Goal: Task Accomplishment & Management: Manage account settings

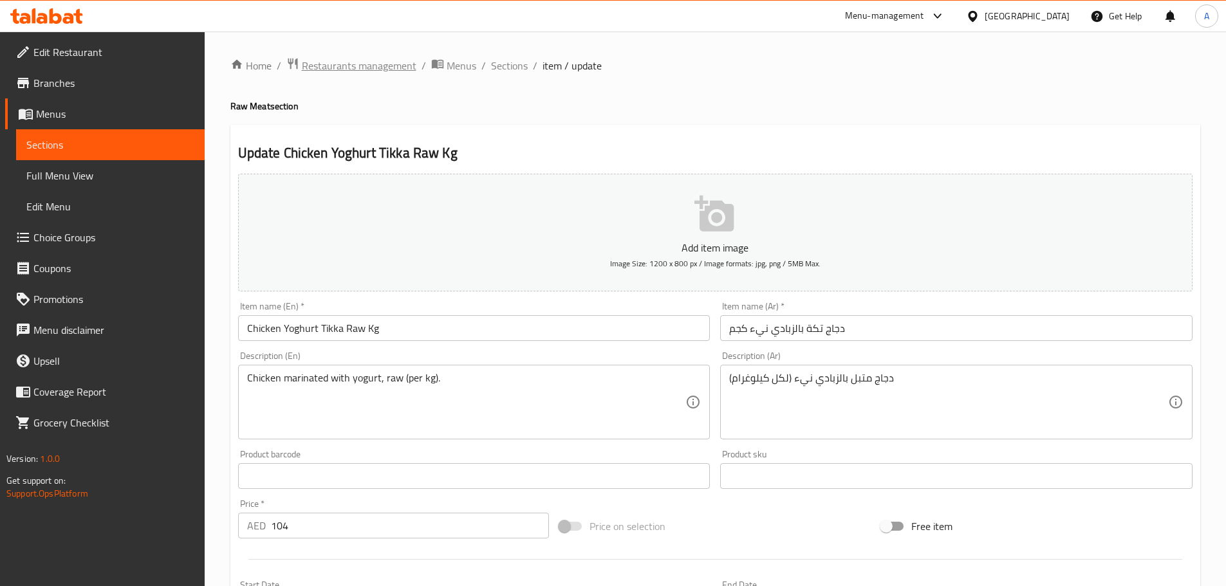
click at [391, 58] on span "Restaurants management" at bounding box center [359, 65] width 115 height 15
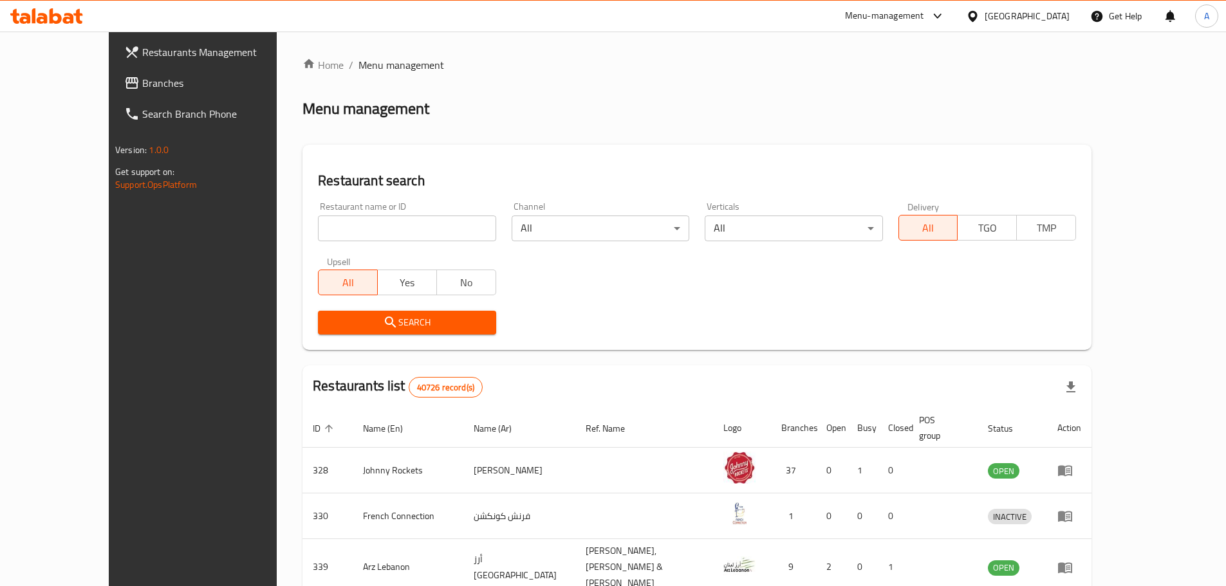
click at [362, 225] on input "search" at bounding box center [407, 229] width 178 height 26
paste input "Frankcastle@999"
click at [318, 221] on input "Frankcastle@999" at bounding box center [407, 229] width 178 height 26
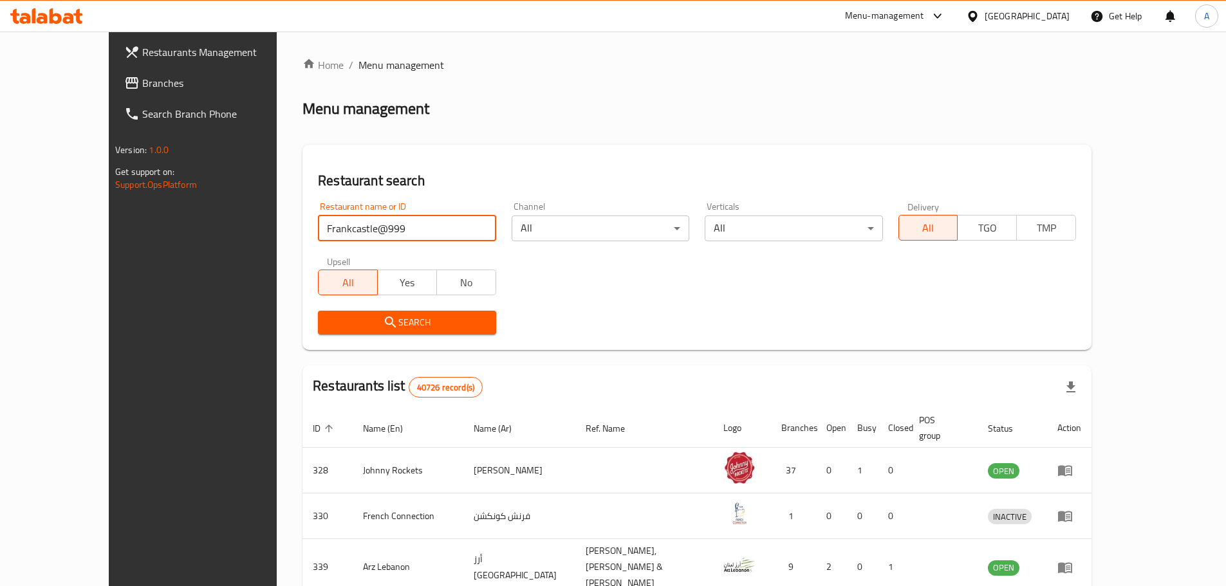
paste input "[PERSON_NAME]"
type input "[PERSON_NAME]"
click at [359, 313] on button "Search" at bounding box center [407, 323] width 178 height 24
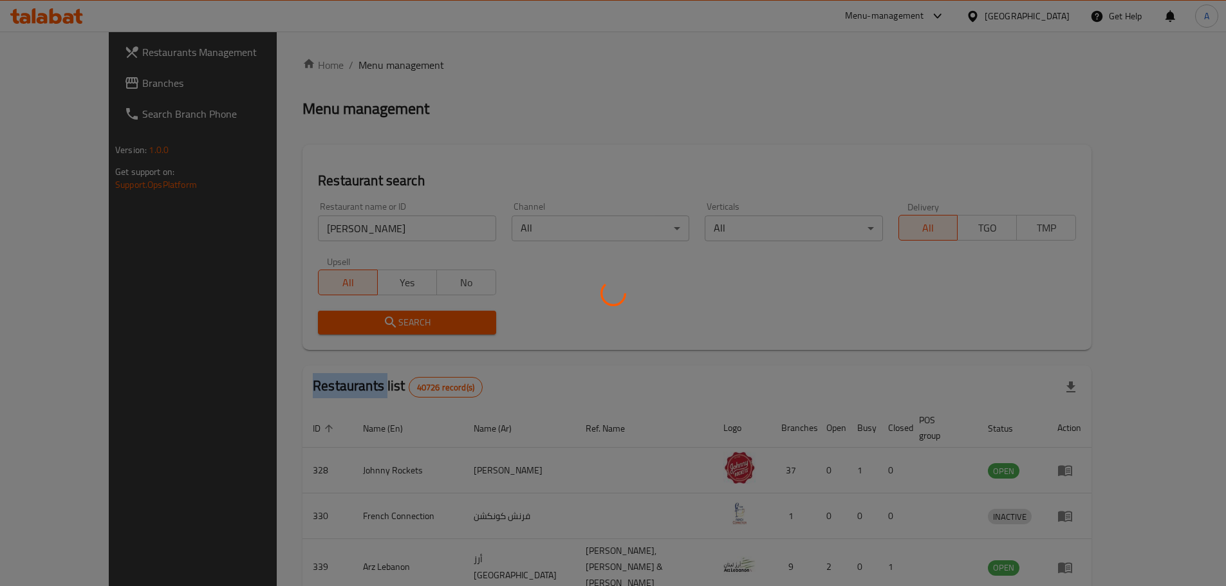
click at [359, 313] on div at bounding box center [613, 293] width 1226 height 586
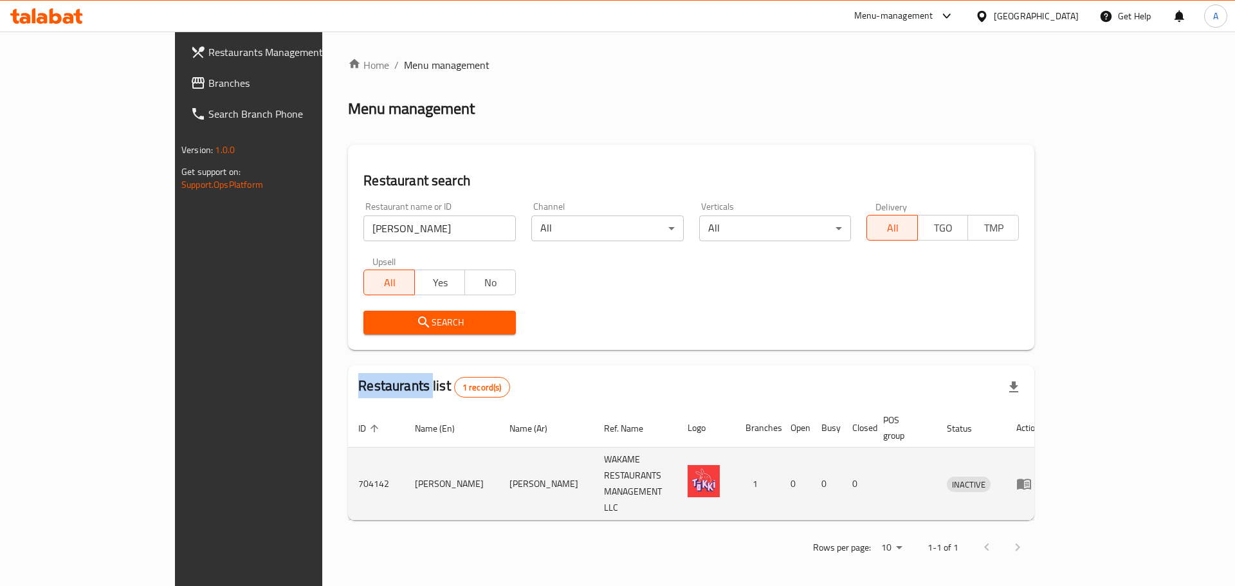
click at [1032, 476] on icon "enhanced table" at bounding box center [1024, 483] width 15 height 15
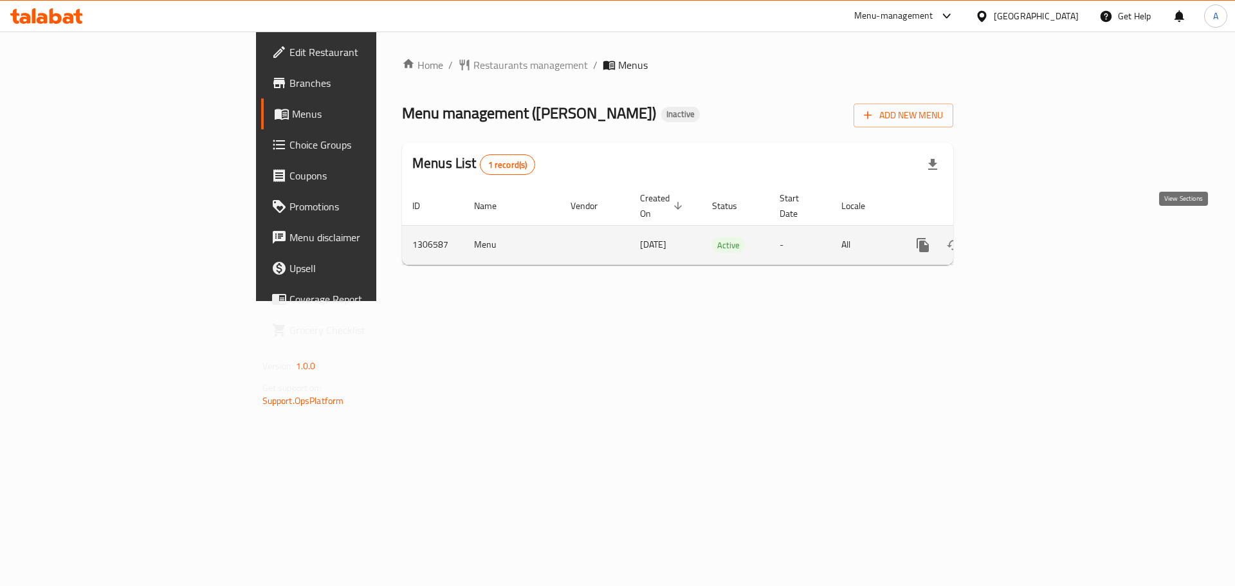
click at [1024, 237] on icon "enhanced table" at bounding box center [1015, 244] width 15 height 15
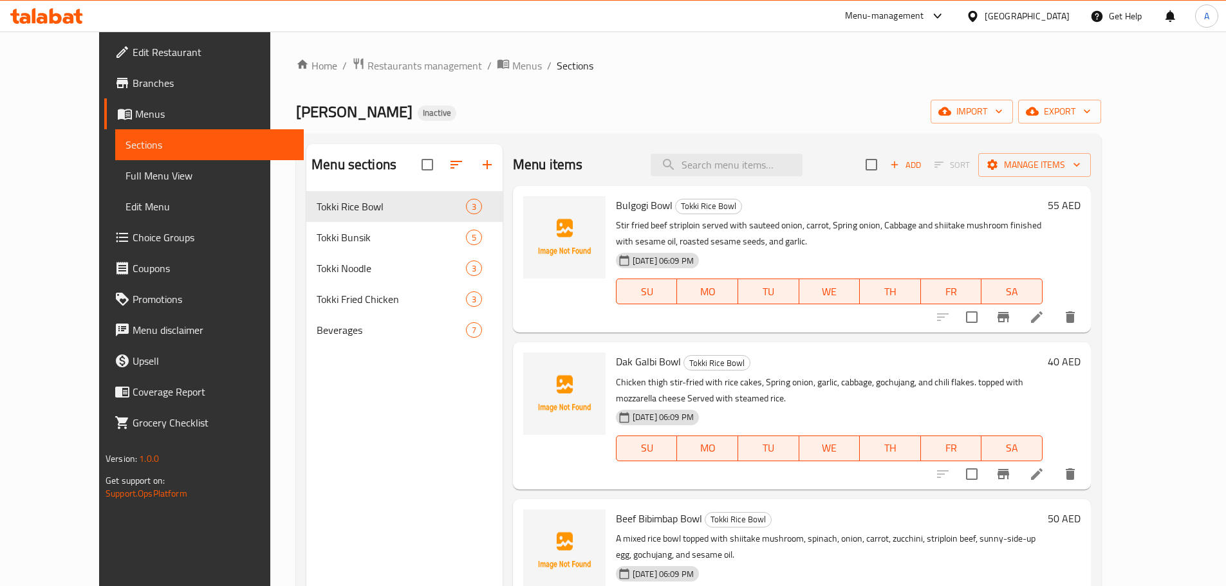
click at [125, 172] on span "Full Menu View" at bounding box center [209, 175] width 168 height 15
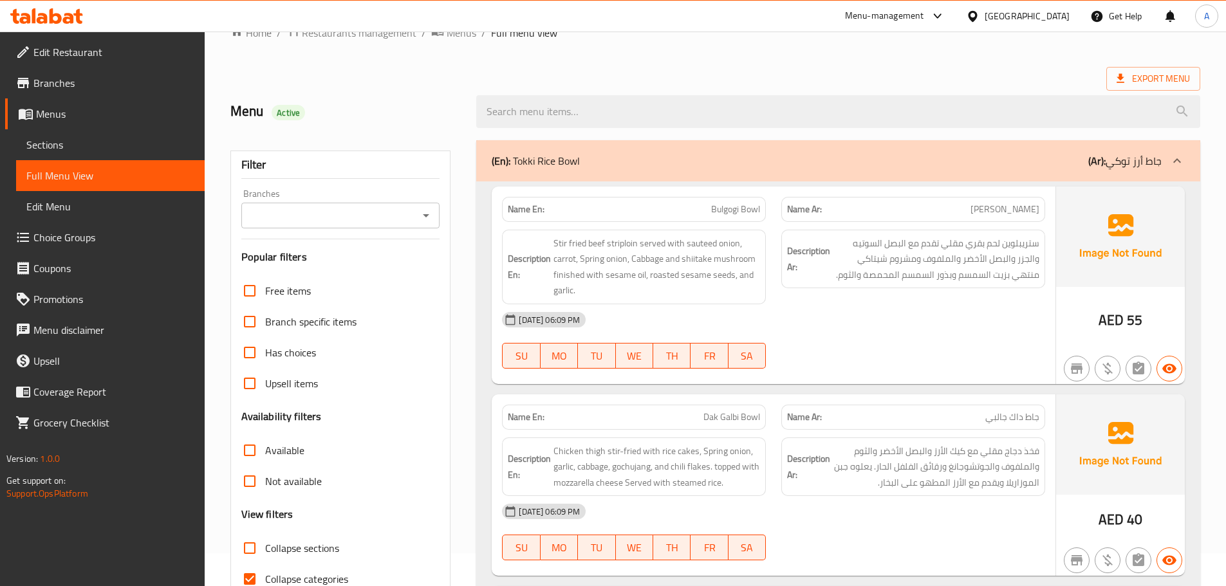
scroll to position [76, 0]
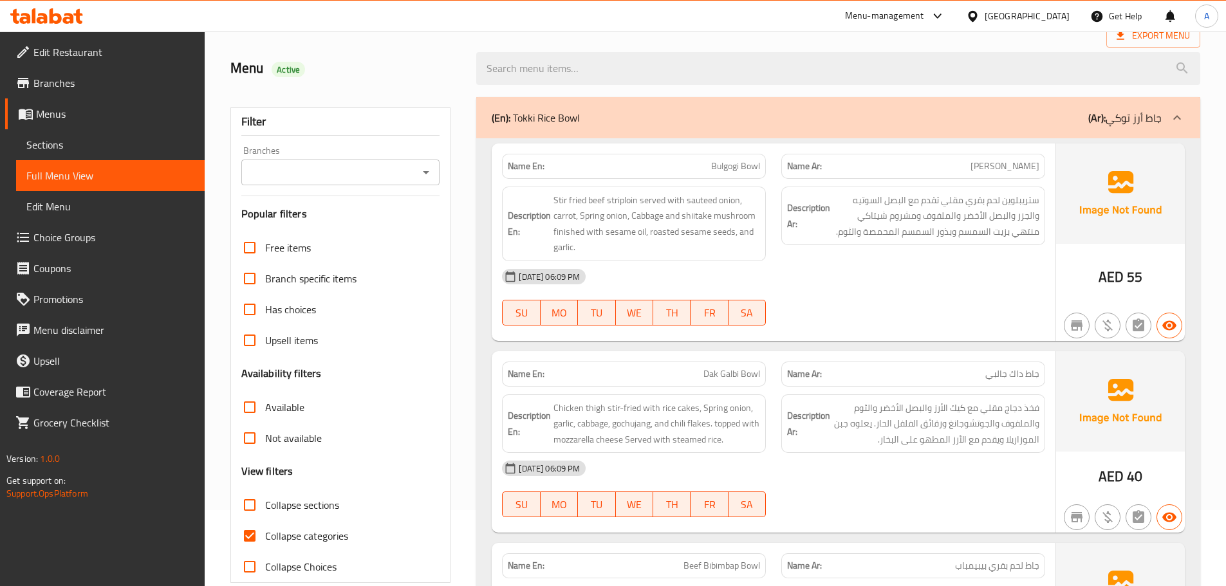
click at [309, 508] on span "Collapse sections" at bounding box center [302, 504] width 74 height 15
click at [265, 508] on input "Collapse sections" at bounding box center [249, 505] width 31 height 31
checkbox input "true"
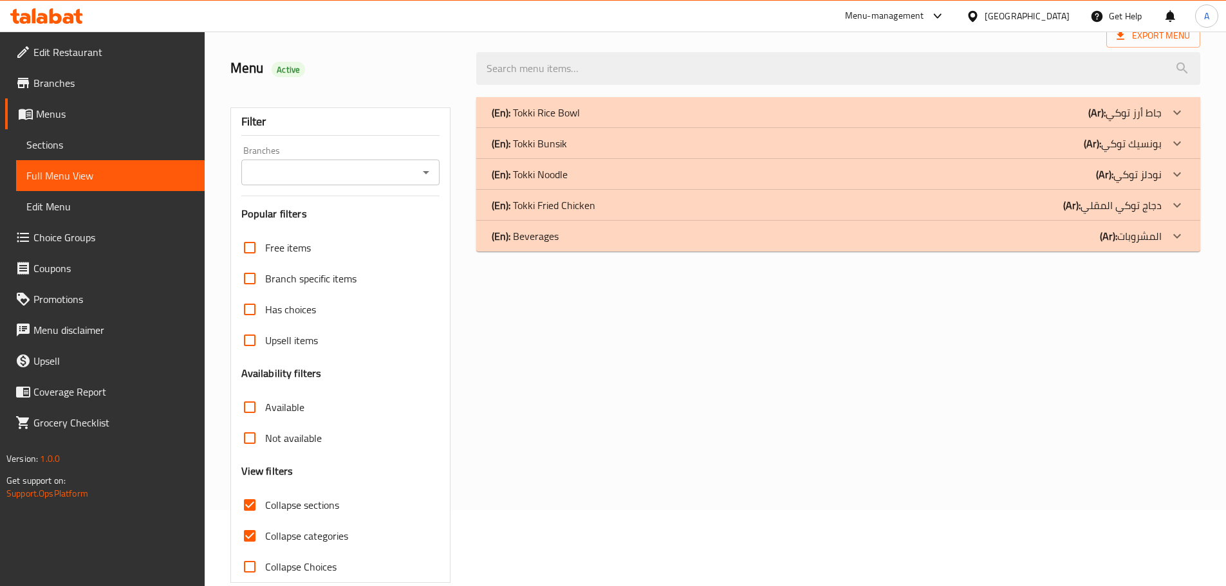
click at [308, 537] on span "Collapse categories" at bounding box center [306, 535] width 83 height 15
click at [265, 537] on input "Collapse categories" at bounding box center [249, 536] width 31 height 31
checkbox input "false"
click at [613, 104] on div "(En): Tokki Rice Bowl (Ar): جاط أرز توكي" at bounding box center [838, 112] width 724 height 31
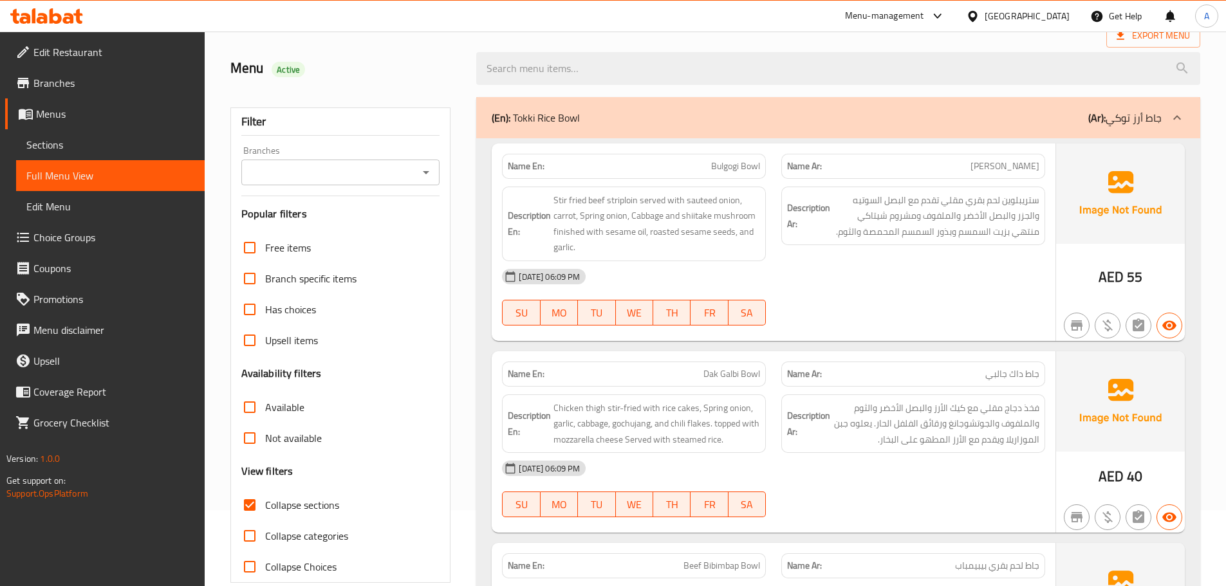
click at [964, 237] on span "ستريبلوين لحم بقري مقلي تقدم مع البصل السوتيه والجزر والبصل الأخضر والملفوف ومش…" at bounding box center [936, 216] width 207 height 48
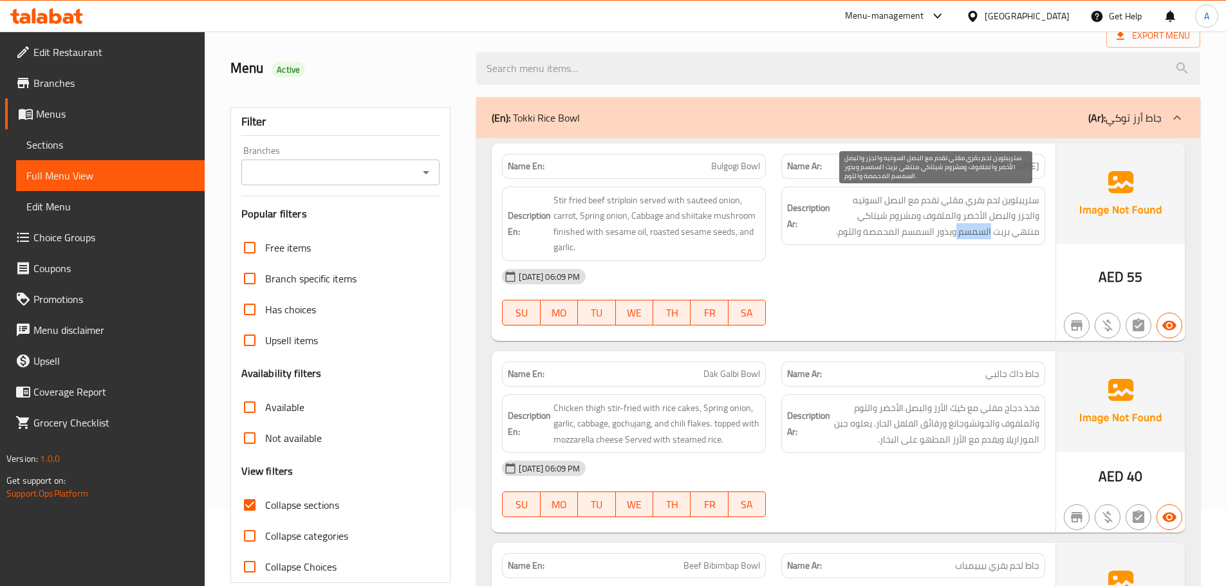
click at [964, 237] on span "ستريبلوين لحم بقري مقلي تقدم مع البصل السوتيه والجزر والبصل الأخضر والملفوف ومش…" at bounding box center [936, 216] width 207 height 48
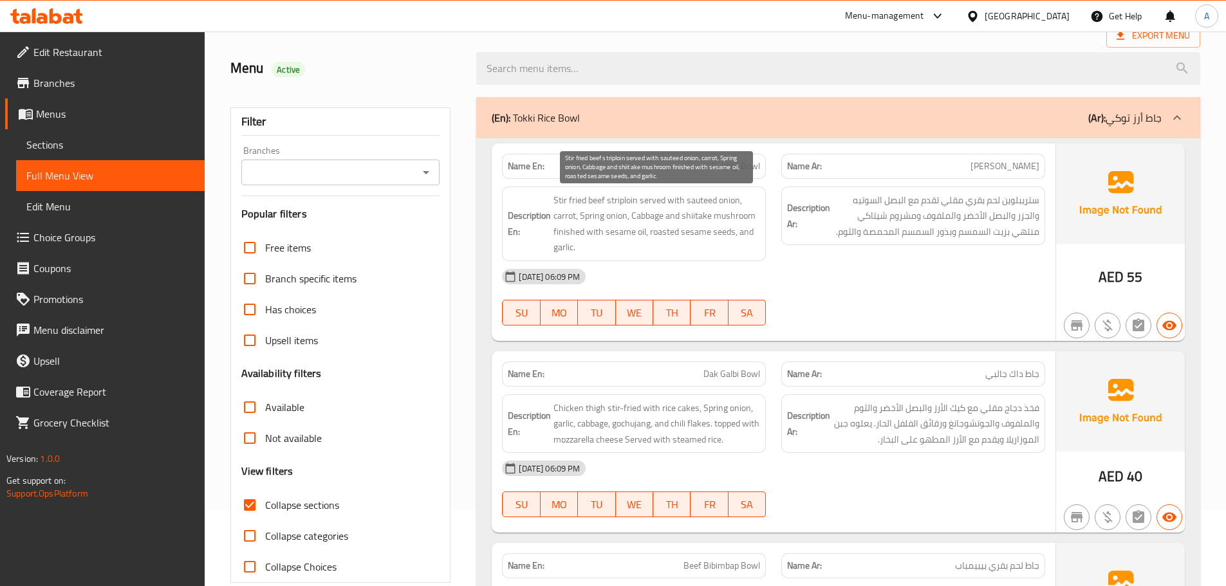
click at [737, 229] on span "Stir fried beef striploin served with sauteed onion, carrot, Spring onion, Cabb…" at bounding box center [656, 223] width 207 height 63
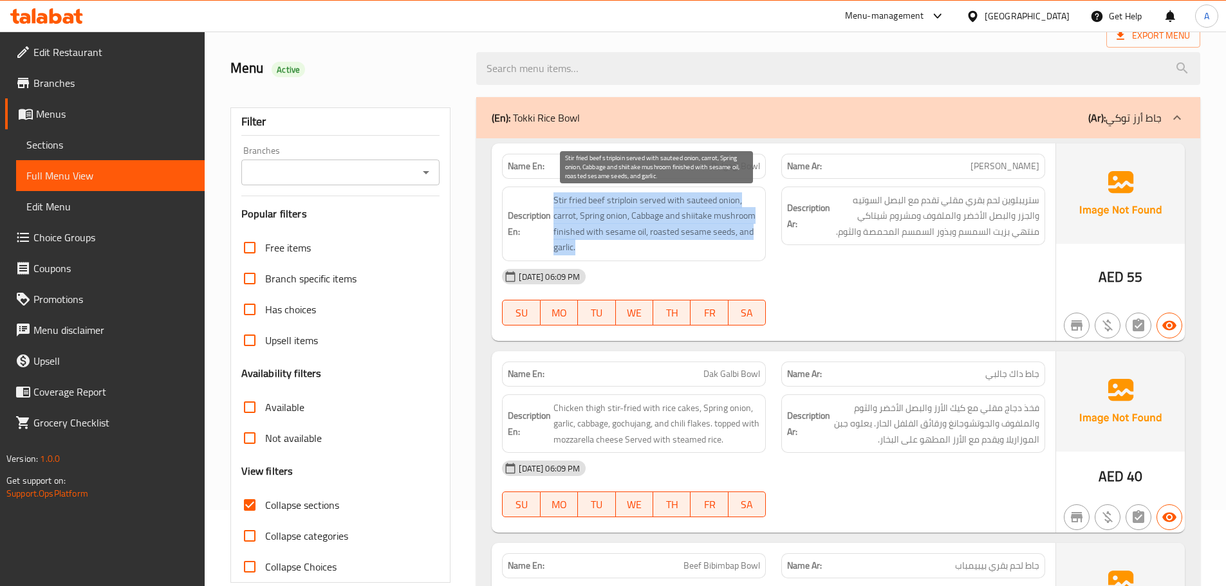
click at [737, 229] on span "Stir fried beef striploin served with sauteed onion, carrot, Spring onion, Cabb…" at bounding box center [656, 223] width 207 height 63
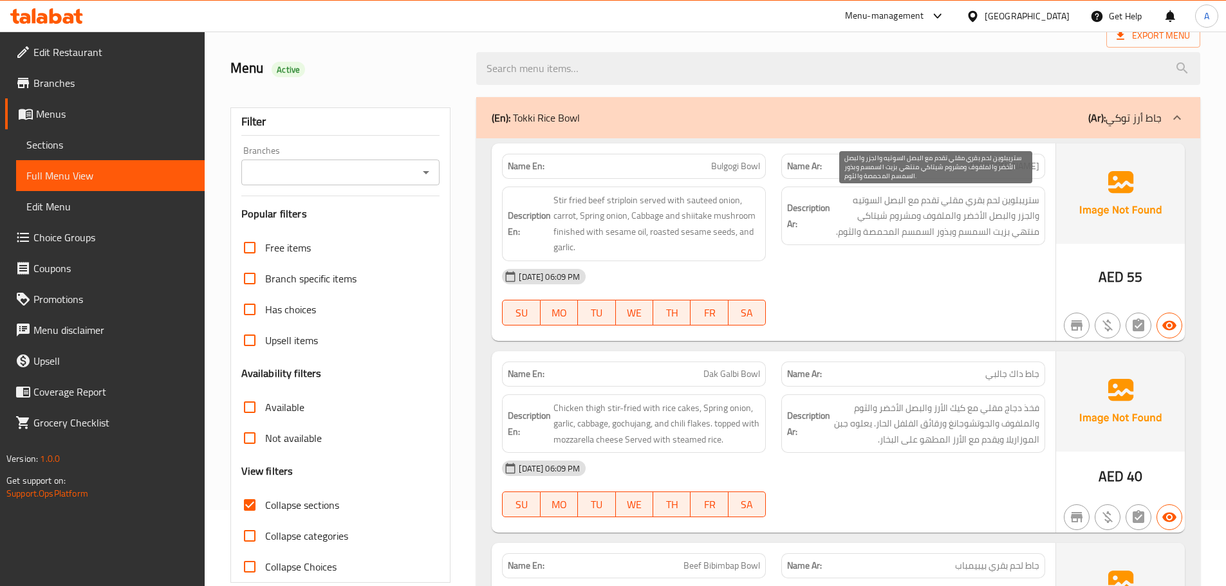
click at [990, 221] on span "ستريبلوين لحم بقري مقلي تقدم مع البصل السوتيه والجزر والبصل الأخضر والملفوف ومش…" at bounding box center [936, 216] width 207 height 48
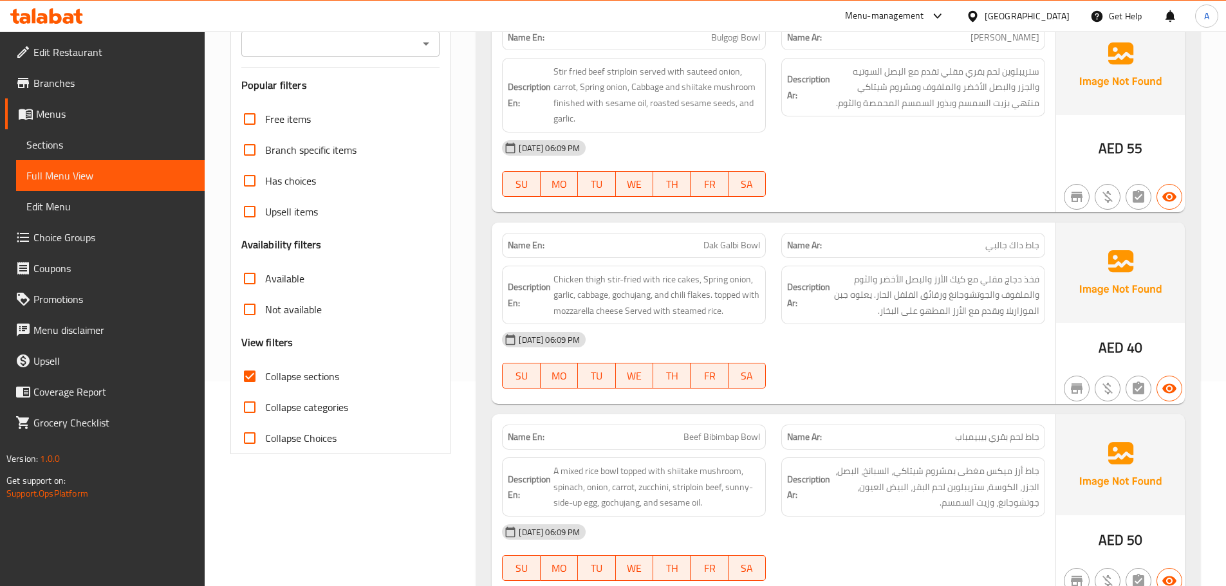
scroll to position [218, 0]
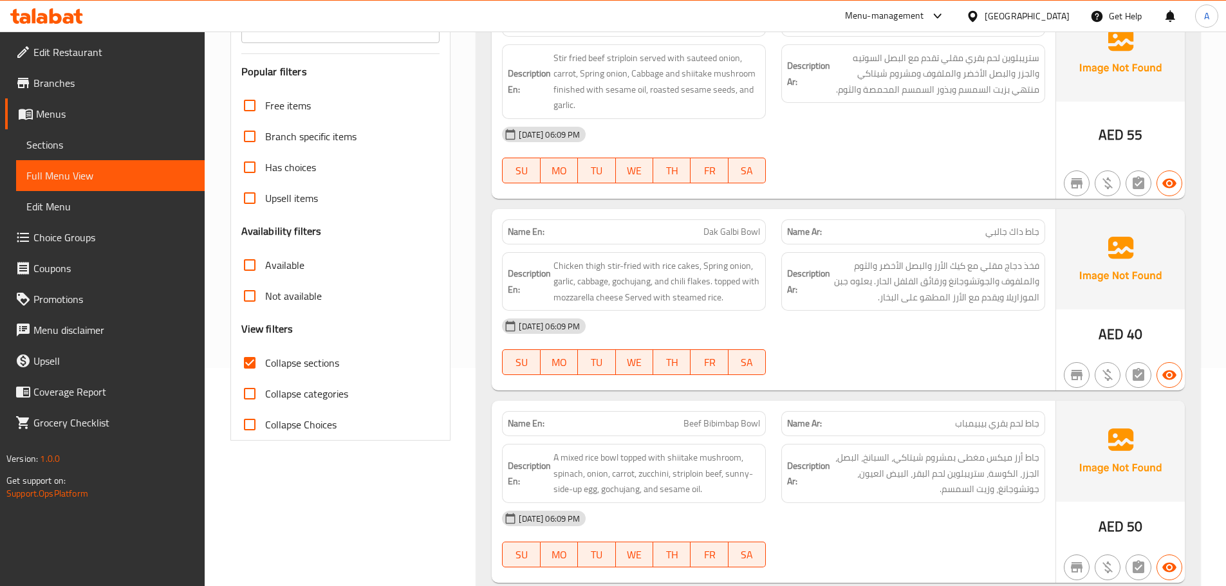
click at [721, 234] on span "Dak Galbi Bowl" at bounding box center [731, 232] width 57 height 14
click at [953, 232] on p "Name Ar: جاط داك جالبي" at bounding box center [913, 232] width 252 height 14
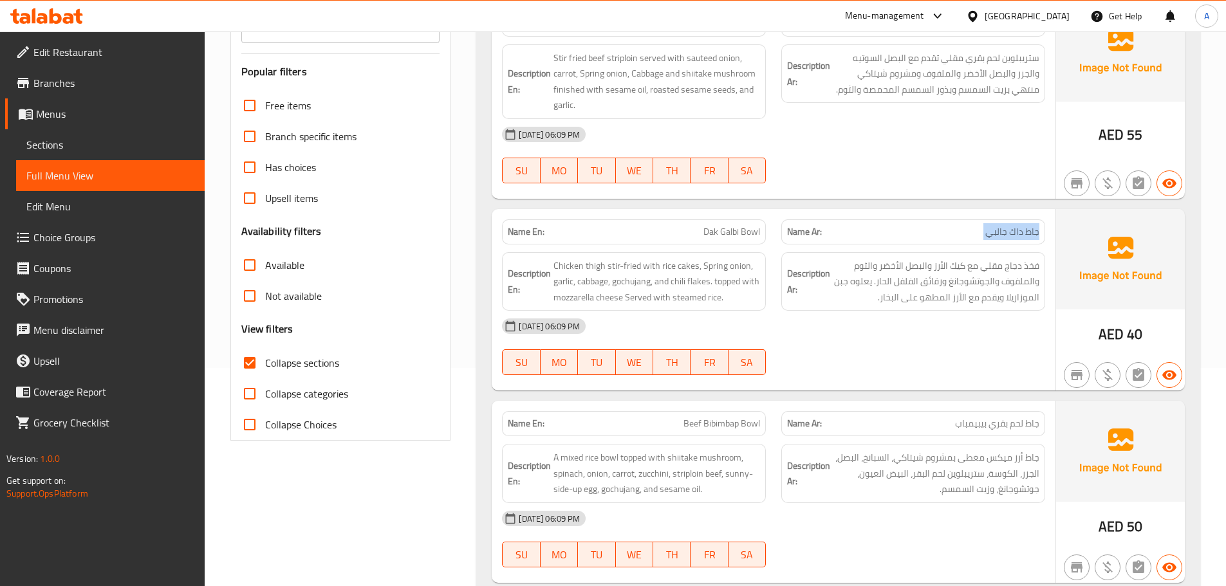
click at [953, 232] on p "Name Ar: جاط داك جالبي" at bounding box center [913, 232] width 252 height 14
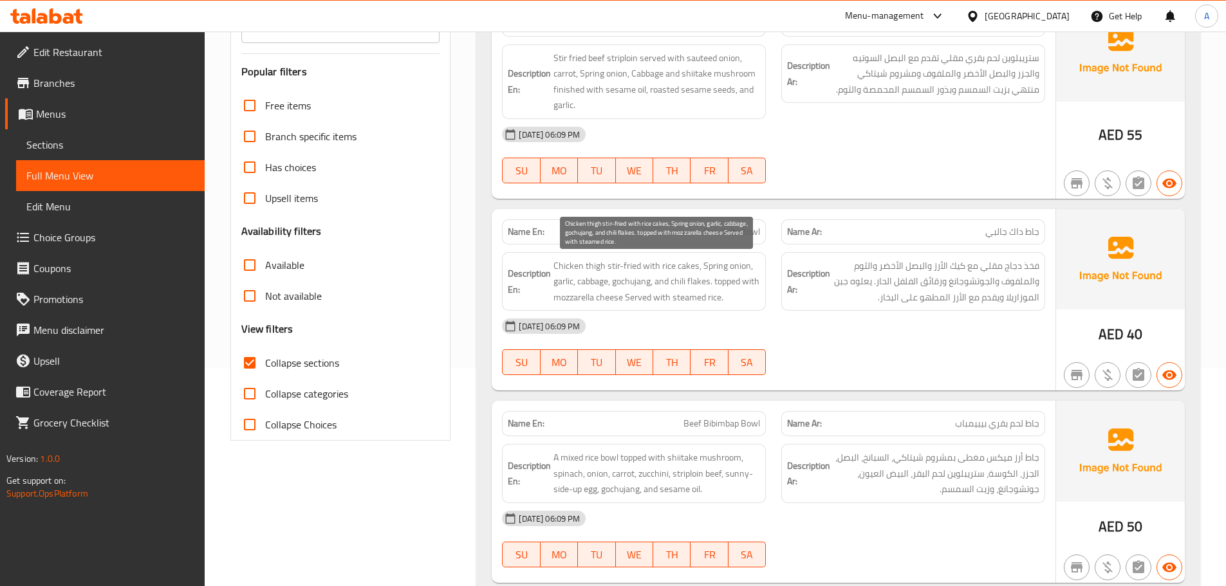
click at [670, 285] on span "Chicken thigh stir-fried with rice cakes, Spring onion, garlic, cabbage, gochuj…" at bounding box center [656, 282] width 207 height 48
click at [1053, 212] on div "Name En: Dak Galbi Bowl Name Ar: جاط داك جالبي Description En: Chicken thigh st…" at bounding box center [774, 300] width 564 height 182
click at [1039, 221] on div "Name Ar: جاط داك جالبي" at bounding box center [913, 231] width 264 height 25
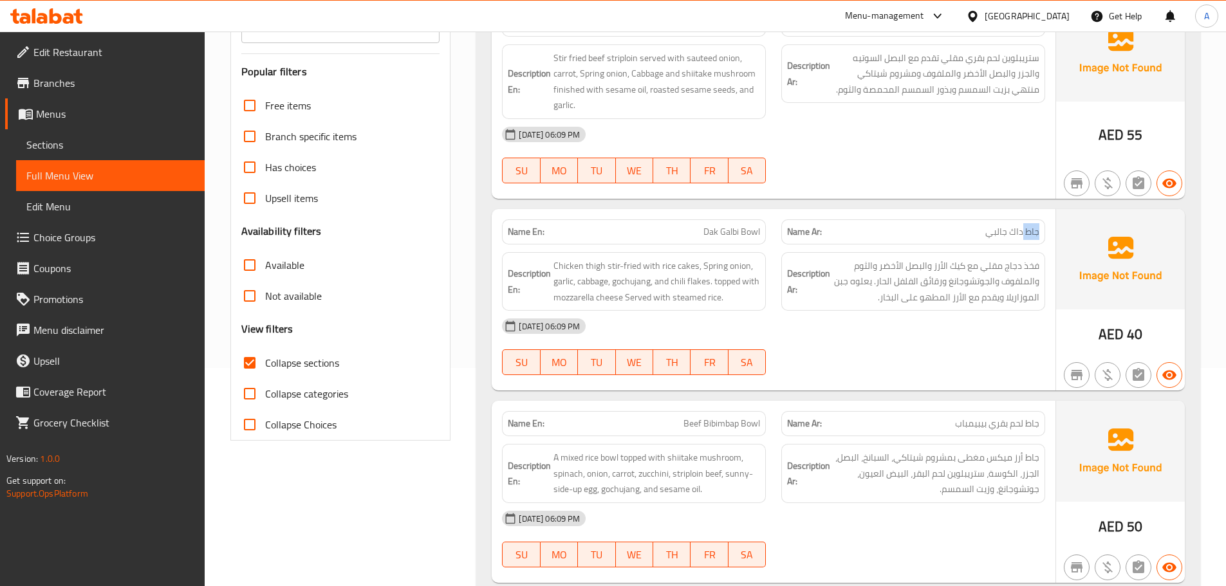
click at [1039, 221] on div "Name Ar: جاط داك جالبي" at bounding box center [913, 231] width 264 height 25
click at [959, 277] on span "فخذ دجاج مقلي مع كيك الأرز والبصل الأخضر والثوم والملفوف والجوتشوجانغ ورقائق ال…" at bounding box center [936, 282] width 207 height 48
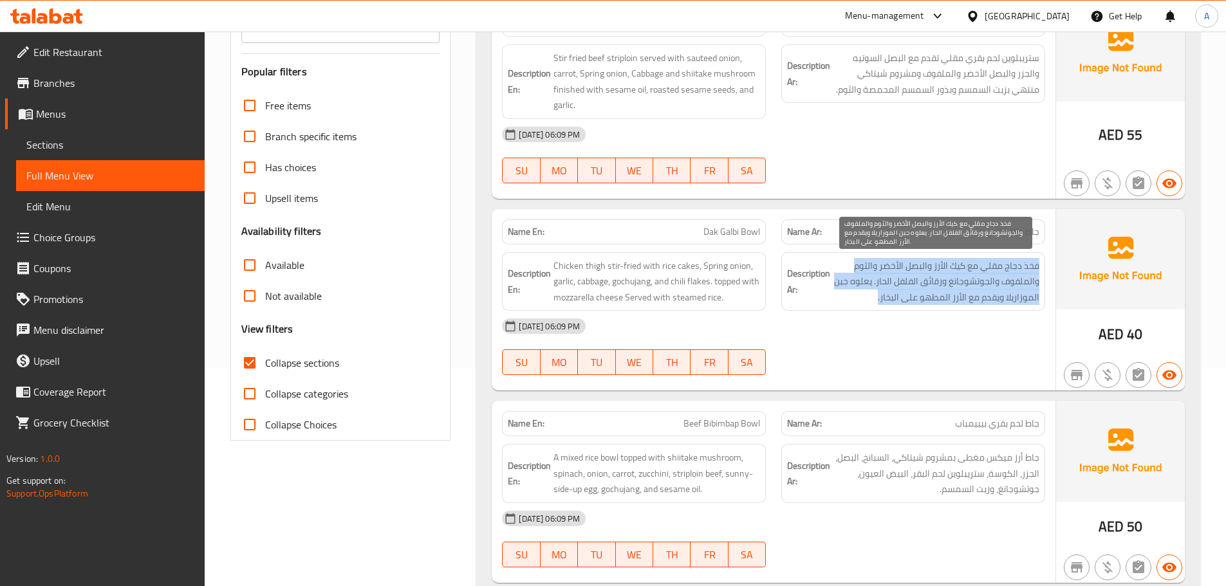
click at [959, 277] on span "فخذ دجاج مقلي مع كيك الأرز والبصل الأخضر والثوم والملفوف والجوتشوجانغ ورقائق ال…" at bounding box center [936, 282] width 207 height 48
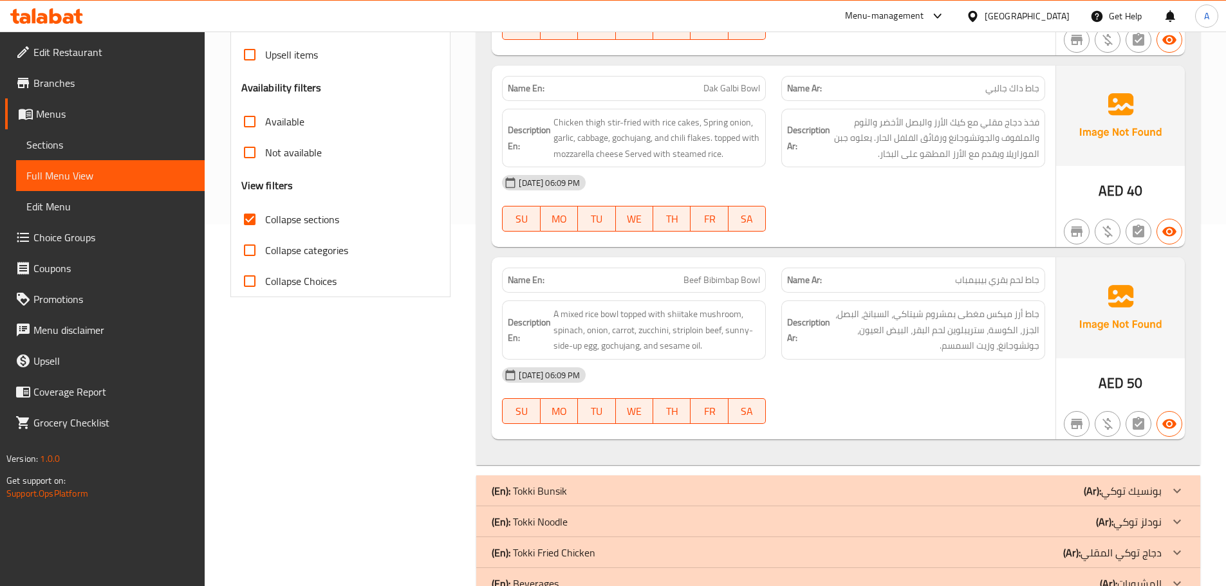
scroll to position [387, 0]
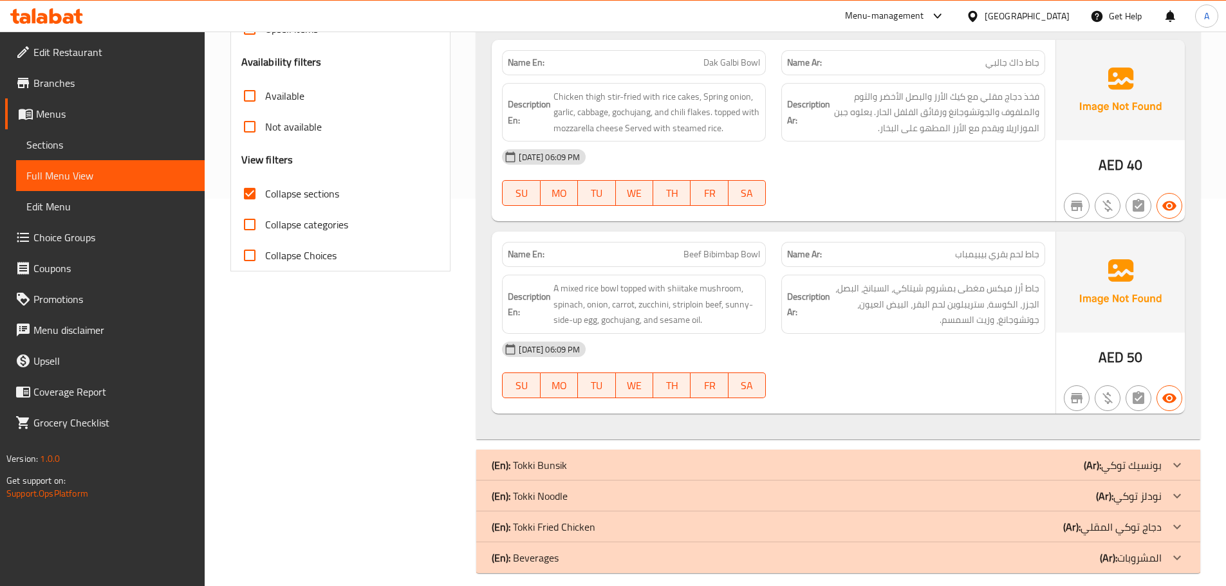
click at [836, 297] on span "جاط أرز ميكس مغطى بمشروم شيتاكي، السبانخ، البصل، الجزر، الكوسة، ستريبلوين لحم ا…" at bounding box center [936, 305] width 207 height 48
click at [710, 256] on span "Beef Bibimbap Bowl" at bounding box center [721, 255] width 77 height 14
click at [1041, 236] on div "Name Ar: جاط لحم بقري بيبيمباب" at bounding box center [912, 254] width 279 height 41
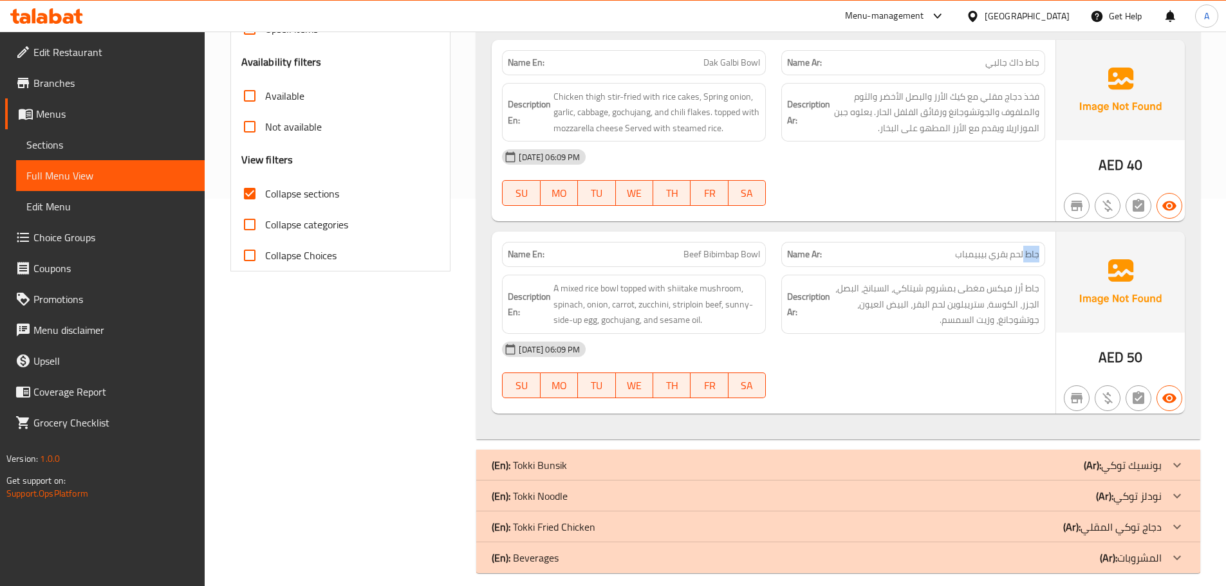
click at [1041, 236] on div "Name Ar: جاط لحم بقري بيبيمباب" at bounding box center [912, 254] width 279 height 41
click at [1004, 291] on span "جاط أرز ميكس مغطى بمشروم شيتاكي، السبانخ، البصل، الجزر، الكوسة، ستريبلوين لحم ا…" at bounding box center [936, 305] width 207 height 48
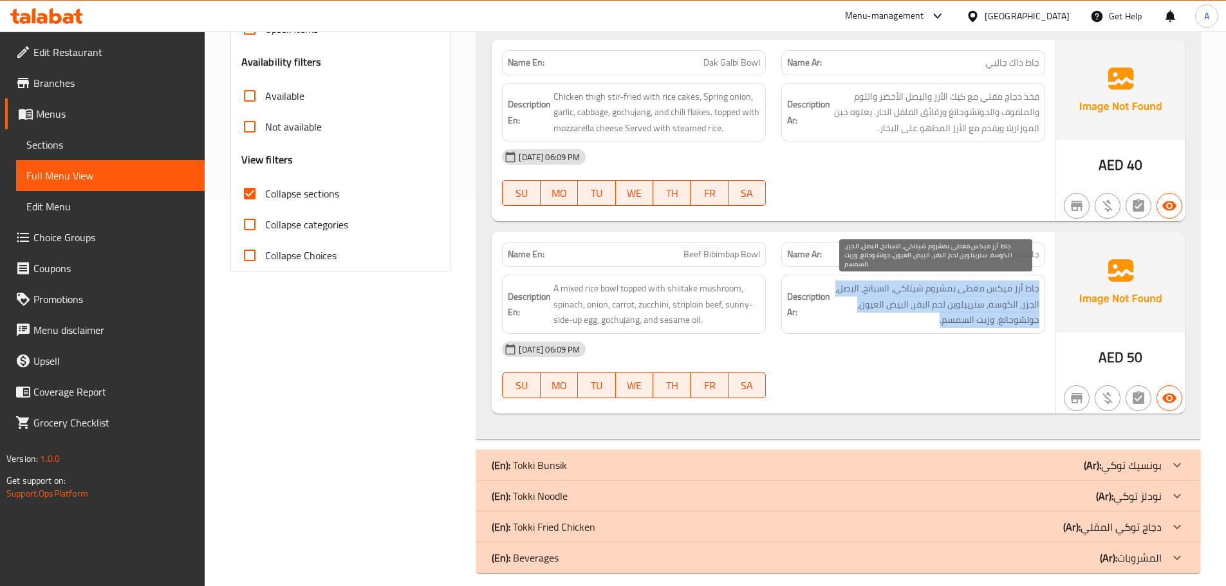
click at [1004, 291] on span "جاط أرز ميكس مغطى بمشروم شيتاكي، السبانخ، البصل، الجزر، الكوسة، ستريبلوين لحم ا…" at bounding box center [936, 305] width 207 height 48
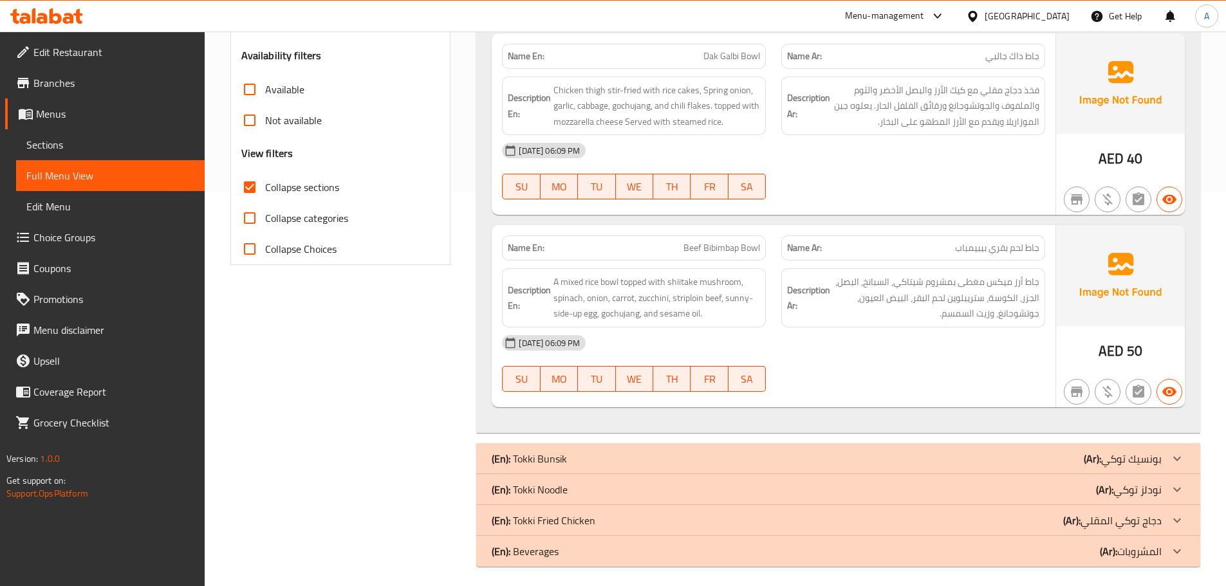
scroll to position [386, 0]
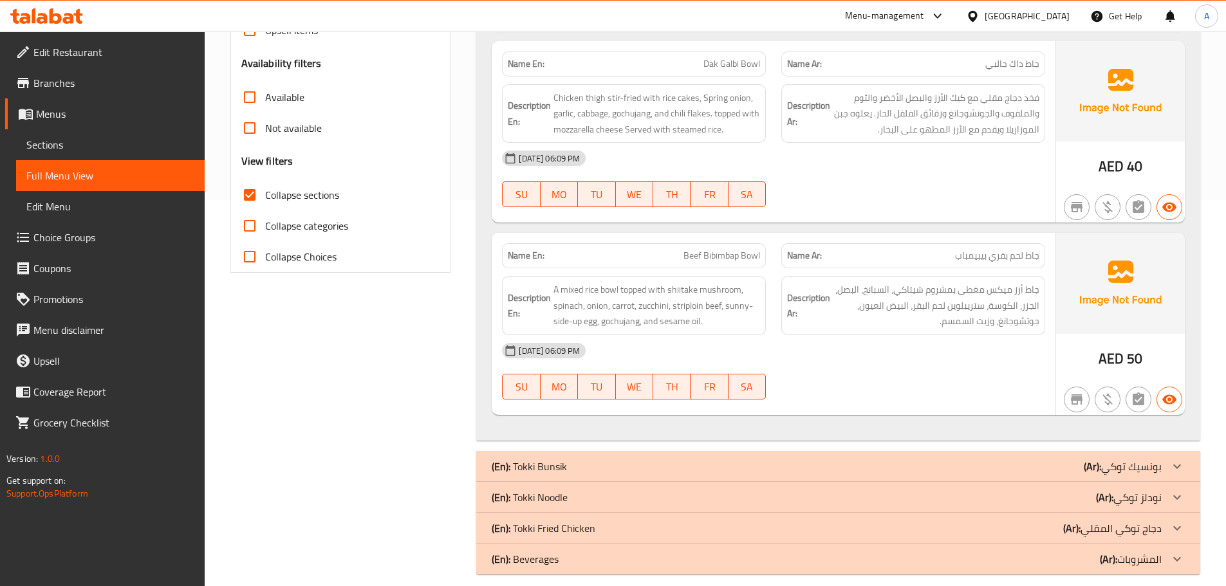
click at [297, 189] on span "Collapse sections" at bounding box center [302, 194] width 74 height 15
click at [265, 189] on input "Collapse sections" at bounding box center [249, 195] width 31 height 31
checkbox input "false"
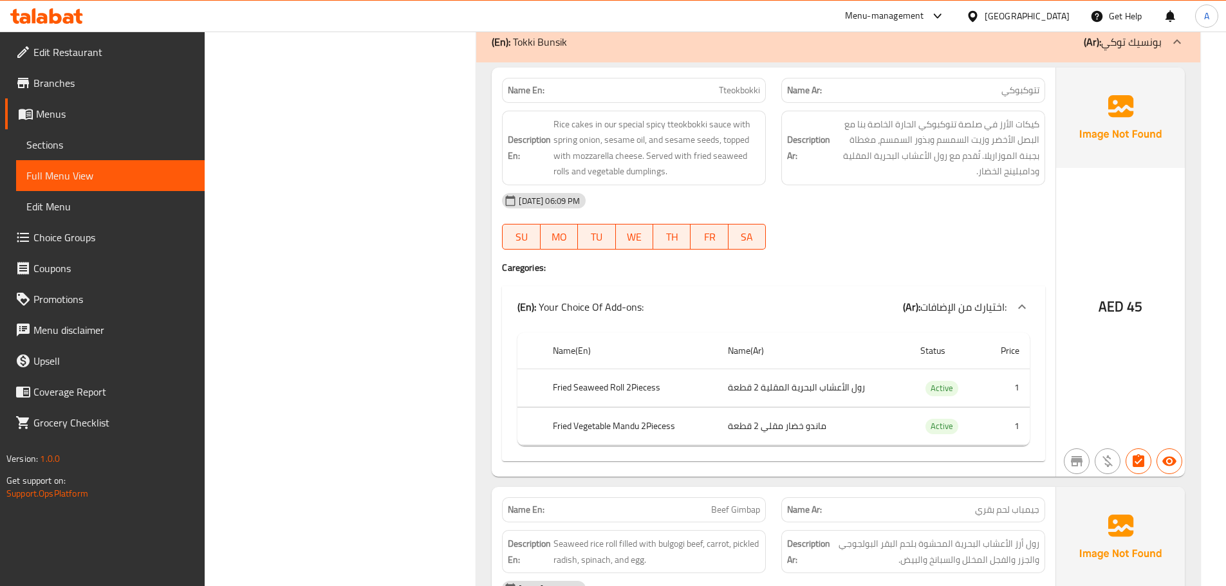
scroll to position [786, 0]
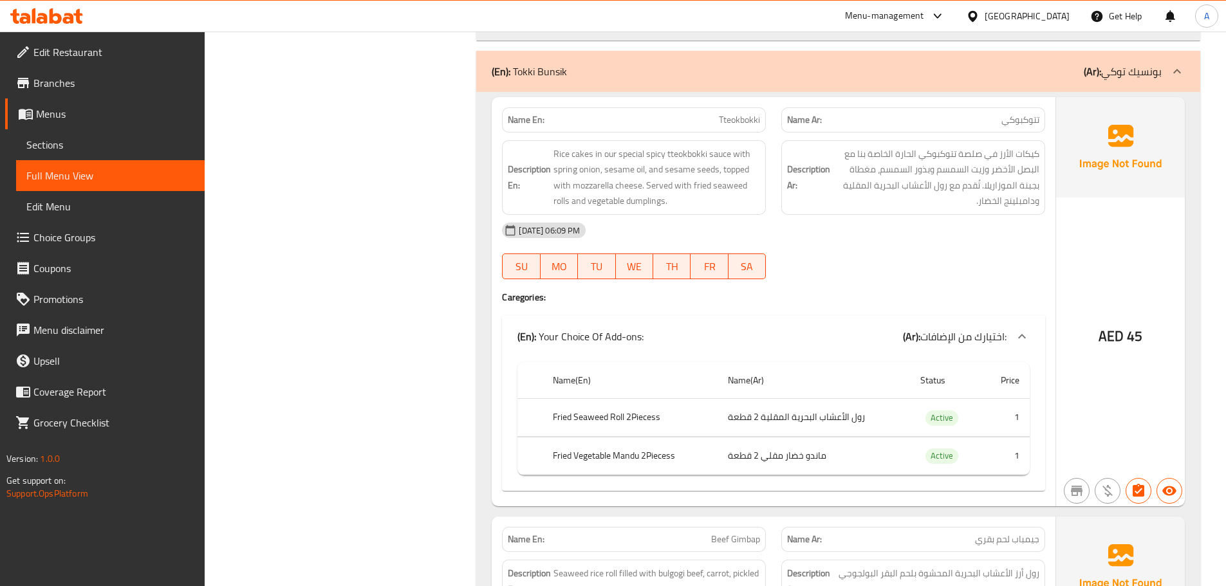
click at [950, 167] on span "كيكات الأرز في صلصة تتوكبوكي الحارة الخاصة بنا مع البصل الأخضر وزيت السمسم وبذو…" at bounding box center [936, 177] width 207 height 63
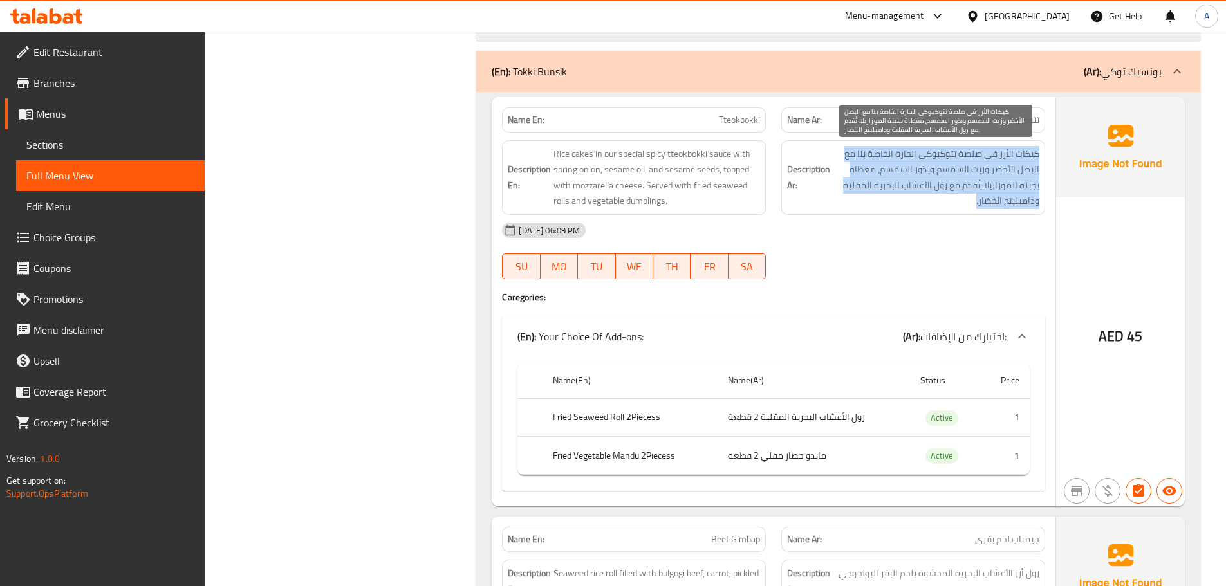
click at [950, 167] on span "كيكات الأرز في صلصة تتوكبوكي الحارة الخاصة بنا مع البصل الأخضر وزيت السمسم وبذو…" at bounding box center [936, 177] width 207 height 63
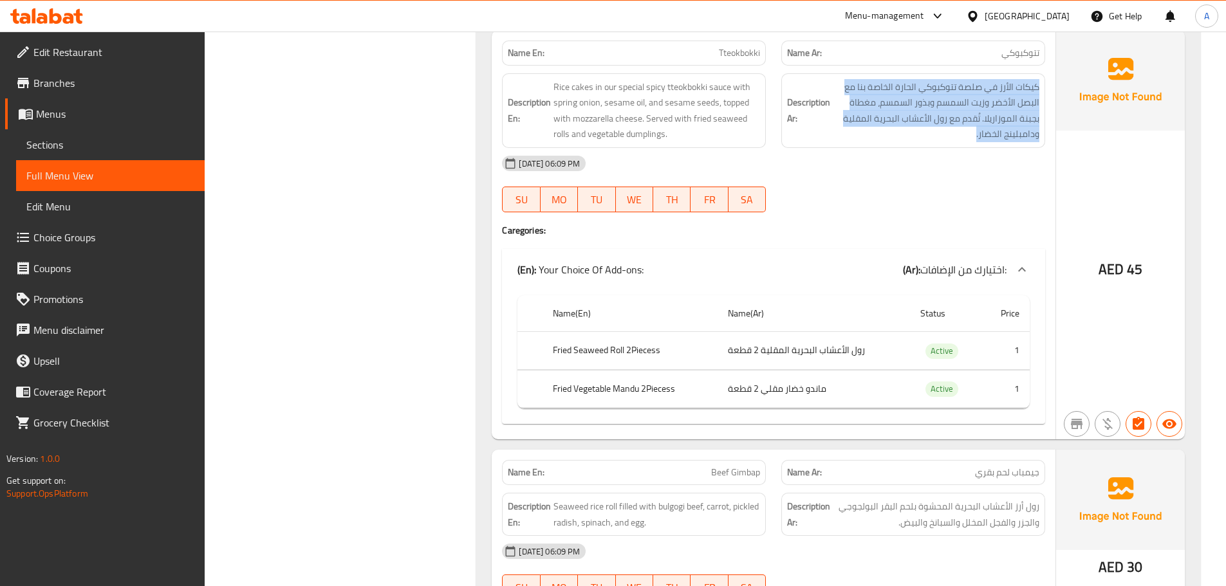
scroll to position [890, 0]
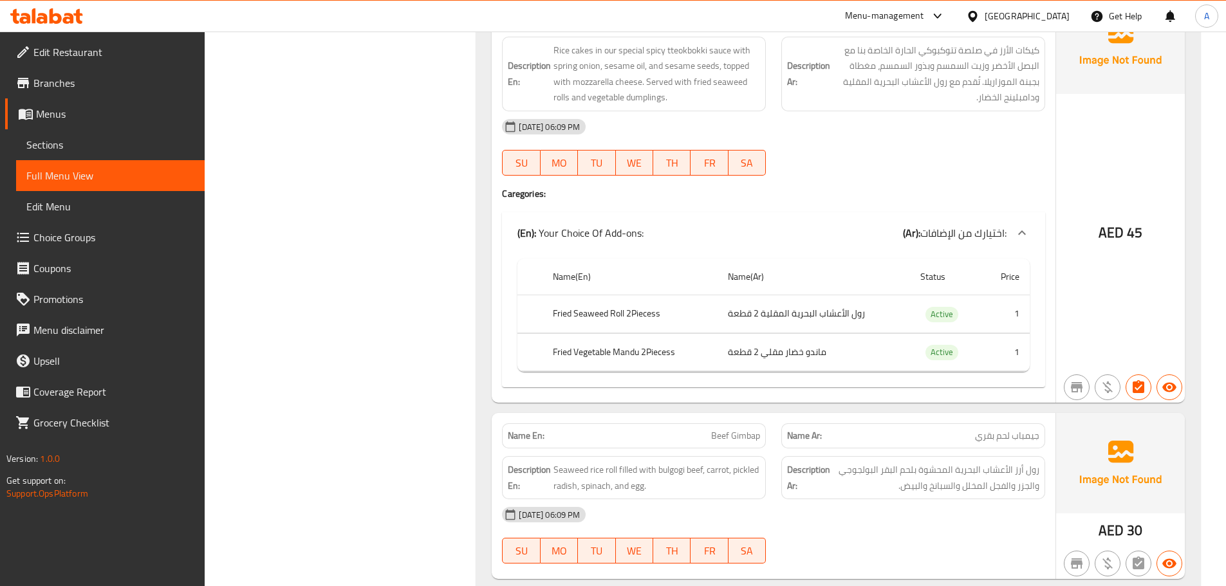
click at [763, 322] on td "رول الأعشاب البحرية المقلية 2 قطعة" at bounding box center [813, 314] width 192 height 38
click at [625, 330] on th "Fried Seaweed Roll 2Piecess" at bounding box center [629, 314] width 174 height 38
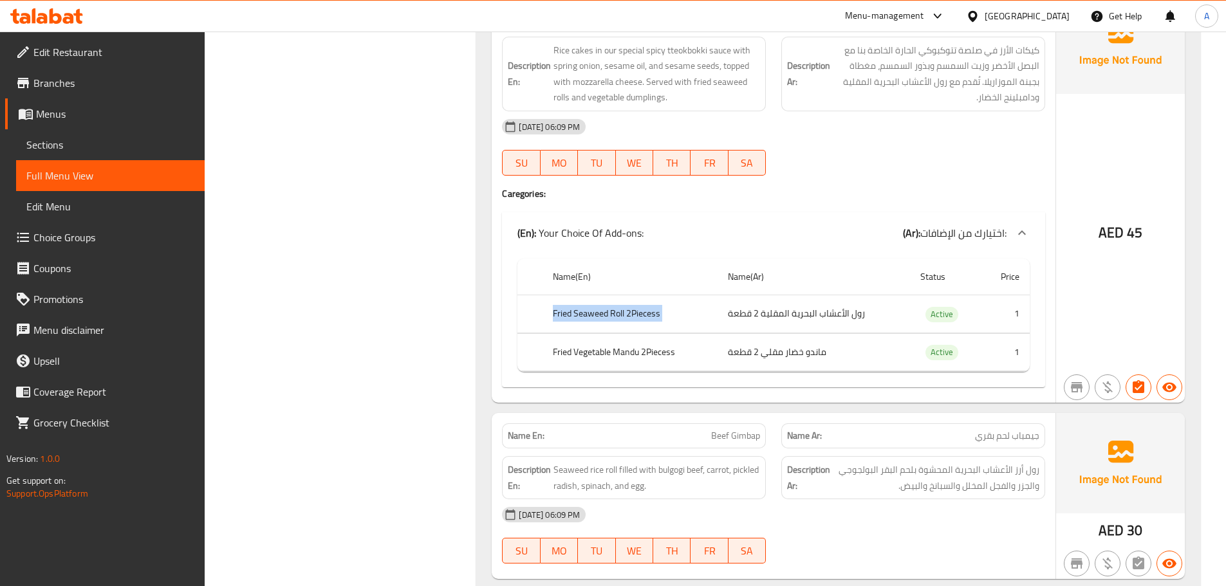
click at [625, 330] on th "Fried Seaweed Roll 2Piecess" at bounding box center [629, 314] width 174 height 38
click at [831, 310] on td "رول الأعشاب البحرية المقلية 2 قطعة" at bounding box center [813, 314] width 192 height 38
click at [651, 315] on th "Fried Seaweed Roll 2Piecess" at bounding box center [629, 314] width 174 height 38
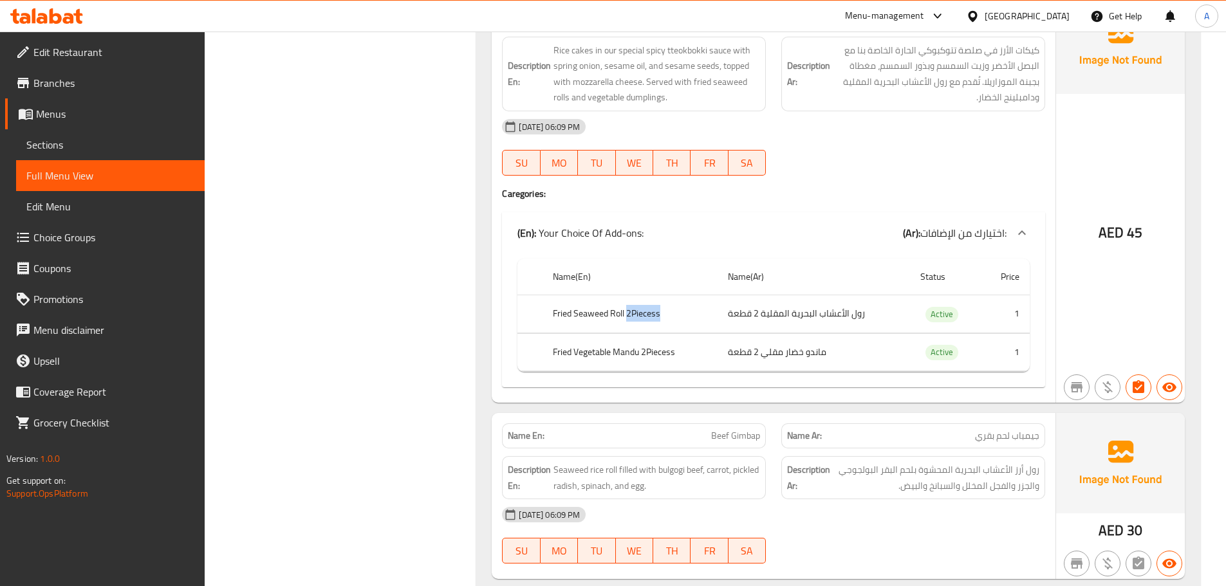
click at [651, 315] on th "Fried Seaweed Roll 2Piecess" at bounding box center [629, 314] width 174 height 38
copy th "2Piecess"
click at [846, 321] on td "رول الأعشاب البحرية المقلية 2 قطعة" at bounding box center [813, 314] width 192 height 38
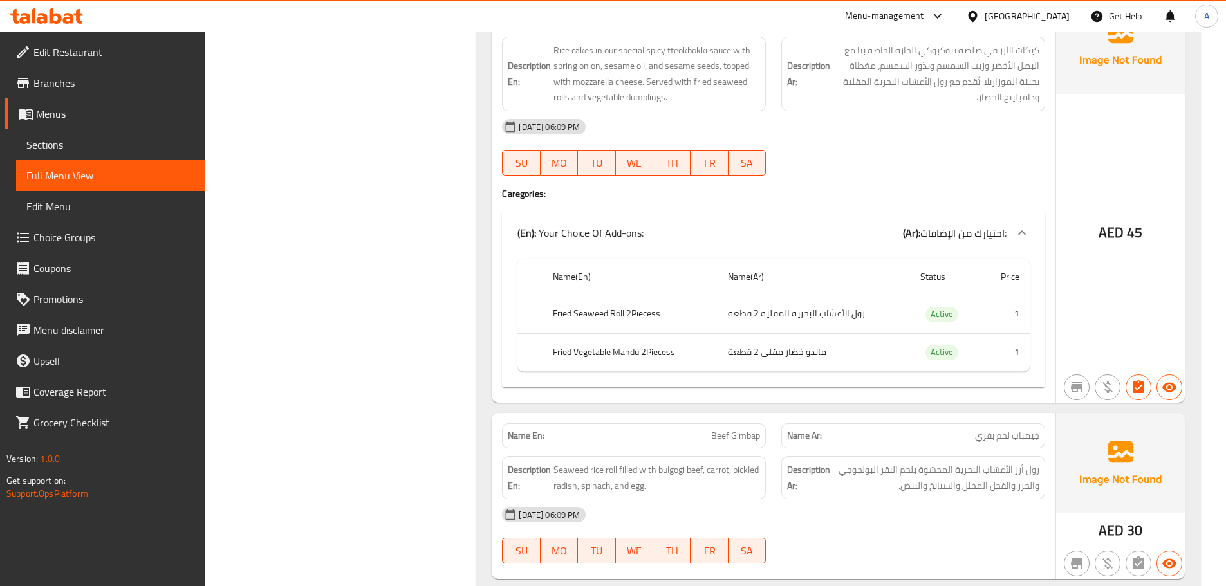
click at [789, 356] on td "ماندو خضار مقلي 2 قطعة" at bounding box center [813, 352] width 192 height 38
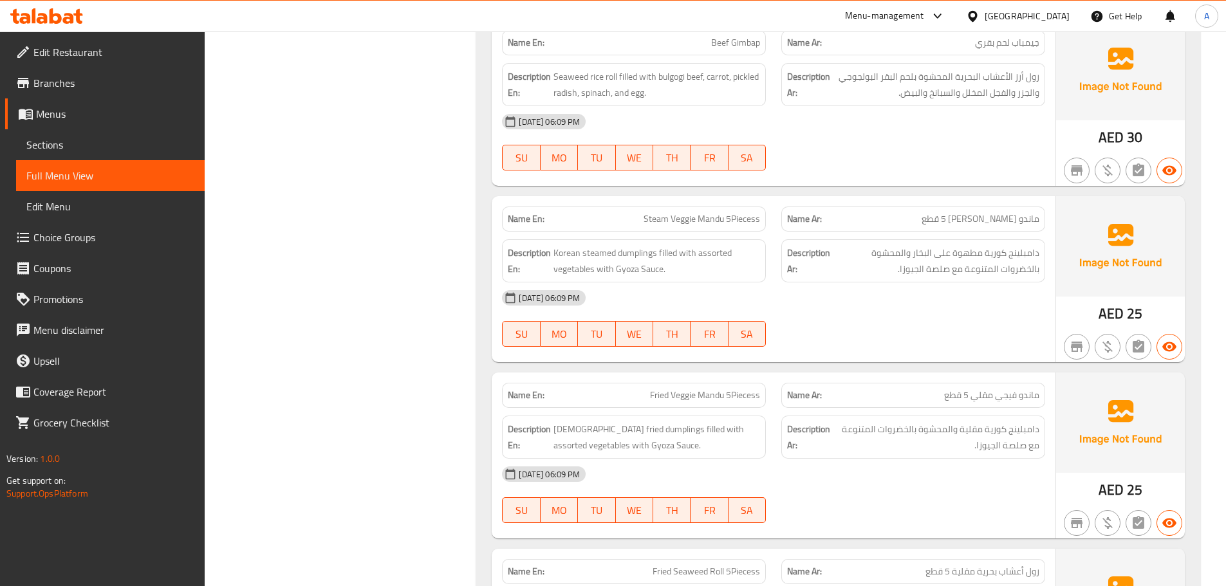
scroll to position [1083, 0]
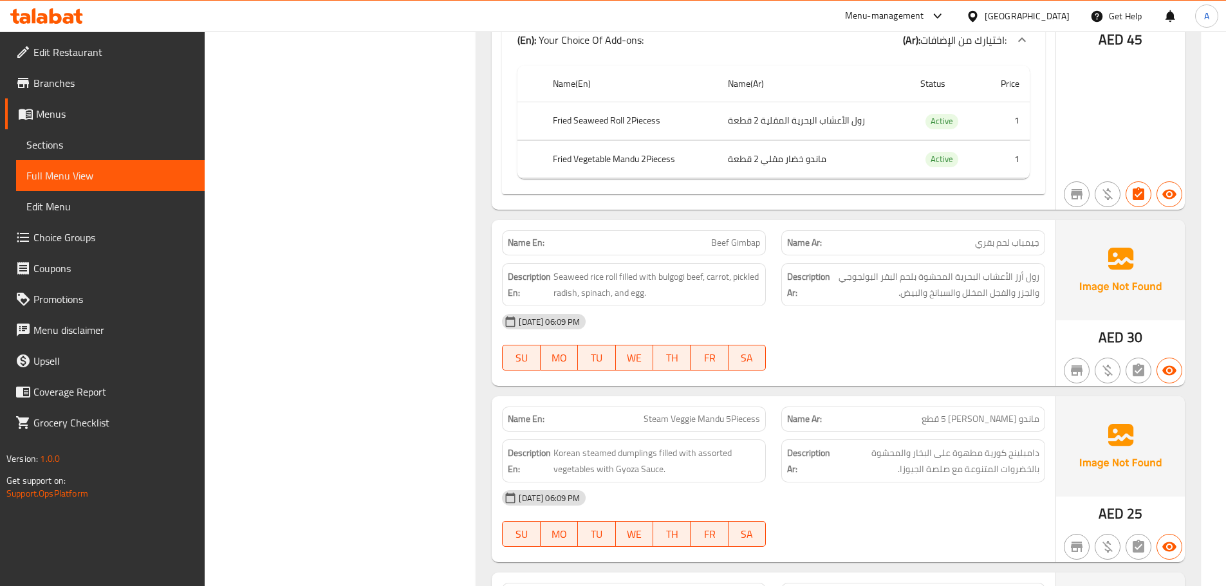
click at [1030, 277] on span "رول أرز الأعشاب البحرية المحشوة بلحم البقر البولجوجي والجزر والفجل المخلل والسب…" at bounding box center [936, 285] width 207 height 32
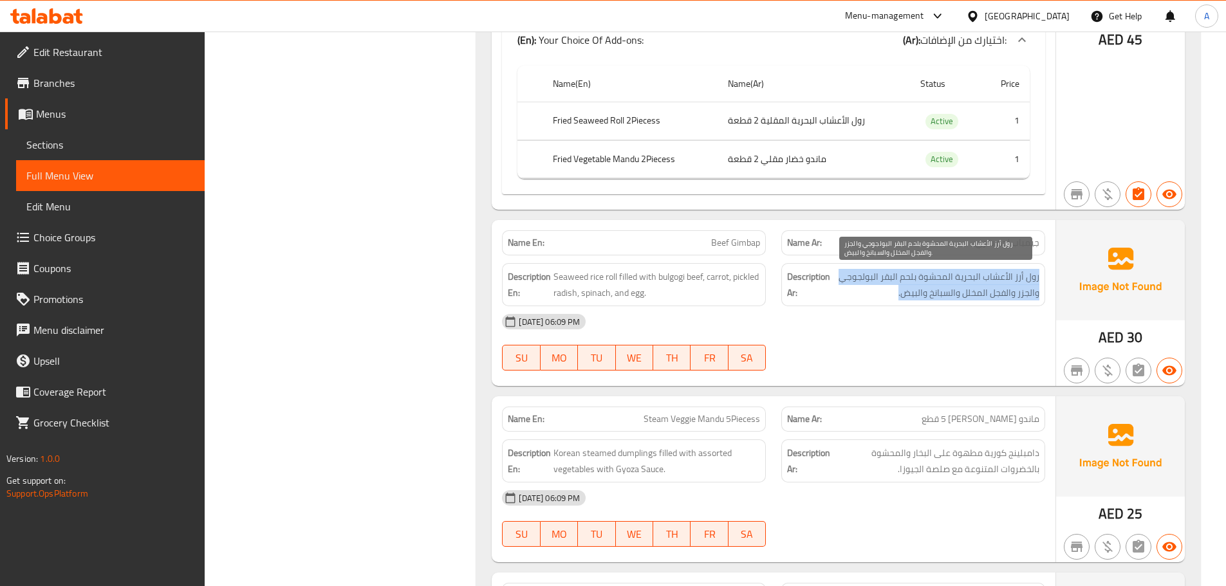
click at [1030, 277] on span "رول أرز الأعشاب البحرية المحشوة بلحم البقر البولجوجي والجزر والفجل المخلل والسب…" at bounding box center [936, 285] width 207 height 32
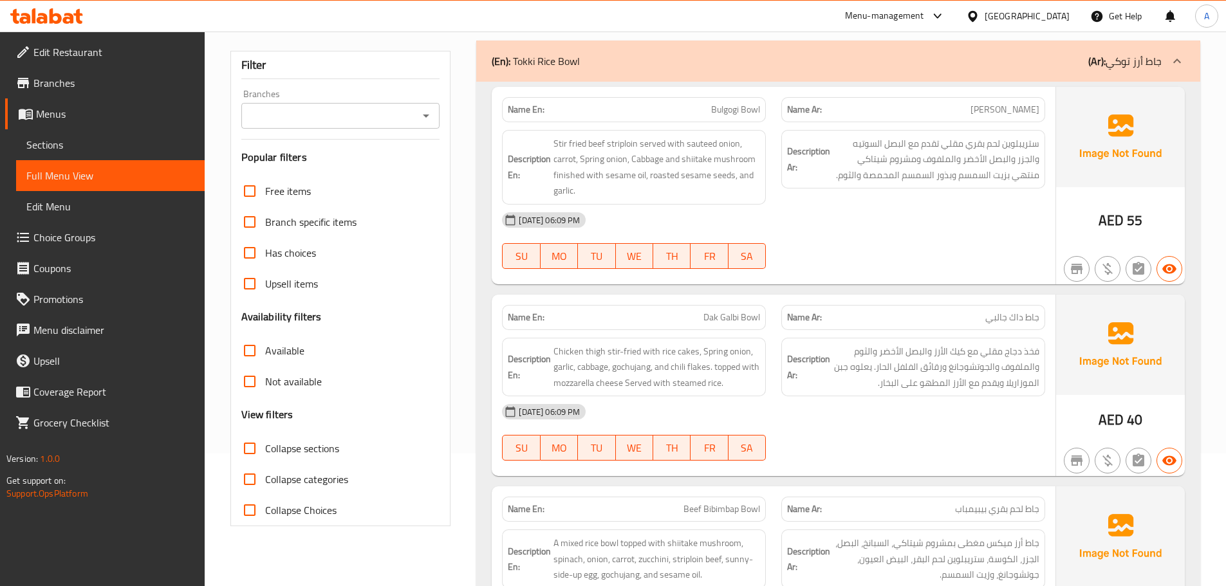
scroll to position [1251, 0]
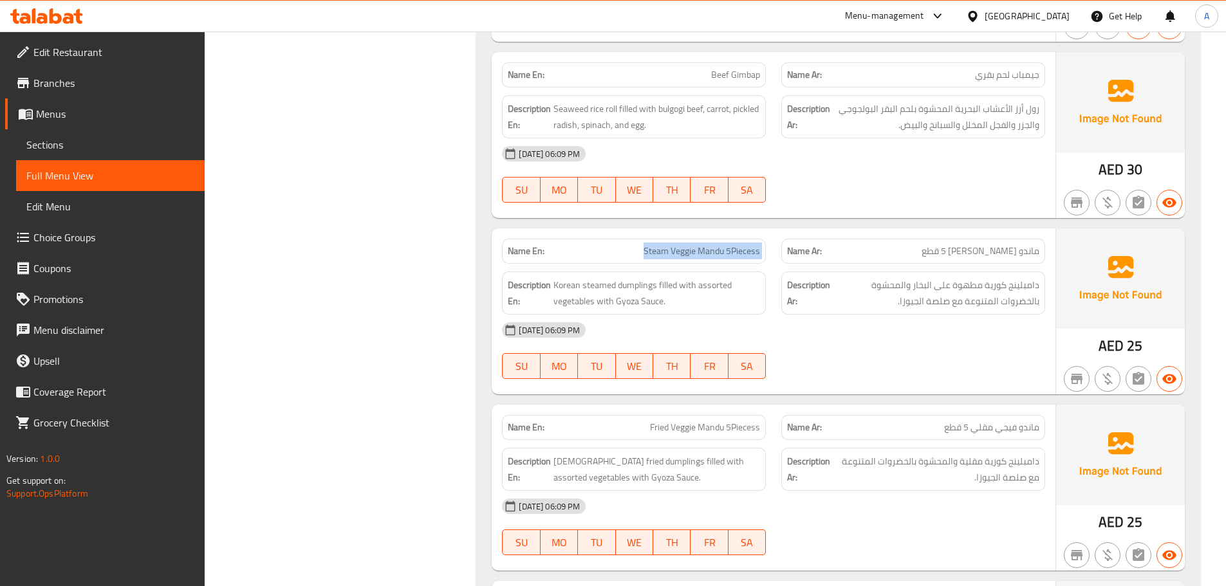
copy span "Steam Veggie Mandu 5Piecess"
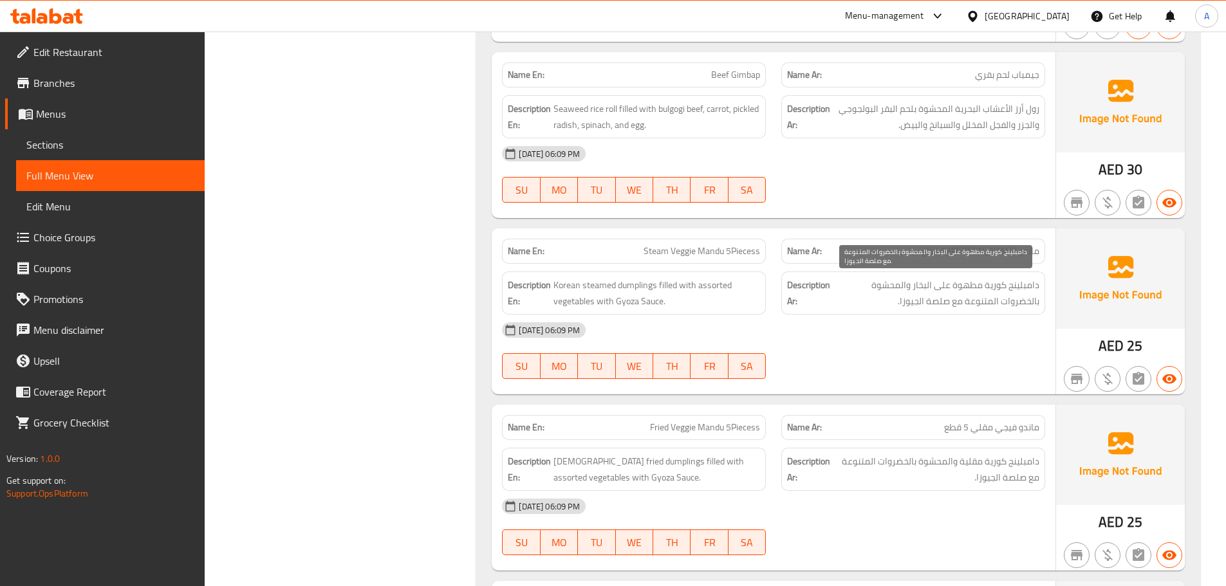
click at [934, 283] on span "دامبلينج كورية مطهوة على البخار والمحشوة بالخضروات المتنوعة مع صلصة الجيوزا." at bounding box center [936, 293] width 207 height 32
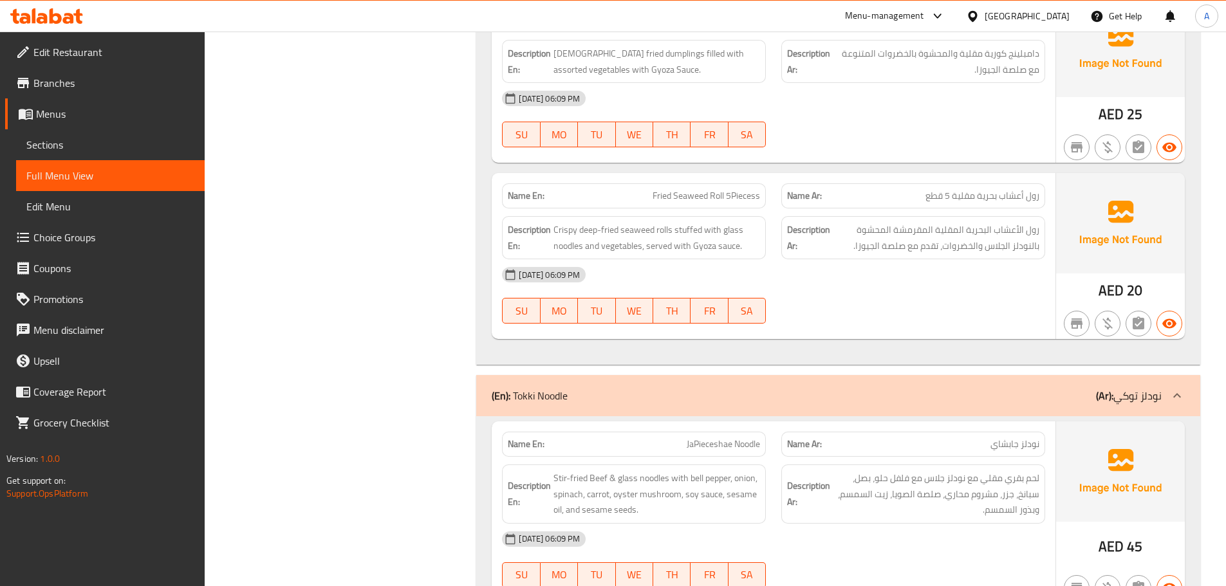
scroll to position [1555, 0]
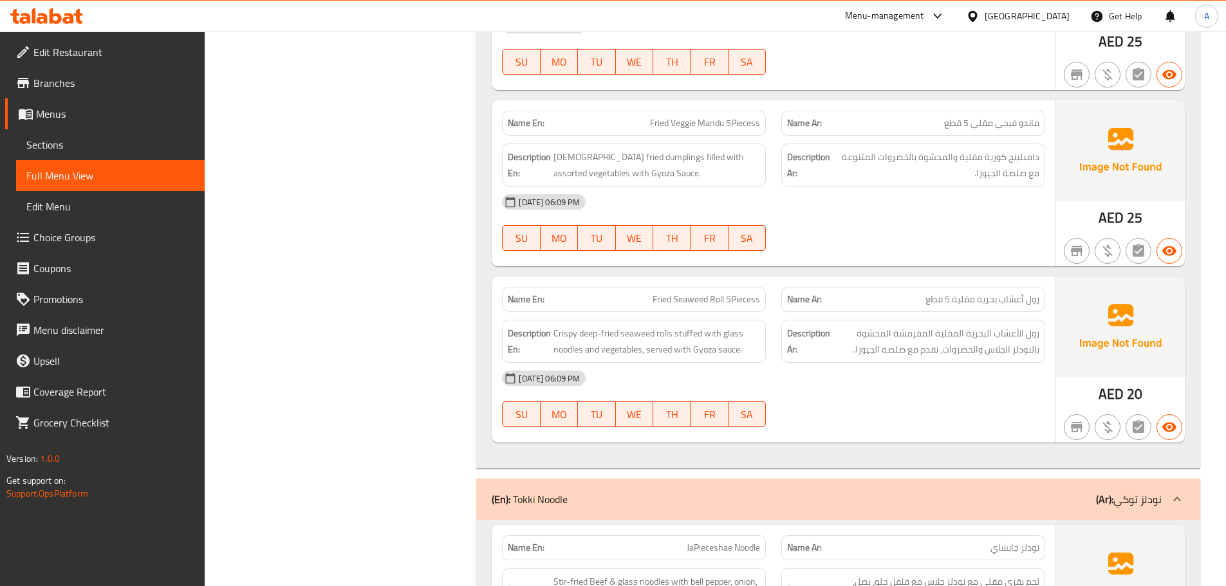
click at [956, 130] on span "ماندو فيجي مقلي 5 قطع" at bounding box center [991, 123] width 95 height 14
click at [699, 123] on span "Fried Veggie Mandu 5Piecess" at bounding box center [705, 123] width 110 height 14
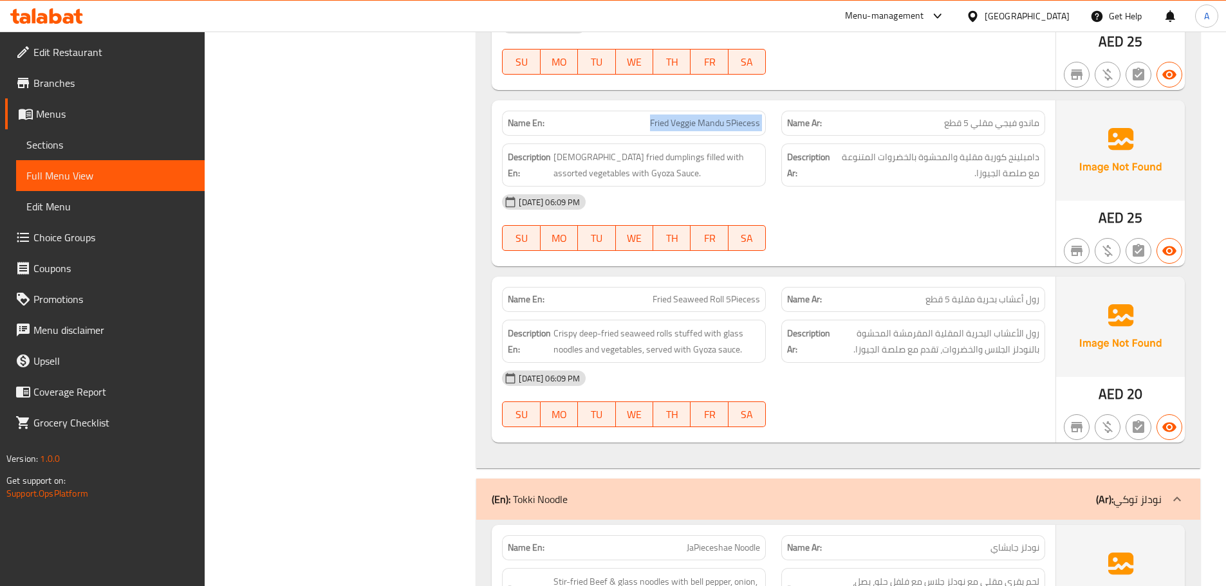
click at [699, 123] on span "Fried Veggie Mandu 5Piecess" at bounding box center [705, 123] width 110 height 14
click at [907, 140] on div "Description Ar: دامبلينج كورية مقلية والمحشوة بالخضروات المتنوعة مع صلصة الجيوز…" at bounding box center [912, 165] width 279 height 59
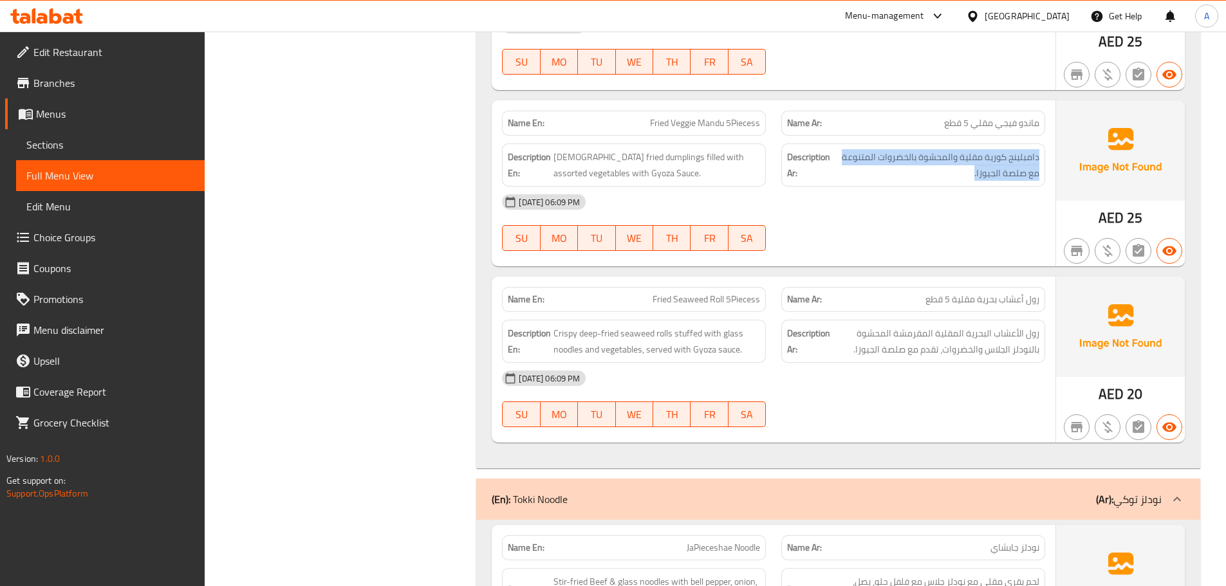
click at [907, 140] on div "Description Ar: دامبلينج كورية مقلية والمحشوة بالخضروات المتنوعة مع صلصة الجيوز…" at bounding box center [912, 165] width 279 height 59
click at [938, 122] on p "Name Ar: ماندو فيجي مقلي 5 قطع" at bounding box center [913, 123] width 252 height 14
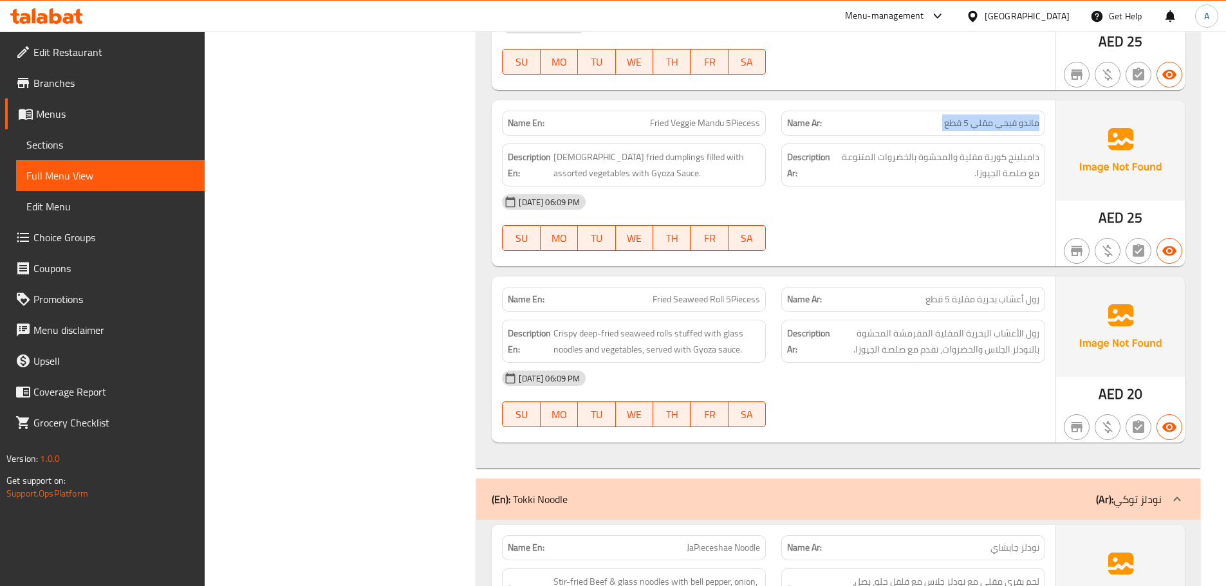
click at [938, 122] on p "Name Ar: ماندو فيجي مقلي 5 قطع" at bounding box center [913, 123] width 252 height 14
click at [661, 114] on div "Name En: Fried Veggie Mandu 5Piecess" at bounding box center [634, 123] width 264 height 25
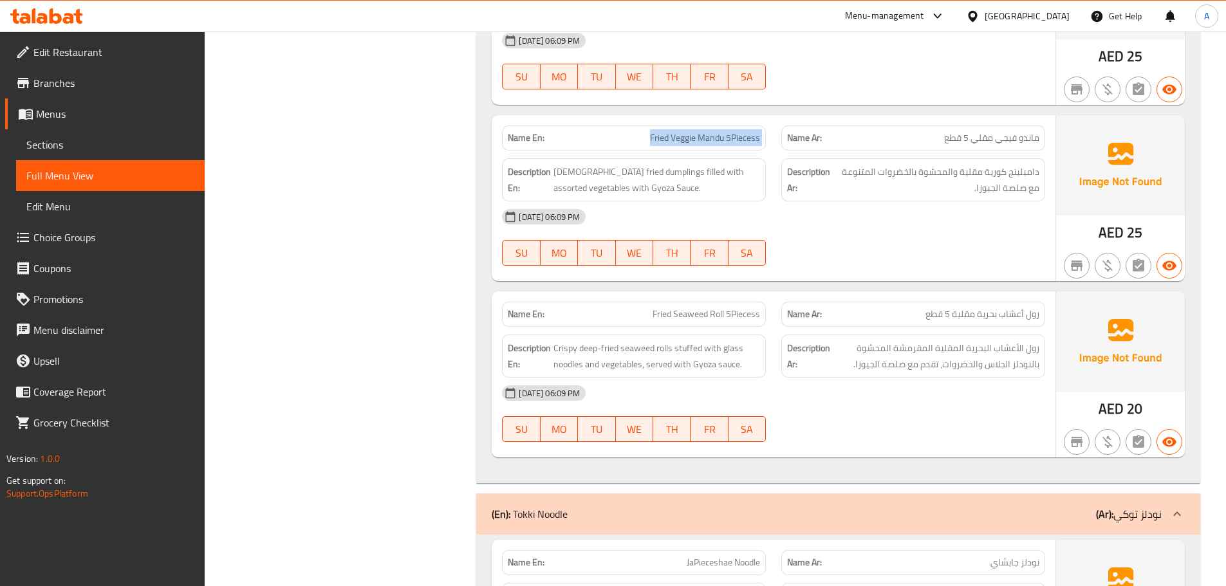
click at [717, 134] on span "Fried Veggie Mandu 5Piecess" at bounding box center [705, 138] width 110 height 14
click at [997, 181] on span "دامبلينج كورية مقلية والمحشوة بالخضروات المتنوعة مع صلصة الجيوزا." at bounding box center [936, 180] width 207 height 32
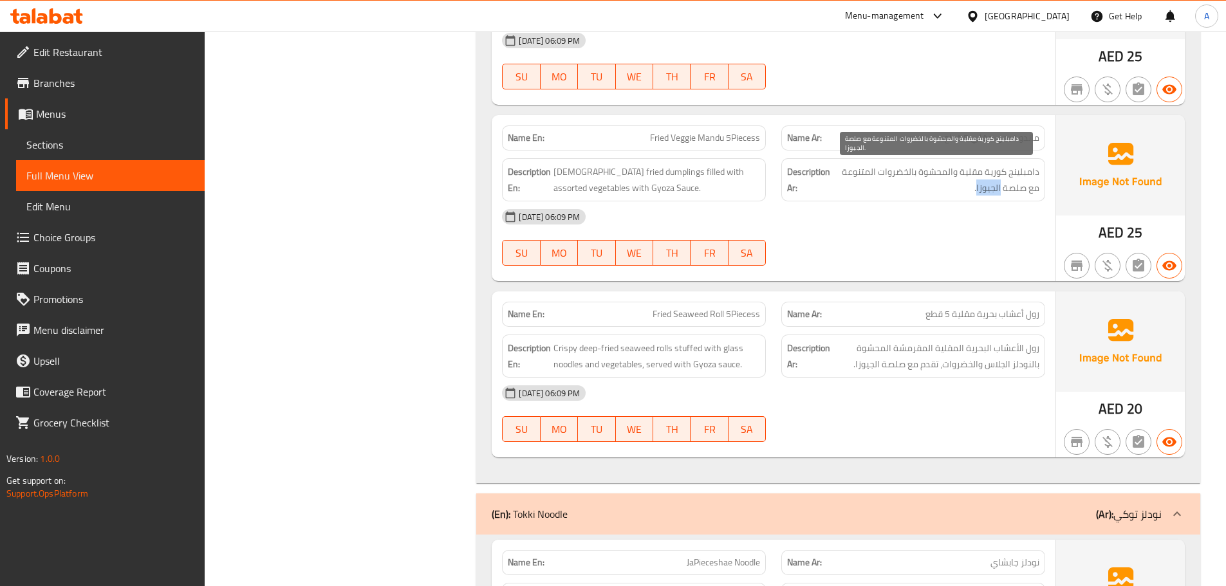
click at [997, 181] on span "دامبلينج كورية مقلية والمحشوة بالخضروات المتنوعة مع صلصة الجيوزا." at bounding box center [936, 180] width 207 height 32
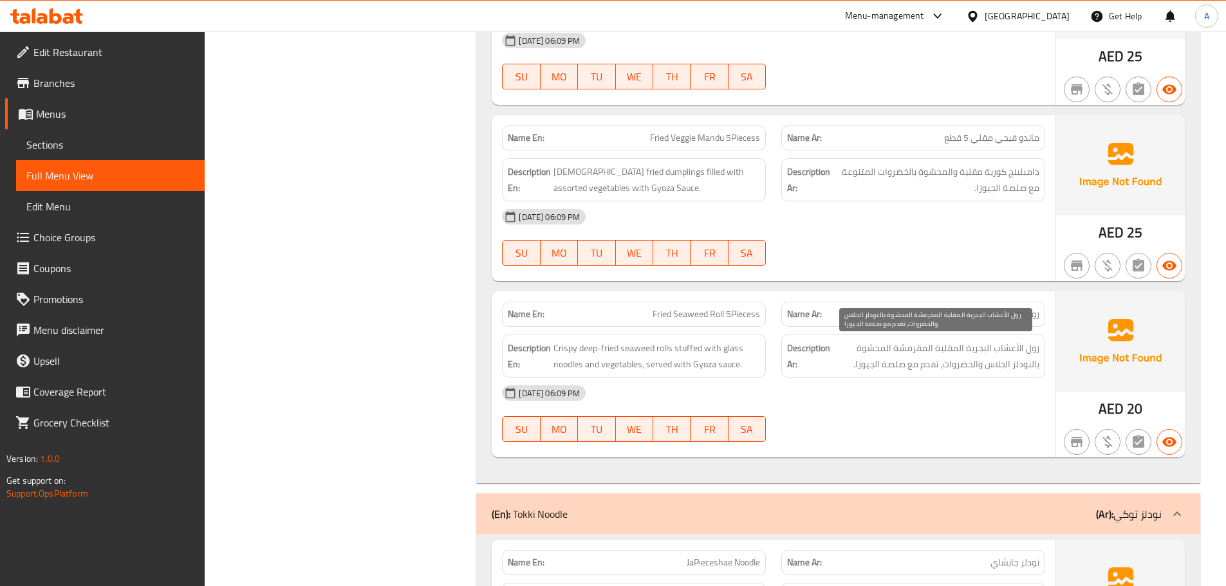
click at [922, 343] on span "رول الأعشاب البحرية المقلية المقرمشة المحشوة بالنودلز الجلاس والخضروات، تقدم مع…" at bounding box center [936, 356] width 207 height 32
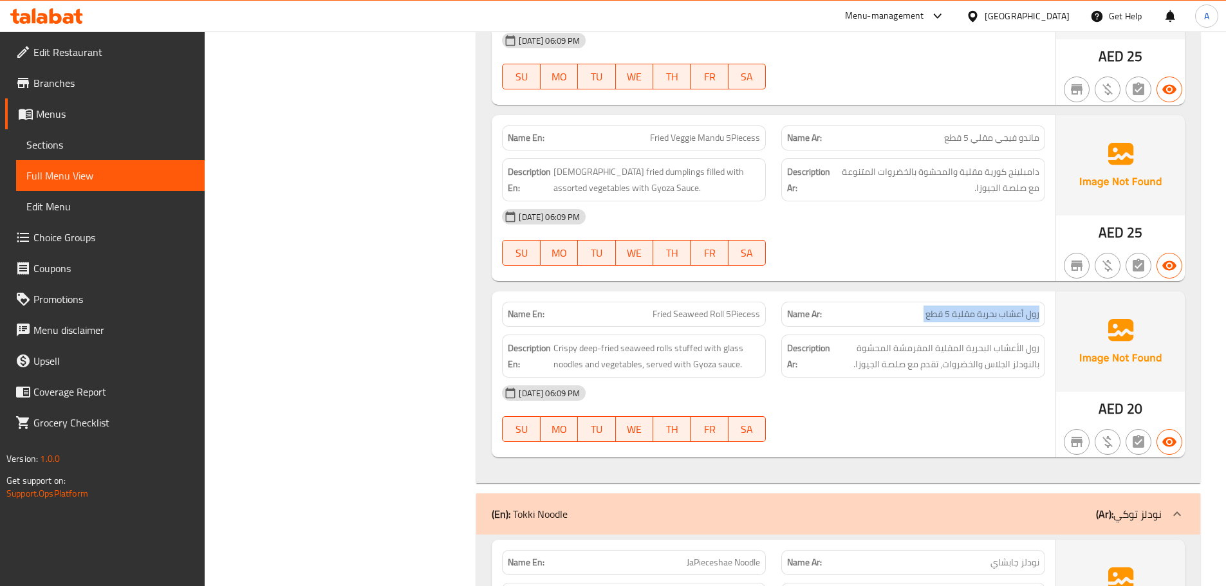
click at [719, 317] on span "Fried Seaweed Roll 5Piecess" at bounding box center [705, 315] width 107 height 14
copy span "Fried Seaweed Roll 5Piecess"
click at [997, 371] on span "رول الأعشاب البحرية المقلية المقرمشة المحشوة بالنودلز الجلاس والخضروات، تقدم مع…" at bounding box center [936, 356] width 207 height 32
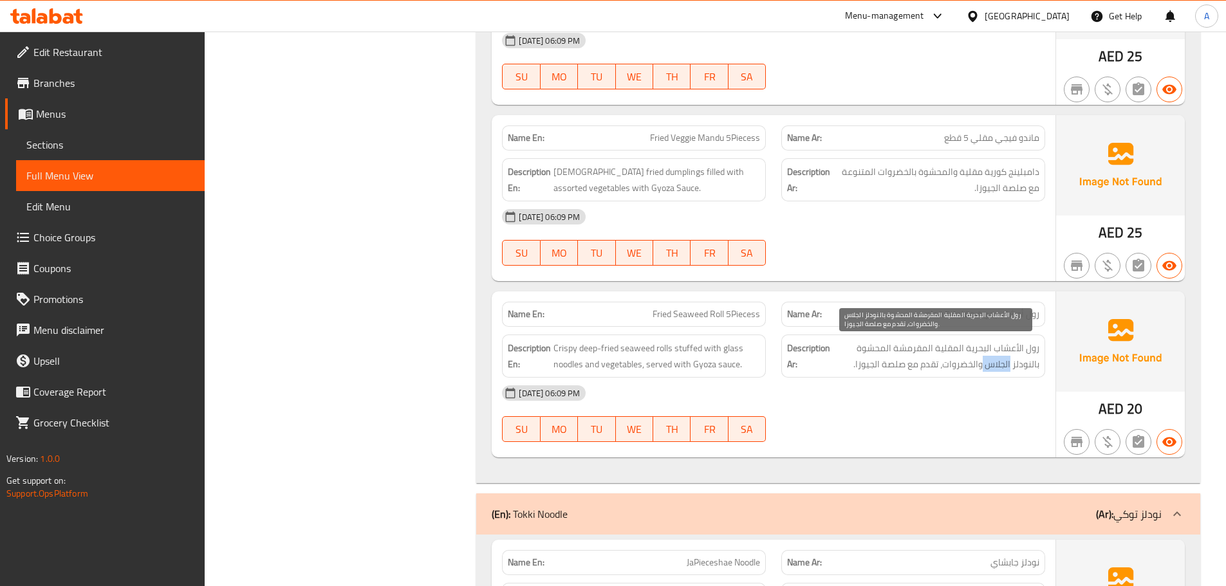
click at [997, 371] on span "رول الأعشاب البحرية المقلية المقرمشة المحشوة بالنودلز الجلاس والخضروات، تقدم مع…" at bounding box center [936, 356] width 207 height 32
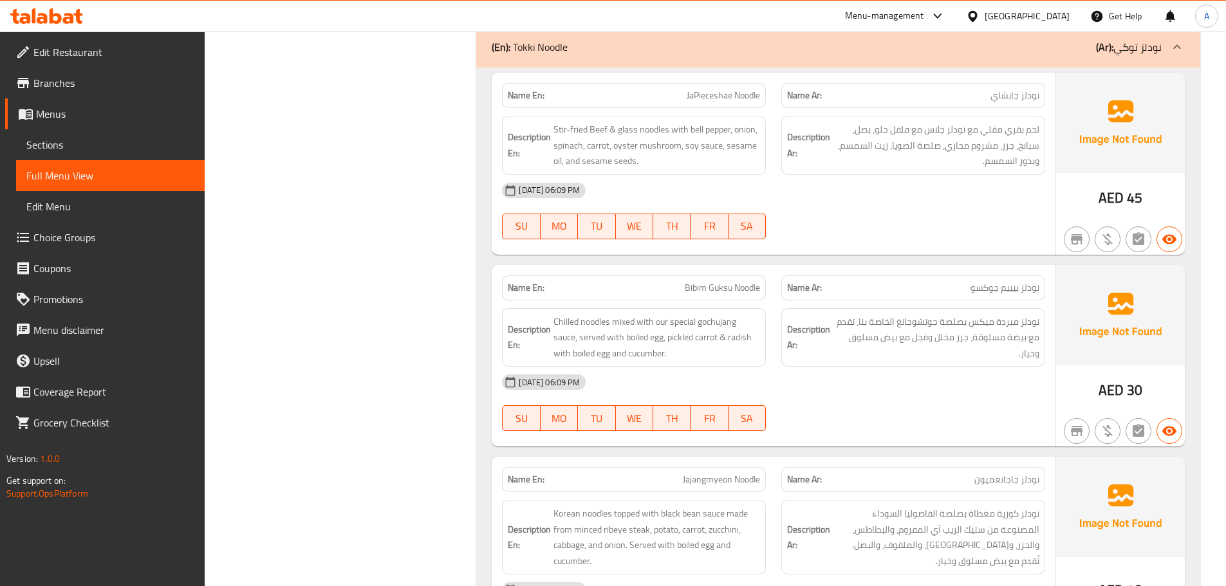
scroll to position [1977, 0]
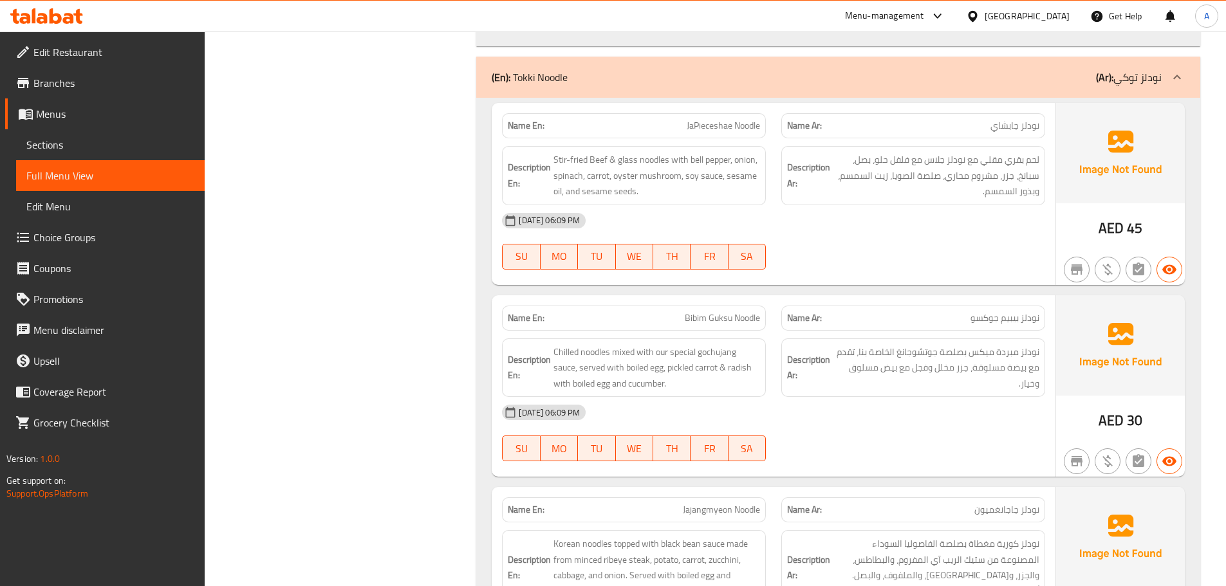
copy span "JaPieceshae Noodle"
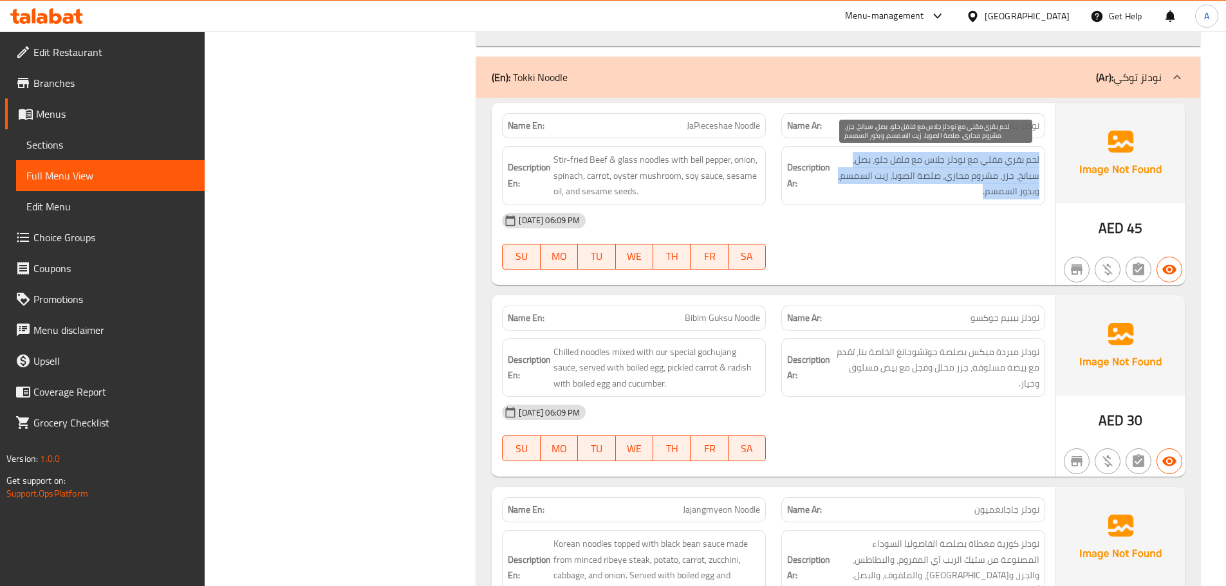
click at [965, 185] on span "لحم بقري مقلي مع نودلز جلاس مع فلفل حلو، بصل، سبانخ، جزر، مشروم محاري، صلصة الص…" at bounding box center [936, 176] width 207 height 48
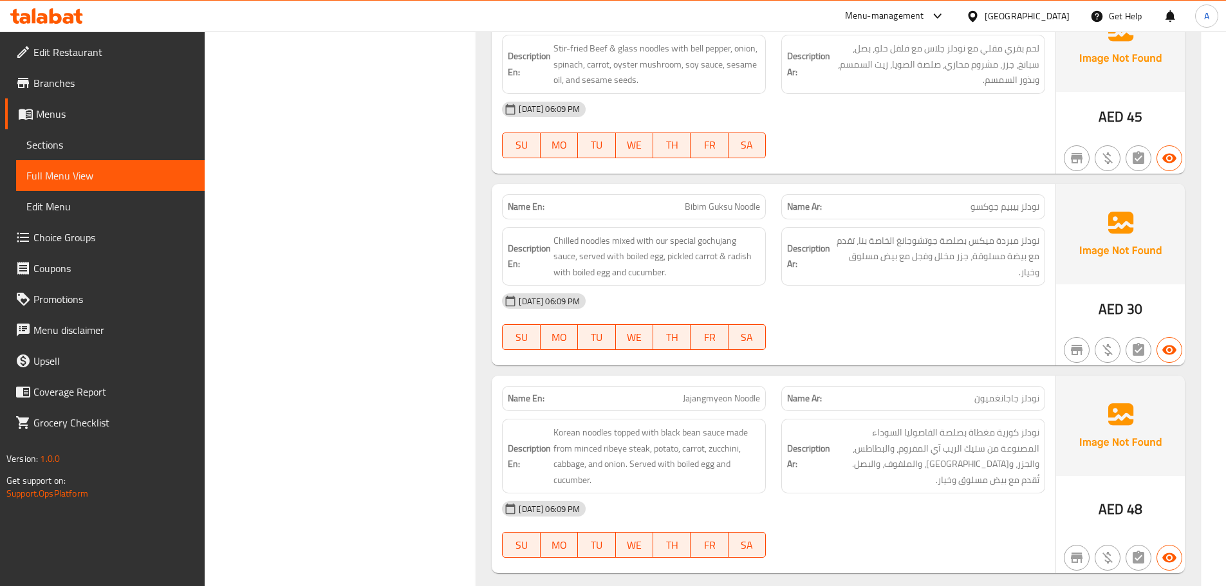
scroll to position [2141, 0]
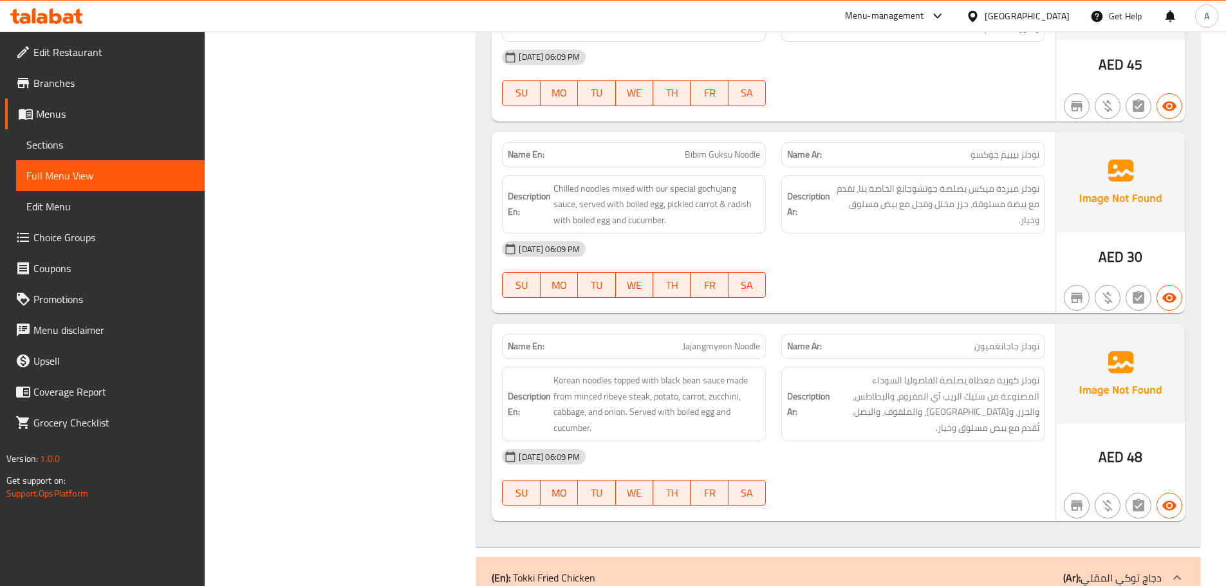
click at [833, 220] on span "نودلز مبردة ميكس بصلصة جوتشوجانغ الخاصة بنا، تقدم مع بيضة مسلوقة، جزر مخلل وفجل…" at bounding box center [936, 205] width 207 height 48
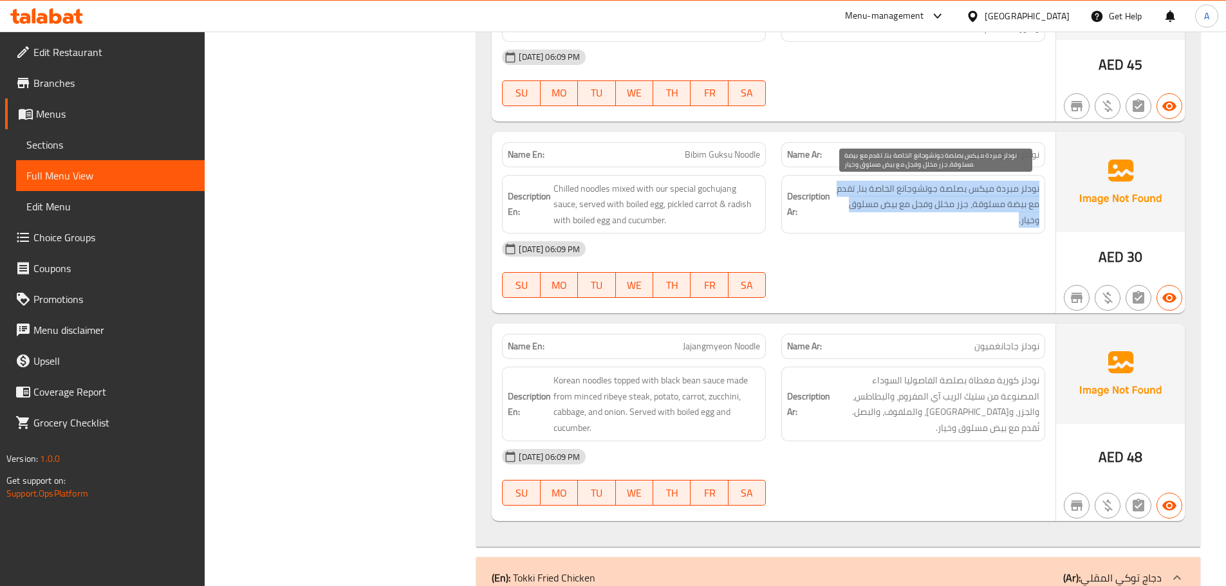
click at [833, 220] on span "نودلز مبردة ميكس بصلصة جوتشوجانغ الخاصة بنا، تقدم مع بيضة مسلوقة، جزر مخلل وفجل…" at bounding box center [936, 205] width 207 height 48
click at [999, 214] on span "نودلز مبردة ميكس بصلصة جوتشوجانغ الخاصة بنا، تقدم مع بيضة مسلوقة، جزر مخلل وفجل…" at bounding box center [936, 205] width 207 height 48
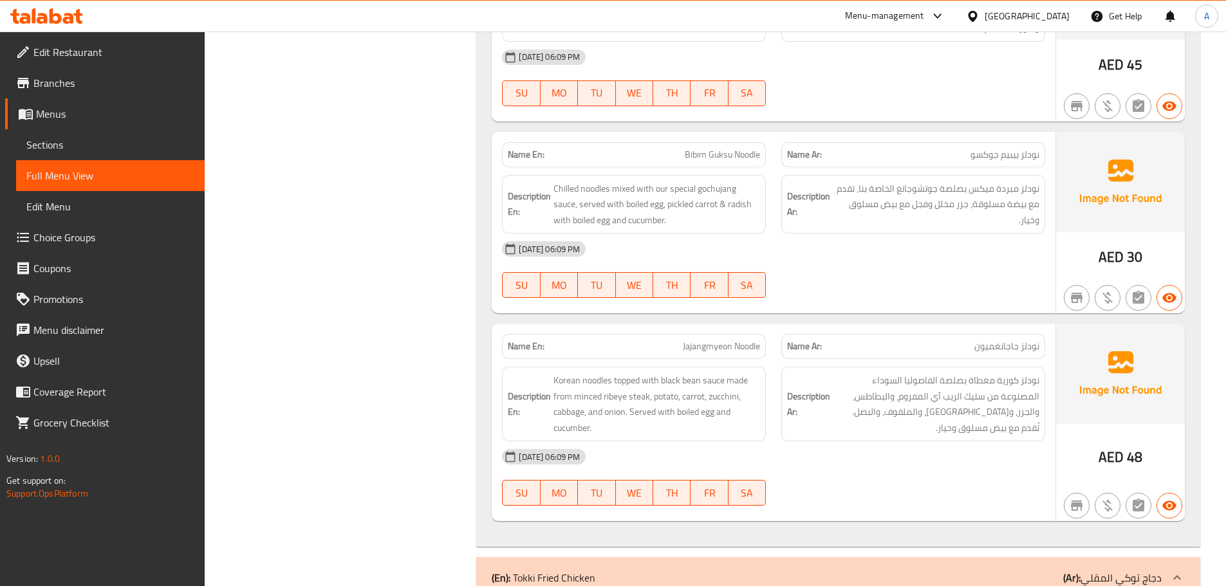
click at [1037, 209] on span "نودلز مبردة ميكس بصلصة جوتشوجانغ الخاصة بنا، تقدم مع بيضة مسلوقة، جزر مخلل وفجل…" at bounding box center [936, 205] width 207 height 48
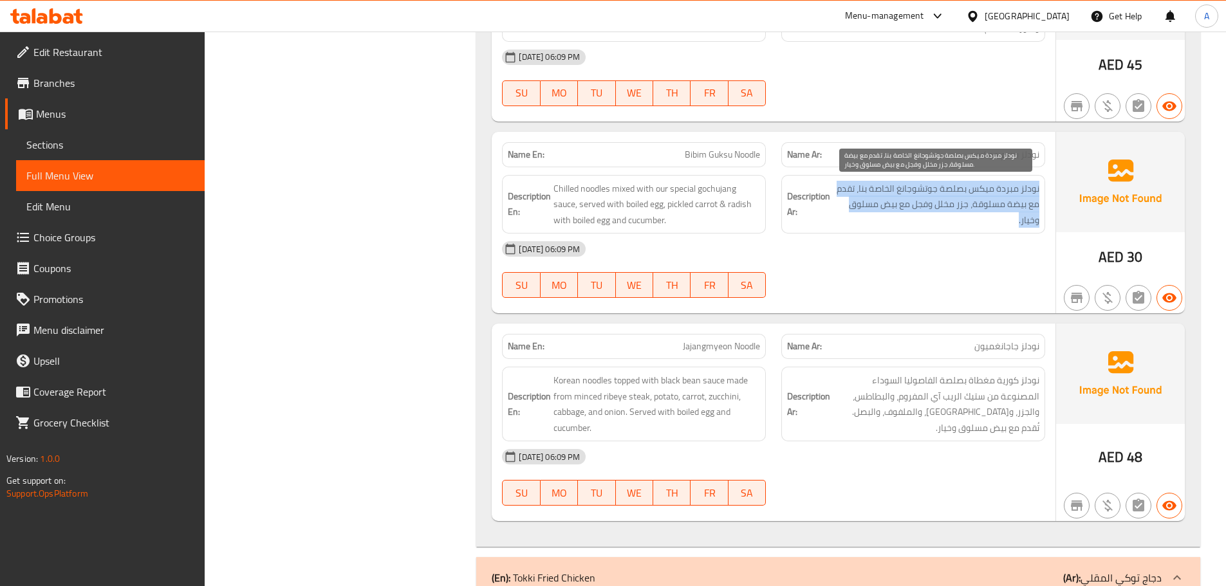
click at [1037, 209] on span "نودلز مبردة ميكس بصلصة جوتشوجانغ الخاصة بنا، تقدم مع بيضة مسلوقة، جزر مخلل وفجل…" at bounding box center [936, 205] width 207 height 48
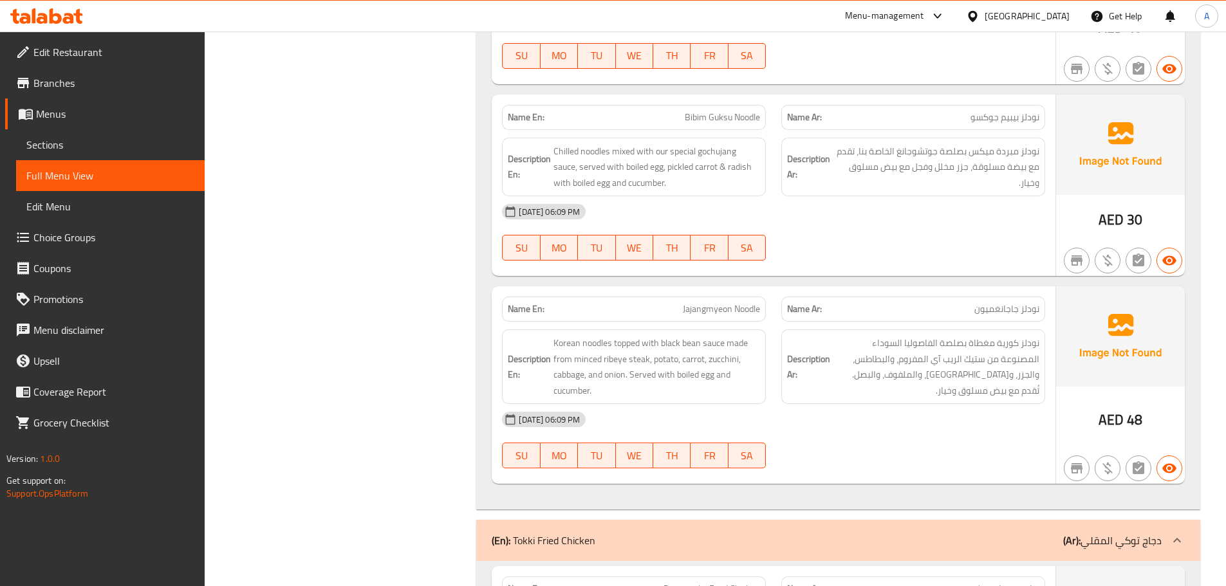
scroll to position [2237, 0]
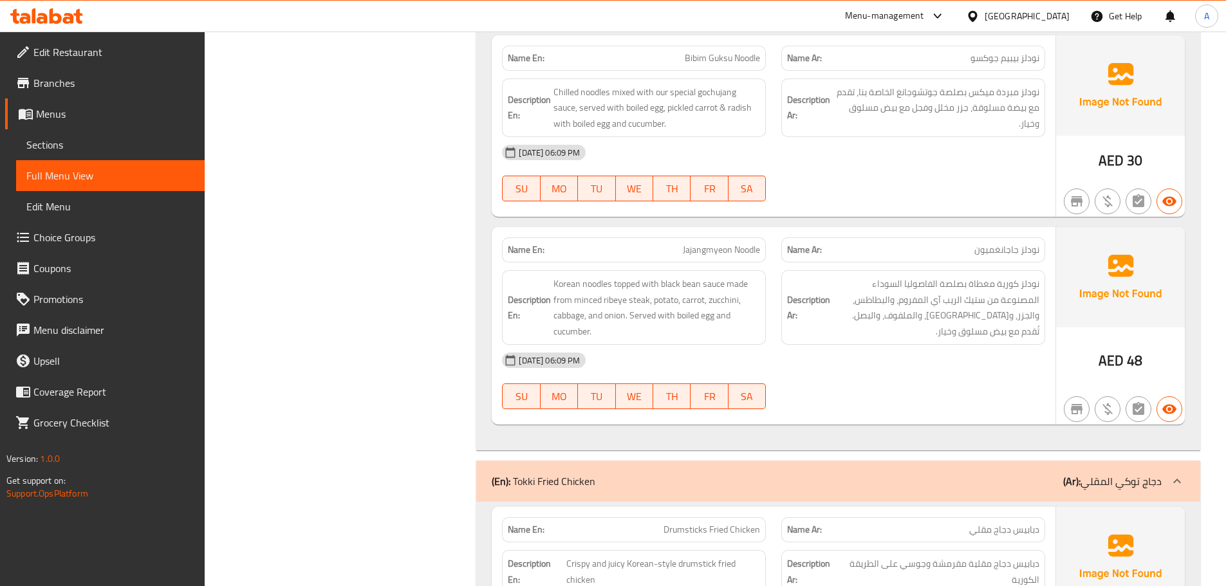
click at [1028, 296] on span "نودلز كورية مغطاة بصلصة الفاصوليا السوداء المصنوعة من ستيك الريب آي المفروم، وا…" at bounding box center [936, 307] width 207 height 63
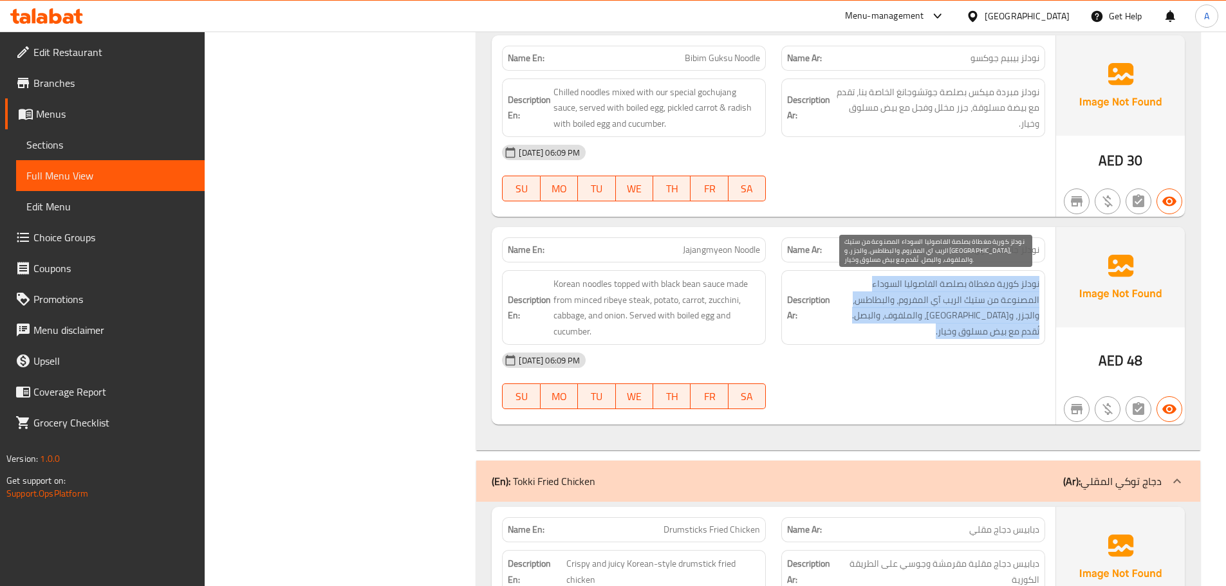
click at [1028, 296] on span "نودلز كورية مغطاة بصلصة الفاصوليا السوداء المصنوعة من ستيك الريب آي المفروم، وا…" at bounding box center [936, 307] width 207 height 63
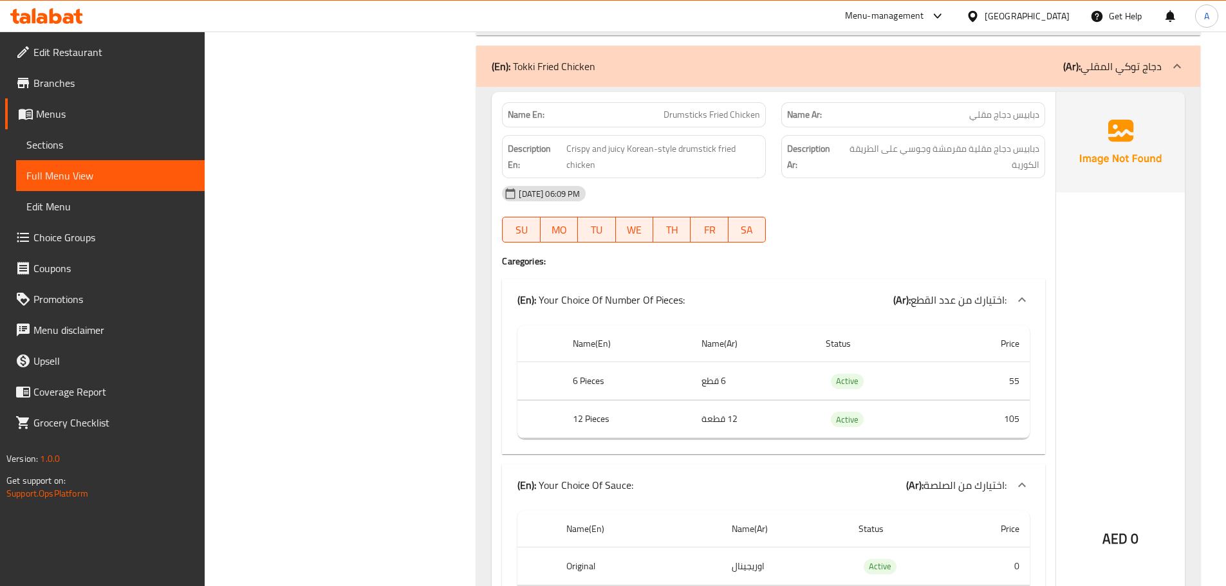
scroll to position [2645, 0]
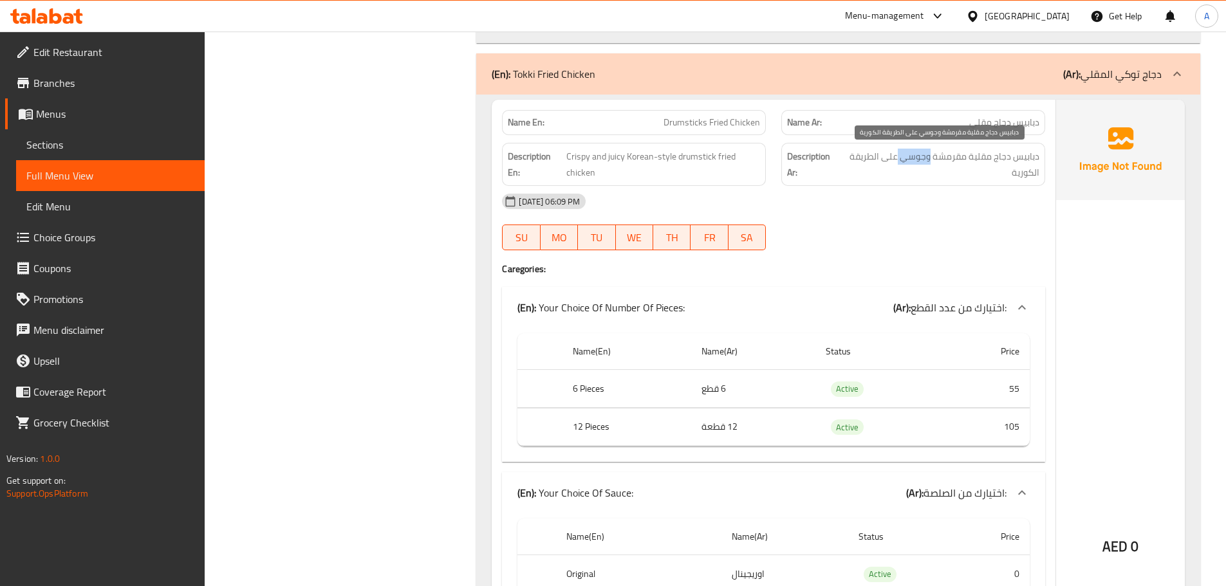
click at [919, 149] on span "دبابيس دجاج مقلية مقرمشة وجوسي على الطريقة الكورية" at bounding box center [939, 165] width 199 height 32
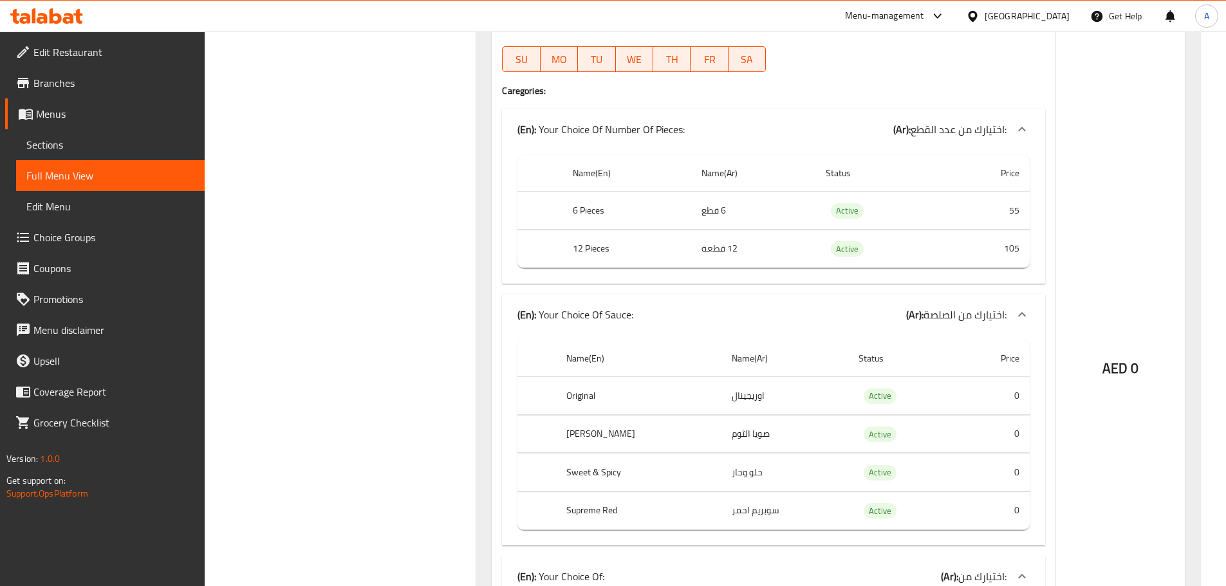
scroll to position [2949, 0]
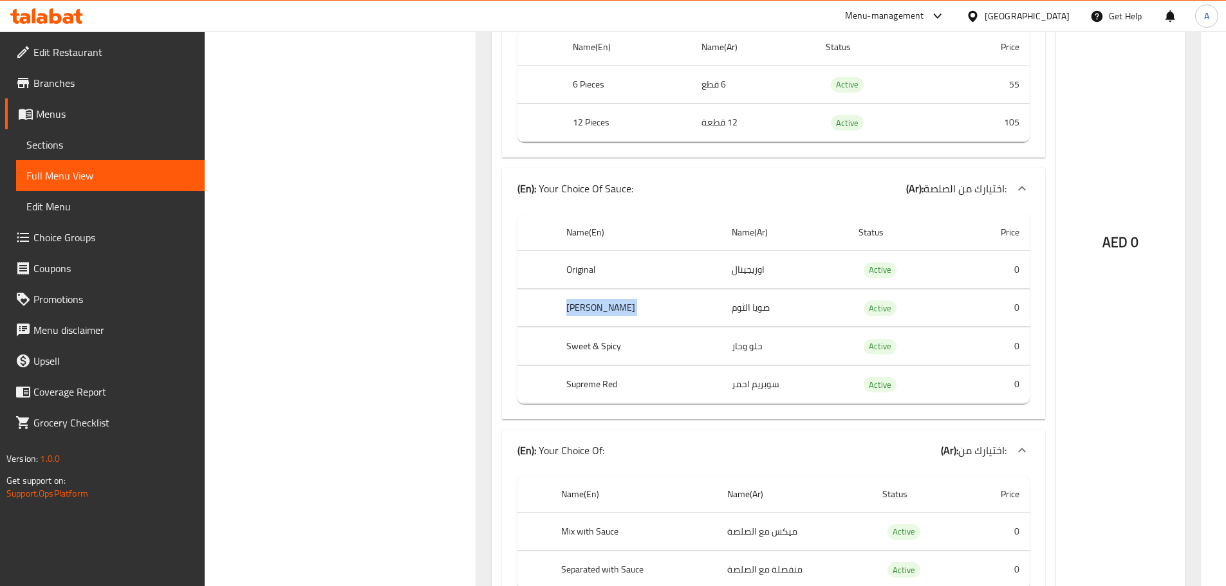
click at [646, 331] on th "Sweet & Spicy" at bounding box center [639, 347] width 166 height 38
click at [678, 337] on th "Sweet & Spicy" at bounding box center [639, 347] width 166 height 38
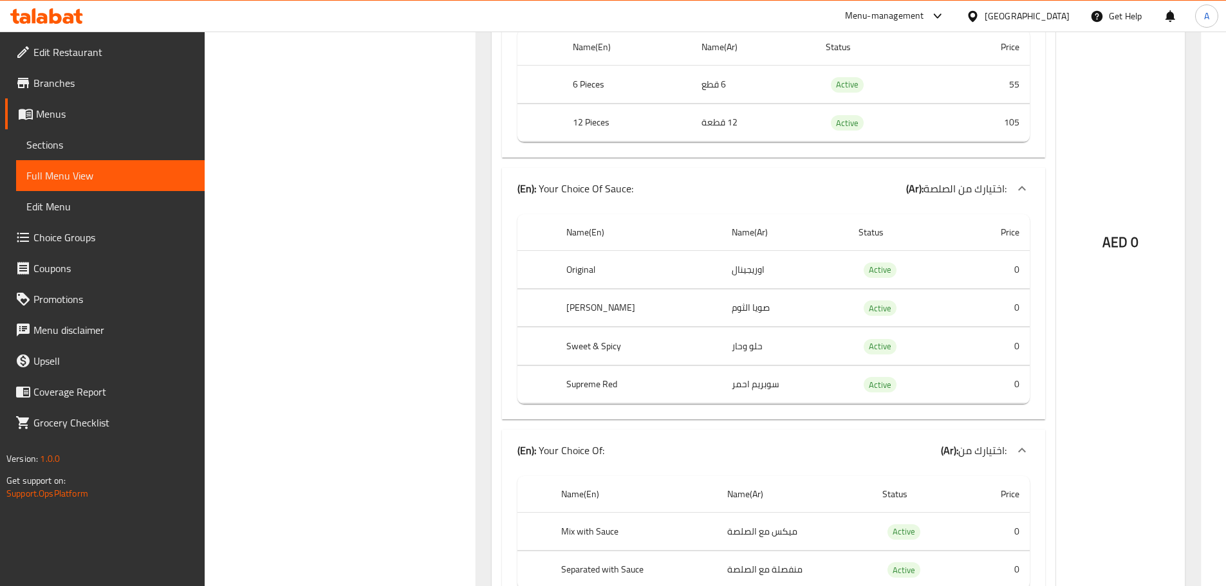
click at [678, 337] on th "Sweet & Spicy" at bounding box center [639, 347] width 166 height 38
click at [698, 378] on th "Supreme Red" at bounding box center [639, 384] width 166 height 38
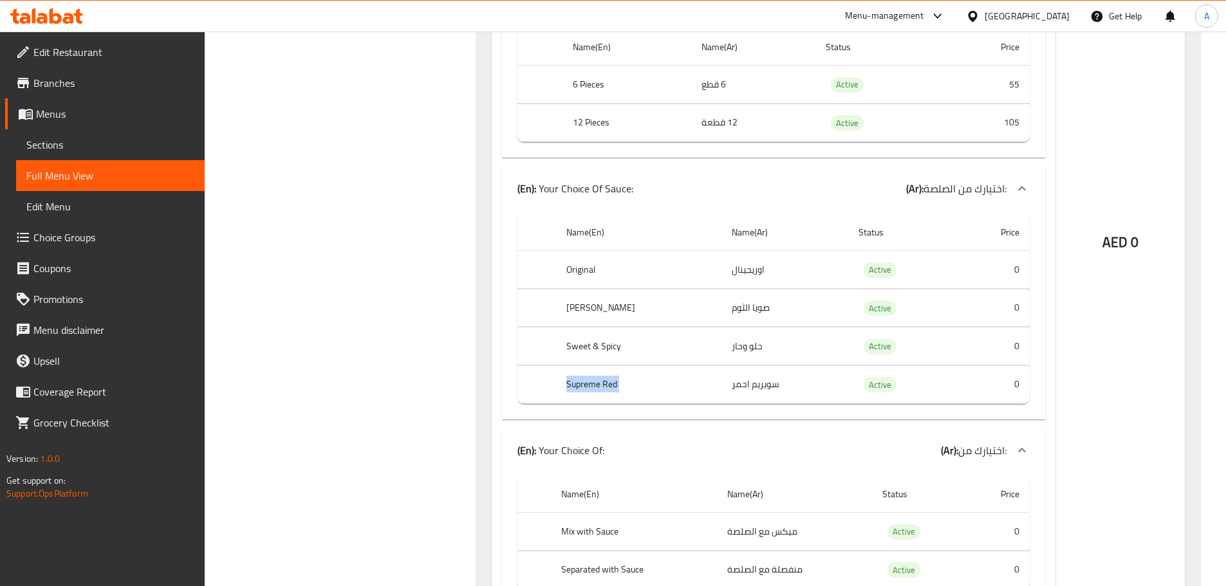
click at [643, 385] on th "Supreme Red" at bounding box center [639, 384] width 166 height 38
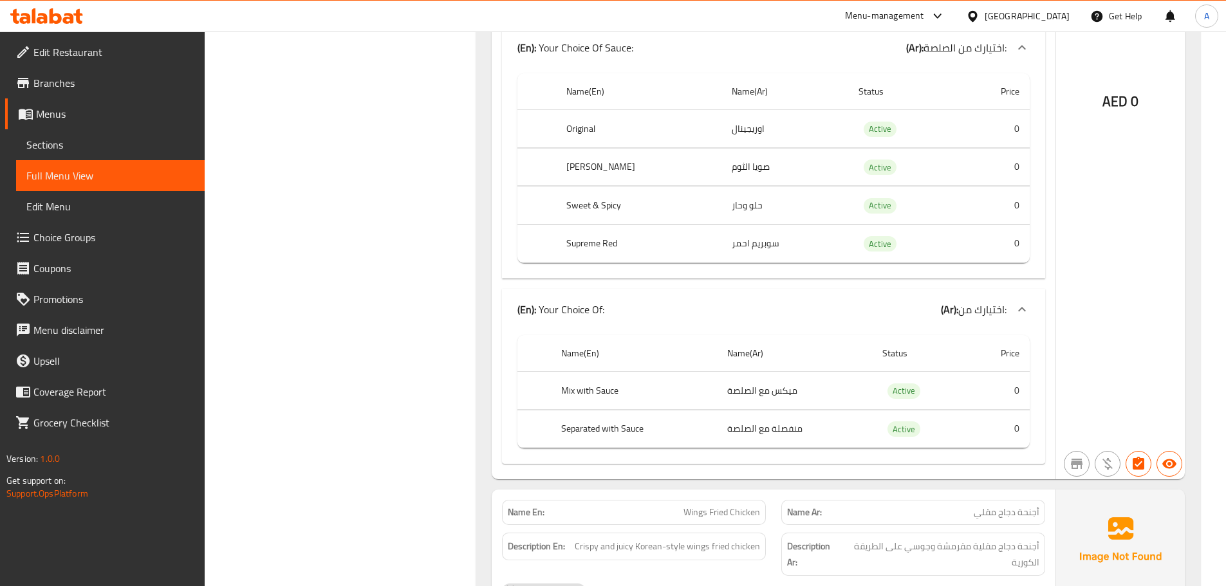
scroll to position [3157, 0]
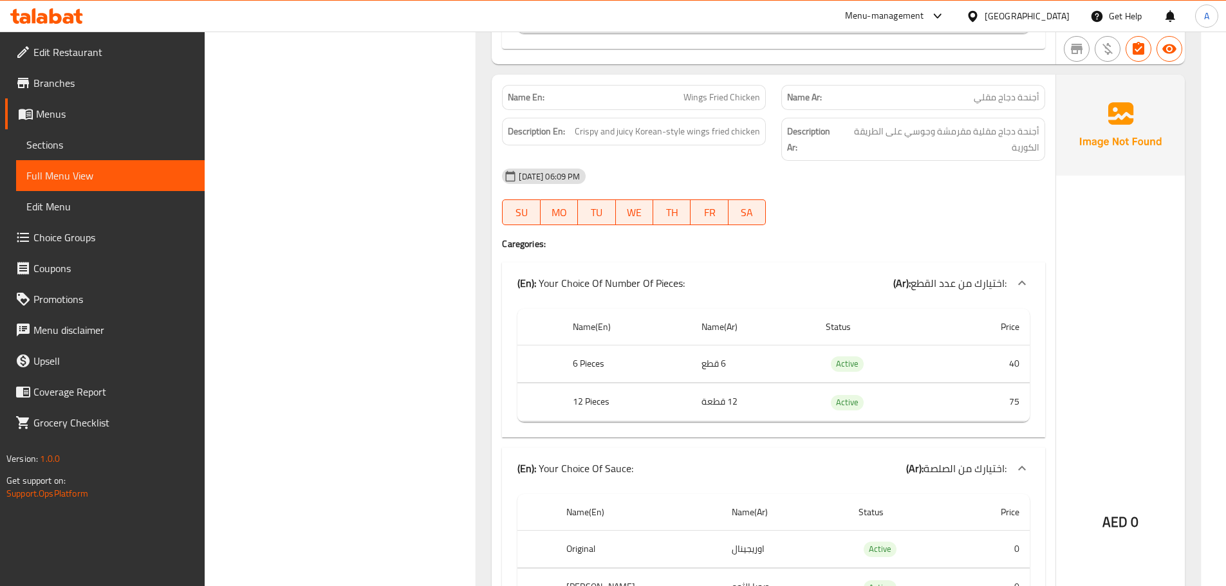
scroll to position [3528, 0]
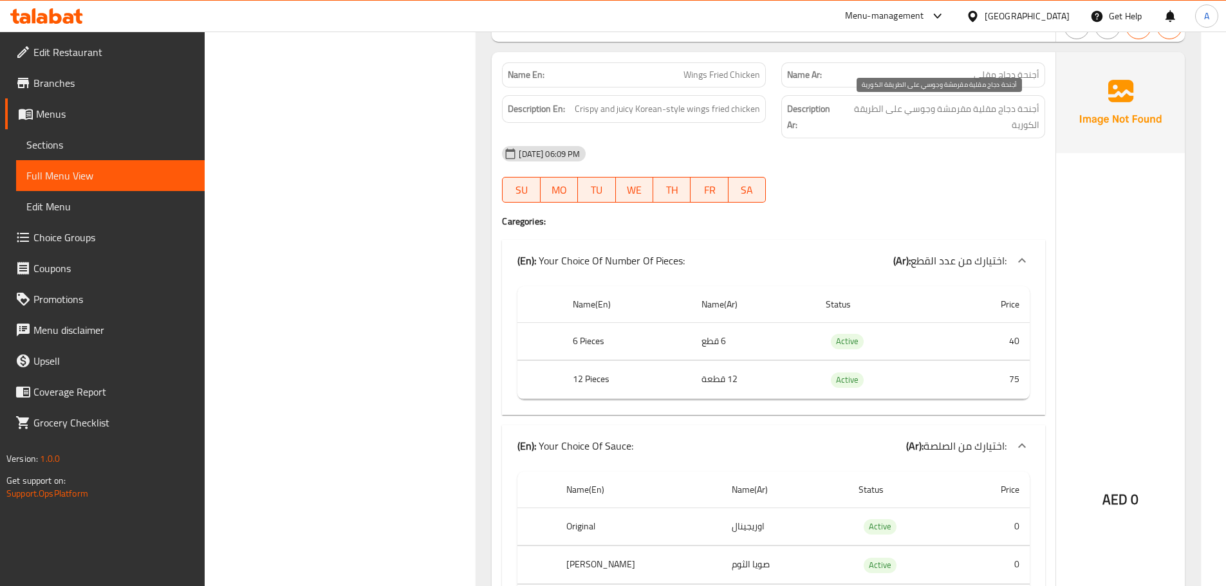
click at [1012, 116] on span "أجنحة دجاج مقلية مقرمشة وجوسي على الطريقة الكورية" at bounding box center [940, 117] width 198 height 32
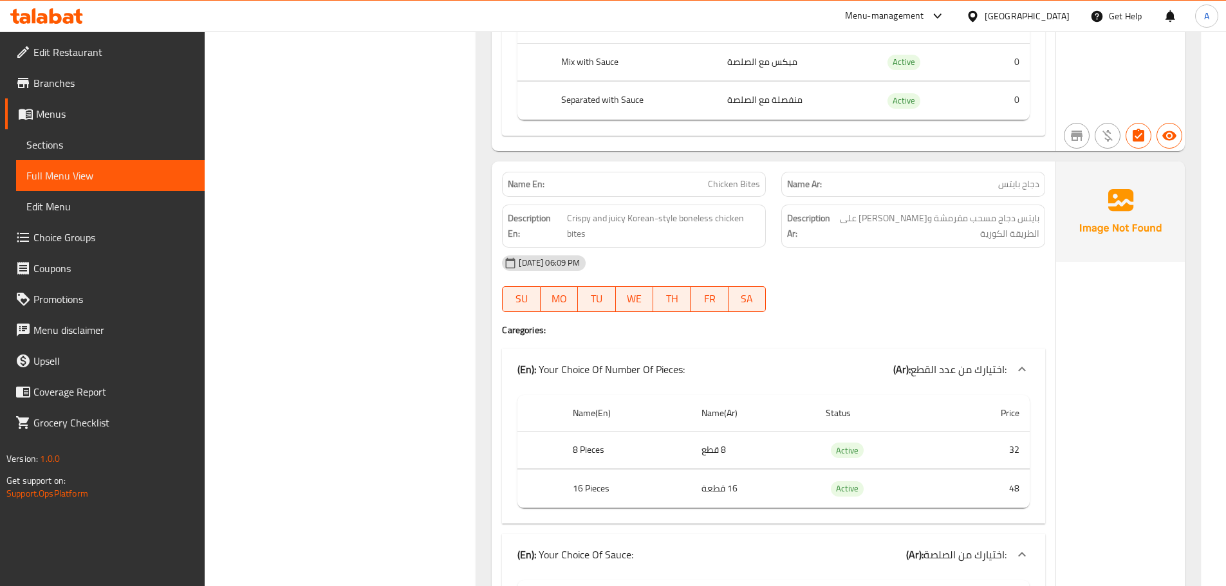
scroll to position [4387, 0]
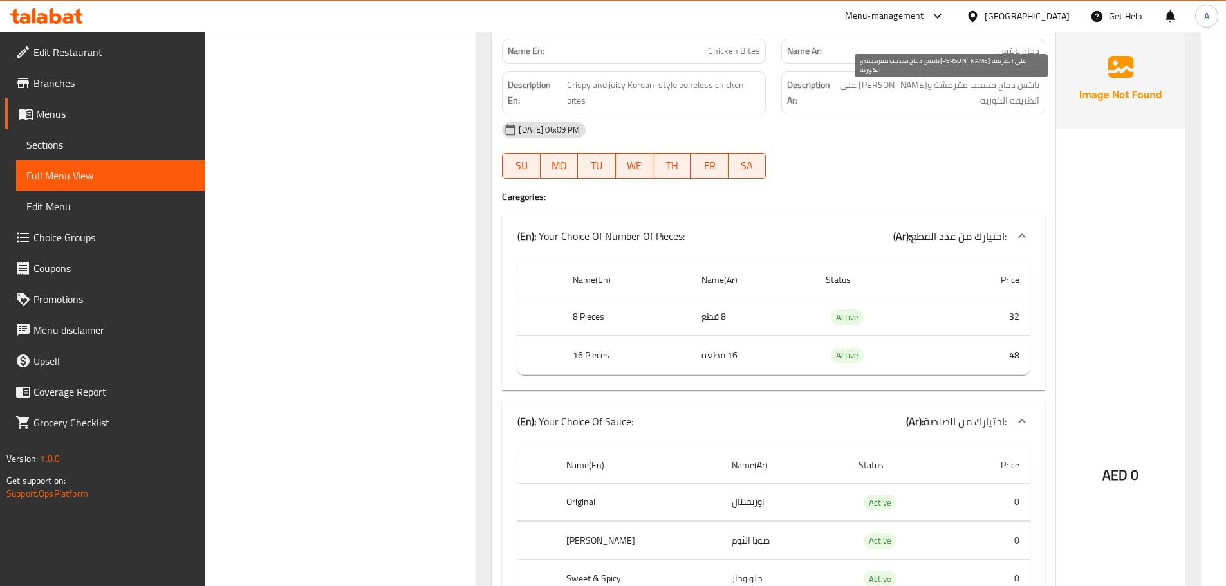
click at [948, 88] on span "بايتس دجاج مسحب مقرمشة وجوسي على الطريقة الكورية" at bounding box center [936, 93] width 206 height 32
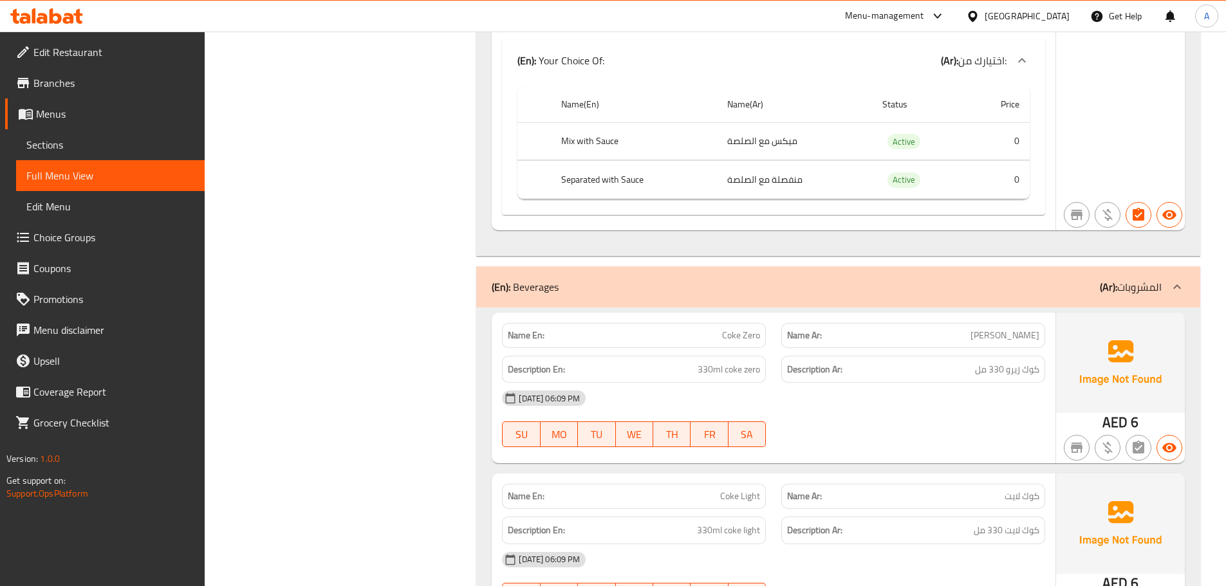
scroll to position [5277, 0]
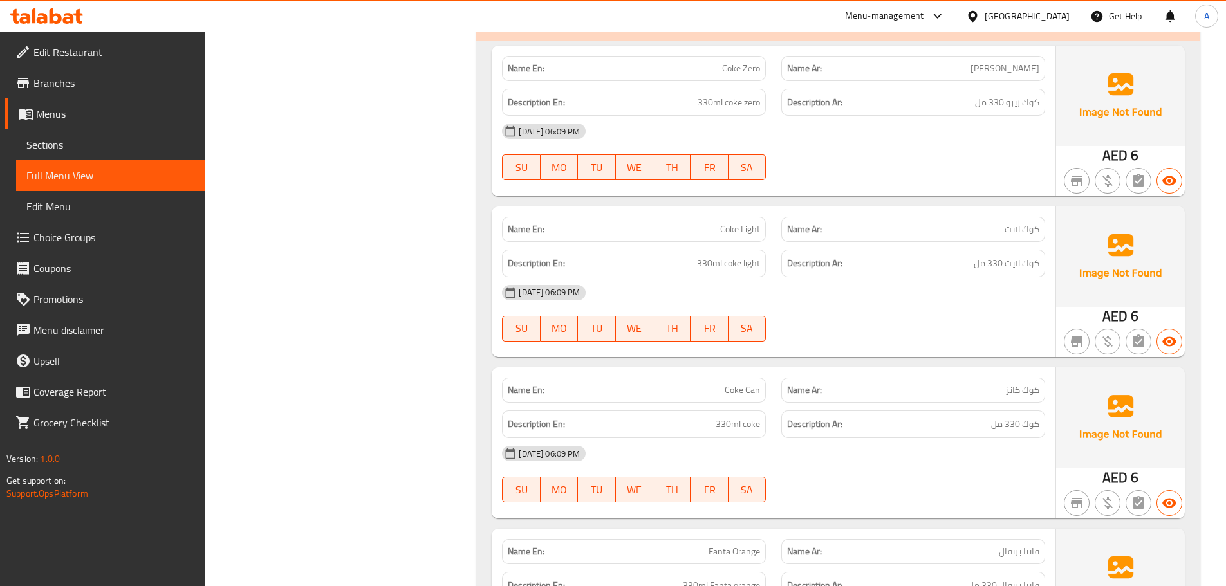
click at [758, 95] on span "330ml coke zero" at bounding box center [729, 103] width 62 height 16
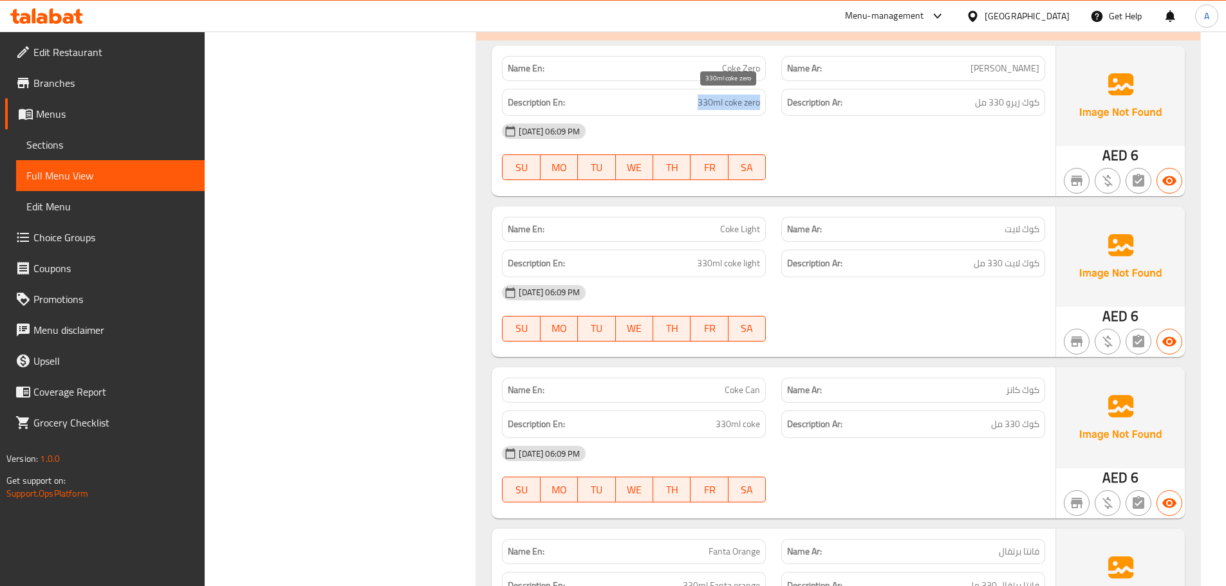
click at [758, 95] on span "330ml coke zero" at bounding box center [729, 103] width 62 height 16
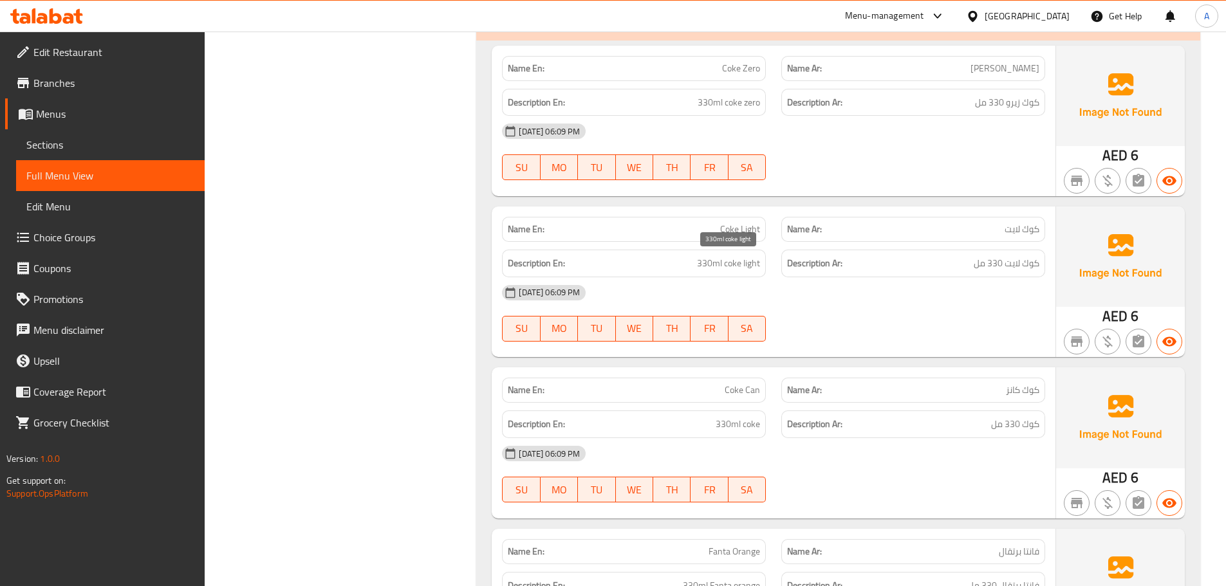
click at [731, 270] on span "330ml coke light" at bounding box center [728, 263] width 63 height 16
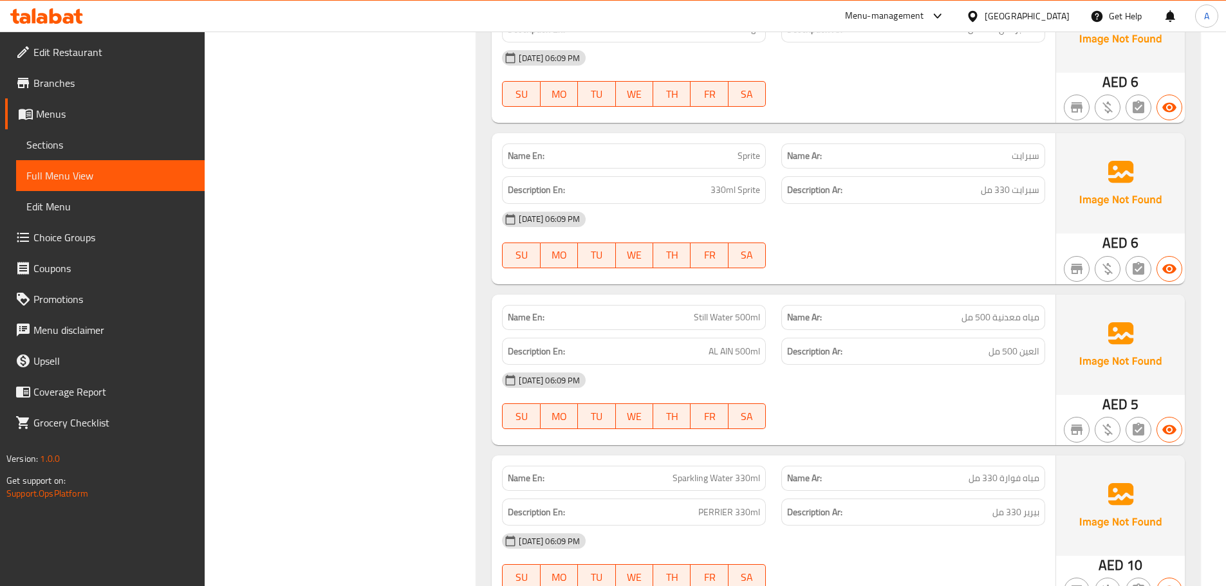
scroll to position [5878, 0]
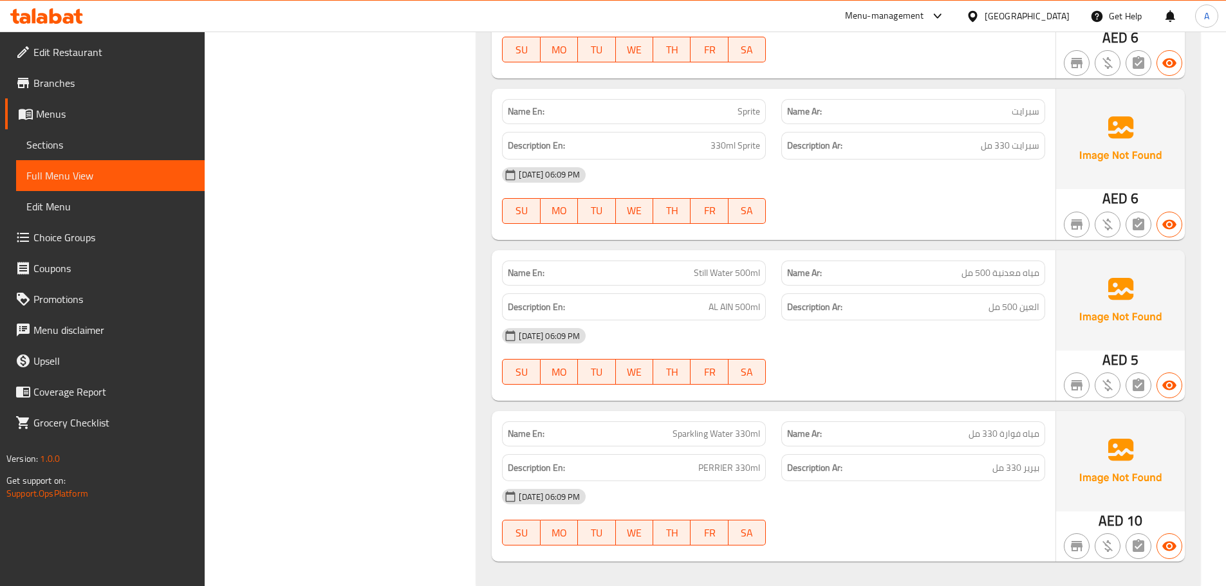
click at [721, 263] on div "Name En: Still Water 500ml" at bounding box center [634, 273] width 264 height 25
click at [1012, 280] on span "مياه معدنية 500 مل" at bounding box center [1000, 273] width 78 height 14
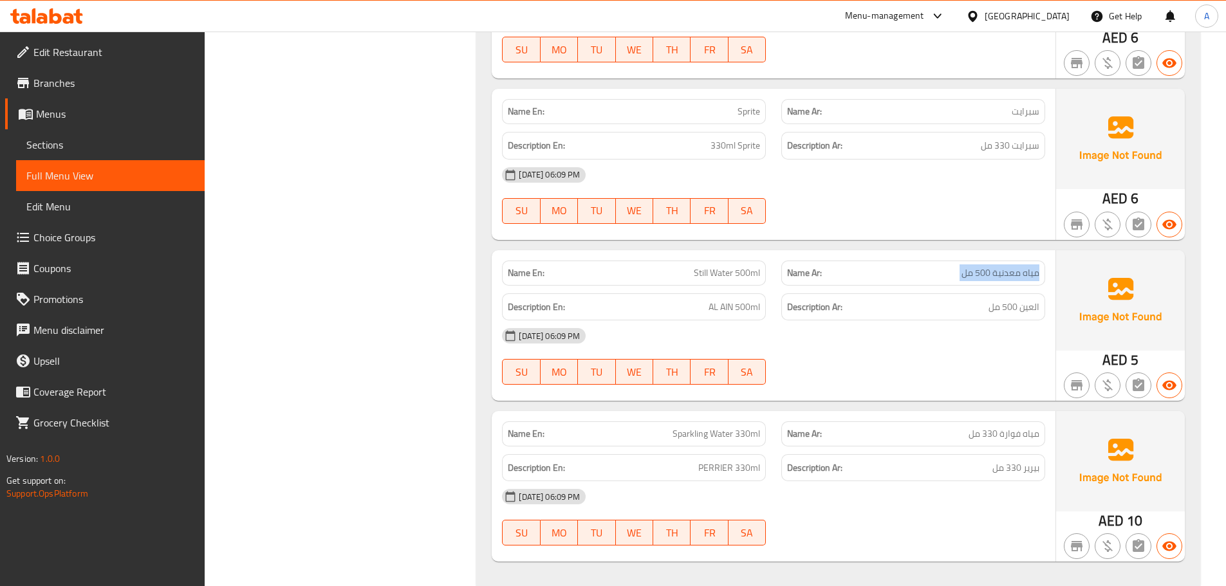
click at [1012, 280] on span "مياه معدنية 500 مل" at bounding box center [1000, 273] width 78 height 14
click at [994, 314] on span "العين 500 مل" at bounding box center [1013, 307] width 51 height 16
click at [764, 307] on div "Description En: AL AIN 500ml" at bounding box center [634, 307] width 264 height 28
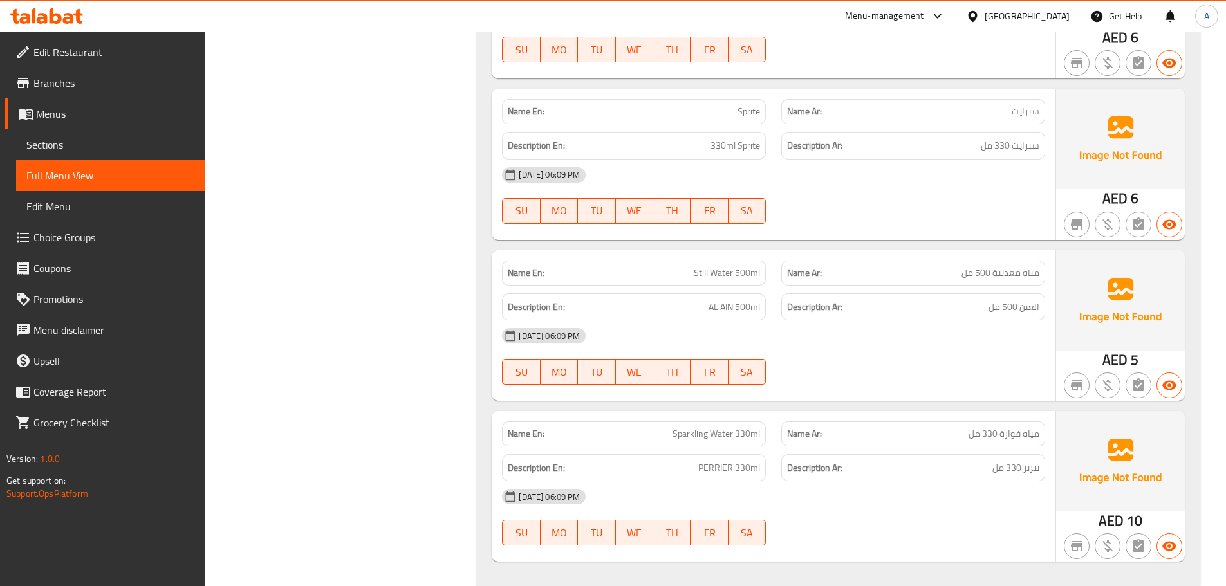
click at [764, 307] on div "Description En: AL AIN 500ml" at bounding box center [634, 307] width 264 height 28
click at [997, 295] on div "Description Ar: العين 500 مل" at bounding box center [913, 307] width 264 height 28
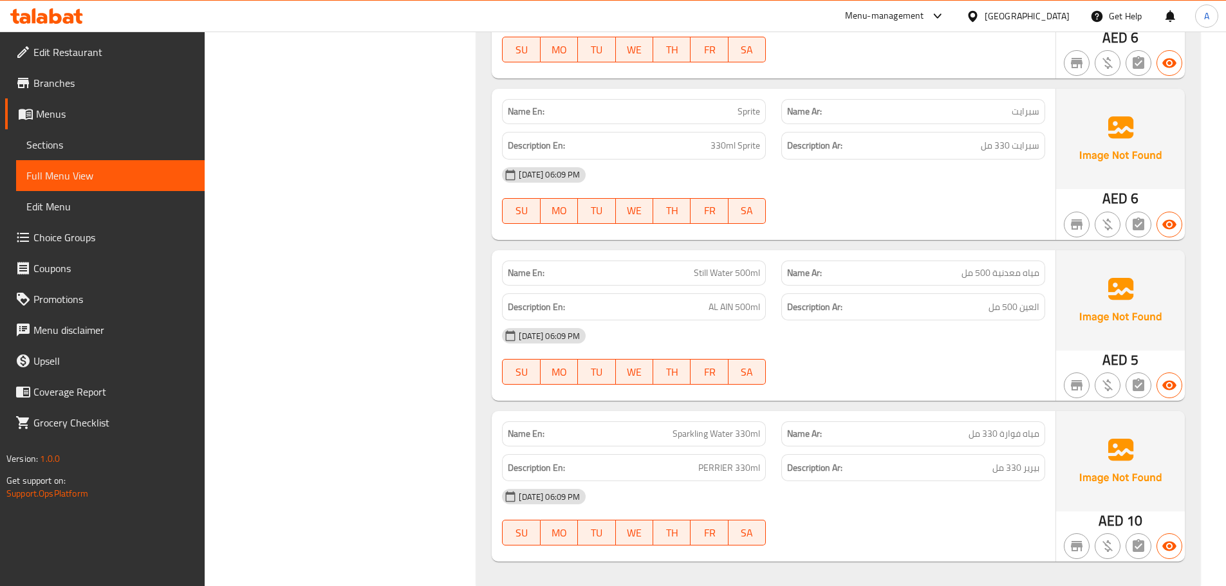
click at [694, 286] on div "Description En: AL AIN 500ml" at bounding box center [633, 307] width 279 height 43
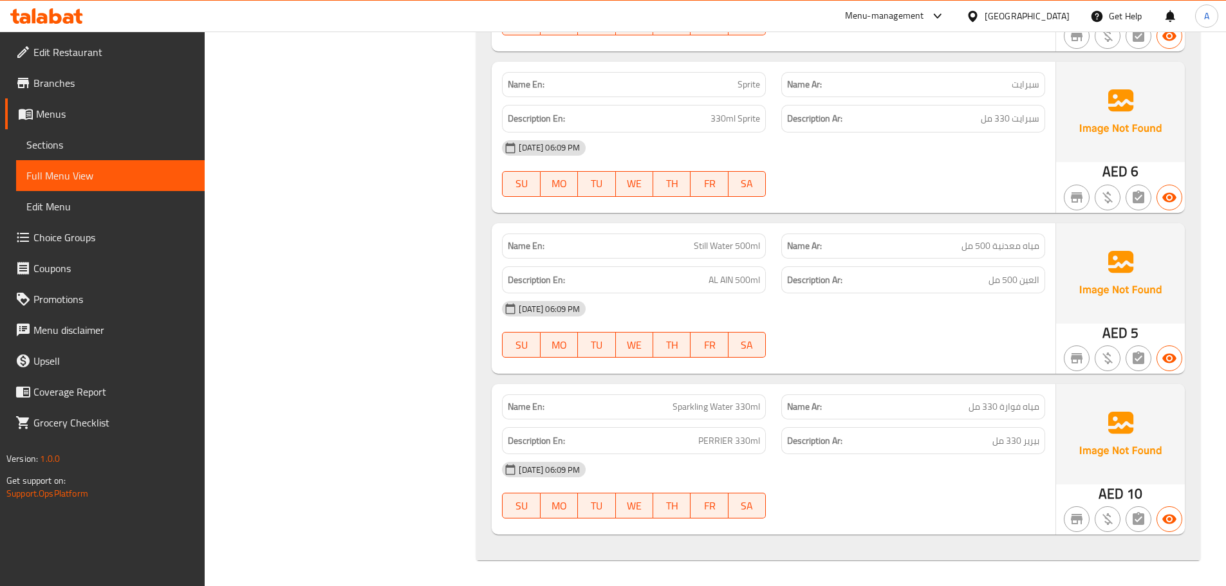
click at [732, 413] on span "Sparkling Water 330ml" at bounding box center [716, 407] width 88 height 14
click at [732, 412] on span "Sparkling Water 330ml" at bounding box center [716, 407] width 88 height 14
click at [1031, 412] on span "مياه فوارة 330 مل" at bounding box center [1003, 407] width 71 height 14
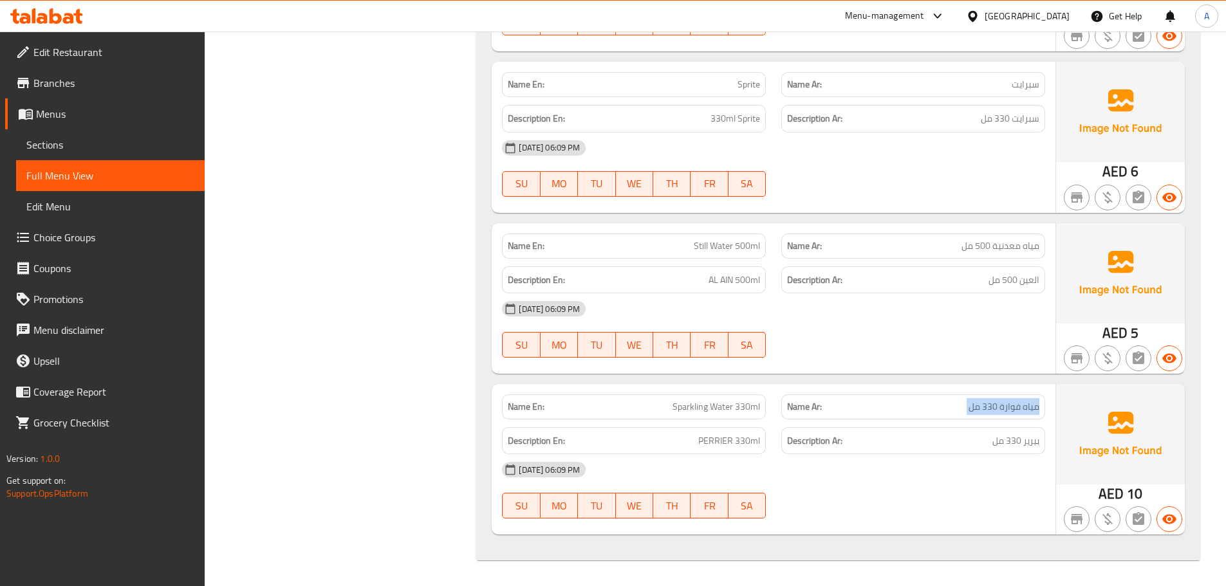
click at [1031, 412] on span "مياه فوارة 330 مل" at bounding box center [1003, 407] width 71 height 14
click at [938, 439] on h6 "Description Ar: بيرير 330 مل" at bounding box center [913, 441] width 252 height 16
click at [849, 437] on h6 "Description Ar: بيرير 330 مل" at bounding box center [913, 441] width 252 height 16
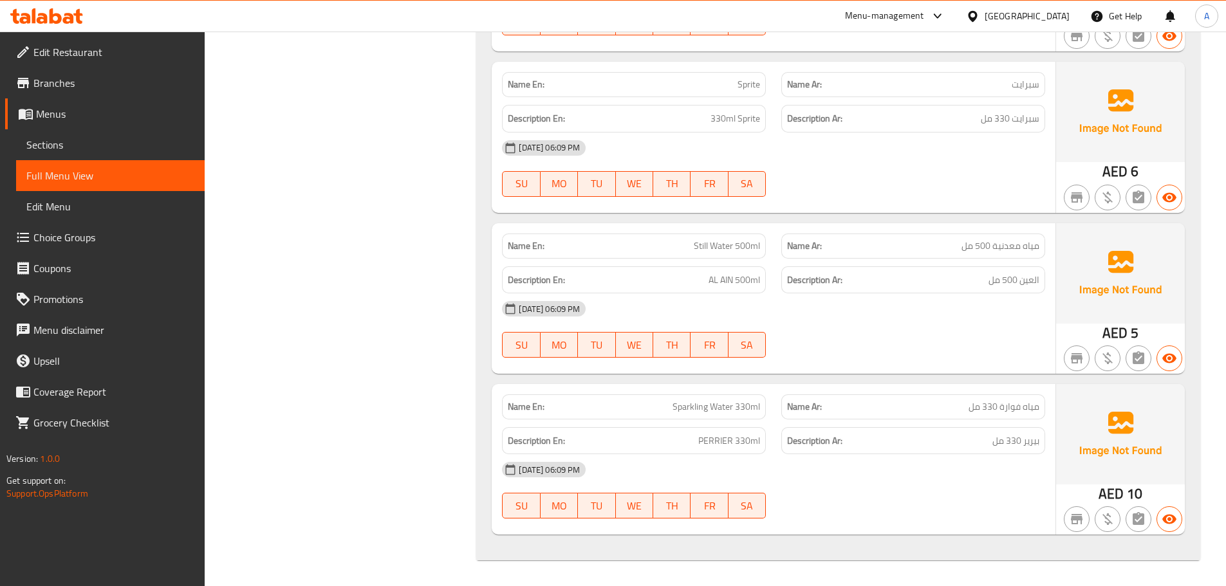
click at [849, 437] on h6 "Description Ar: بيرير 330 مل" at bounding box center [913, 441] width 252 height 16
click at [755, 439] on span "PERRIER 330ml" at bounding box center [729, 441] width 62 height 16
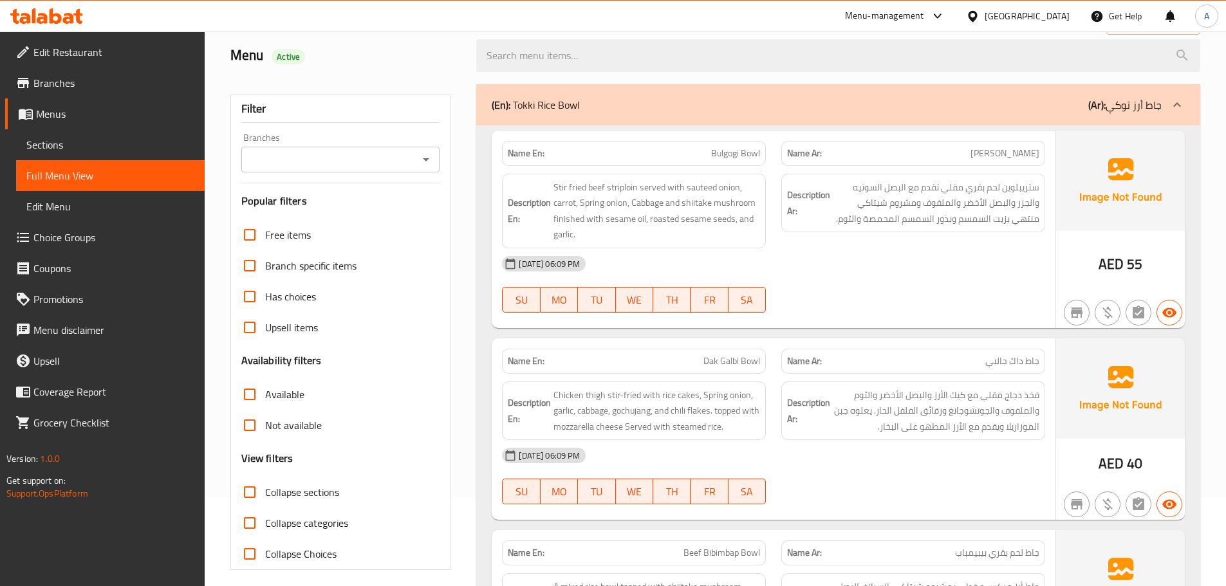
scroll to position [0, 0]
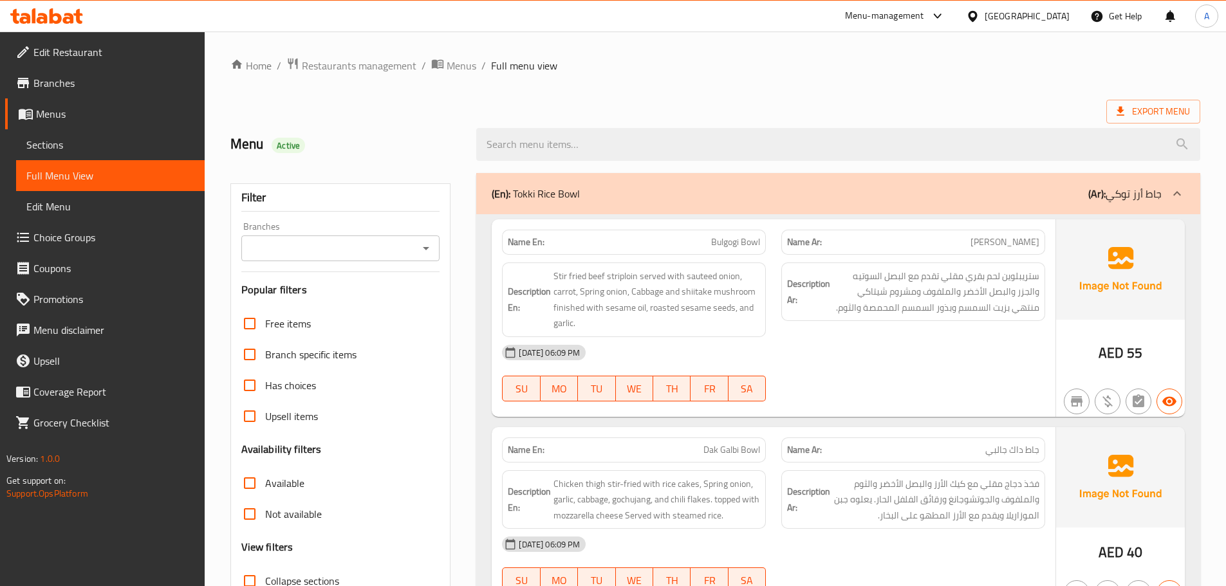
click at [67, 250] on link "Choice Groups" at bounding box center [104, 237] width 199 height 31
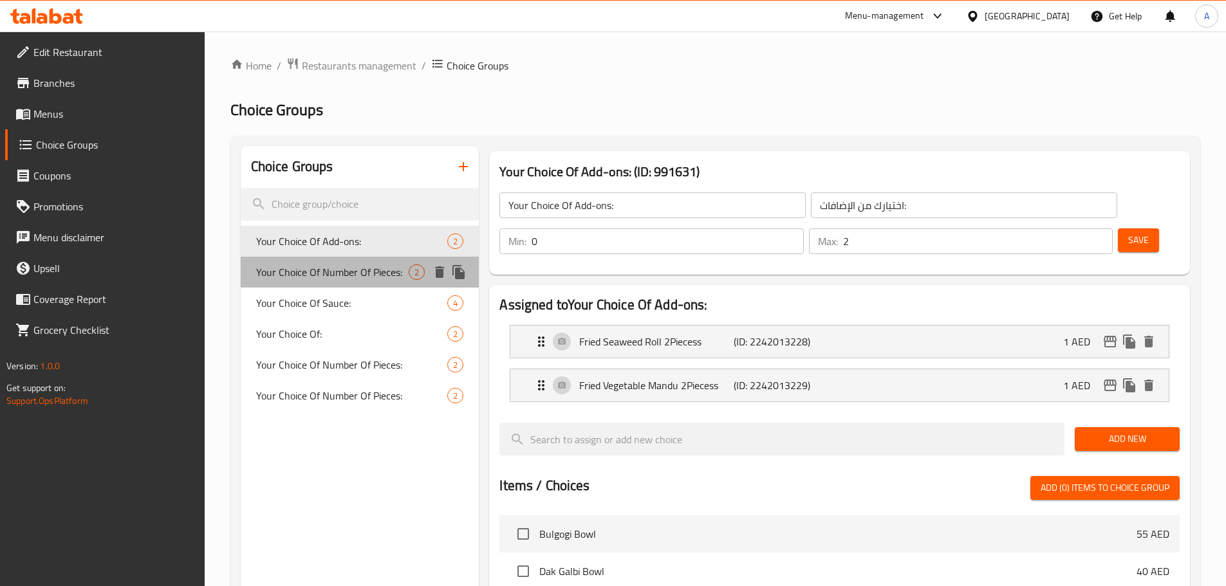
click at [308, 272] on span "Your Choice Of Number Of Pieces:" at bounding box center [332, 271] width 153 height 15
type input "Your Choice Of Number Of Pieces:"
type input "اختيارك من عدد القطع:"
type input "1"
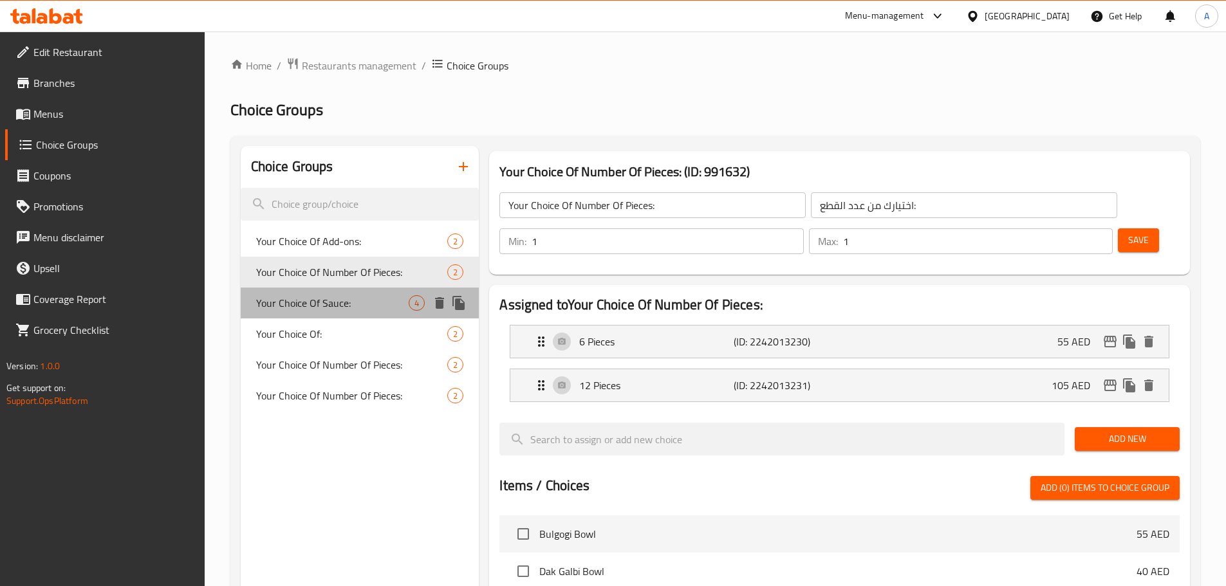
click at [384, 288] on div "Your Choice Of Sauce: 4" at bounding box center [360, 303] width 239 height 31
type input "Your Choice Of Sauce:"
type input "اختيارك من الصلصة:"
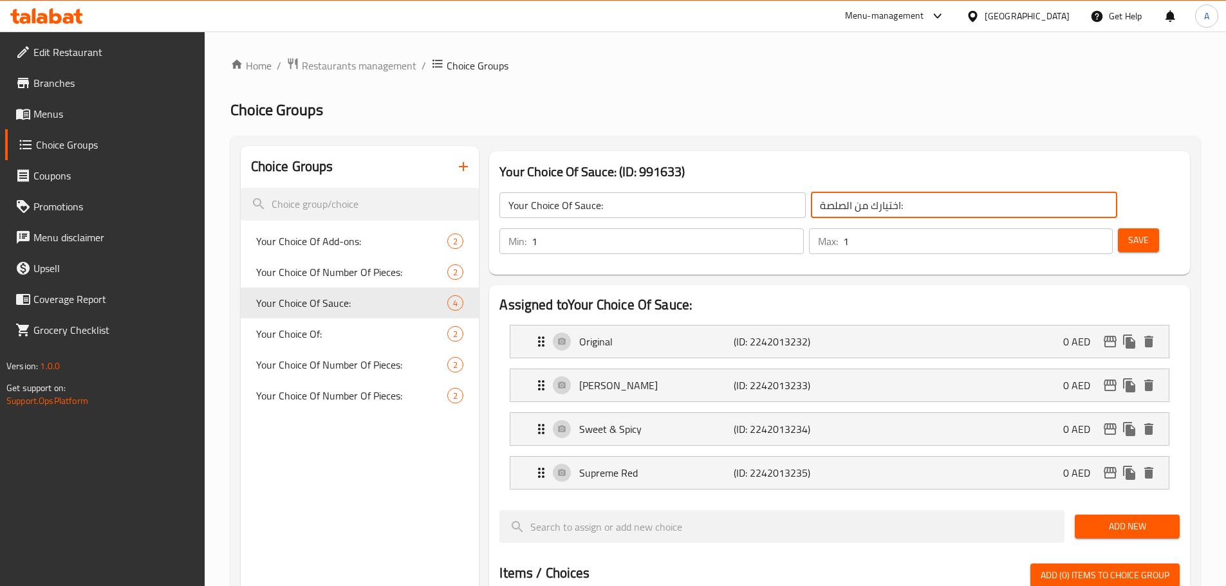
click at [811, 208] on input "اختيارك من الصلصة:" at bounding box center [964, 205] width 306 height 26
click at [323, 348] on div "Your Choice Of: 2" at bounding box center [360, 334] width 239 height 31
type input "Your Choice Of:"
type input "اختيارك من:"
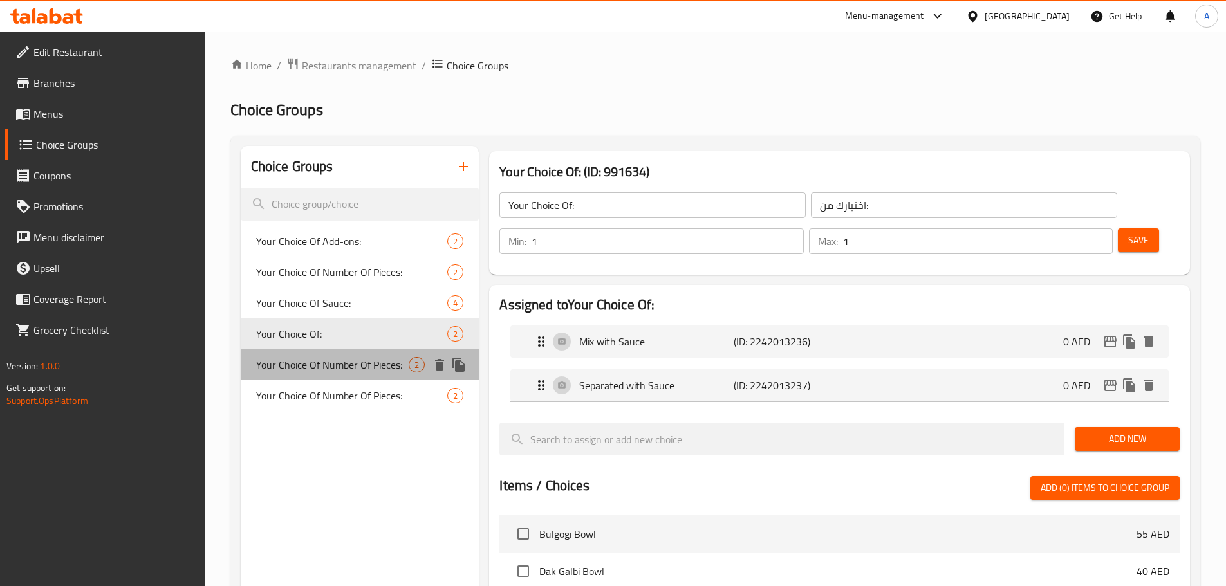
click at [333, 366] on span "Your Choice Of Number Of Pieces:" at bounding box center [332, 364] width 153 height 15
type input "Your Choice Of Number Of Pieces:"
type input "اختيارك من عدد القطع:"
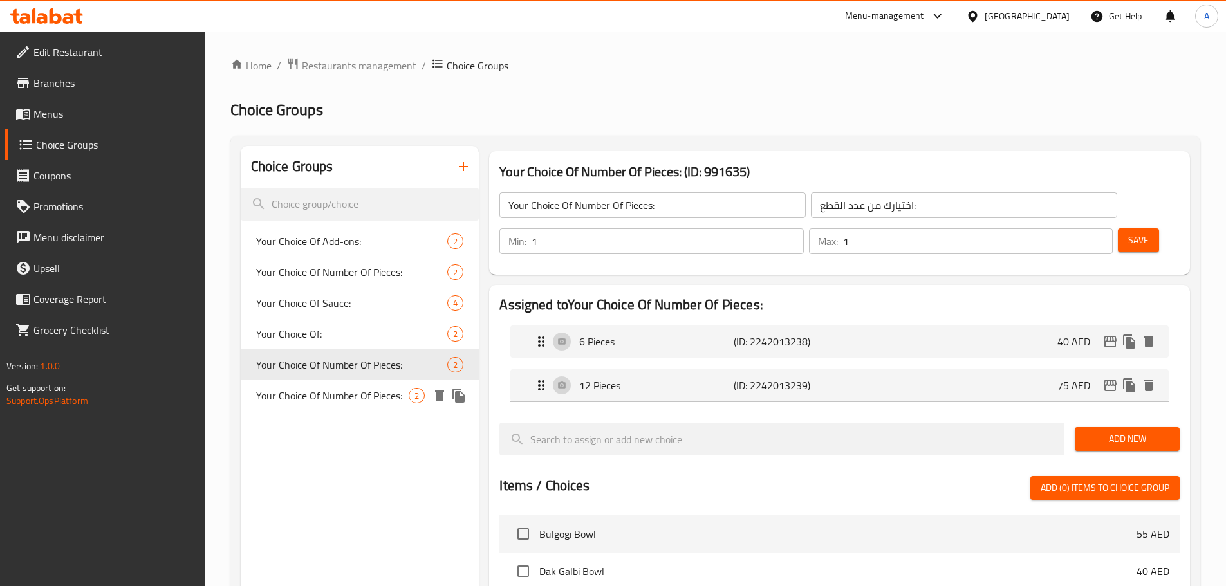
click at [340, 390] on span "Your Choice Of Number Of Pieces:" at bounding box center [332, 395] width 153 height 15
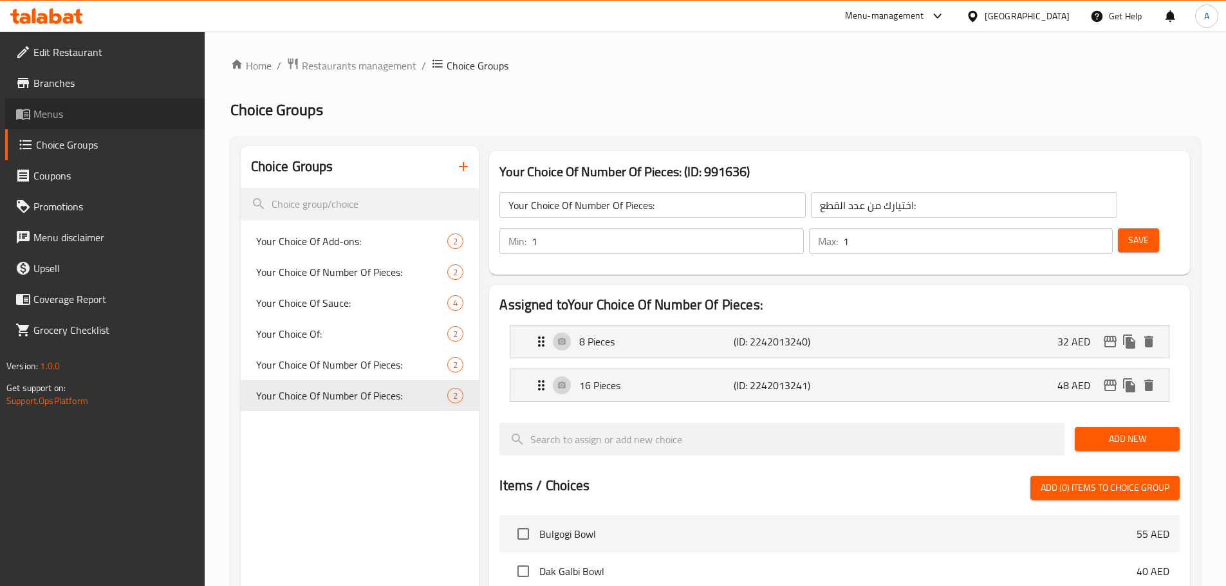
click at [89, 125] on link "Menus" at bounding box center [104, 113] width 199 height 31
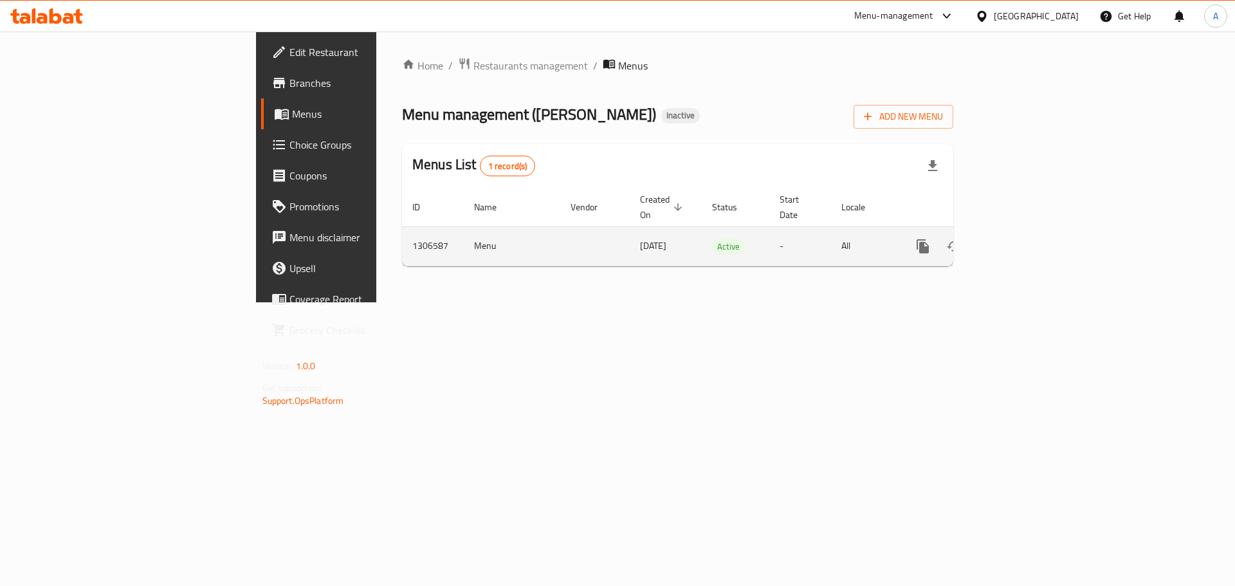
click at [1031, 231] on div "enhanced table" at bounding box center [970, 246] width 124 height 31
click at [1024, 239] on icon "enhanced table" at bounding box center [1015, 246] width 15 height 15
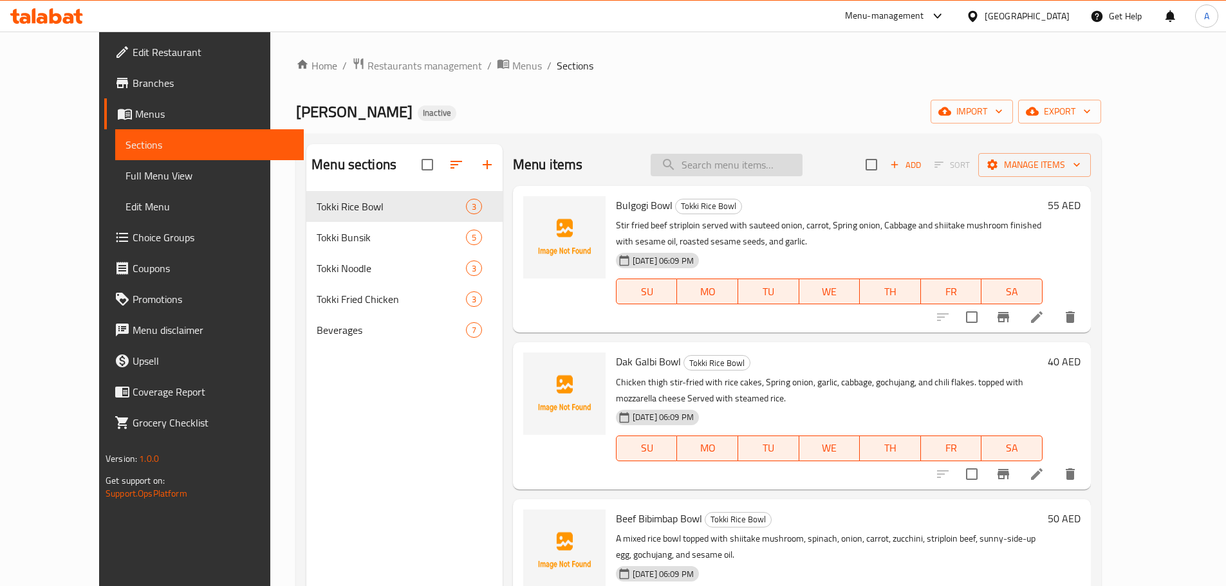
click at [790, 164] on input "search" at bounding box center [727, 165] width 152 height 23
type input "ح"
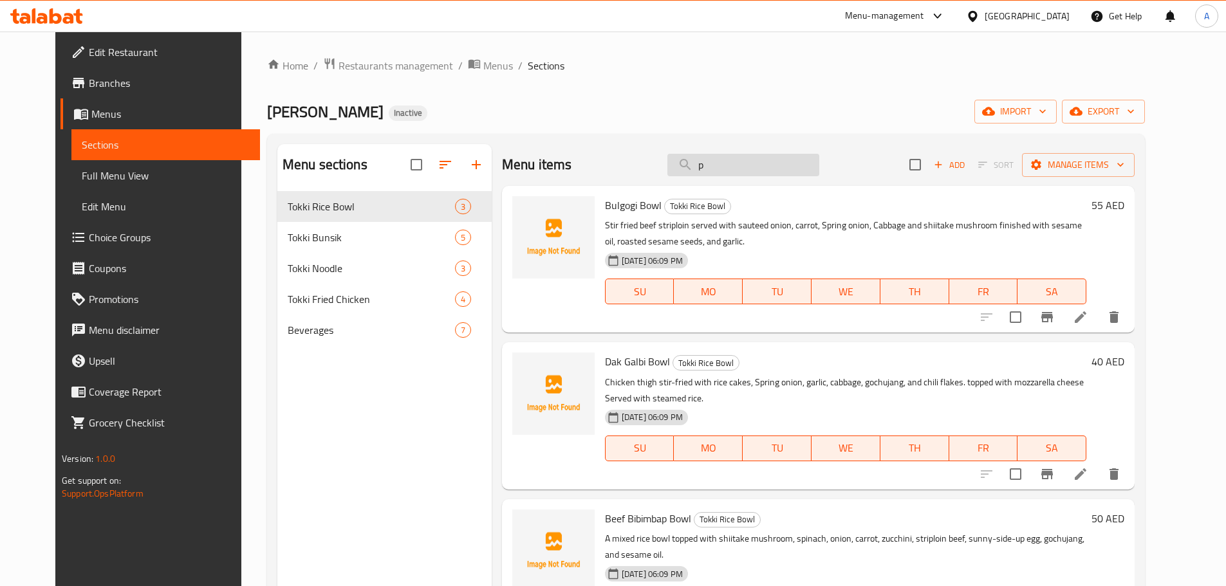
click at [798, 174] on input "p" at bounding box center [743, 165] width 152 height 23
paste input "Piecess"
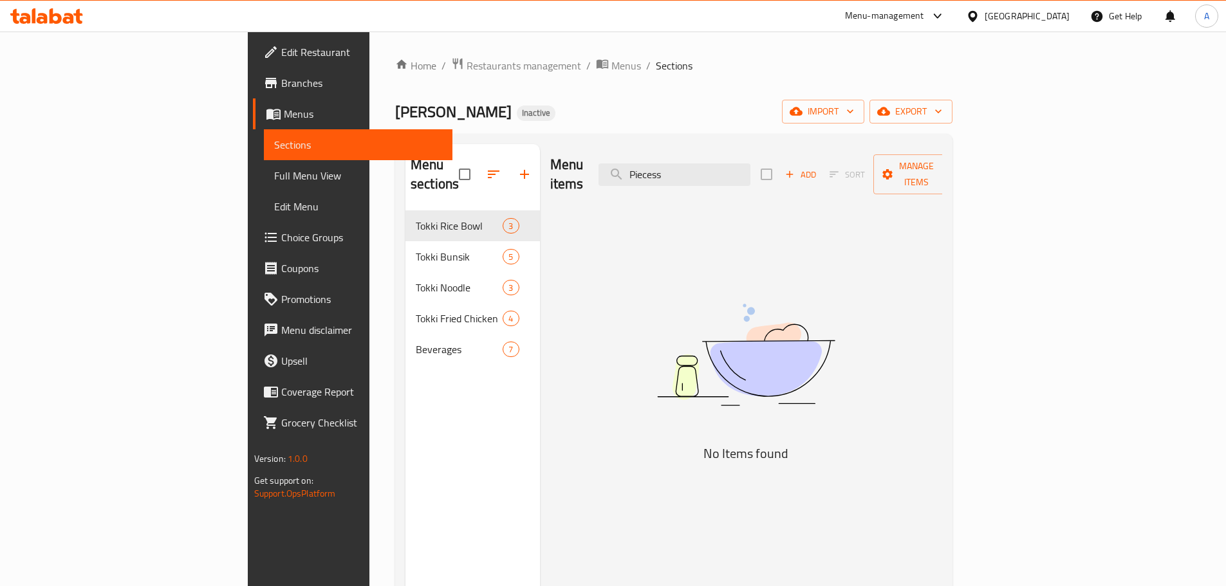
type input "Piecess"
click at [264, 185] on link "Full Menu View" at bounding box center [358, 175] width 189 height 31
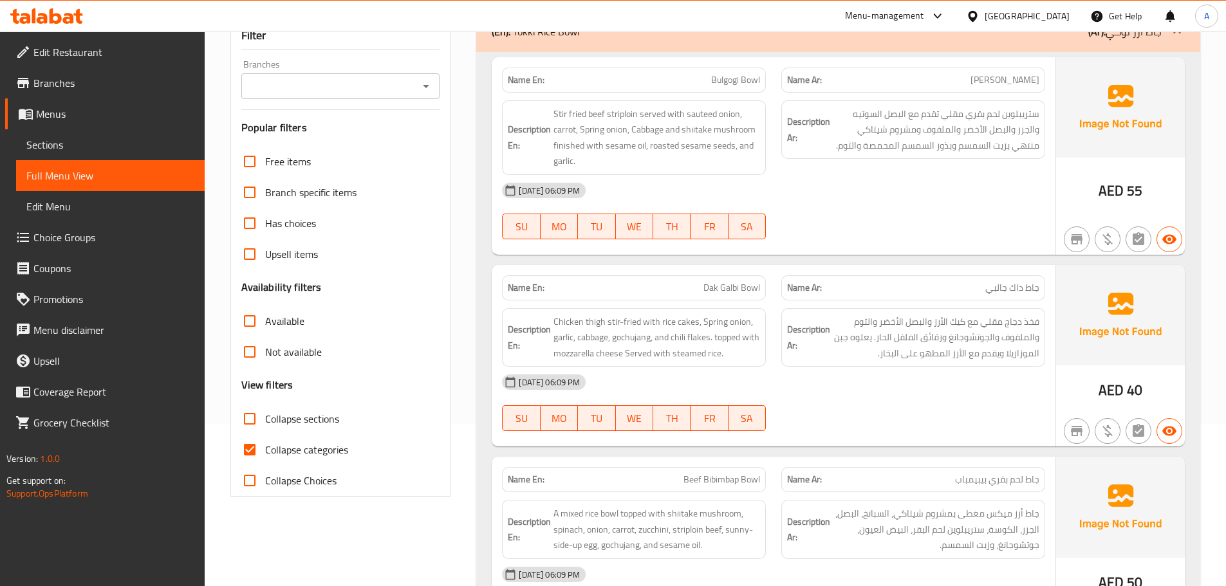
scroll to position [295, 0]
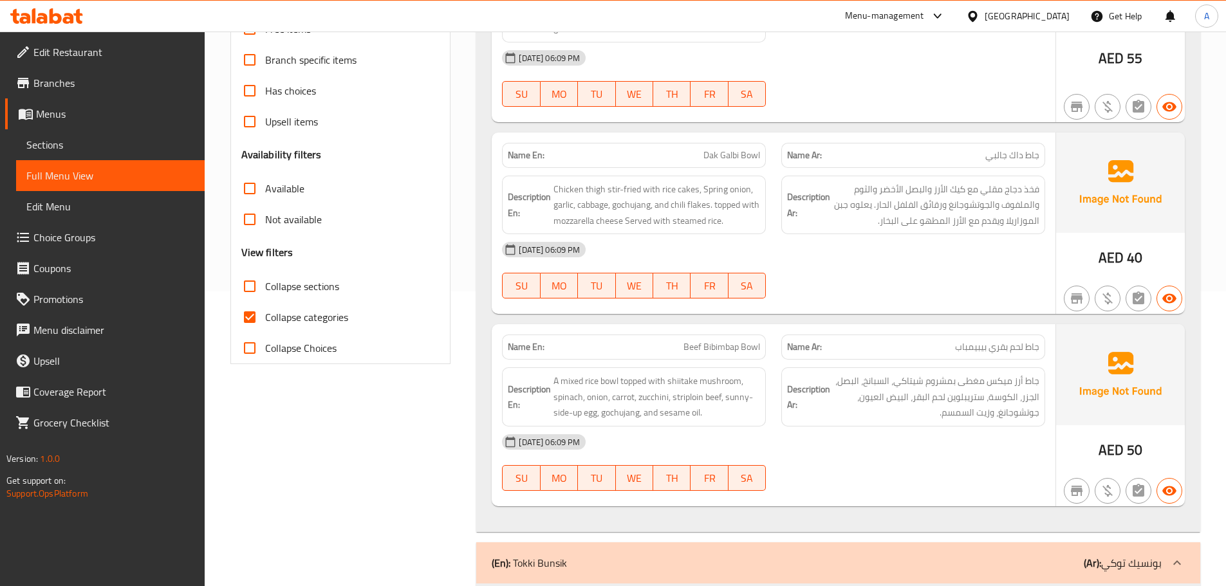
click at [318, 310] on span "Collapse categories" at bounding box center [306, 317] width 83 height 15
click at [265, 308] on input "Collapse categories" at bounding box center [249, 317] width 31 height 31
checkbox input "false"
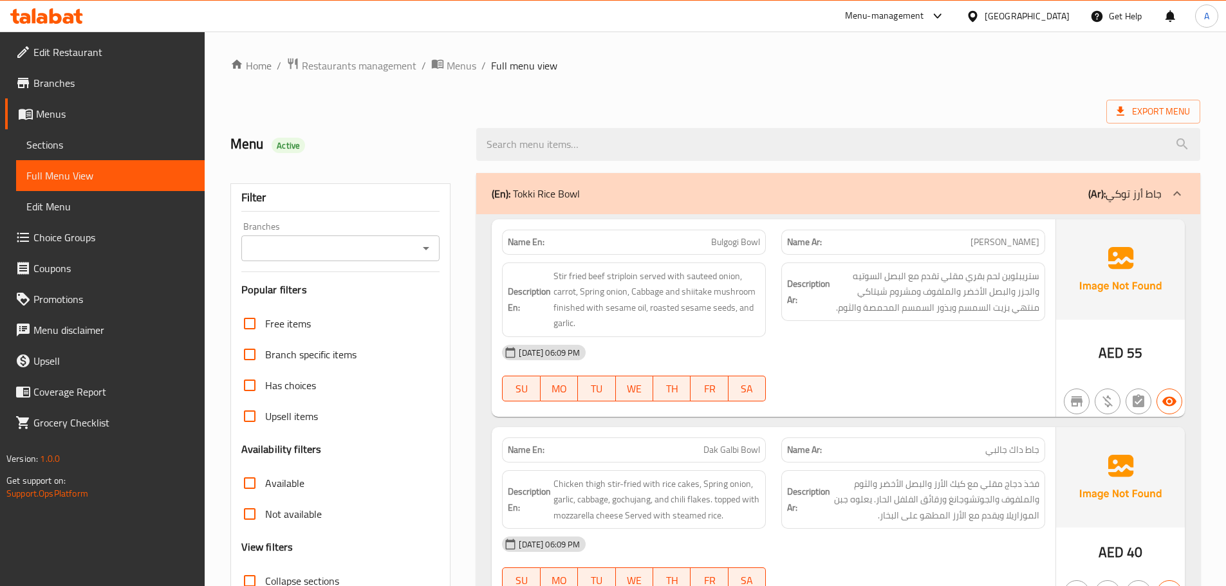
click at [97, 151] on span "Sections" at bounding box center [110, 144] width 168 height 15
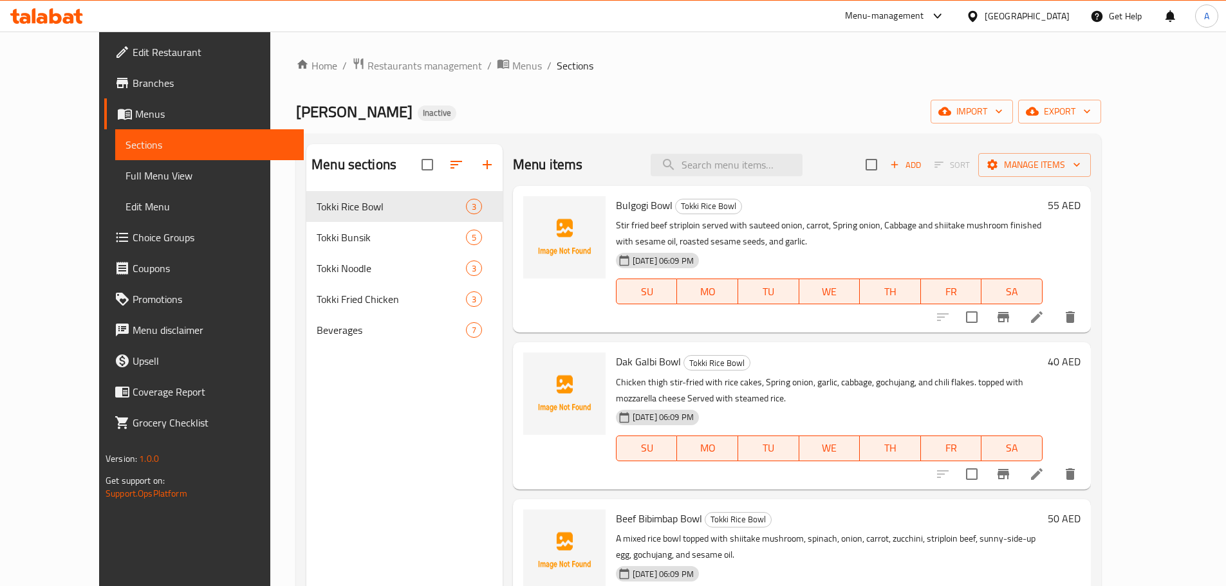
click at [802, 178] on div "Menu items Add Sort Manage items" at bounding box center [802, 165] width 578 height 42
click at [788, 163] on input "search" at bounding box center [727, 165] width 152 height 23
paste input "Steam Veggie Mandu 5Piecess"
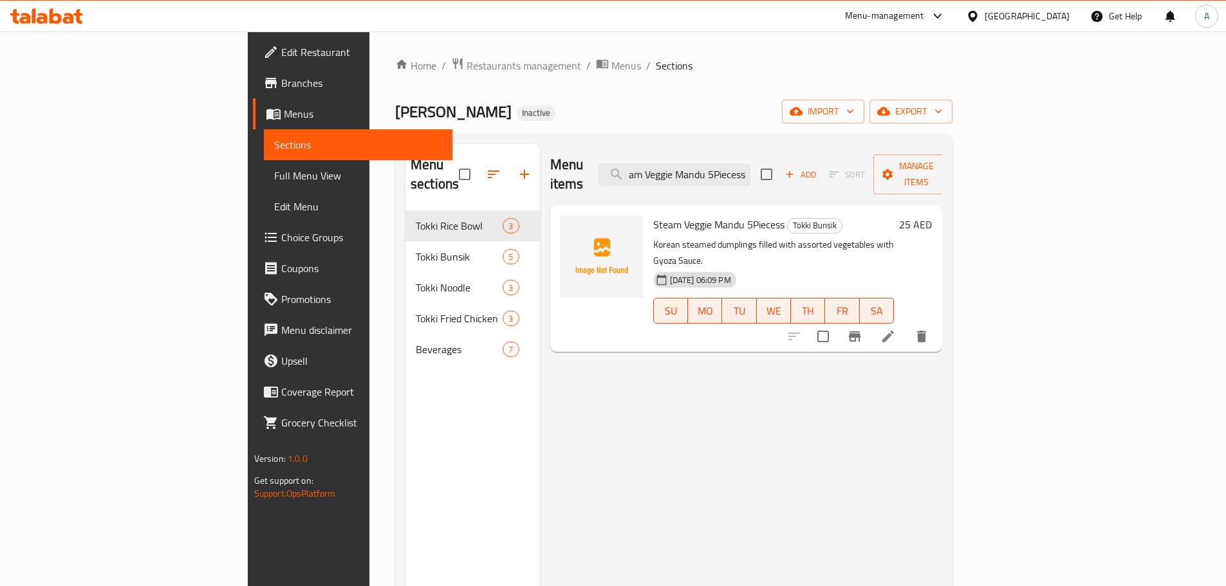
type input "Steam Veggie Mandu 5Piecess"
click at [906, 325] on li at bounding box center [888, 336] width 36 height 23
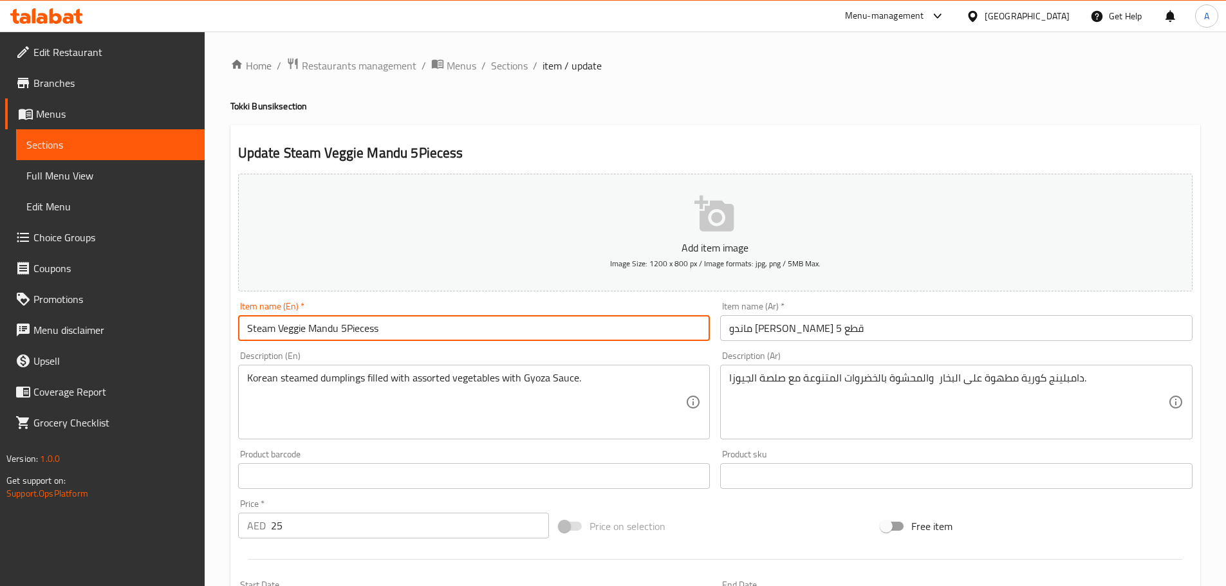
drag, startPoint x: 401, startPoint y: 327, endPoint x: 373, endPoint y: 334, distance: 29.2
click at [373, 334] on input "Steam Veggie Mandu 5Piecess" at bounding box center [474, 328] width 472 height 26
click at [348, 335] on input "Steam Veggie Mandu 5Pieces" at bounding box center [474, 328] width 472 height 26
type input "Steam Veggie Mandu 5 Pieces"
click at [762, 334] on input "ماندو فيجي ستيم 5 قطع" at bounding box center [956, 328] width 472 height 26
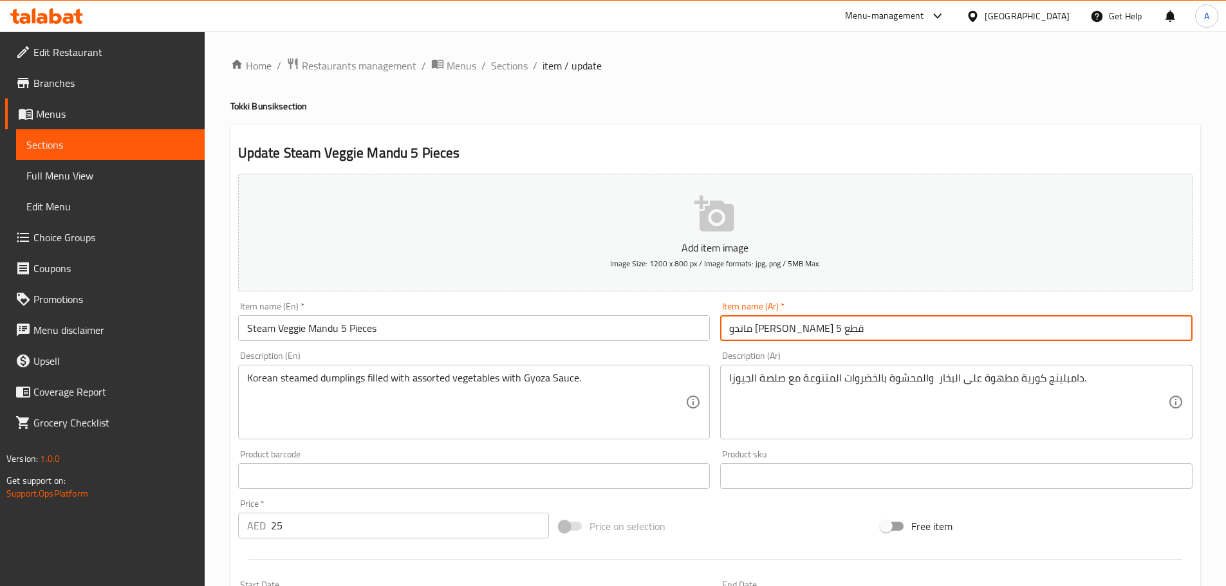
click at [515, 340] on input "Steam Veggie Mandu 5 Pieces" at bounding box center [474, 328] width 472 height 26
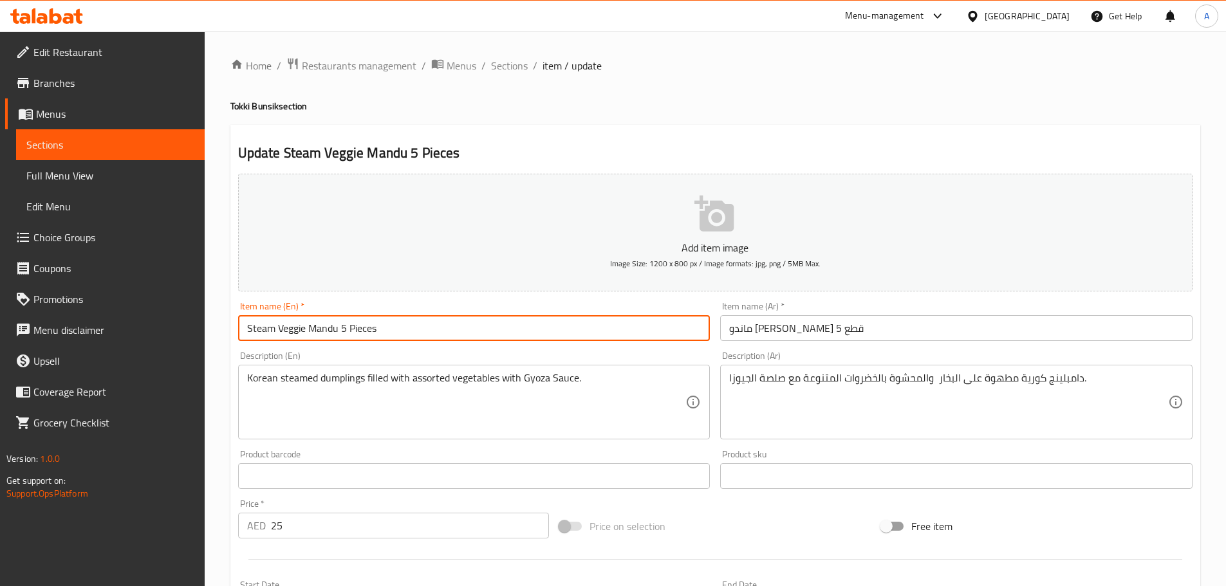
click at [515, 340] on input "Steam Veggie Mandu 5 Pieces" at bounding box center [474, 328] width 472 height 26
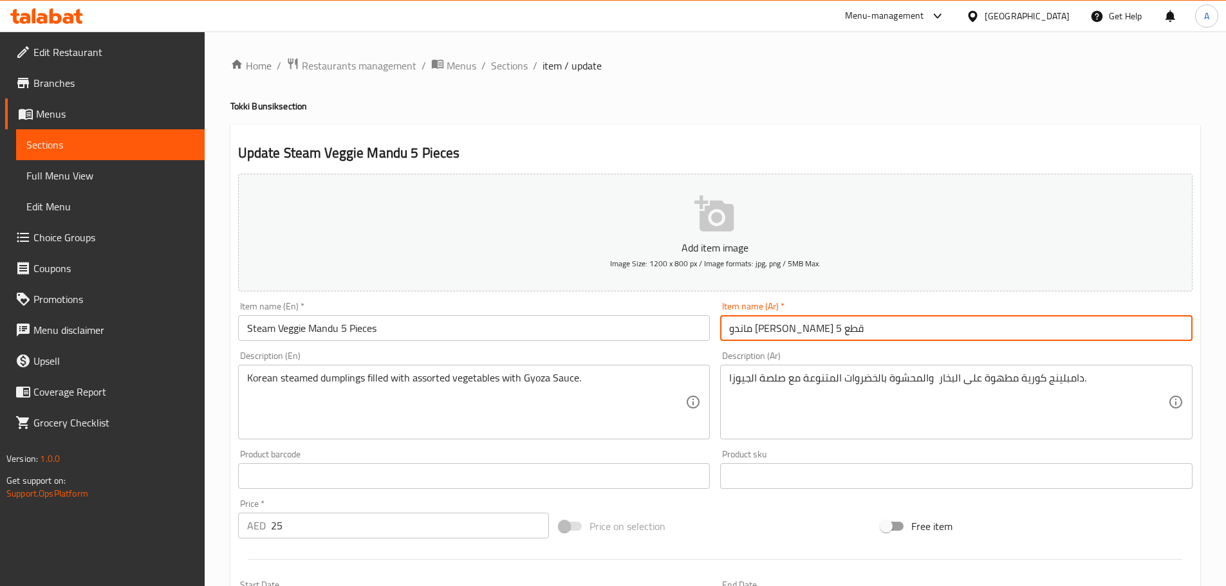
click at [774, 332] on input "ماندو فيجي ستيم 5 قطع" at bounding box center [956, 328] width 472 height 26
paste input "مطهو على البخار"
click at [847, 330] on input "ماندو فيجي مطهو على البخار 5 قطع" at bounding box center [956, 328] width 472 height 26
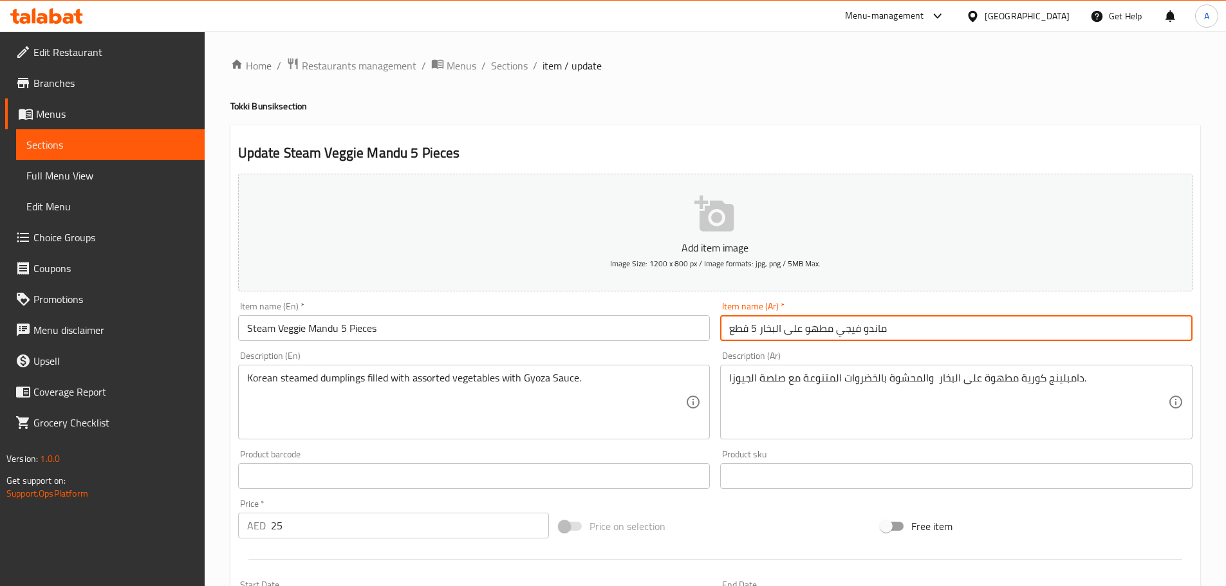
paste input "الخضار"
drag, startPoint x: 855, startPoint y: 329, endPoint x: 866, endPoint y: 336, distance: 12.7
click at [866, 336] on input "ماندو الخضار مطهو على البخار 5 قطع" at bounding box center [956, 328] width 472 height 26
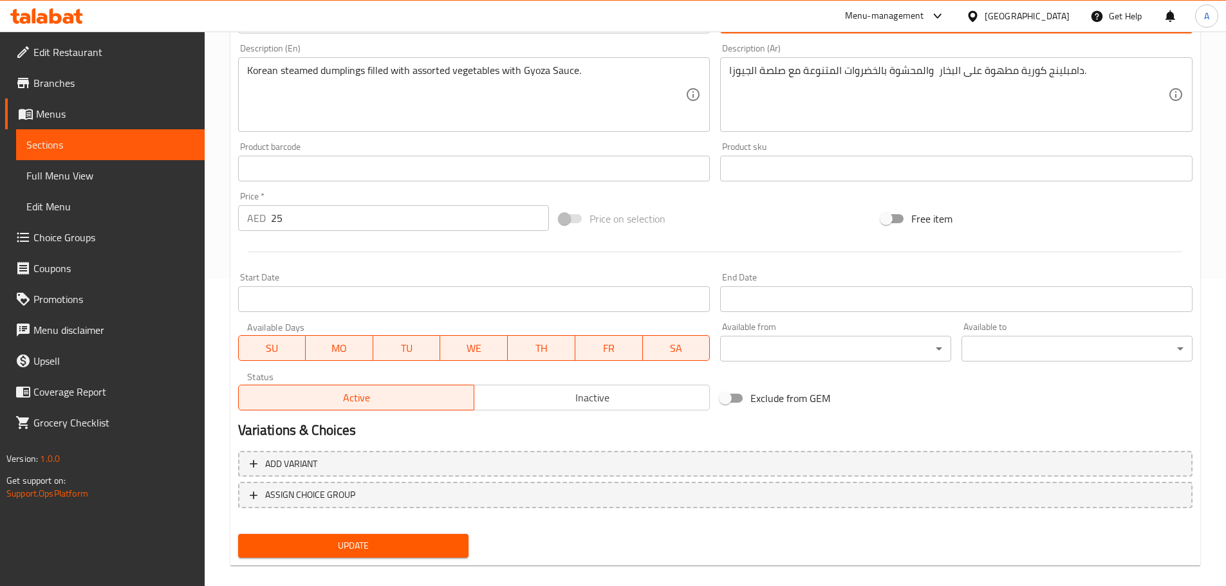
scroll to position [323, 0]
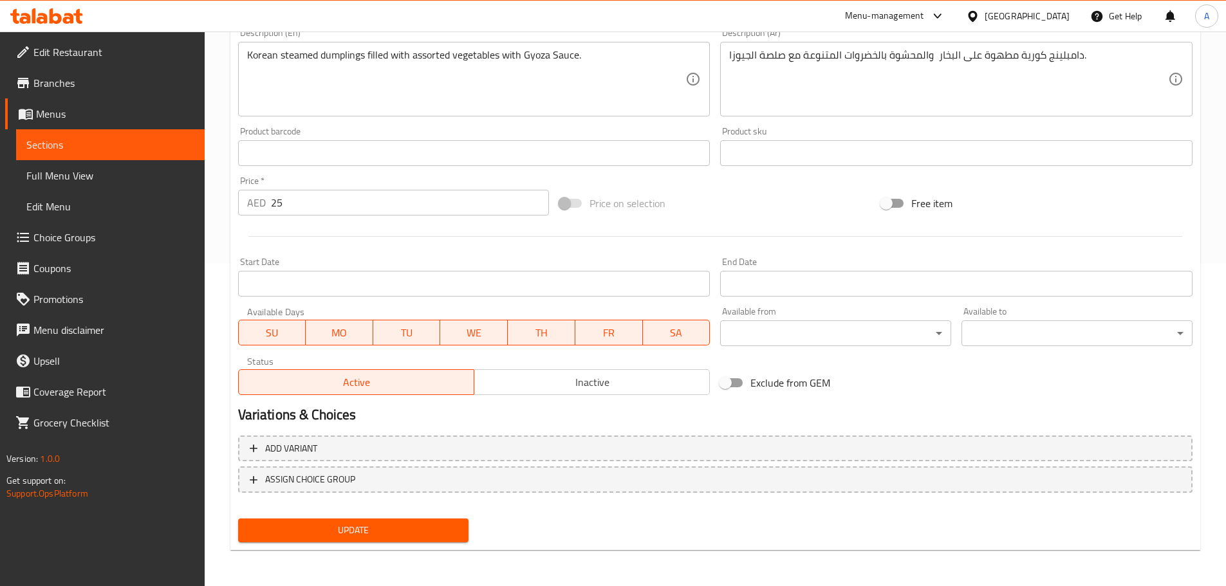
type input "ماندو خضار مطهو على البخار 5 قطع"
click at [418, 542] on button "Update" at bounding box center [353, 531] width 231 height 24
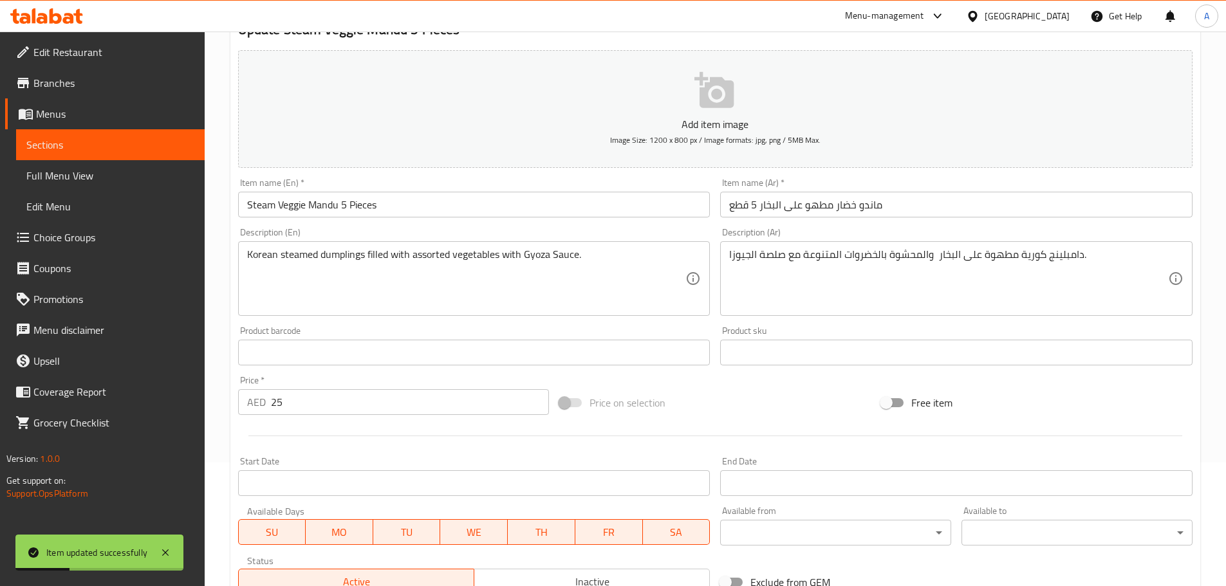
scroll to position [0, 0]
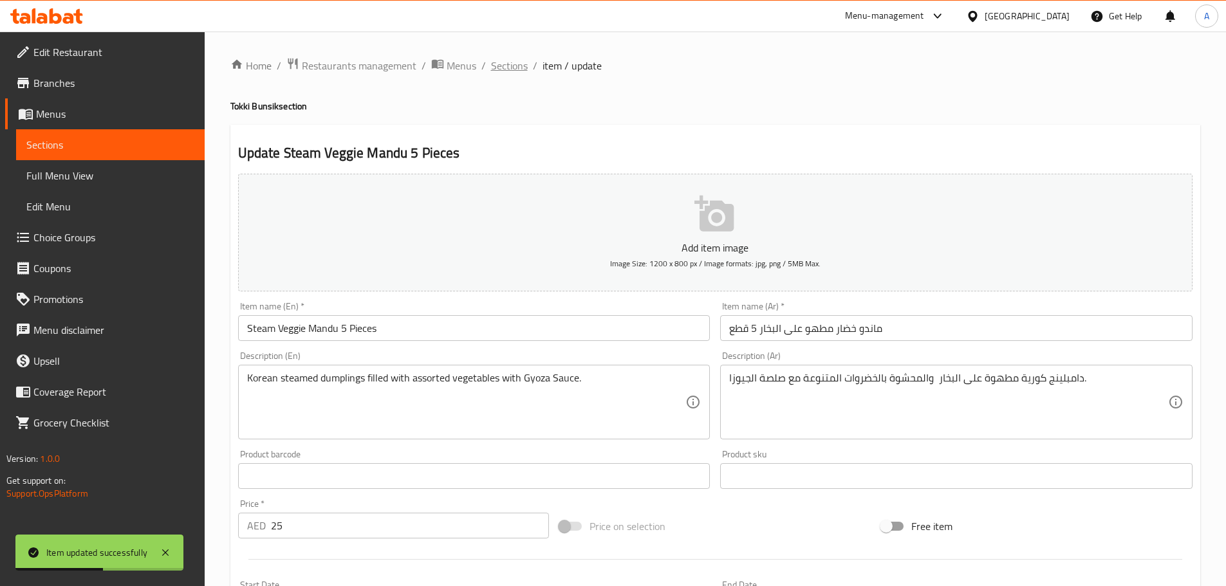
click at [492, 65] on span "Sections" at bounding box center [509, 65] width 37 height 15
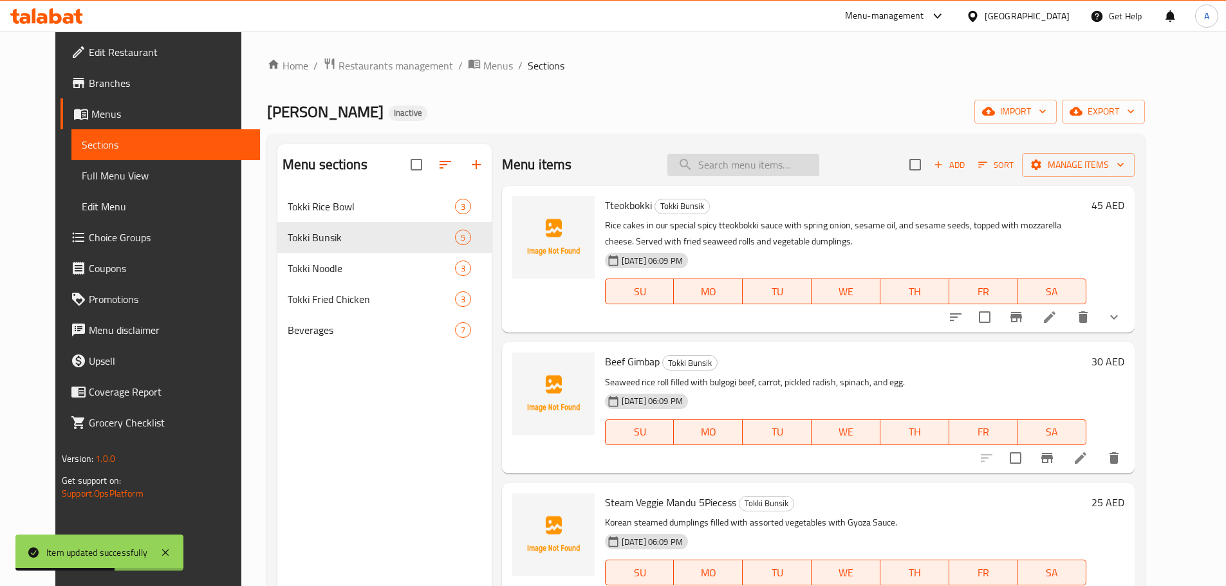
click at [808, 171] on input "search" at bounding box center [743, 165] width 152 height 23
paste input "Fried Veggie Mandu 5Piecess"
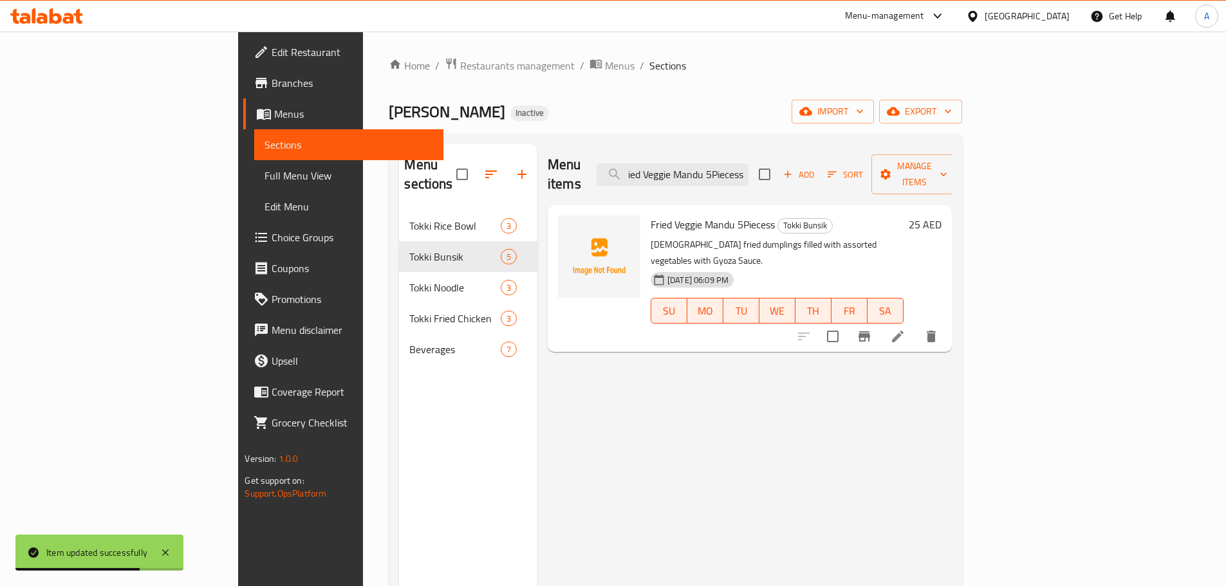
type input "Fried Veggie Mandu 5Piecess"
click at [916, 325] on li at bounding box center [898, 336] width 36 height 23
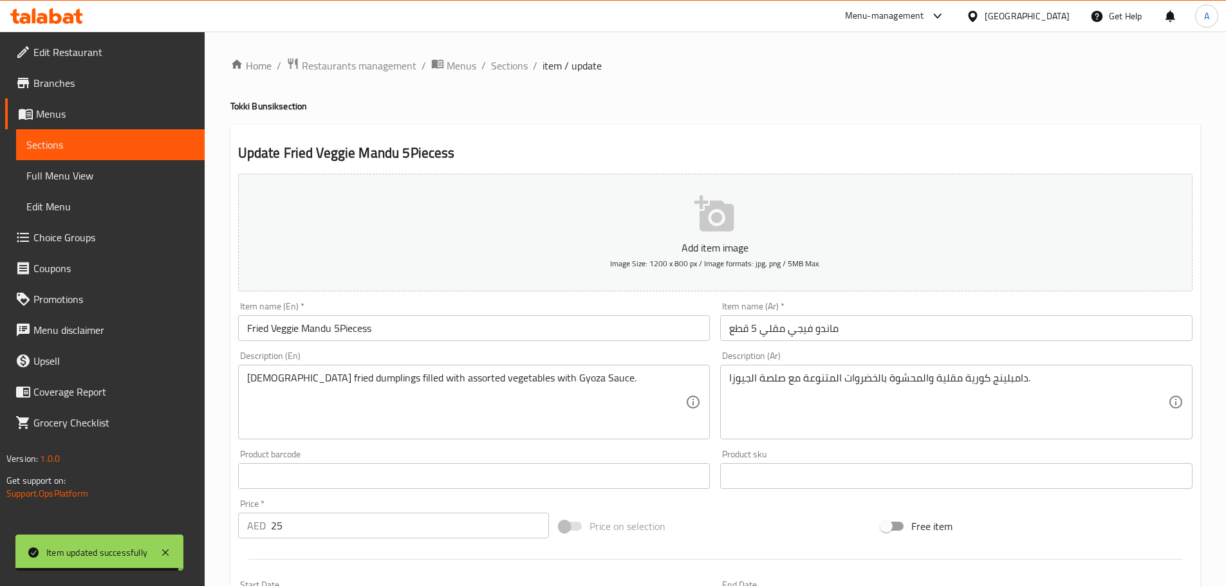
click at [800, 336] on input "ماندو فيجي مقلي 5 قطع" at bounding box center [956, 328] width 472 height 26
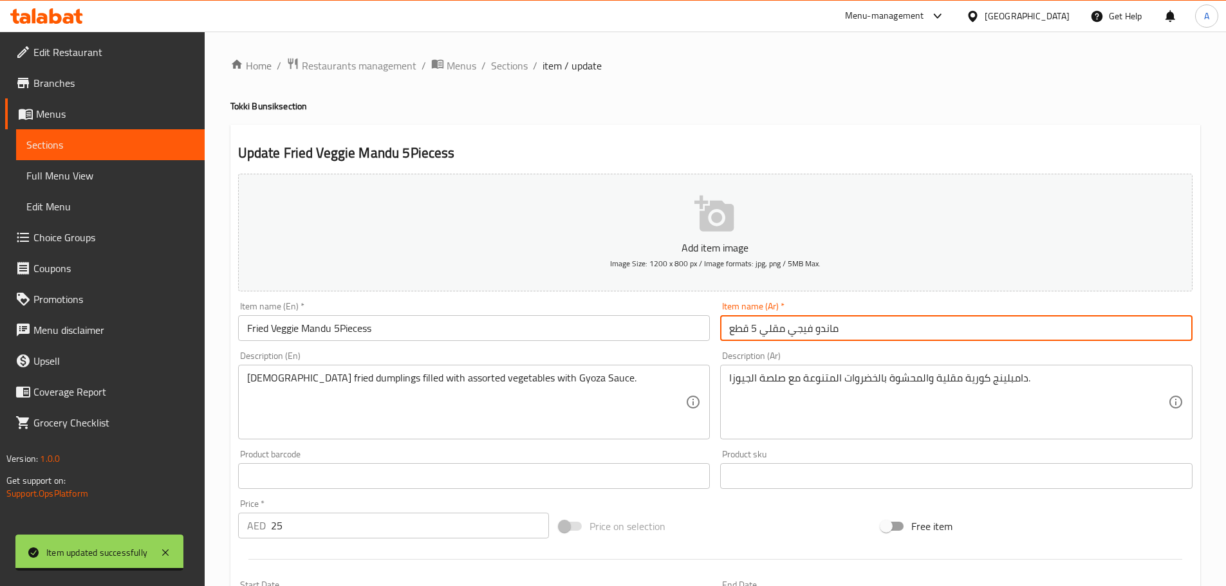
click at [800, 336] on input "ماندو فيجي مقلي 5 قطع" at bounding box center [956, 328] width 472 height 26
paste input "الخضار"
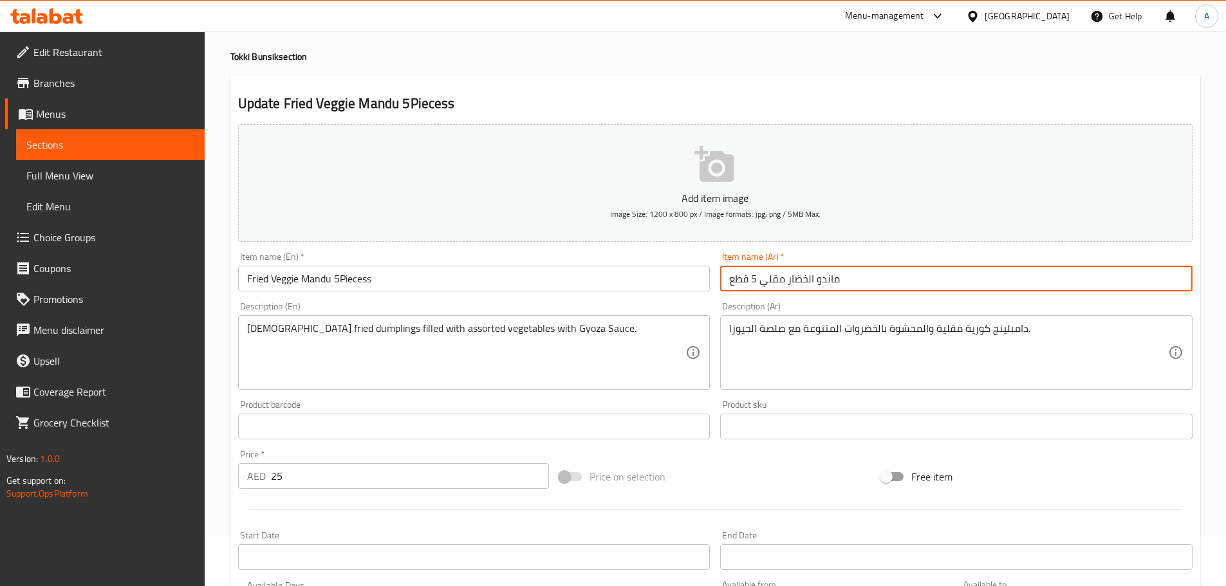
scroll to position [44, 0]
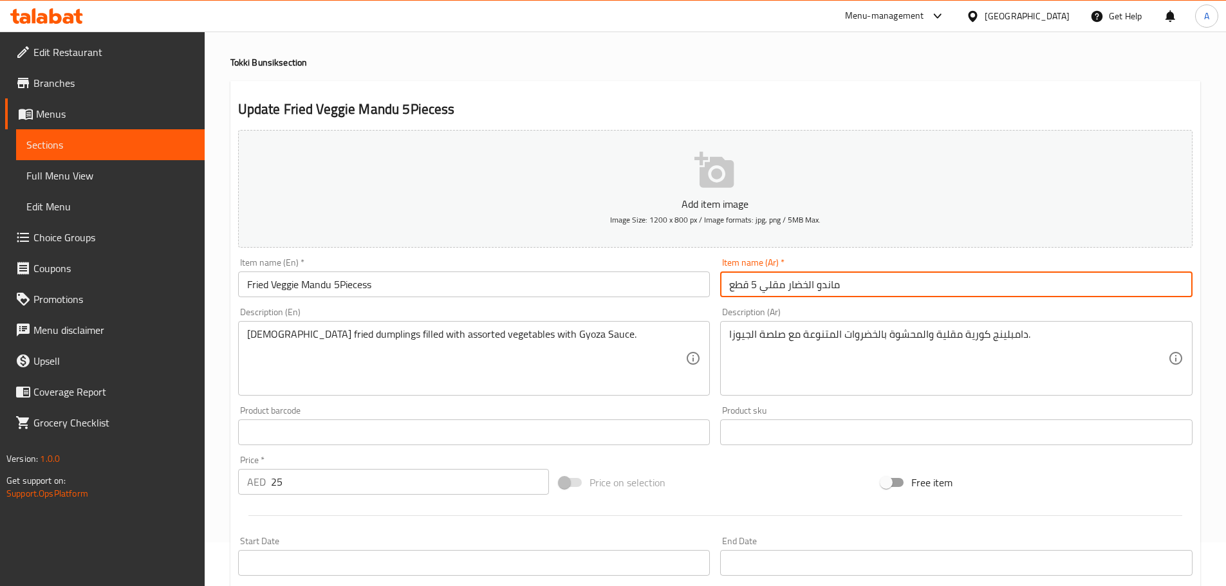
drag, startPoint x: 806, startPoint y: 279, endPoint x: 815, endPoint y: 291, distance: 14.7
click at [815, 291] on input "ماندو الخضار مقلي 5 قطع" at bounding box center [956, 285] width 472 height 26
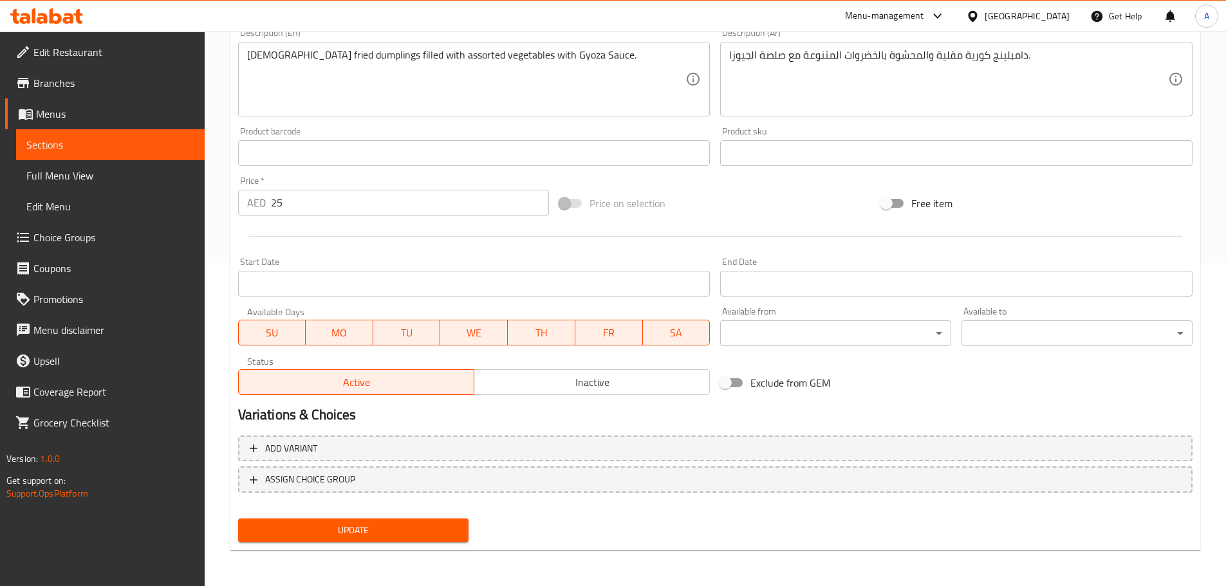
type input "ماندو خضار مقلي 5 قطع"
click at [337, 559] on div "Home / Restaurants management / Menus / Sections / item / update Tokki Bunsik s…" at bounding box center [715, 147] width 970 height 826
click at [346, 542] on button "Update" at bounding box center [353, 531] width 231 height 24
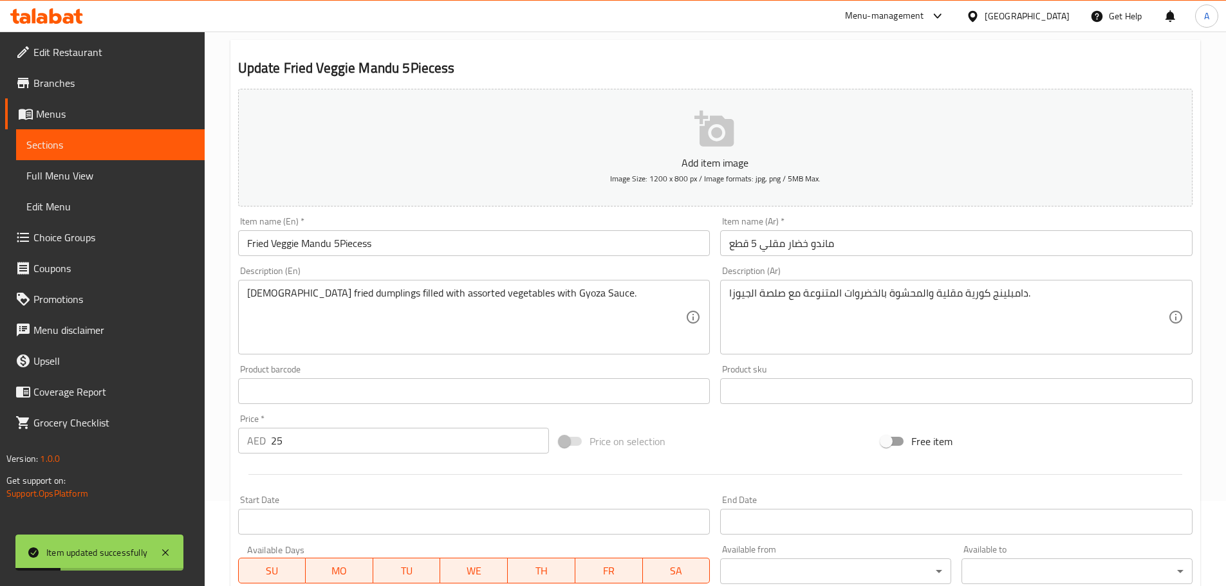
scroll to position [83, 0]
click at [341, 247] on input "Fried Veggie Mandu 5Piecess" at bounding box center [474, 245] width 472 height 26
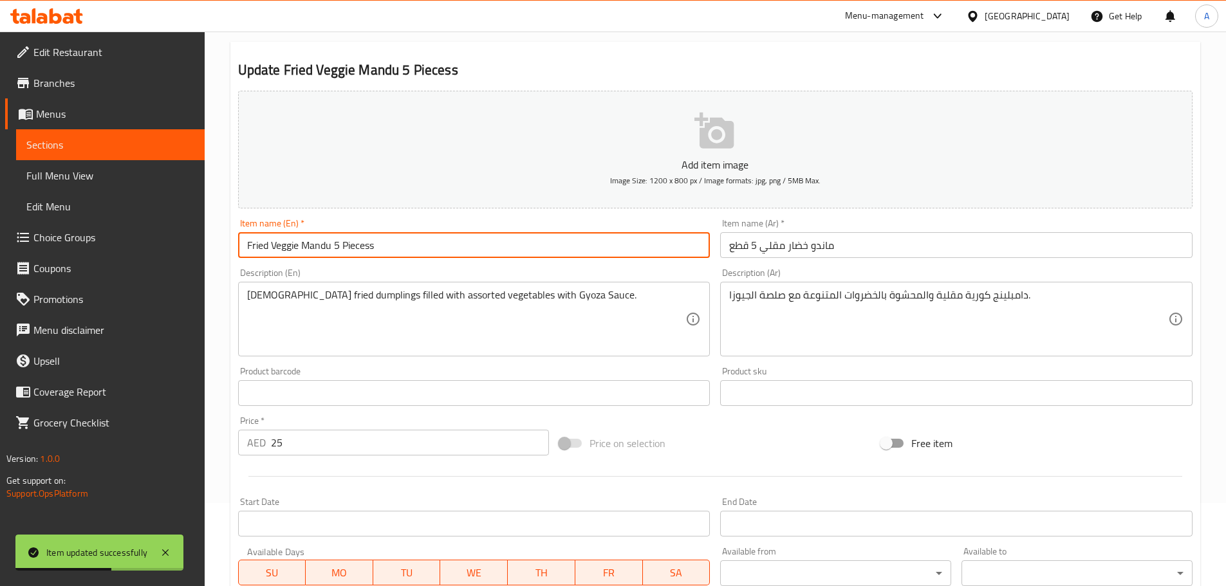
drag, startPoint x: 365, startPoint y: 251, endPoint x: 380, endPoint y: 248, distance: 15.0
click at [380, 248] on input "Fried Veggie Mandu 5 Piecess" at bounding box center [474, 245] width 472 height 26
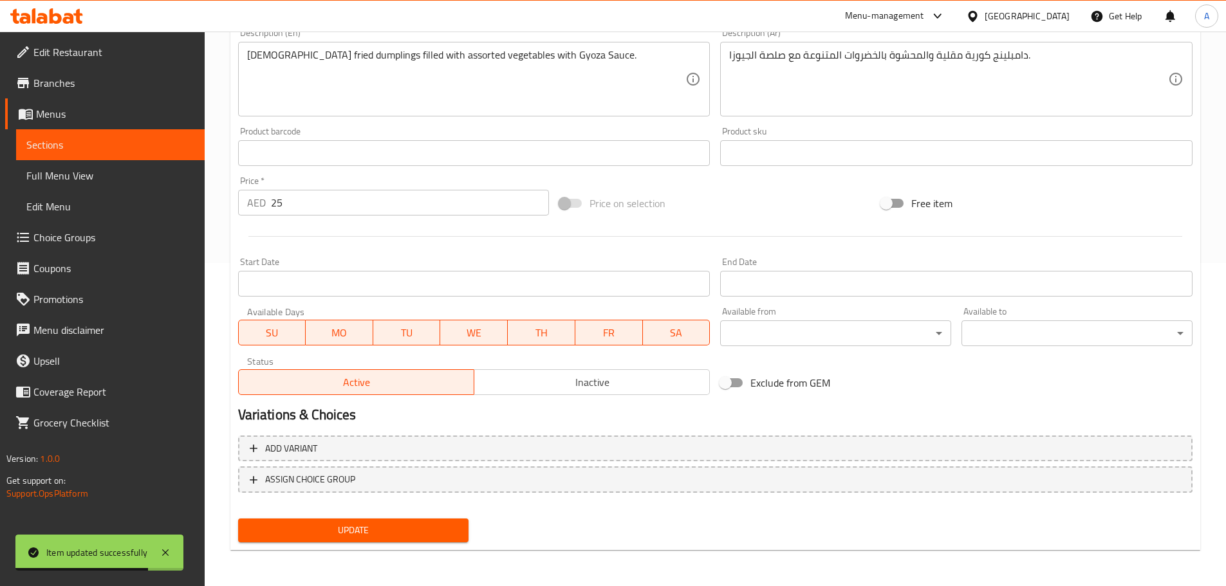
type input "Fried Veggie Mandu 5 Pieces"
click at [379, 526] on span "Update" at bounding box center [353, 531] width 210 height 16
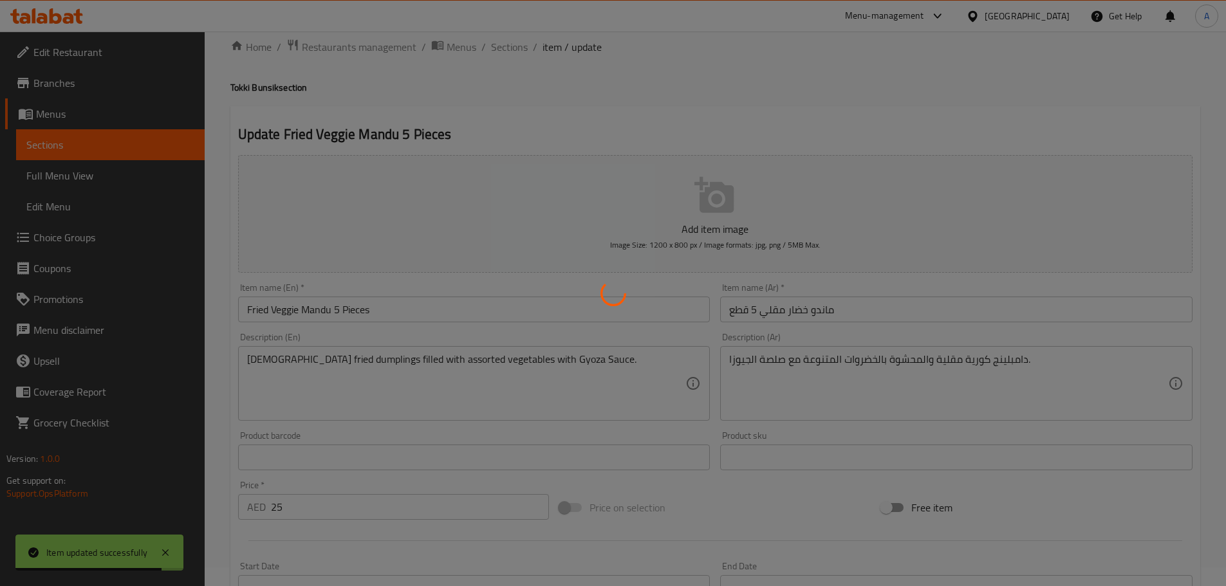
scroll to position [0, 0]
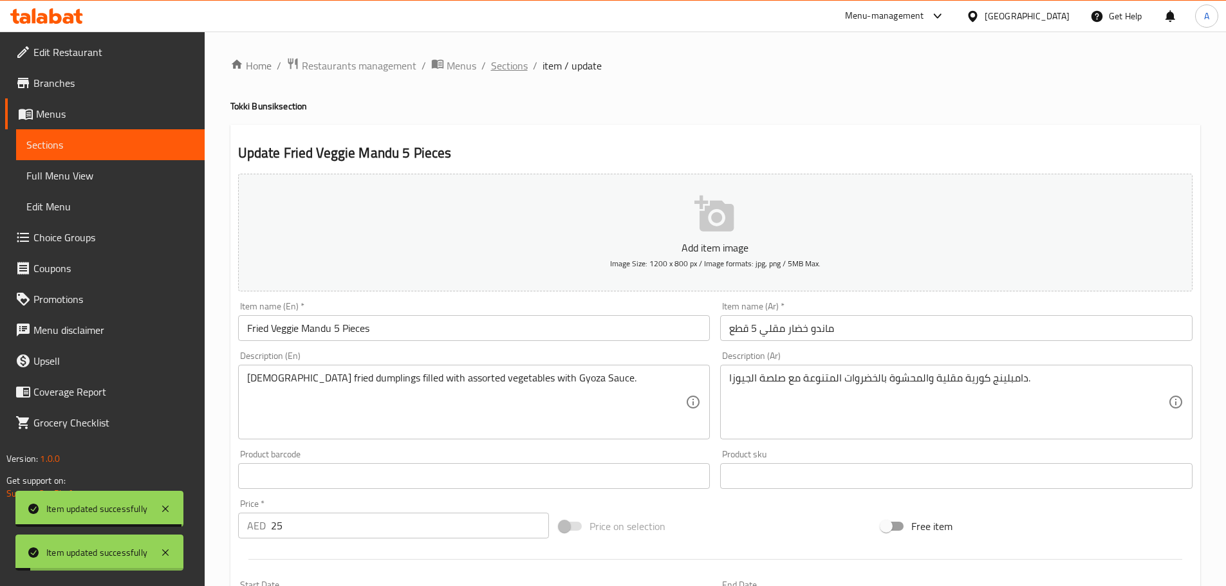
click at [492, 73] on span "Sections" at bounding box center [509, 65] width 37 height 15
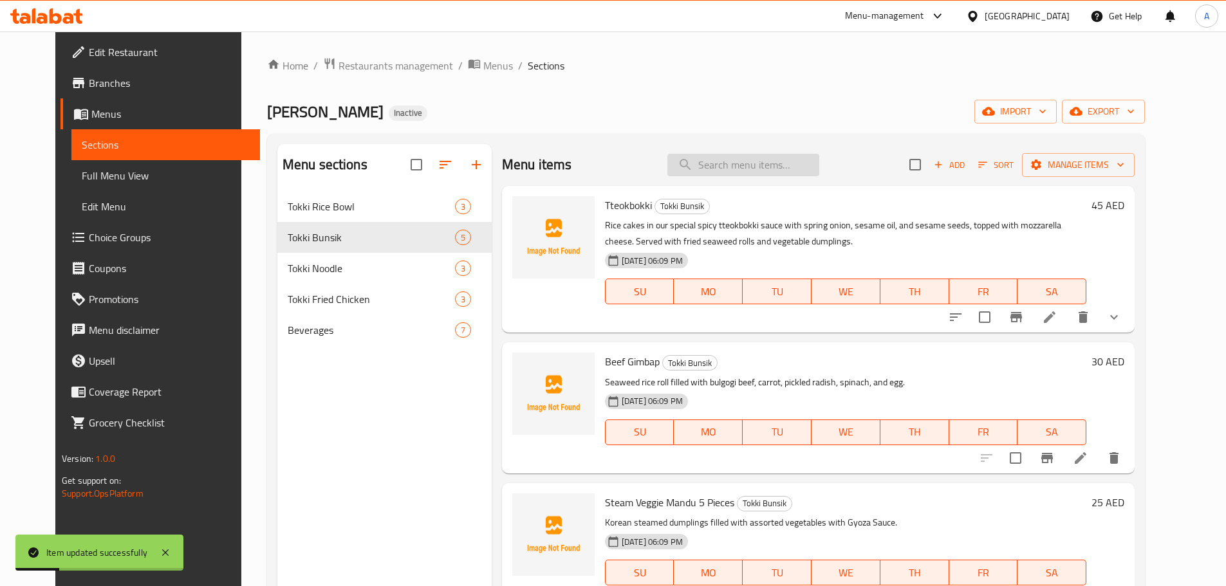
click at [778, 174] on input "search" at bounding box center [743, 165] width 152 height 23
paste input "Fried Seaweed Roll 5Piecess"
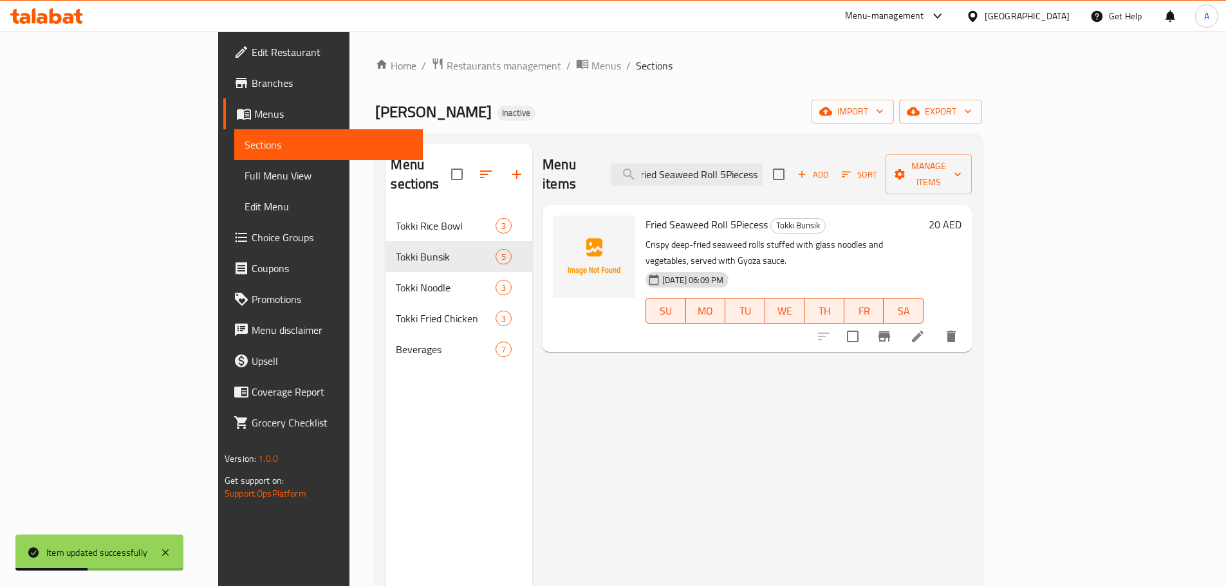
type input "Fried Seaweed Roll 5Piecess"
click at [936, 325] on li at bounding box center [918, 336] width 36 height 23
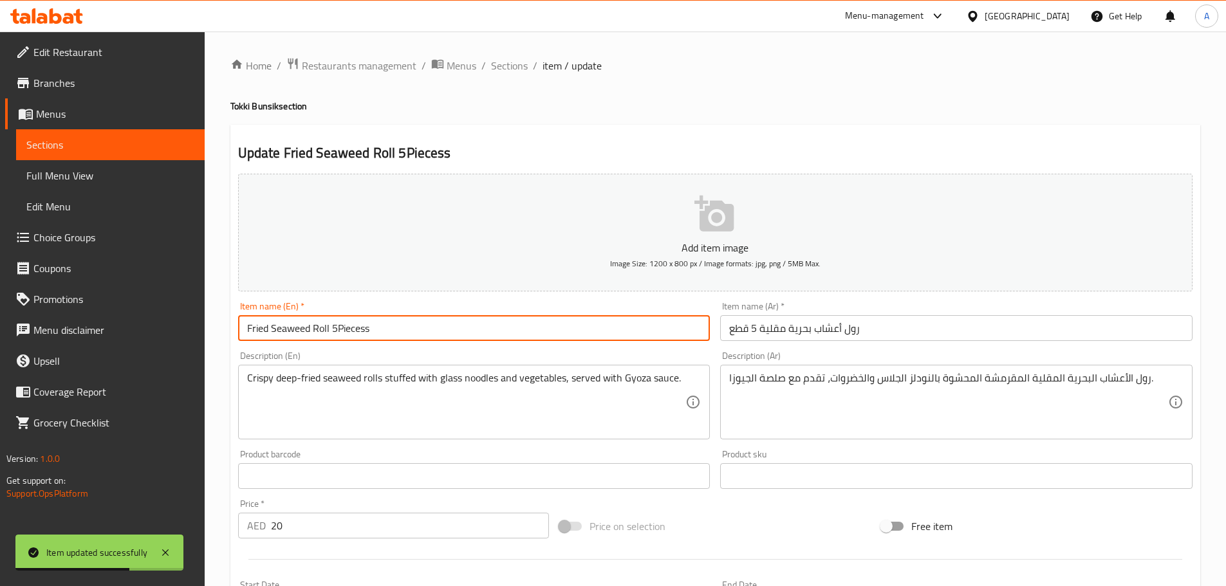
drag, startPoint x: 393, startPoint y: 327, endPoint x: 364, endPoint y: 319, distance: 30.6
click at [364, 319] on input "Fried Seaweed Roll 5Piecess" at bounding box center [474, 328] width 472 height 26
click at [338, 333] on input "Fried Seaweed Roll 5Pieces" at bounding box center [474, 328] width 472 height 26
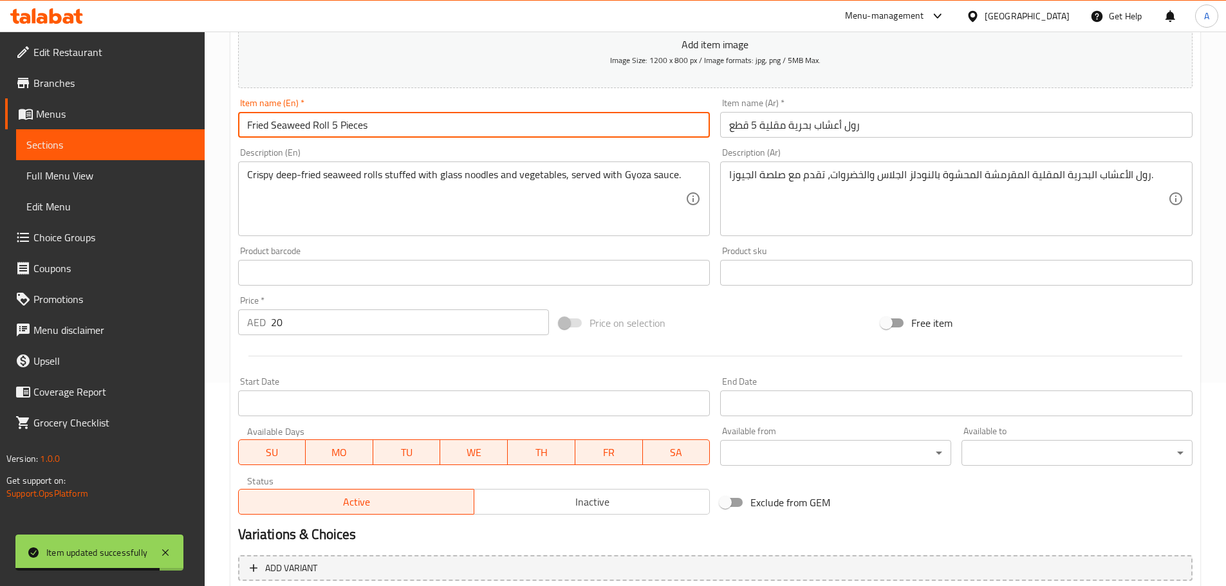
scroll to position [296, 0]
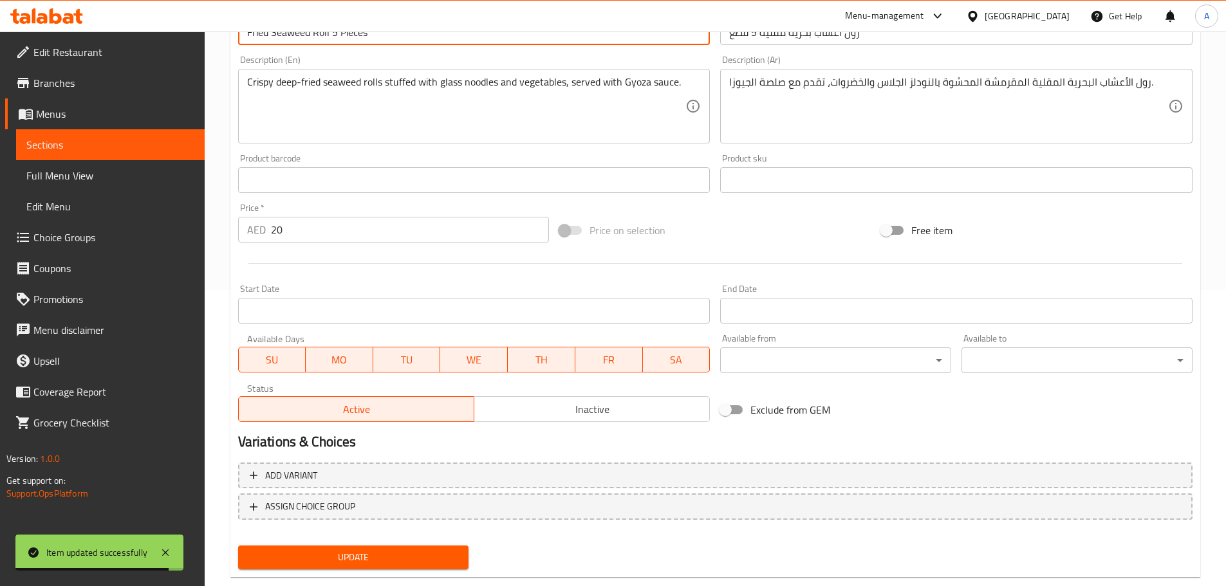
type input "Fried Seaweed Roll 5 Pieces"
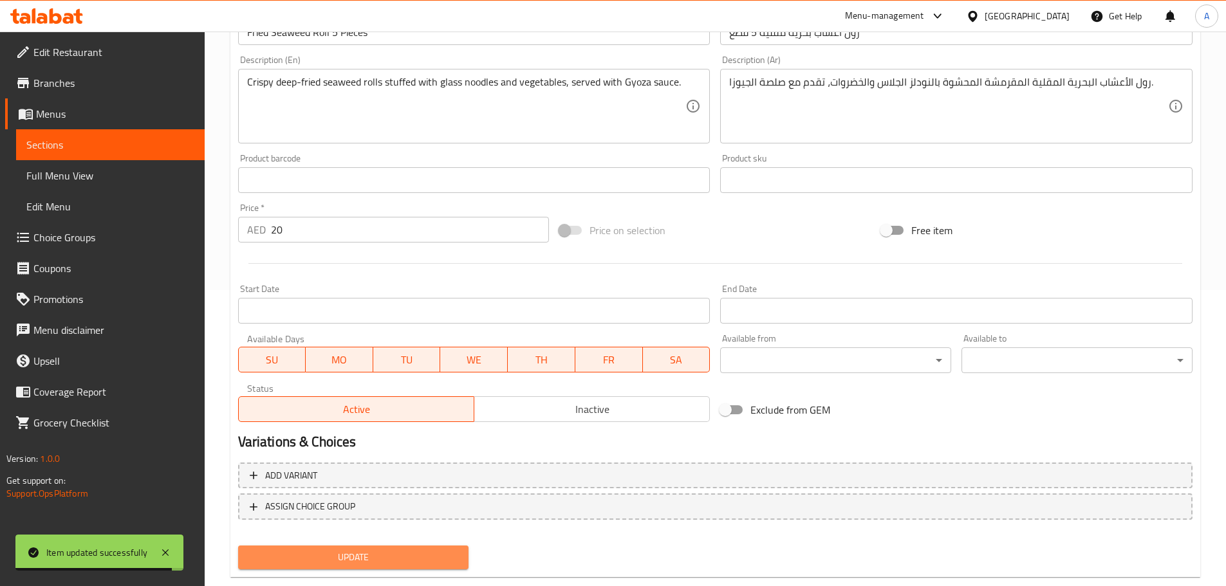
click at [387, 568] on button "Update" at bounding box center [353, 558] width 231 height 24
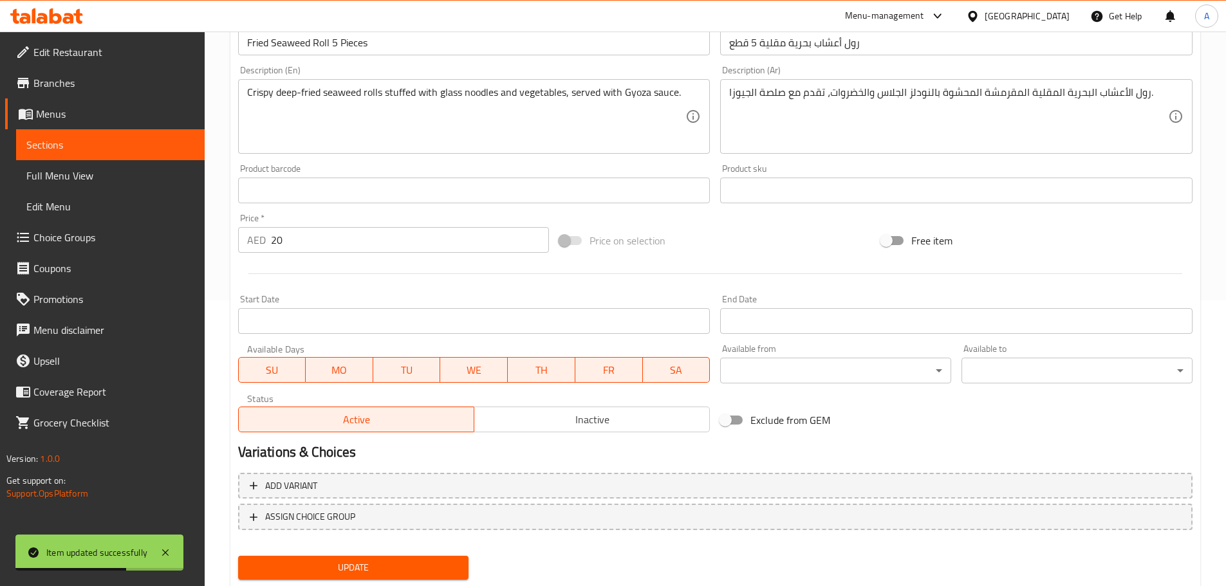
scroll to position [0, 0]
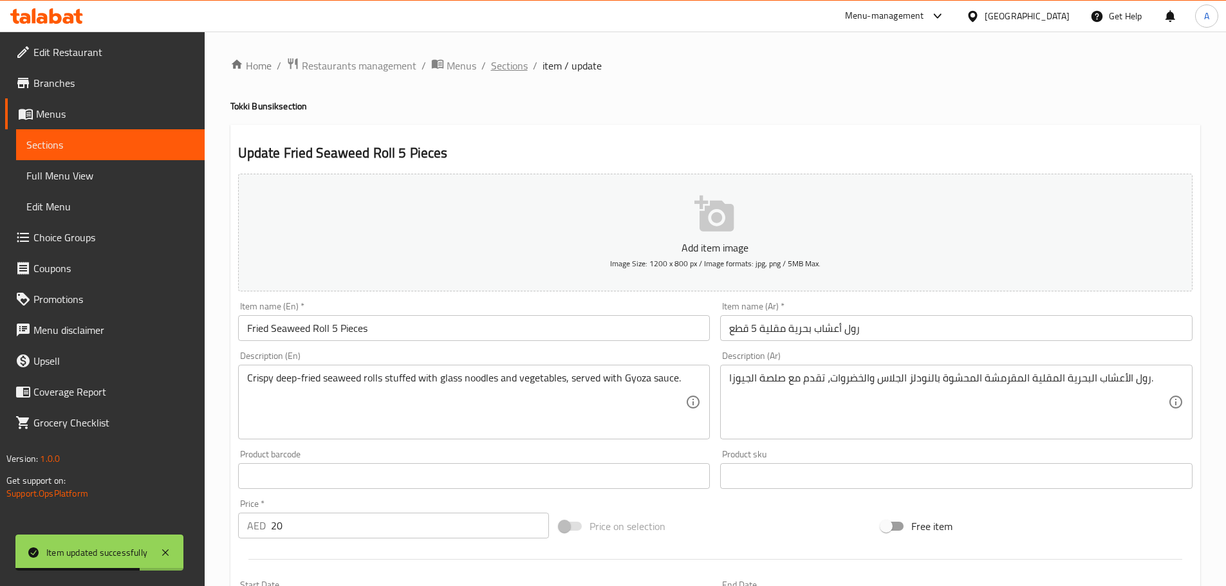
click at [511, 59] on span "Sections" at bounding box center [509, 65] width 37 height 15
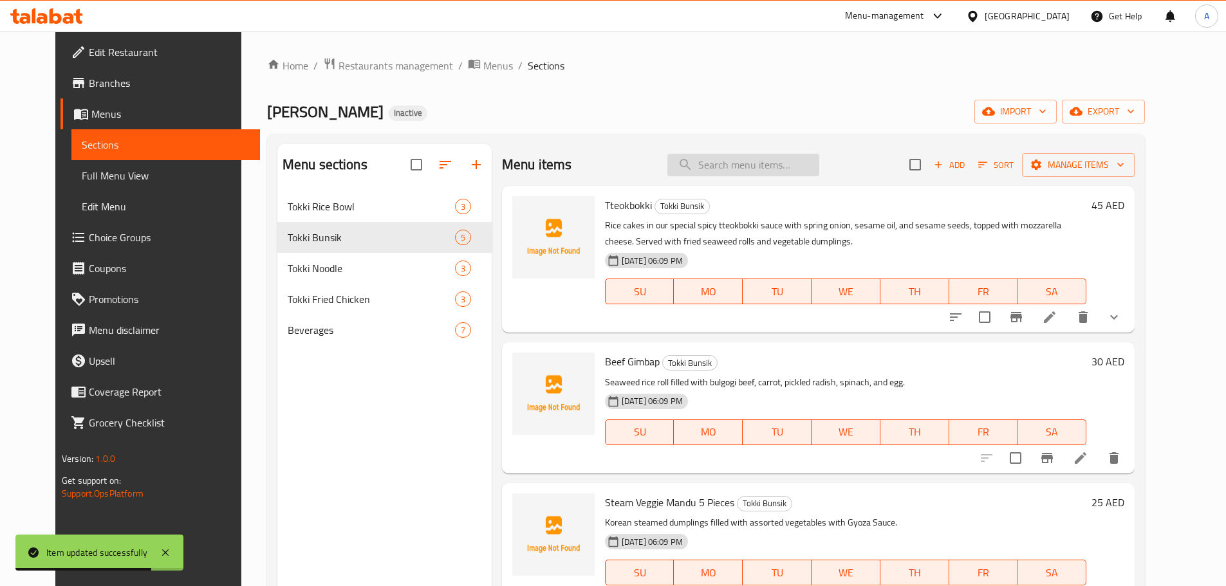
click at [819, 166] on input "search" at bounding box center [743, 165] width 152 height 23
paste input "JaPieceshae Noodle"
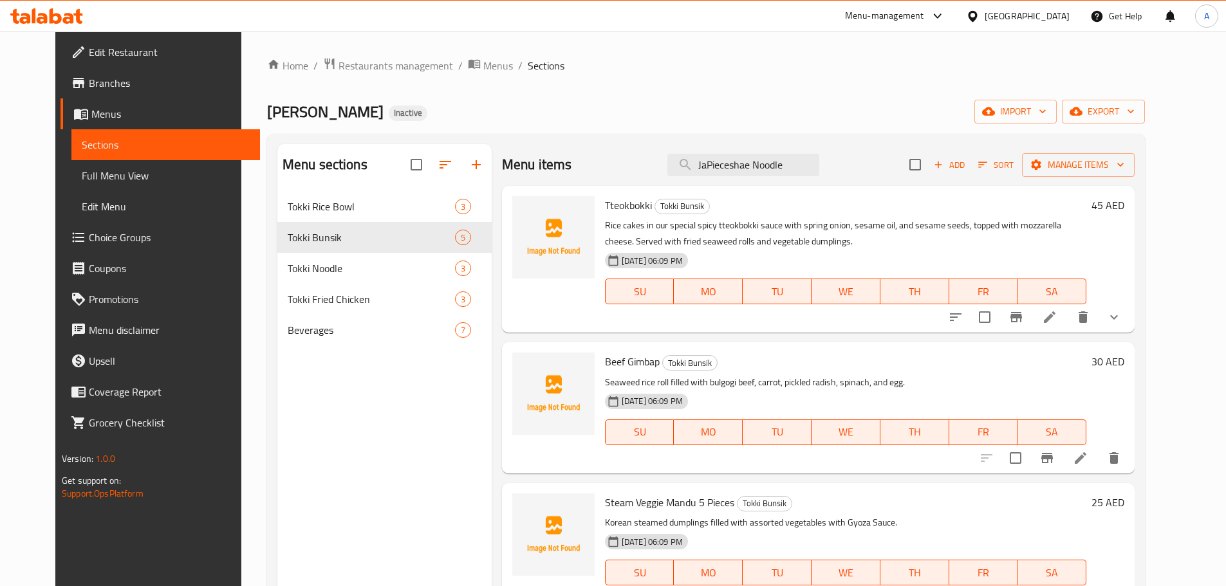
drag, startPoint x: 809, startPoint y: 165, endPoint x: 792, endPoint y: 149, distance: 23.7
click at [792, 149] on div "Menu items JaPieceshae Noodle Add Sort Manage items" at bounding box center [818, 165] width 633 height 42
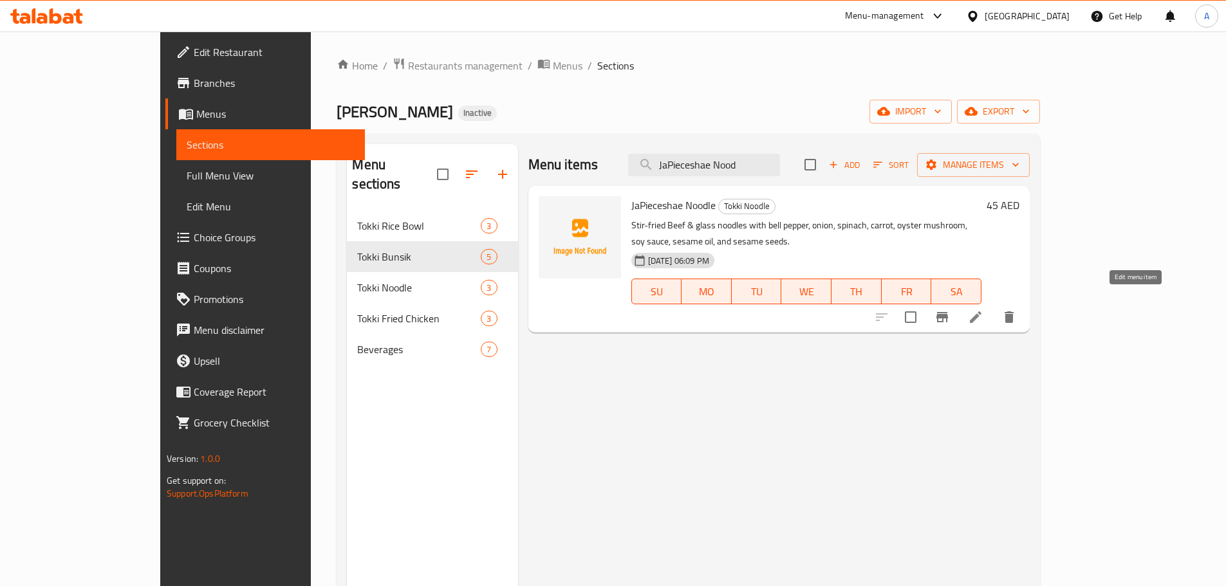
type input "JaPieceshae Nood"
click at [983, 310] on icon at bounding box center [975, 317] width 15 height 15
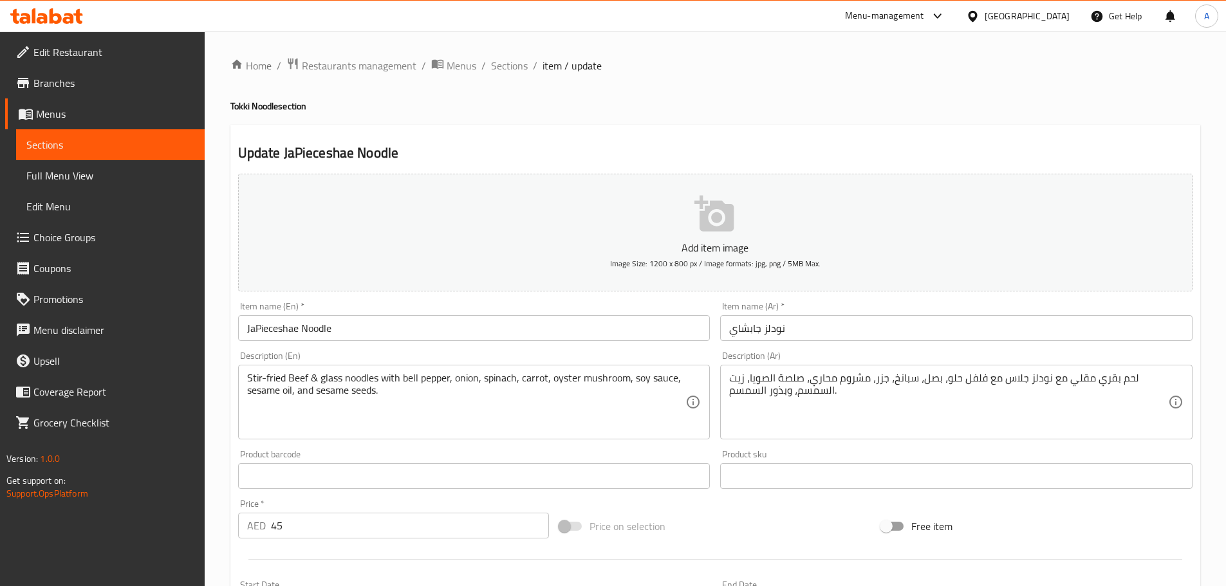
click at [257, 332] on input "JaPieceshae Noodle" at bounding box center [474, 328] width 472 height 26
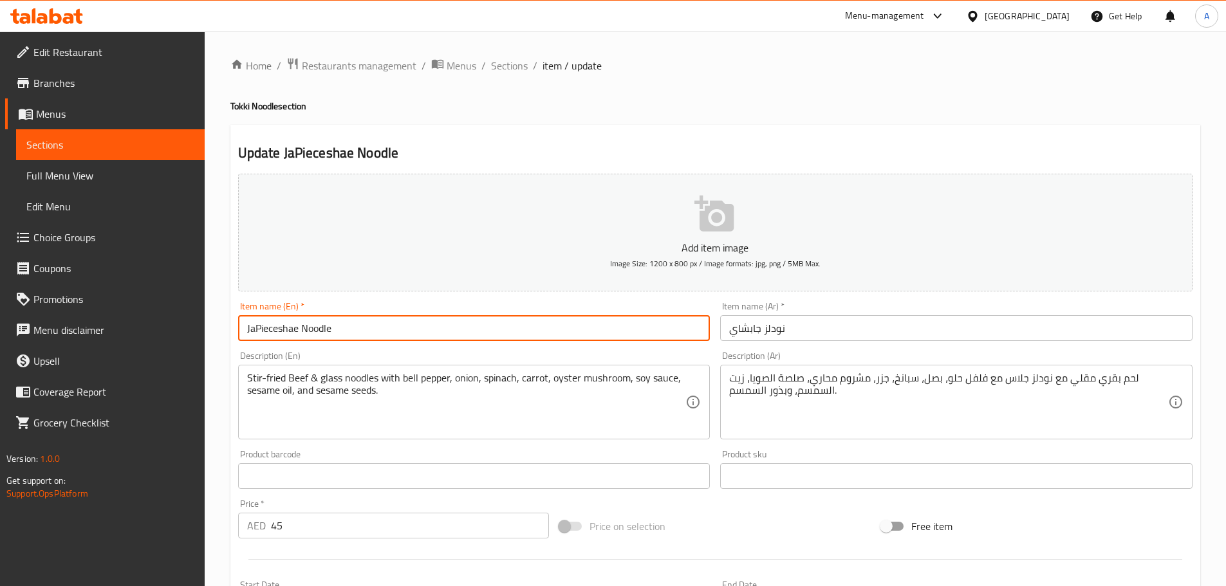
click at [257, 332] on input "JaPieceshae Noodle" at bounding box center [474, 328] width 472 height 26
paste input "pchae"
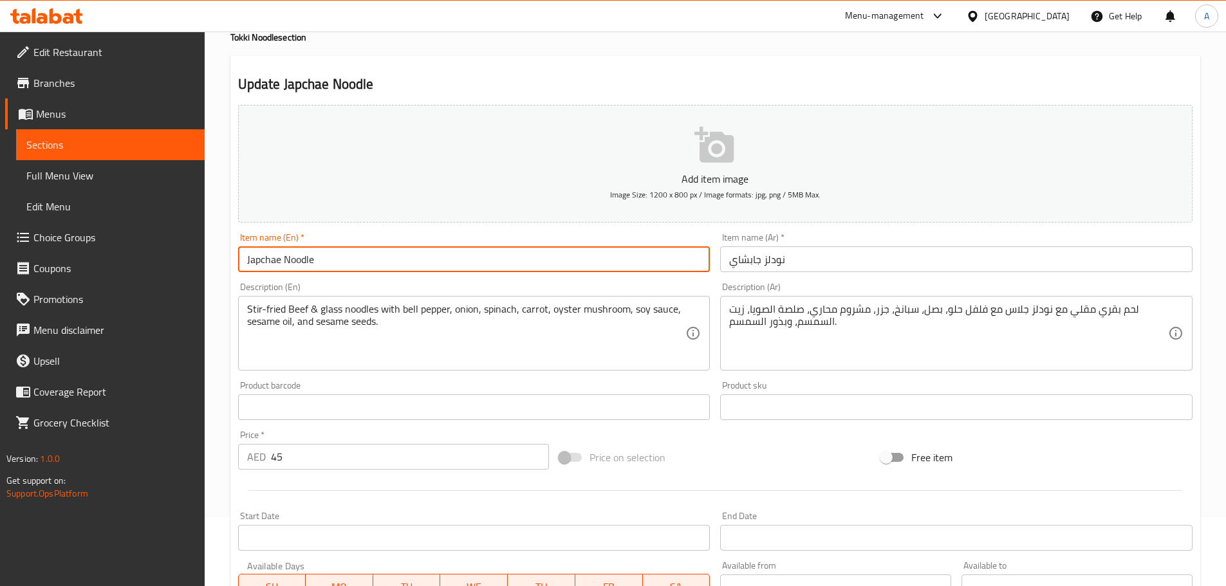
scroll to position [323, 0]
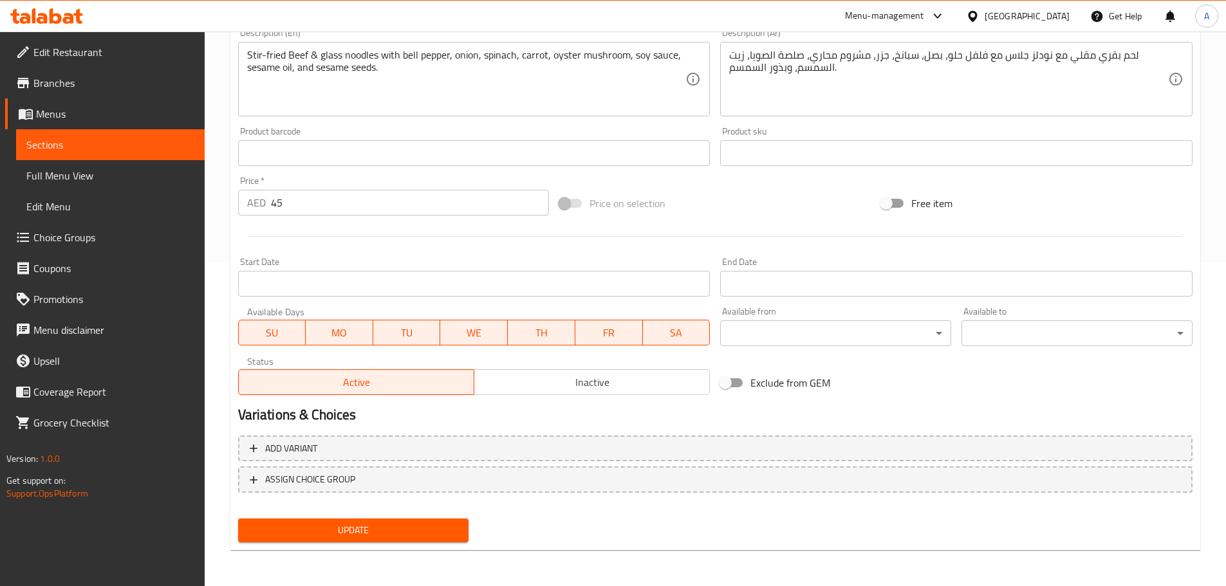
type input "Japchae Noodle"
click at [369, 513] on div "Add variant ASSIGN CHOICE GROUP" at bounding box center [715, 472] width 965 height 84
click at [373, 530] on span "Update" at bounding box center [353, 531] width 210 height 16
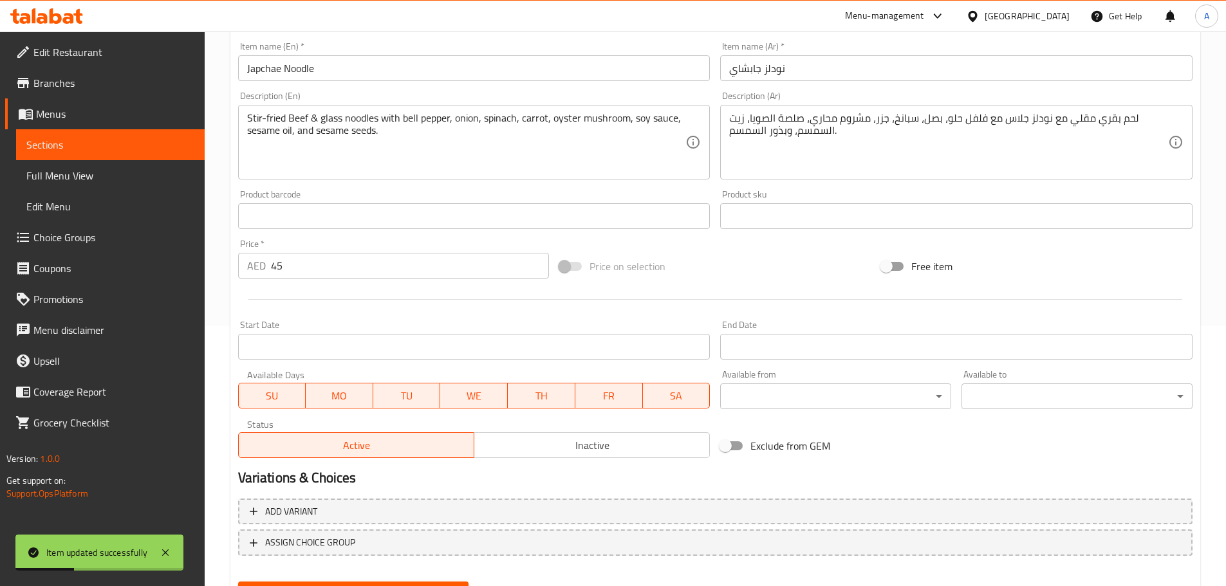
scroll to position [216, 0]
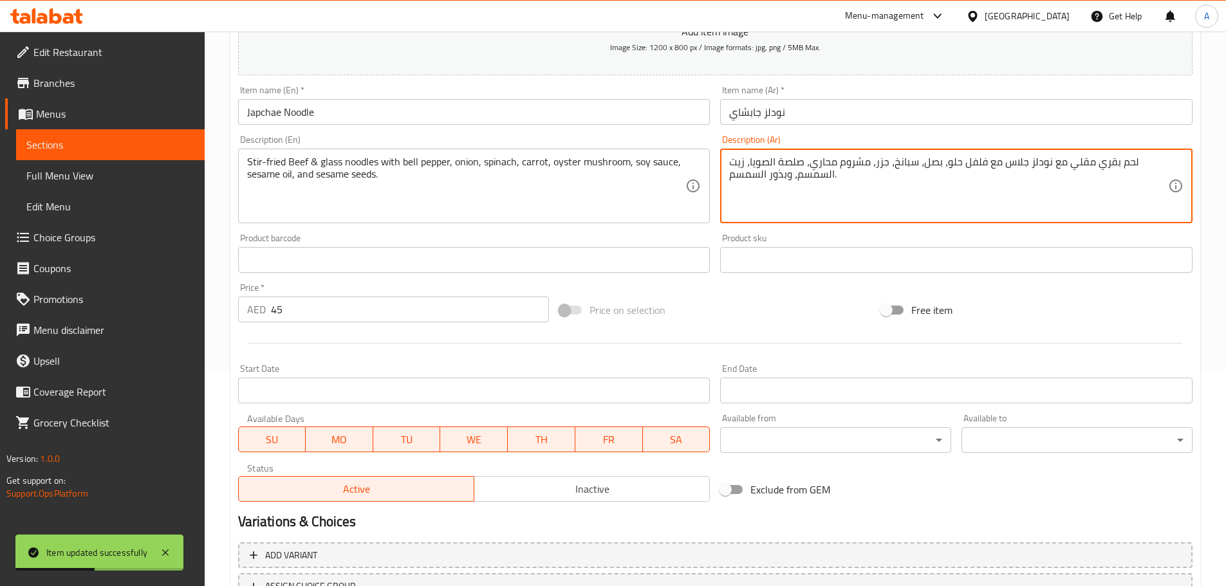
click at [835, 162] on textarea "لحم بقري مقلي مع نودلز جلاس مع فلفل حلو، بصل، سبانخ، جزر، مشروم محاري، صلصة الص…" at bounding box center [948, 186] width 439 height 61
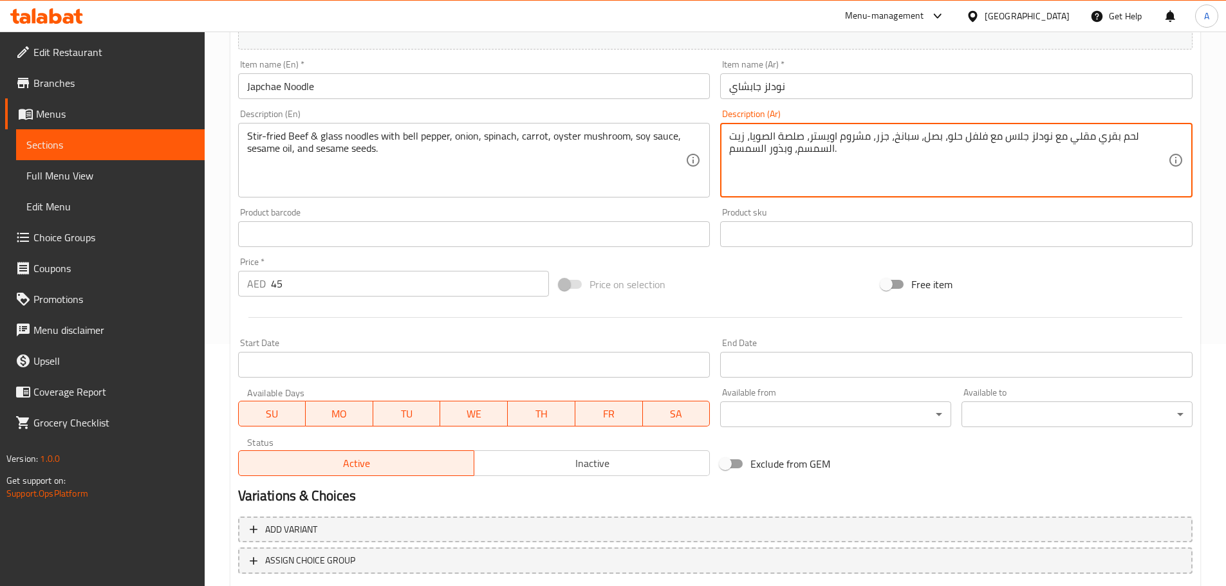
scroll to position [323, 0]
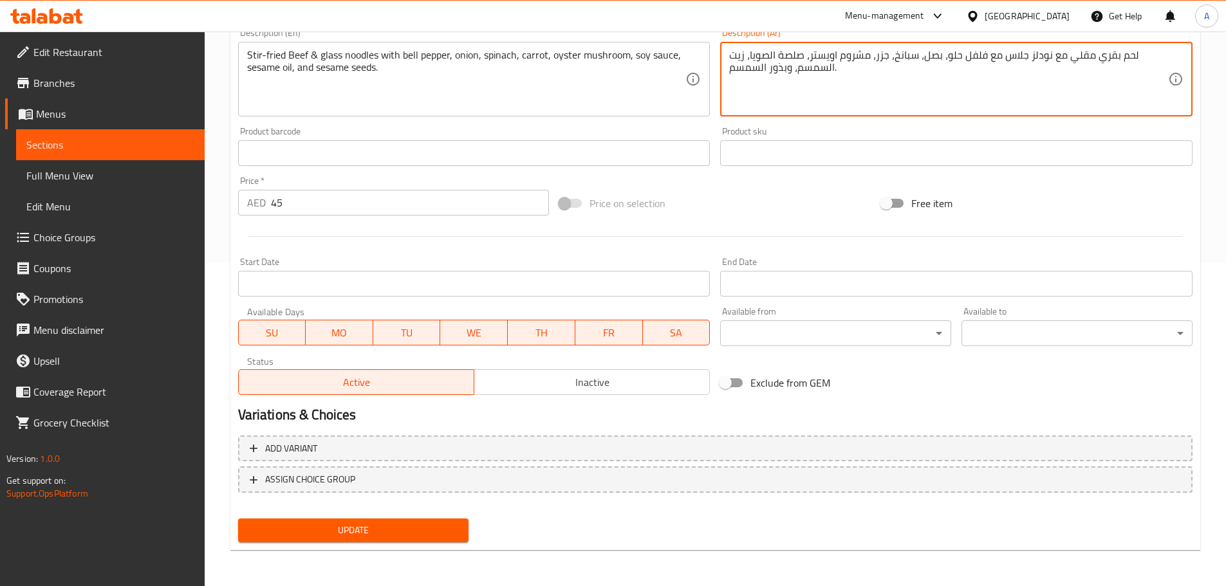
type textarea "لحم بقري مقلي مع نودلز جلاس مع فلفل حلو، بصل، سبانخ، جزر، مشروم اويستر، صلصة ال…"
click at [421, 508] on nav at bounding box center [715, 503] width 954 height 10
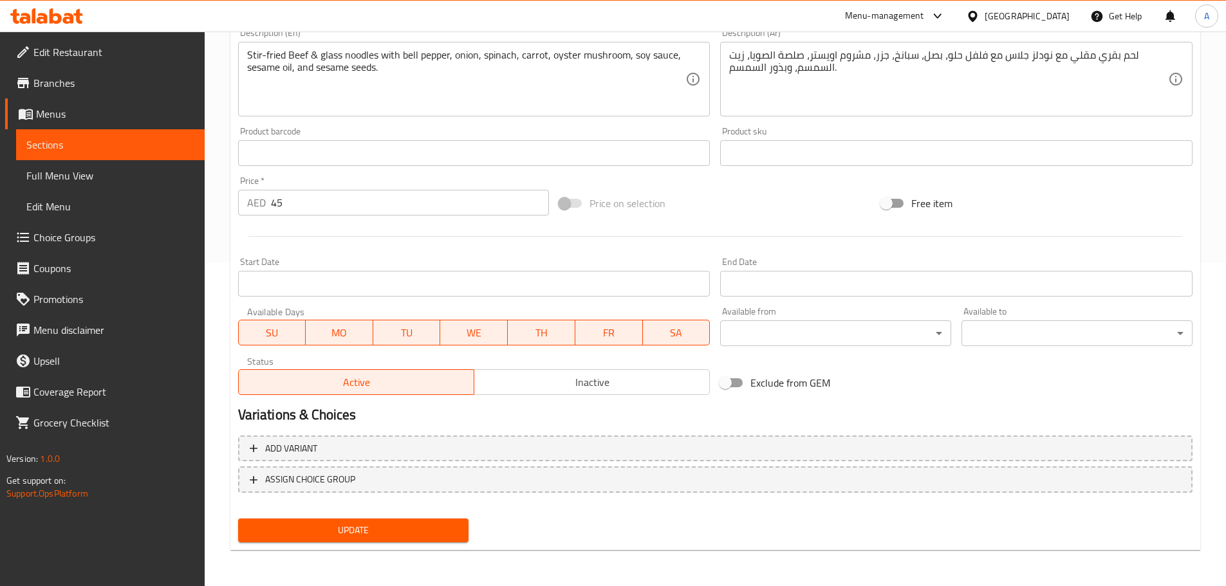
click at [420, 510] on div "Add variant ASSIGN CHOICE GROUP" at bounding box center [715, 472] width 965 height 84
click at [416, 529] on span "Update" at bounding box center [353, 531] width 210 height 16
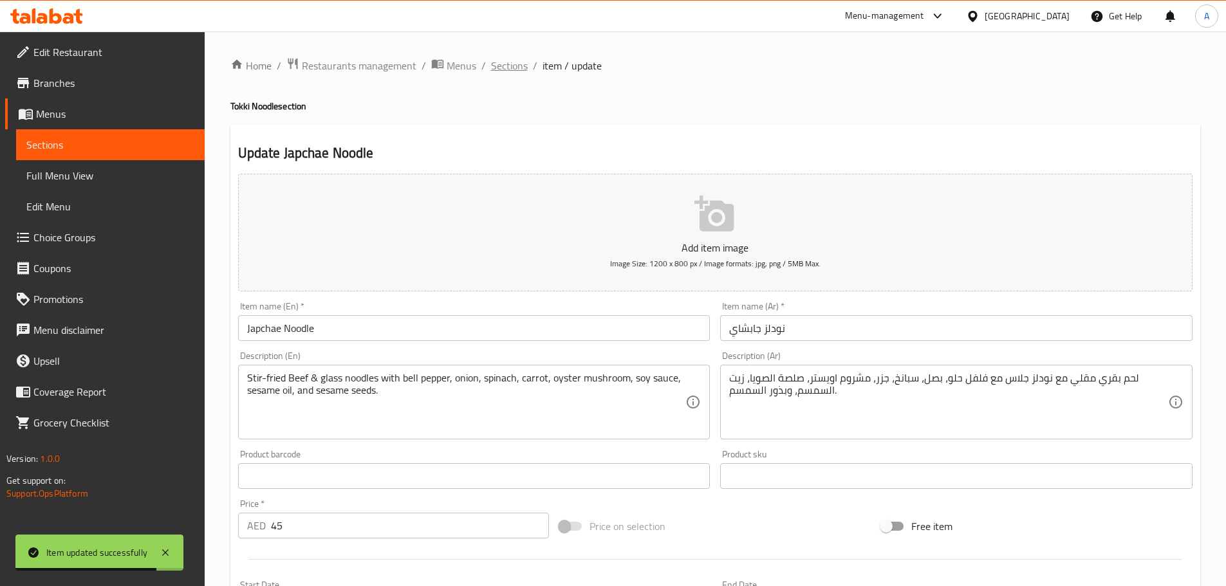
click at [503, 71] on span "Sections" at bounding box center [509, 65] width 37 height 15
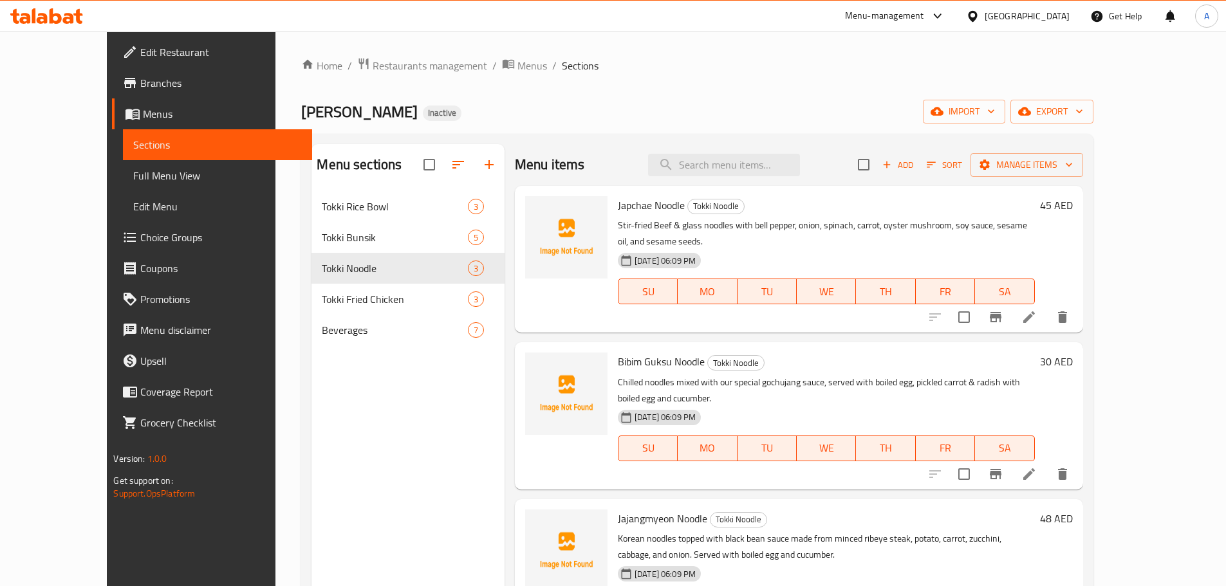
click at [311, 349] on nav "Tokki Rice Bowl 3 Tokki Bunsik 5 Tokki Noodle 3 Tokki Fried Chicken 3 Beverages…" at bounding box center [407, 268] width 193 height 165
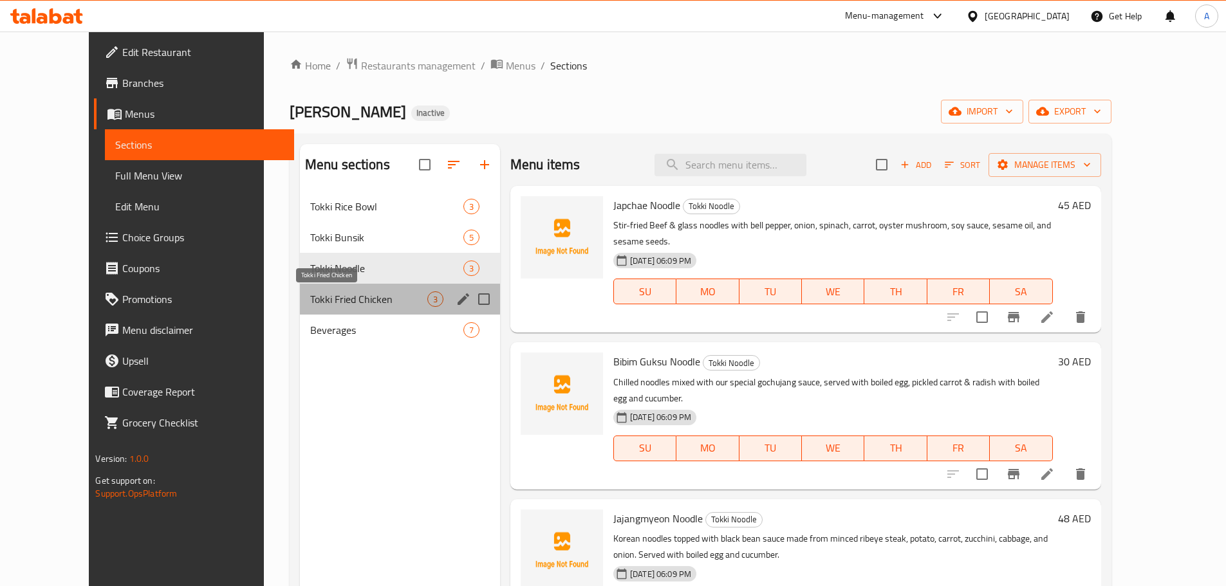
click at [310, 305] on span "Tokki Fried Chicken" at bounding box center [368, 298] width 117 height 15
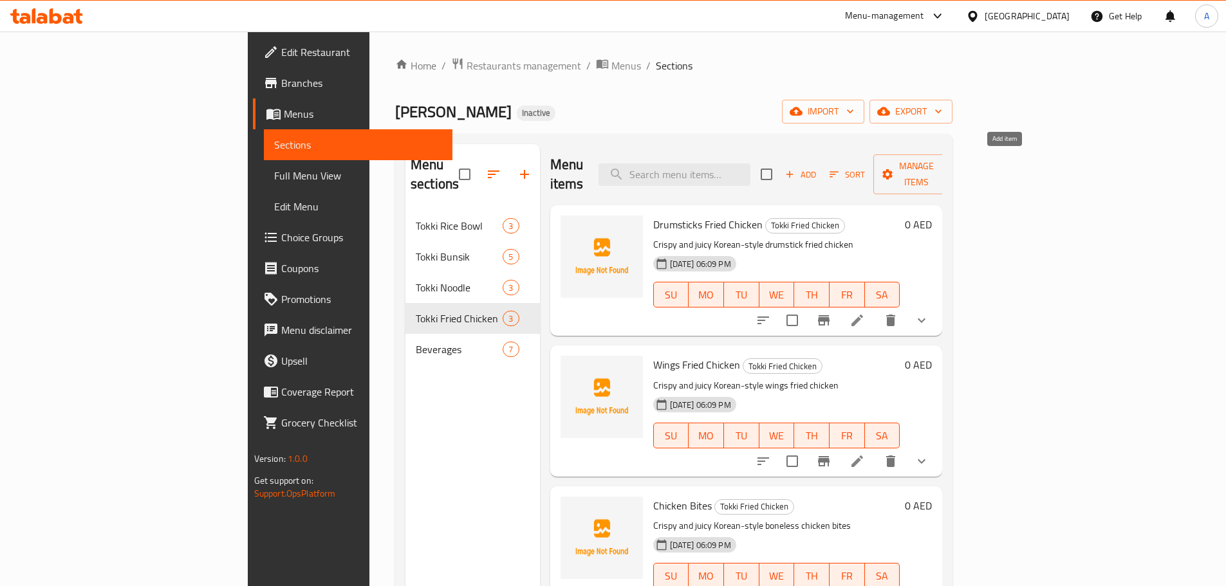
click at [818, 167] on span "Add" at bounding box center [800, 174] width 35 height 15
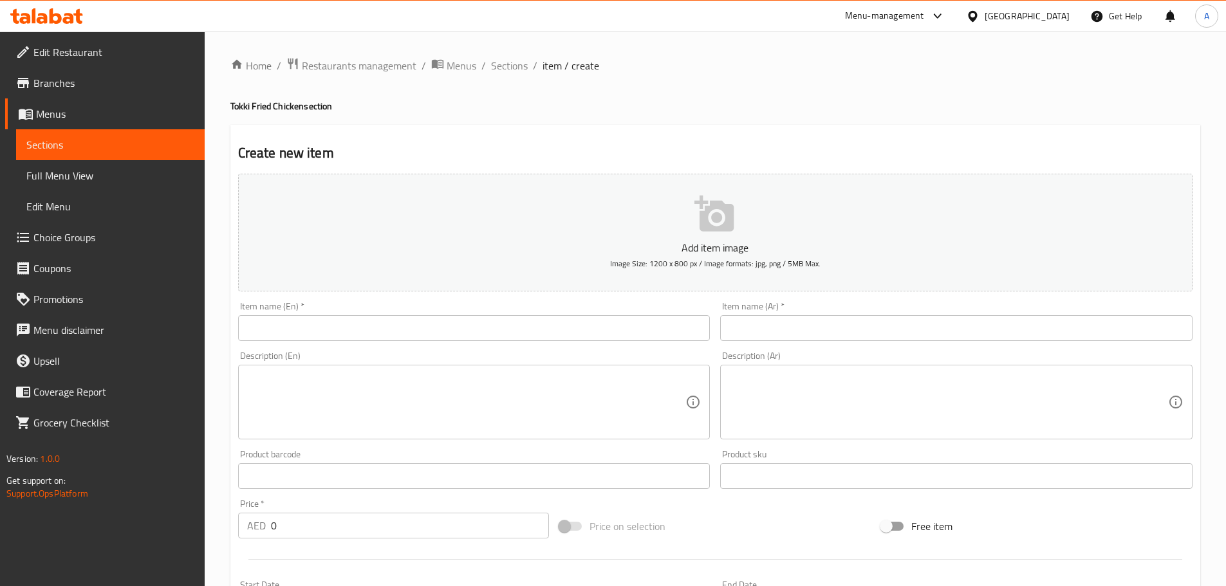
click at [299, 321] on input "text" at bounding box center [474, 328] width 472 height 26
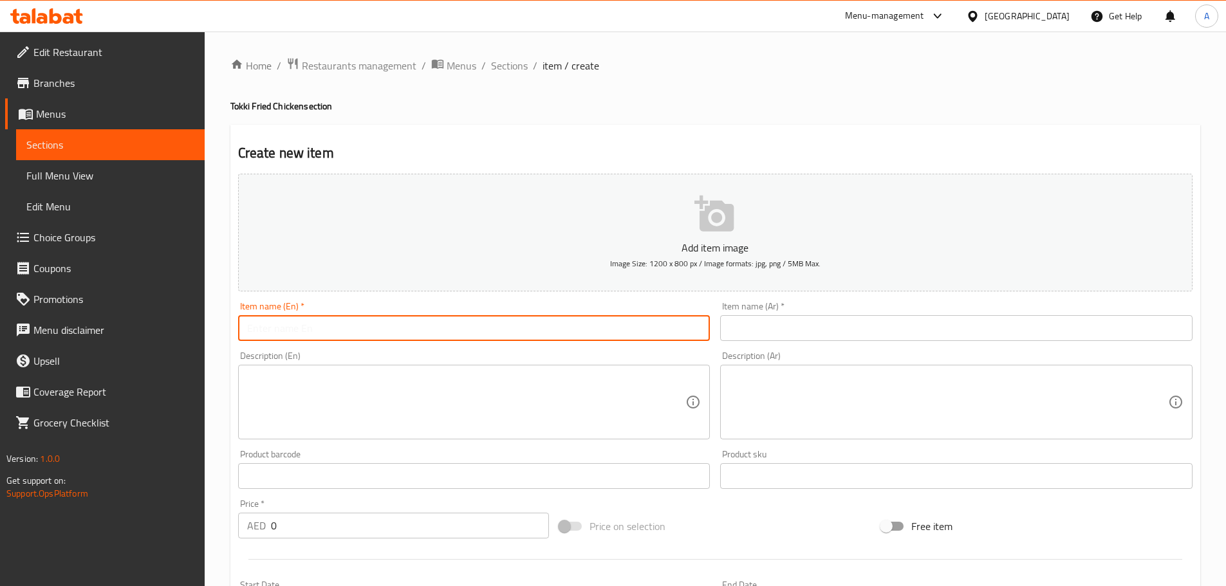
paste input "Mix ( Wings & Drumsticks )"
type input "Mix ( Wings & Drumsticks )"
click at [793, 326] on input "text" at bounding box center [956, 328] width 472 height 26
paste input "مزيج (أجنحة وأفخاذ)"
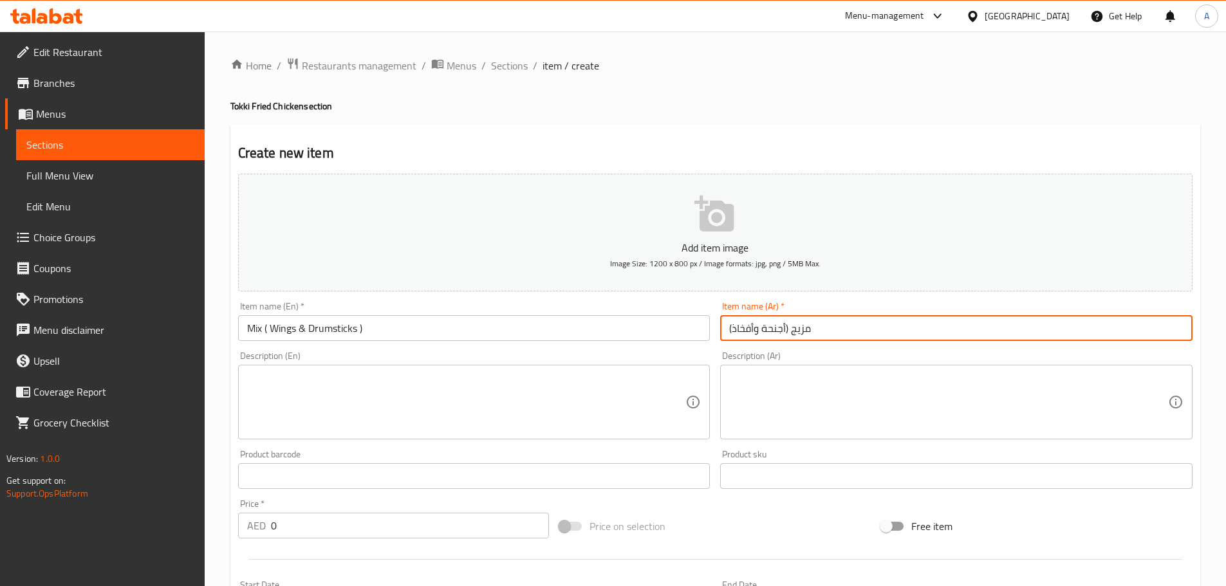
click at [810, 334] on input "مزيج (أجنحة وأفخاذ)" at bounding box center [956, 328] width 472 height 26
click at [810, 332] on input "مزيج (أجنحة وأفخاذ)" at bounding box center [956, 328] width 472 height 26
click at [801, 327] on input "مزيج (أجنحة وأفخاذ)" at bounding box center [956, 328] width 472 height 26
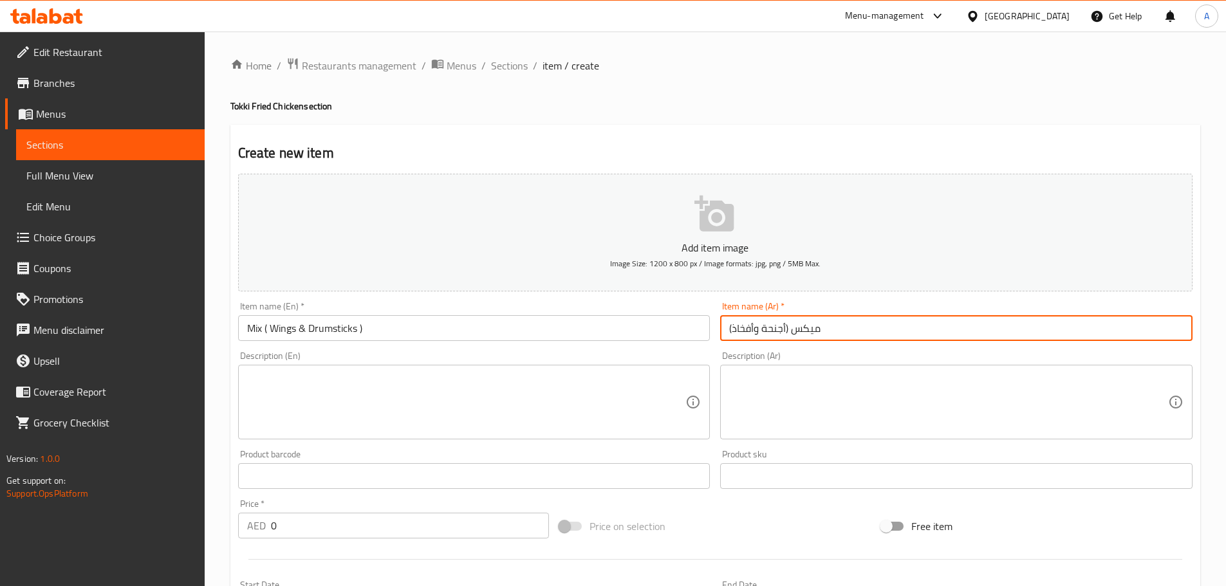
drag, startPoint x: 754, startPoint y: 329, endPoint x: 730, endPoint y: 324, distance: 24.5
click at [730, 324] on input "ميكس (أجنحة وأفخاذ)" at bounding box center [956, 328] width 472 height 26
click at [726, 317] on input "ميكس (أجنحة ودبابيس" at bounding box center [956, 328] width 472 height 26
paste input "("
type input "( ميكس (أجنحة ودبابيس"
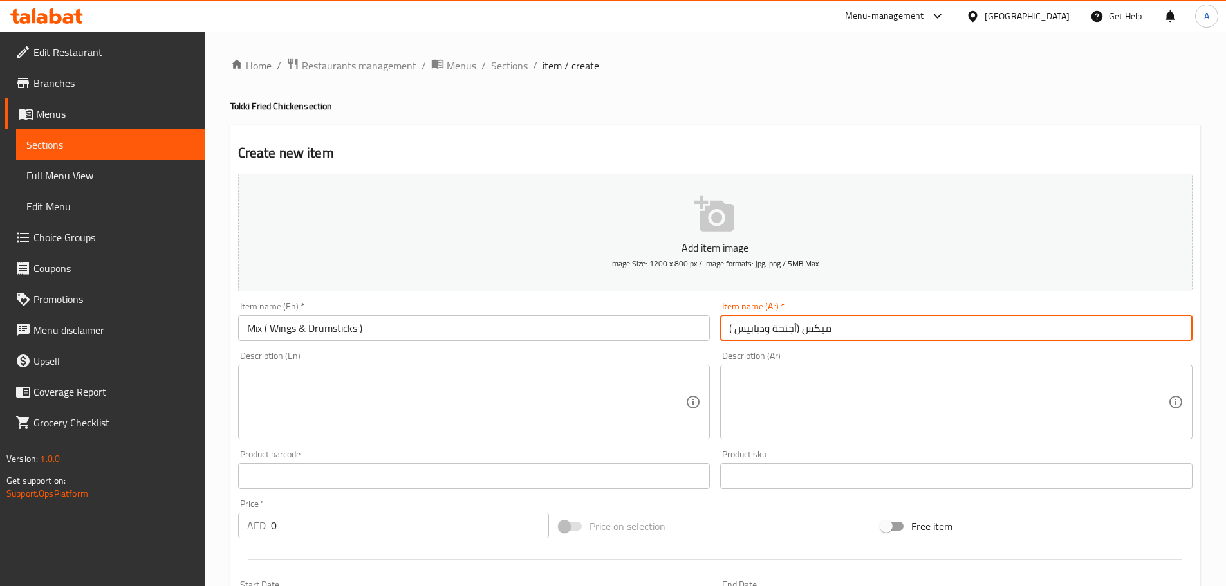
click at [429, 407] on textarea at bounding box center [466, 402] width 439 height 61
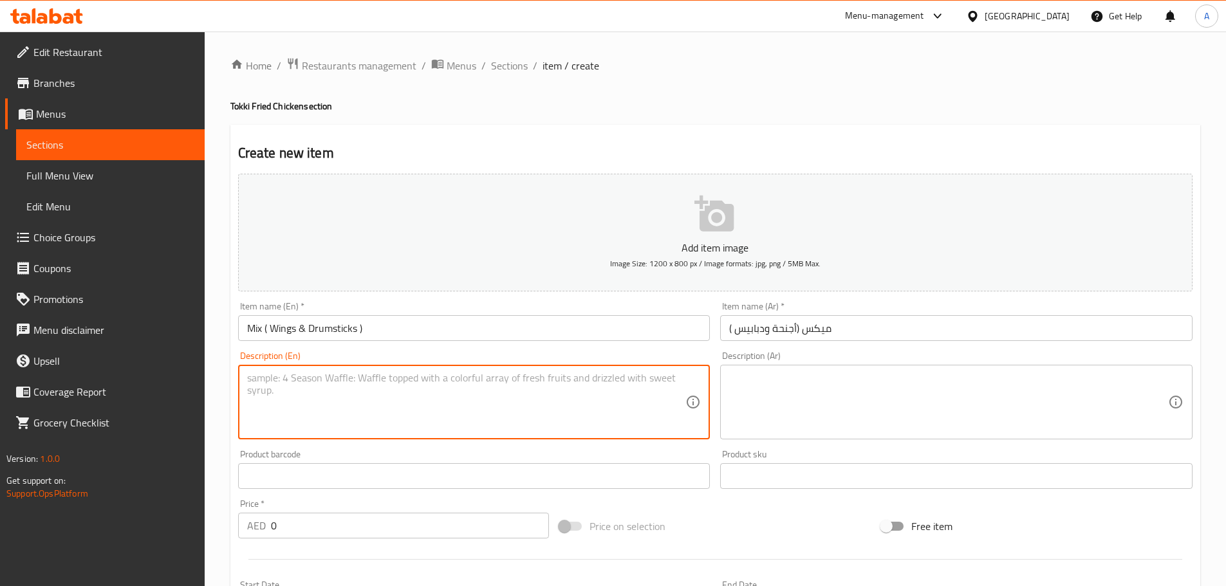
paste textarea "Crispy and juicy Korean-style mix of wings & drumstick fried chicken"
type textarea "Crispy and juicy Korean-style mix of wings & drumstick fried chicken"
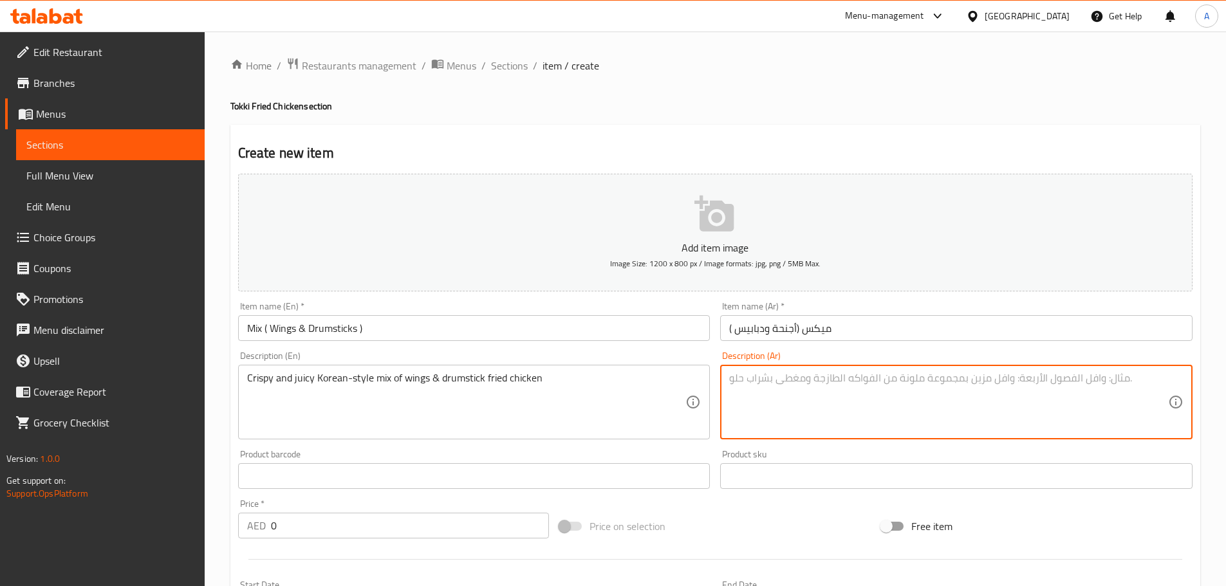
click at [860, 424] on textarea at bounding box center [948, 402] width 439 height 61
paste textarea "مزيج مقرمش وعصير من الأجنحة والدجاج المقلي على الطريقة الكورية"
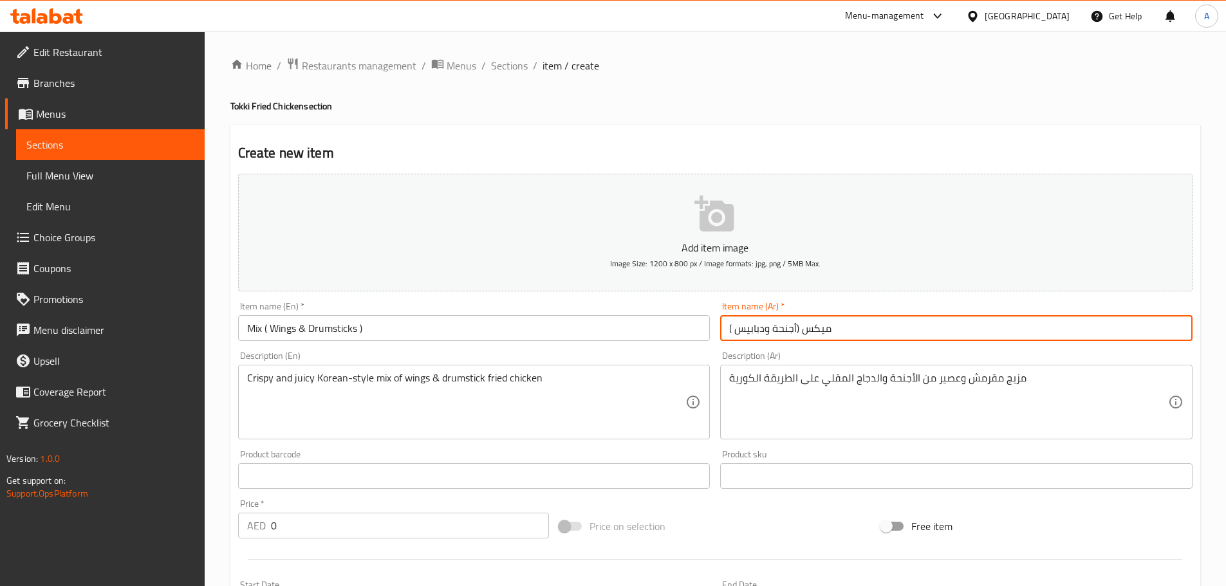
click at [820, 335] on input "( ميكس (أجنحة ودبابيس" at bounding box center [956, 328] width 472 height 26
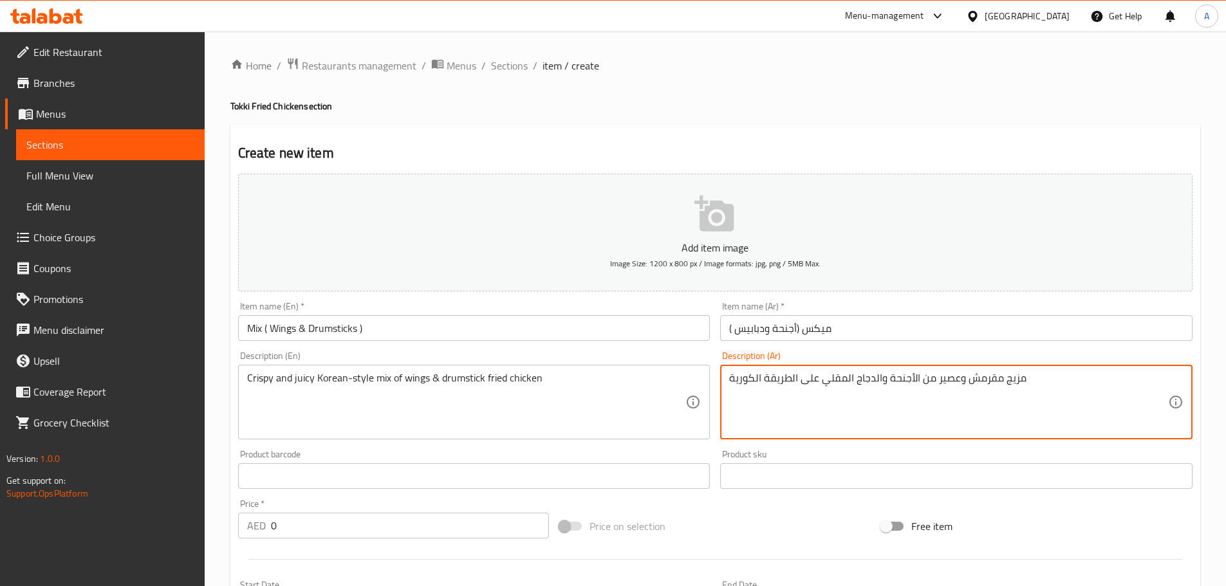
click at [1009, 376] on textarea "مزيج مقرمش وعصير من الأجنحة والدجاج المقلي على الطريقة الكورية" at bounding box center [948, 402] width 439 height 61
paste textarea "يكس"
drag, startPoint x: 957, startPoint y: 386, endPoint x: 936, endPoint y: 385, distance: 20.6
click at [936, 385] on textarea "ميكس مقرمش وعصير من الأجنحة والدجاج المقلي على الطريقة الكورية" at bounding box center [948, 402] width 439 height 61
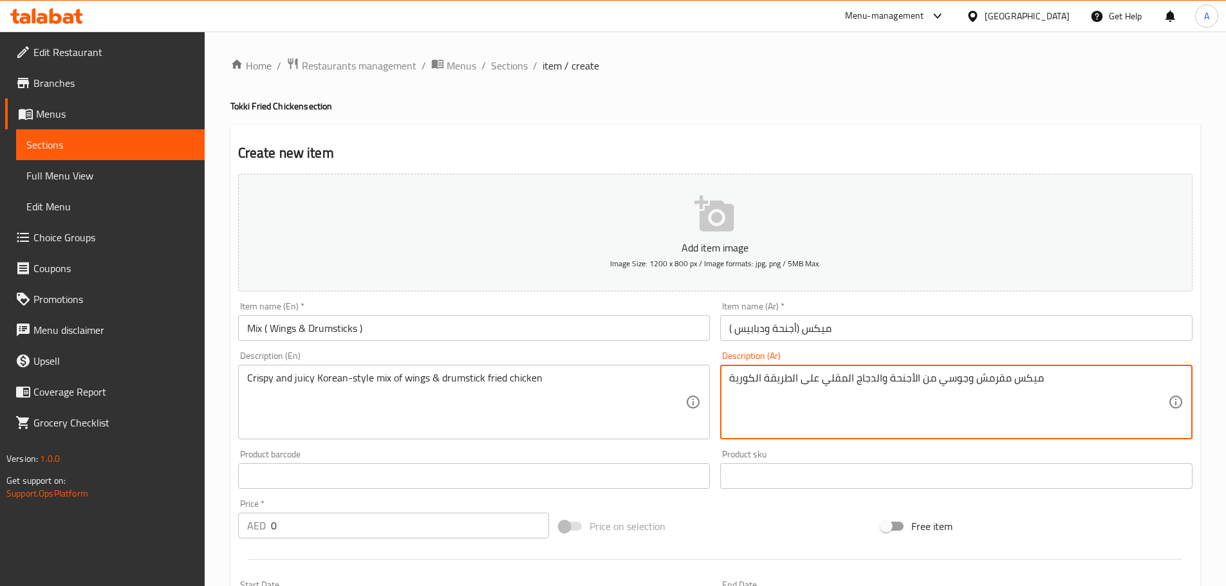
click at [761, 332] on input "( ميكس (أجنحة ودبابيس" at bounding box center [956, 328] width 472 height 26
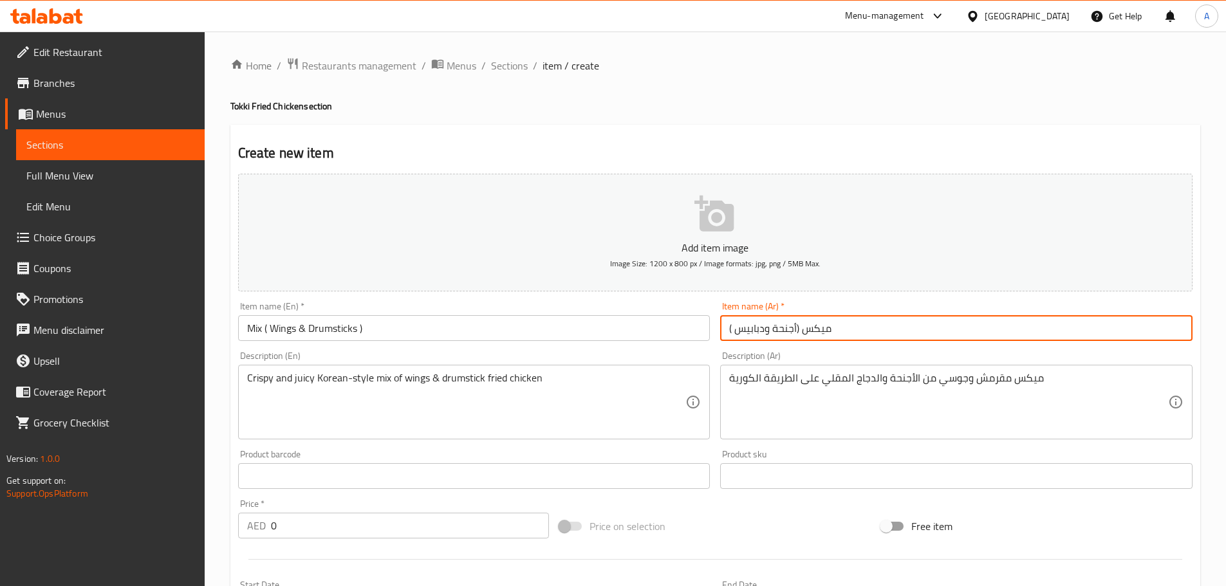
click at [761, 332] on input "( ميكس (أجنحة ودبابيس" at bounding box center [956, 328] width 472 height 26
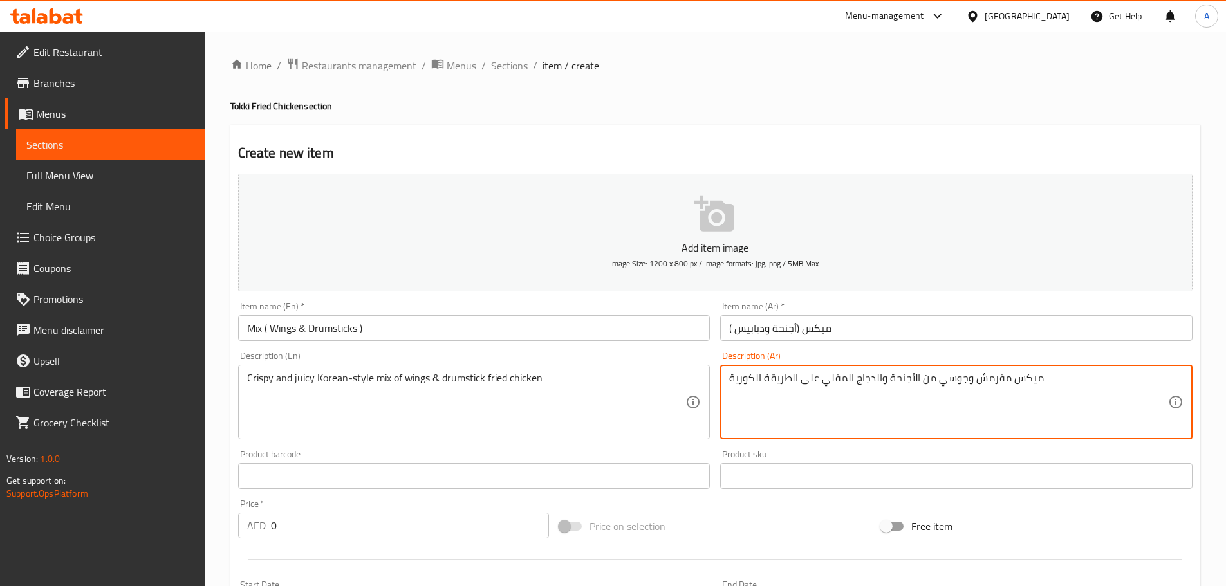
click at [884, 390] on textarea "ميكس مقرمش وجوسي من الأجنحة والدجاج المقلي على الطريقة الكورية" at bounding box center [948, 402] width 439 height 61
click at [846, 376] on textarea "ميكس مقرمش وجوسي من الأجنحة والدجاج المقلي على الطريقة الكورية" at bounding box center [948, 402] width 439 height 61
click at [903, 385] on textarea "ميكس مقرمش وجوسي من الأجنحة والدجاج المقلي على الطريقة الكورية" at bounding box center [948, 402] width 439 height 61
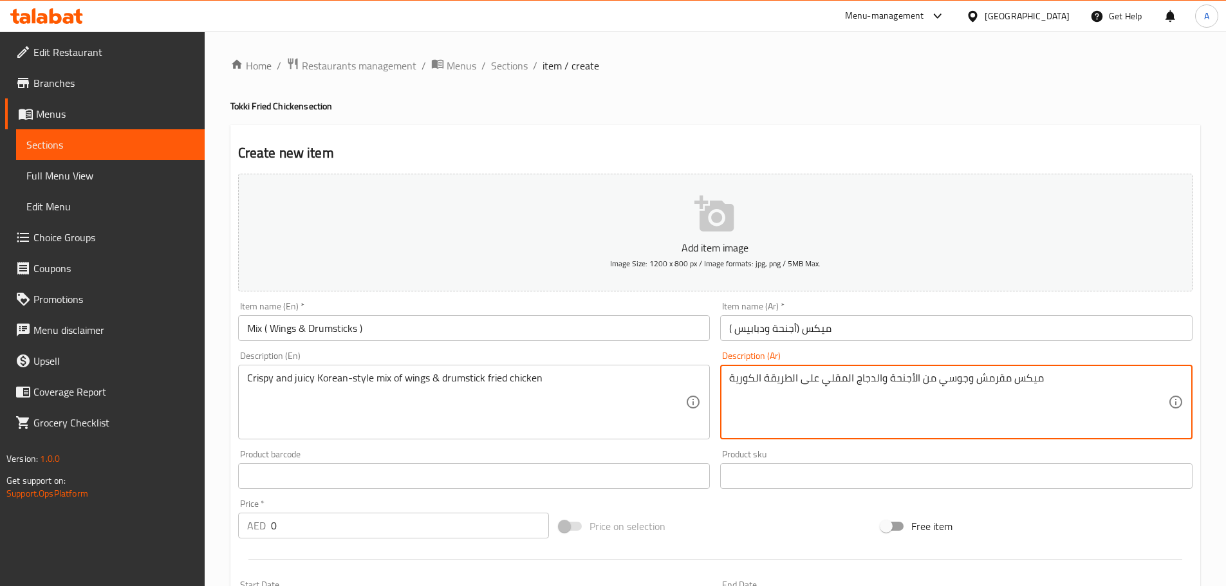
click at [878, 377] on textarea "ميكس مقرمش وجوسي من الأجنحة والدجاج المقلي على الطريقة الكورية" at bounding box center [948, 402] width 439 height 61
drag, startPoint x: 878, startPoint y: 378, endPoint x: 889, endPoint y: 379, distance: 11.0
click at [889, 379] on textarea "ميكس مقرمش وجوسي من الأجنحة و الدجاج المقلي على الطريقة الكورية" at bounding box center [948, 402] width 439 height 61
paste textarea "ودبابيس"
click at [918, 384] on textarea "ميكس مقرمش وجوسي من الأجنحةودبابيس الدجاج المقلي على الطريقة الكورية" at bounding box center [948, 402] width 439 height 61
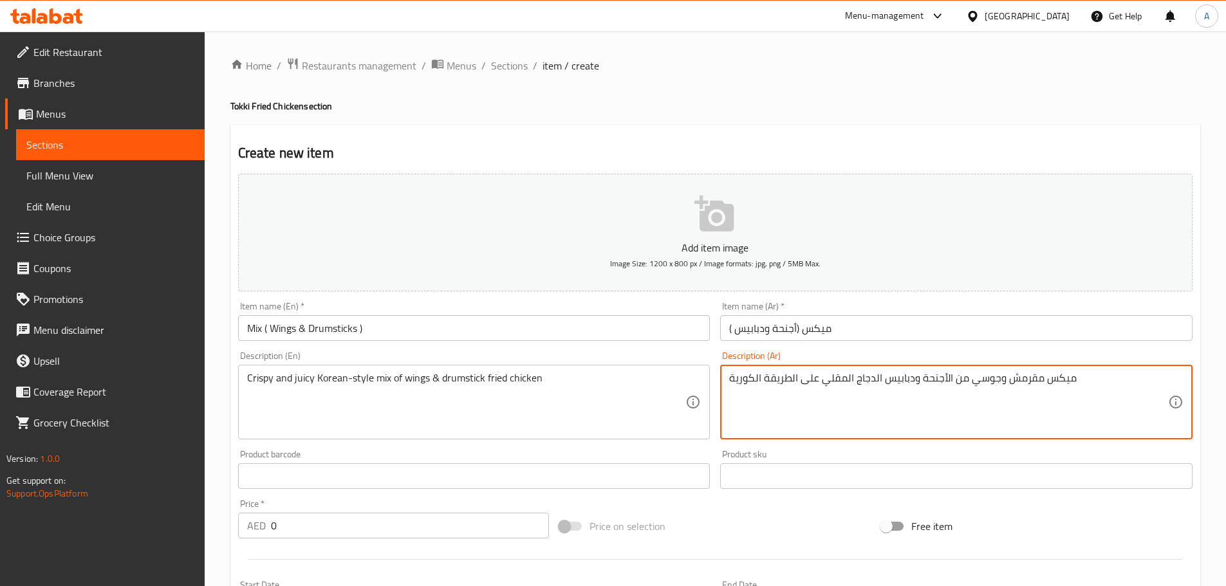
click at [876, 385] on textarea "ميكس مقرمش وجوسي من الأجنحة ودبابيس الدجاج المقلي على الطريقة الكورية" at bounding box center [948, 402] width 439 height 61
click at [851, 388] on textarea "ميكس مقرمش وجوسي من الأجنحة ودبابيس المقلي على الطريقة الكورية" at bounding box center [948, 402] width 439 height 61
click at [835, 367] on div "ميكس مقرمش وجوسي من الأجنحة ودبابيس المقلي على الطريقة الكورية Description (Ar)" at bounding box center [956, 402] width 472 height 75
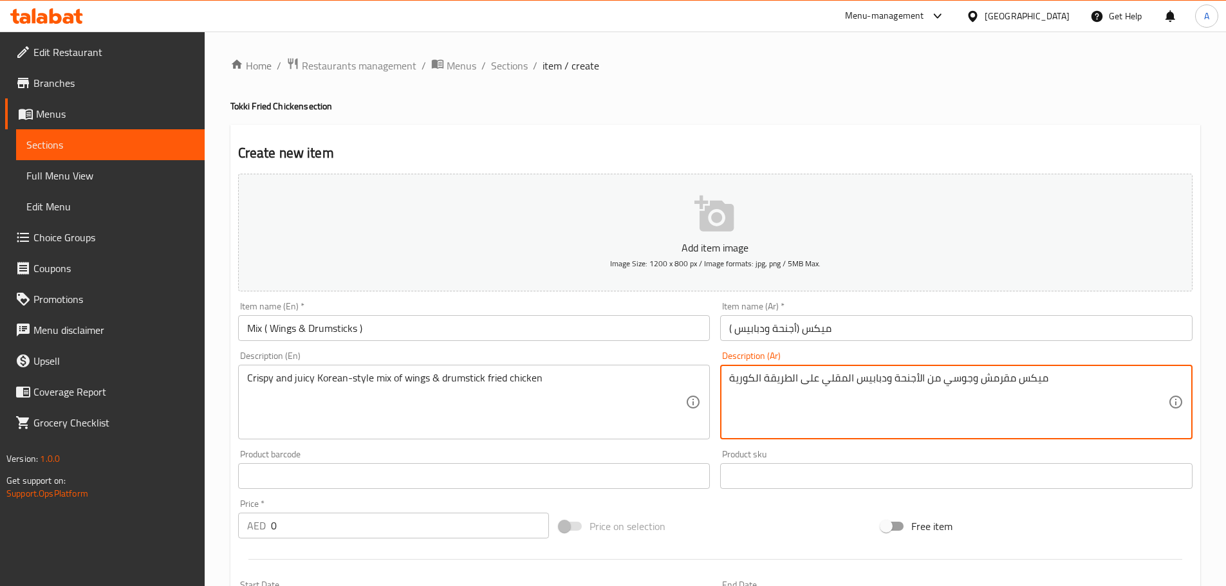
click at [835, 367] on div "ميكس مقرمش وجوسي من الأجنحة ودبابيس المقلي على الطريقة الكورية Description (Ar)" at bounding box center [956, 402] width 472 height 75
click at [846, 389] on textarea "ميكس مقرمش وجوسي من الأجنحة ودبابيس المقلي على الطريقة الكورية" at bounding box center [948, 402] width 439 height 61
click at [842, 378] on textarea "ميكس مقرمش وجوسي من الأجنحة ودبابيس المقلي على الطريقة الكورية" at bounding box center [948, 402] width 439 height 61
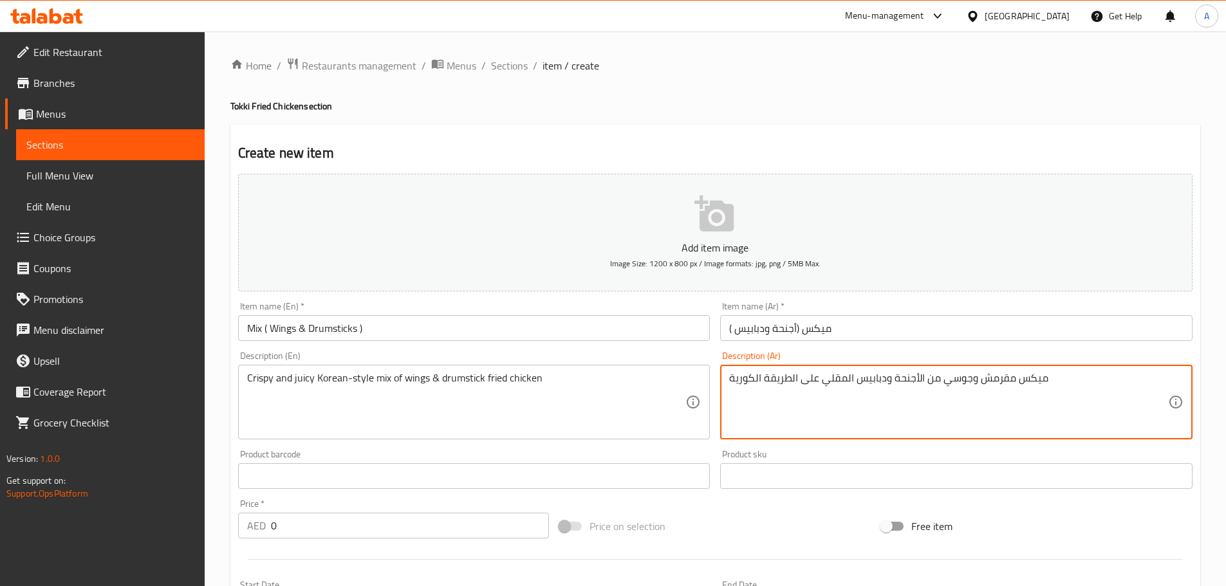
click at [842, 378] on textarea "ميكس مقرمش وجوسي من الأجنحة ودبابيس المقلي على الطريقة الكورية" at bounding box center [948, 402] width 439 height 61
click at [826, 394] on textarea "ميكس مقرمش وجوسي من الأجنحة ودبابيس الدجاج المقلي على الطريقة الكورية" at bounding box center [948, 402] width 439 height 61
click at [949, 375] on textarea "ميكس مقرمش وجوسي من الأجنحة ودبابيس الدجاج المقلي على الطريقة الكورية" at bounding box center [948, 402] width 439 height 61
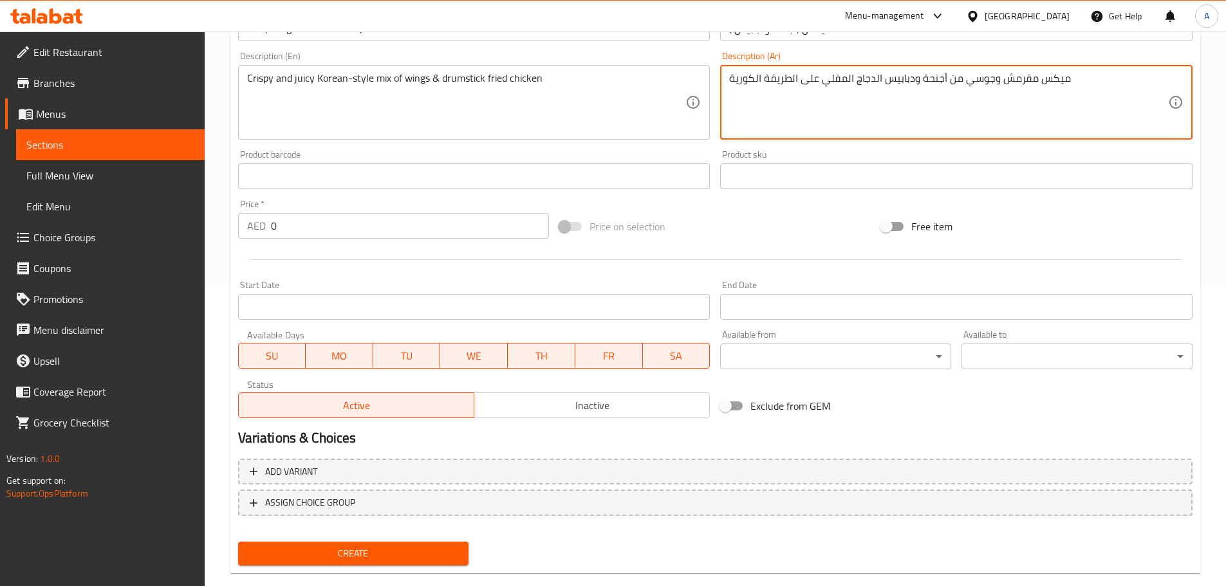
scroll to position [323, 0]
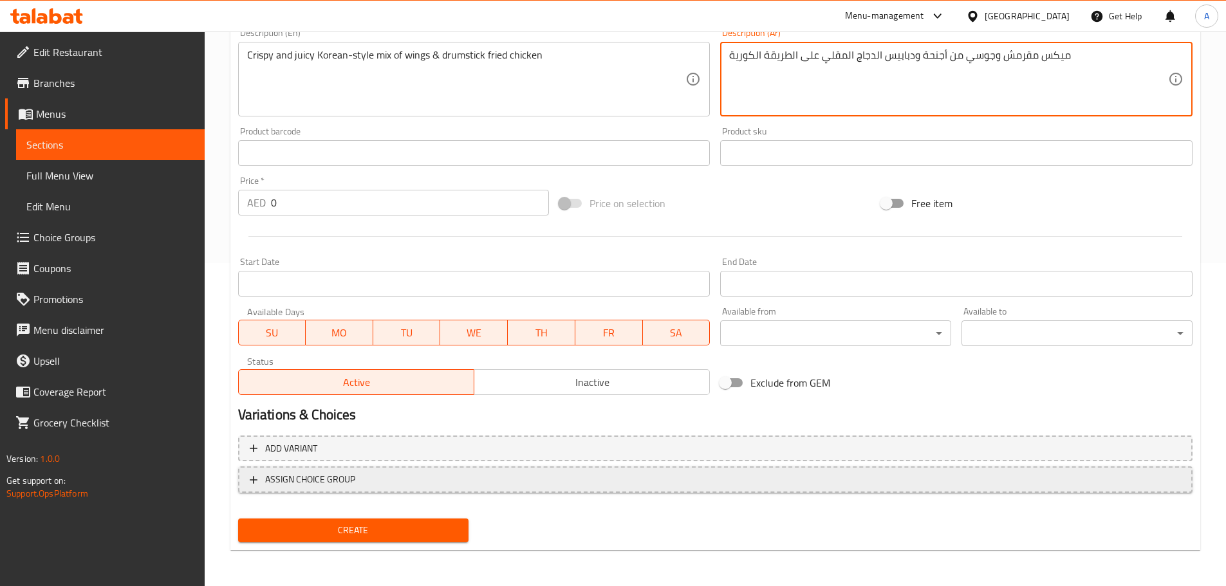
type textarea "ميكس مقرمش وجوسي من أجنحة ودبابيس الدجاج المقلي على الطريقة الكورية"
click at [378, 476] on span "ASSIGN CHOICE GROUP" at bounding box center [715, 480] width 931 height 16
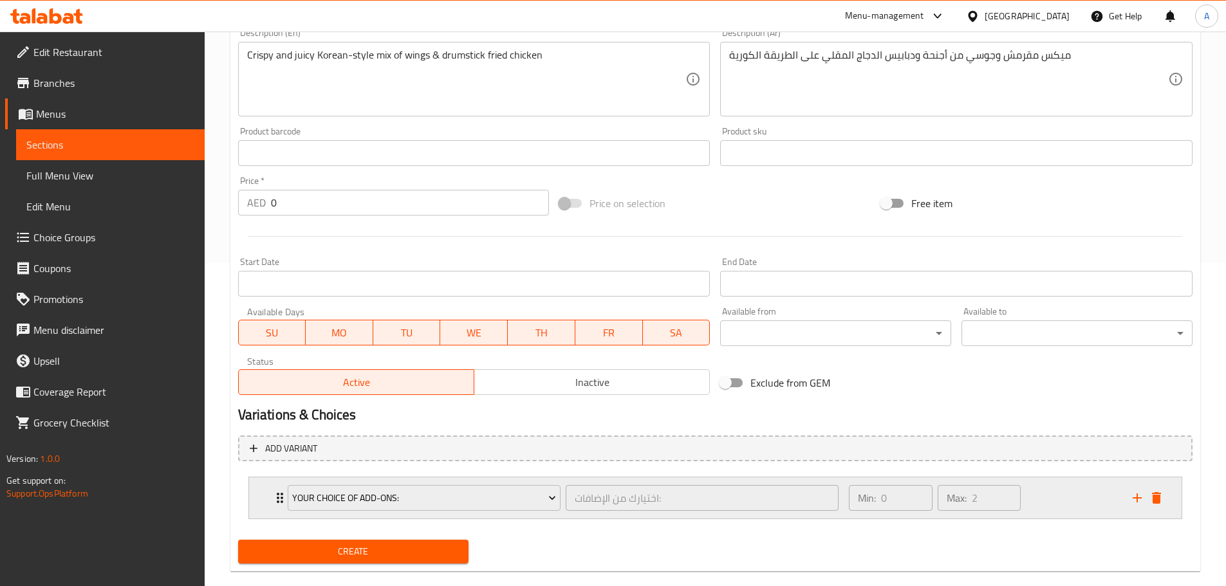
click at [1178, 506] on div "Your Choice Of Add-ons: اختيارك من الإضافات: ​ Min: 0 ​ Max: 2 ​" at bounding box center [715, 497] width 932 height 41
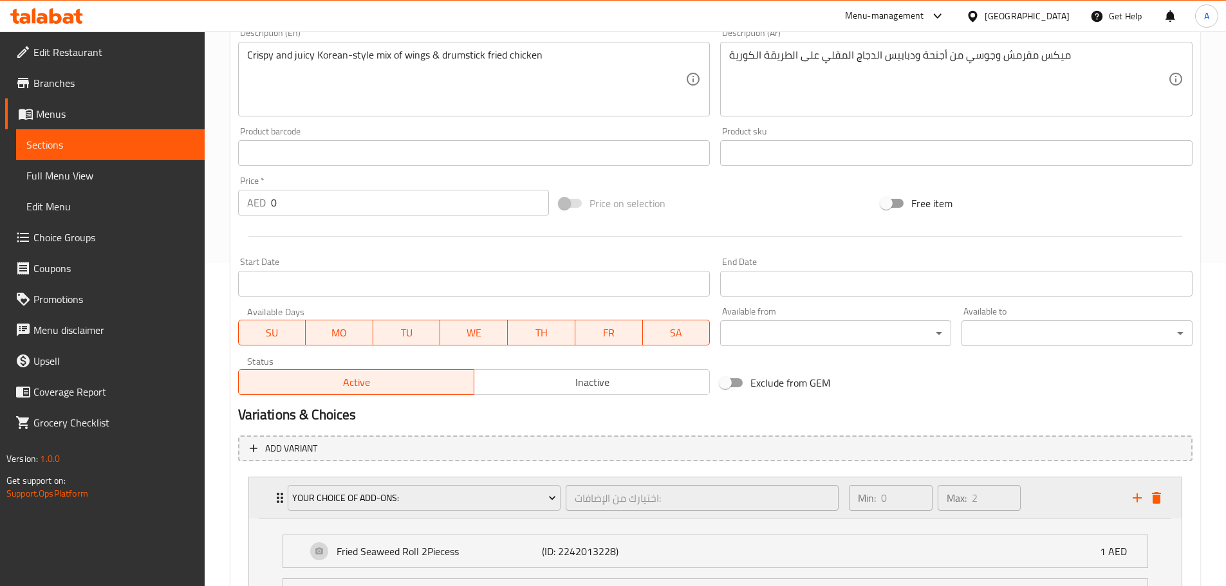
click at [1165, 498] on button "delete" at bounding box center [1156, 497] width 19 height 19
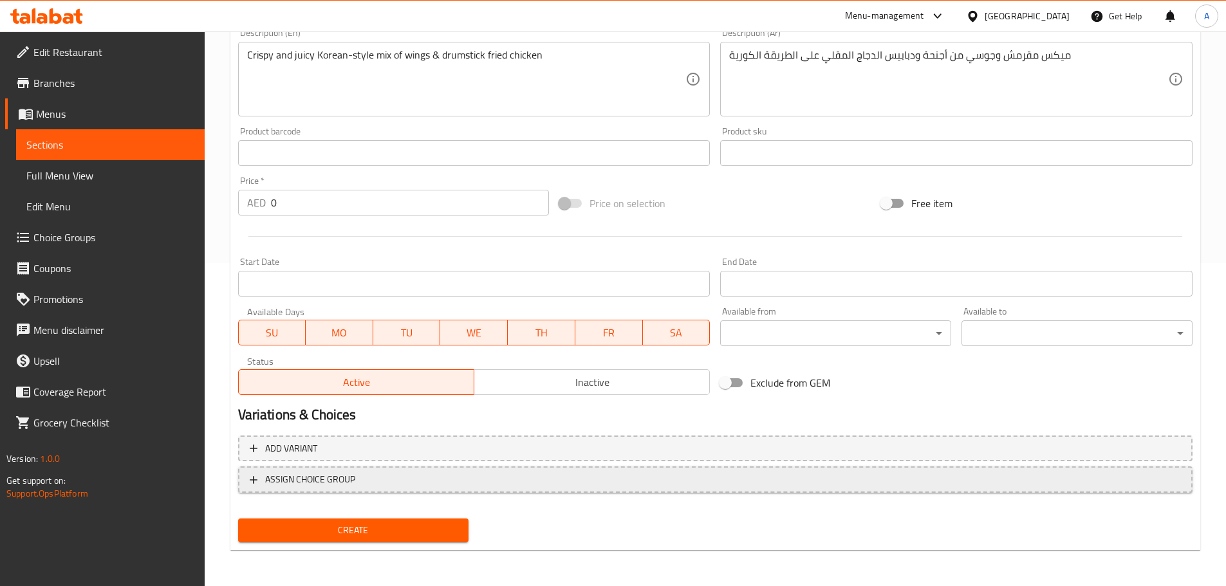
click at [340, 470] on button "ASSIGN CHOICE GROUP" at bounding box center [715, 480] width 954 height 26
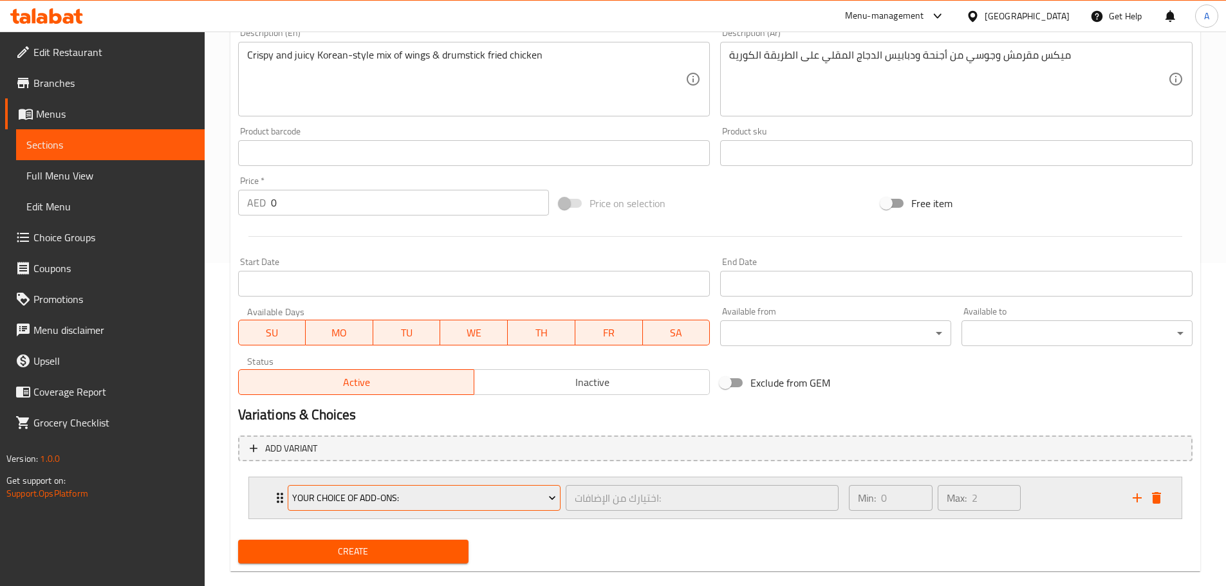
click at [391, 501] on span "Your Choice Of Add-ons:" at bounding box center [424, 498] width 264 height 16
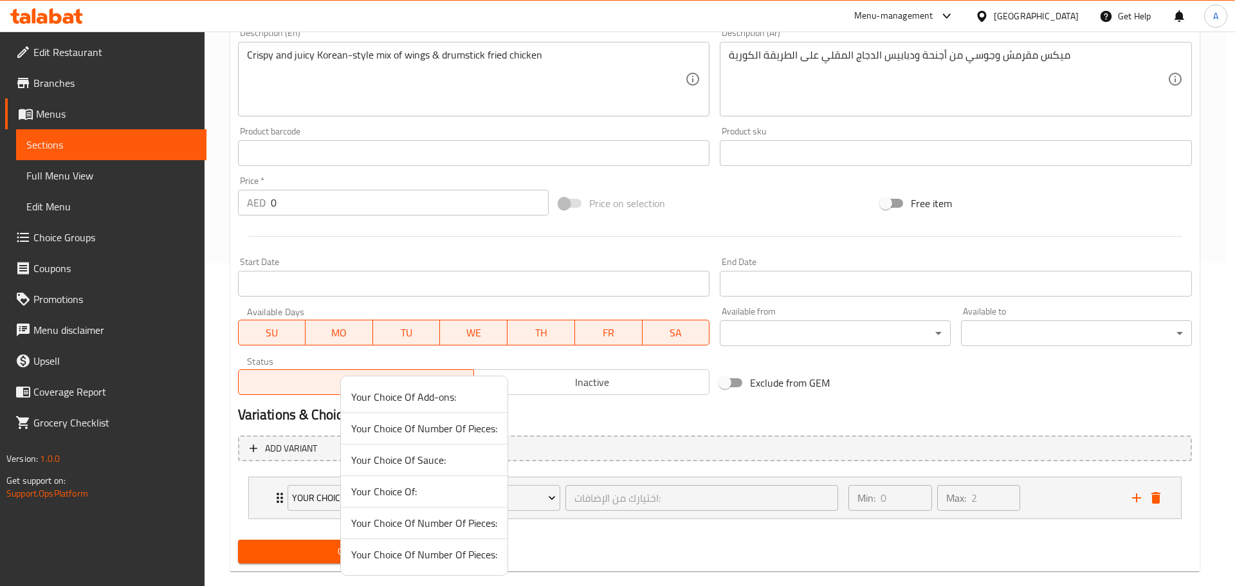
click at [467, 520] on span "Your Choice Of Number Of Pieces:" at bounding box center [424, 522] width 146 height 15
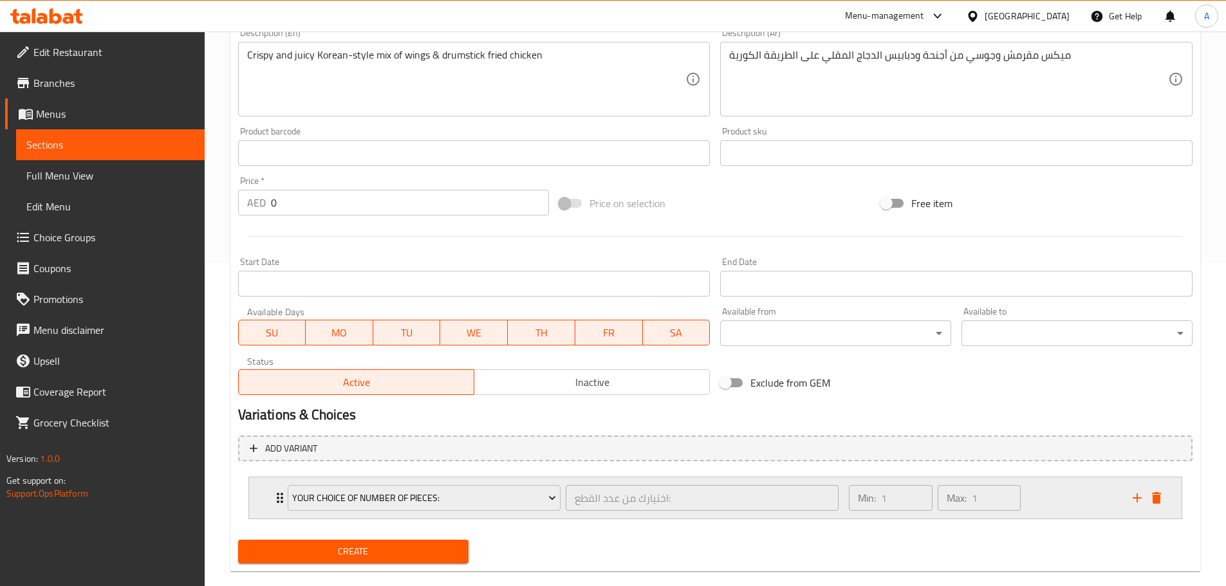
click at [1042, 493] on div "Min: 1 ​ Max: 1 ​" at bounding box center [982, 497] width 283 height 41
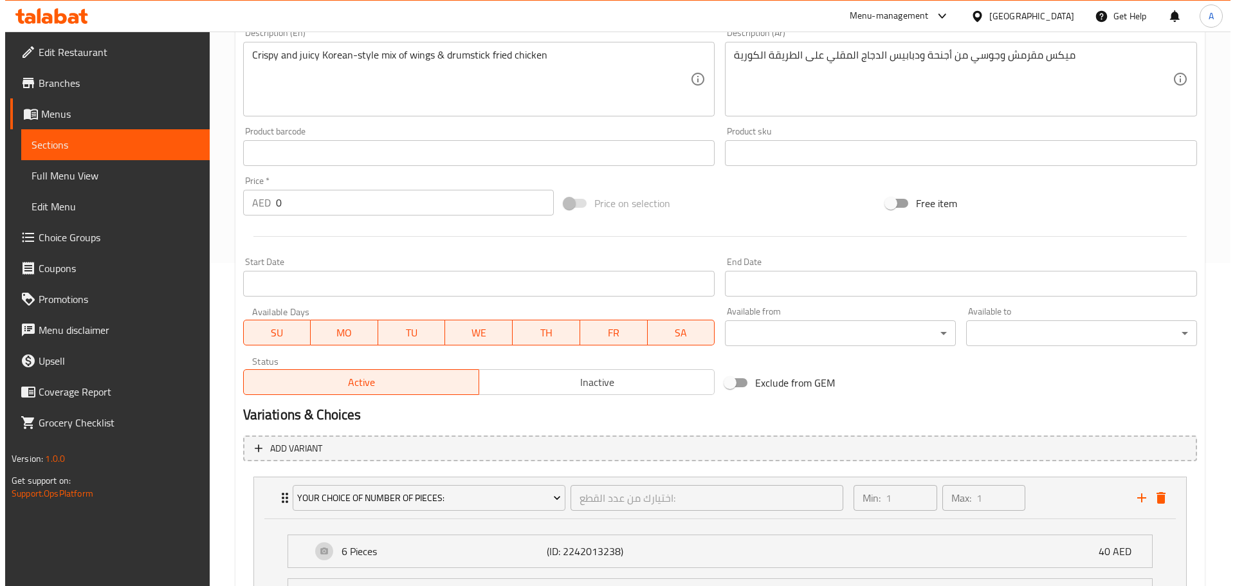
scroll to position [458, 0]
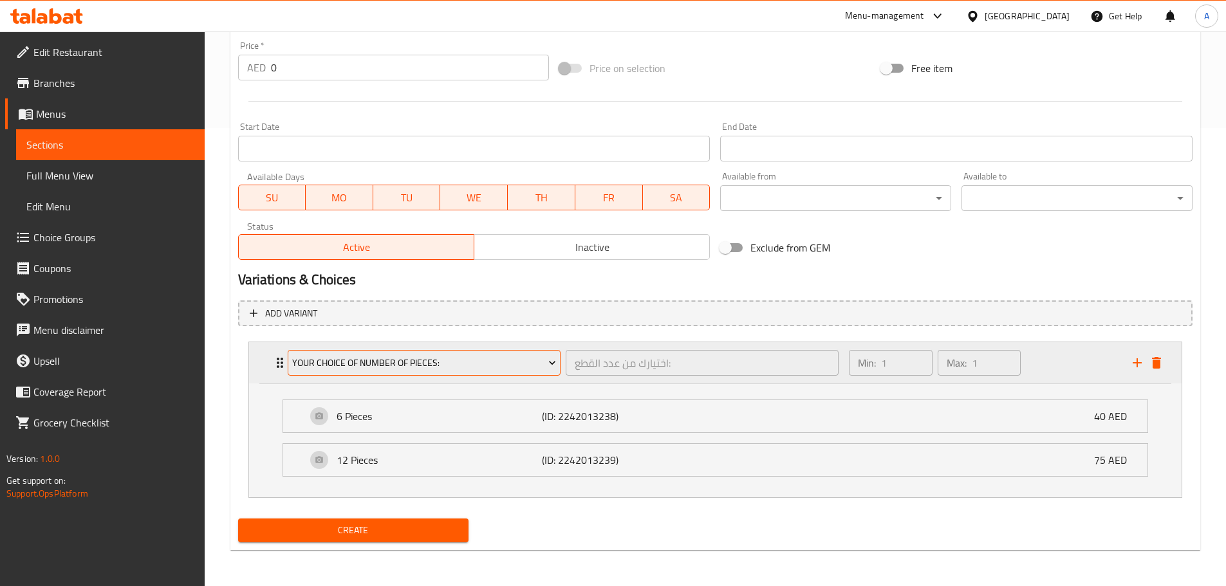
click at [436, 358] on span "Your Choice Of Number Of Pieces:" at bounding box center [424, 363] width 264 height 16
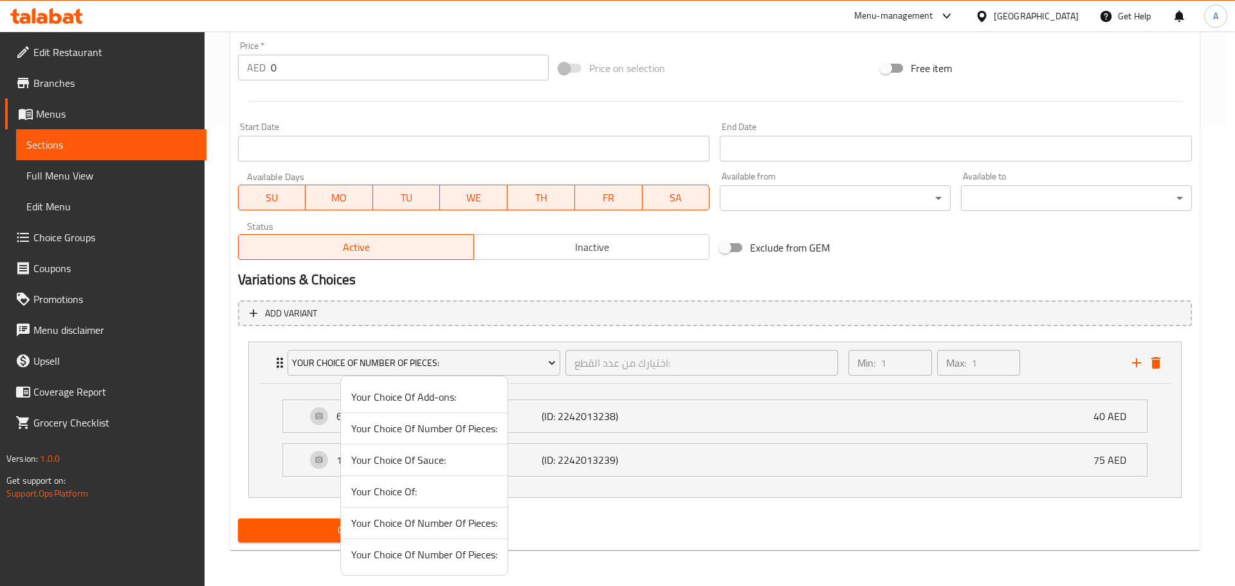
click at [450, 557] on span "Your Choice Of Number Of Pieces:" at bounding box center [424, 554] width 146 height 15
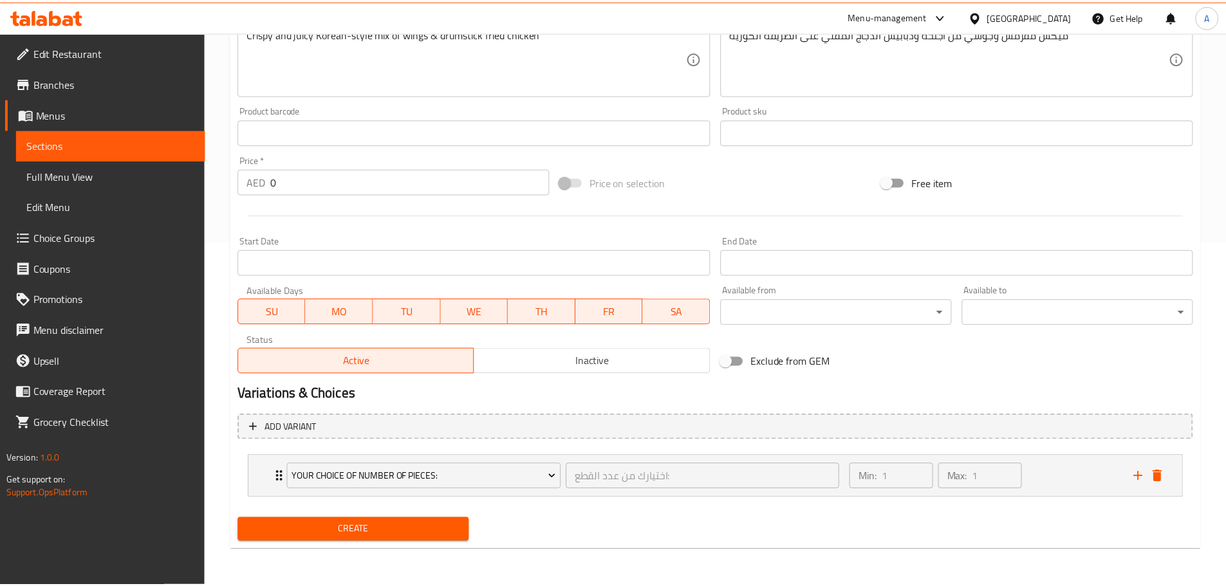
scroll to position [344, 0]
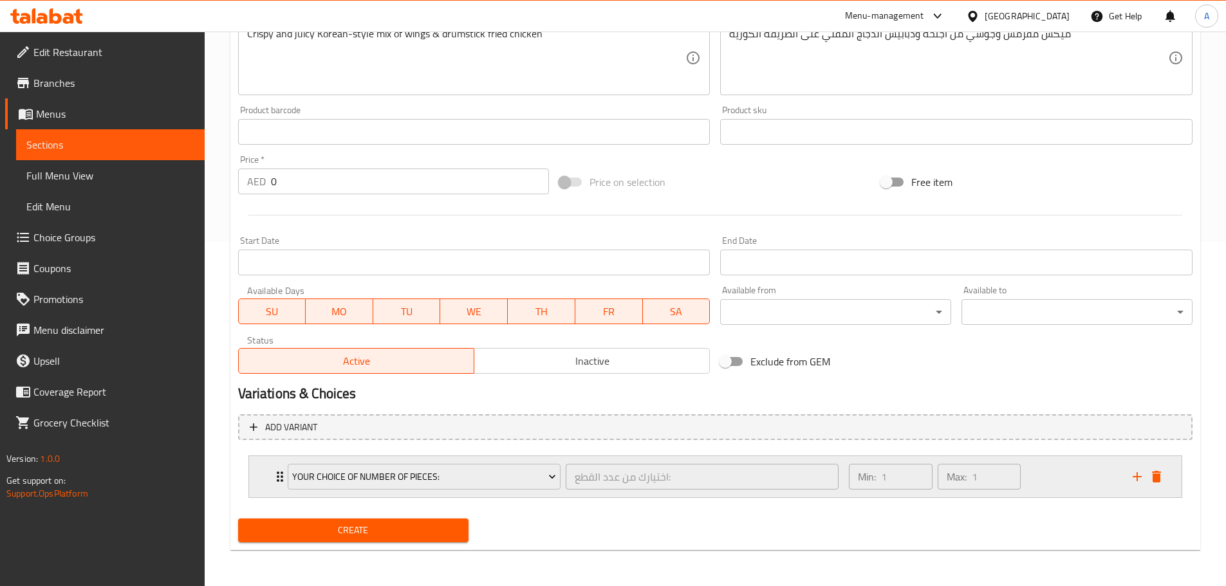
click at [1087, 476] on div "Min: 1 ​ Max: 1 ​" at bounding box center [982, 476] width 283 height 41
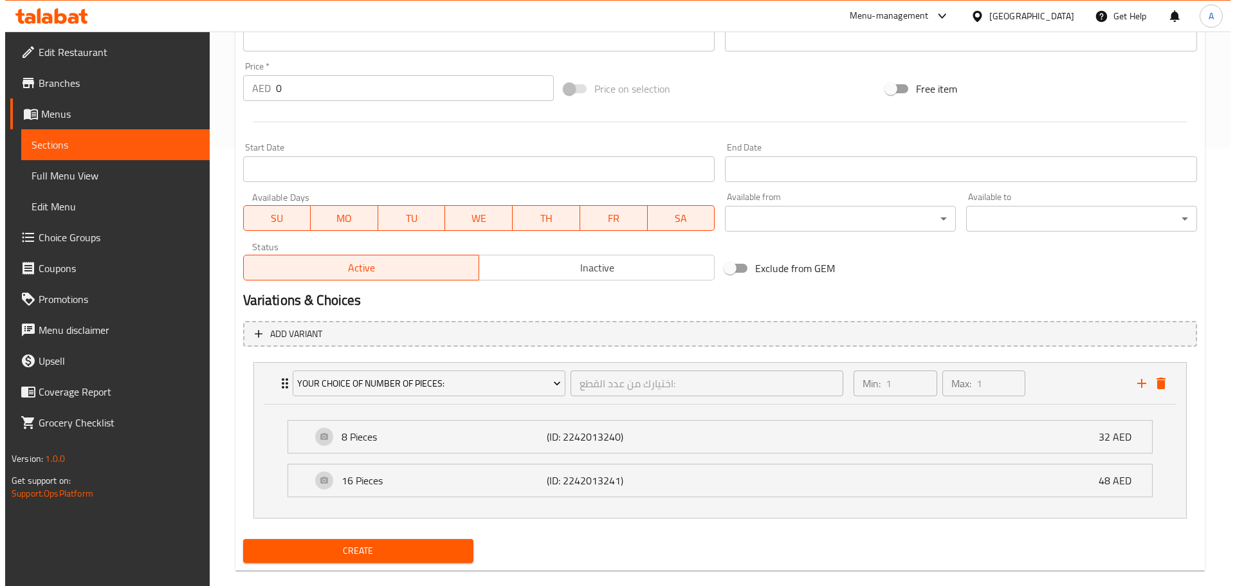
scroll to position [458, 0]
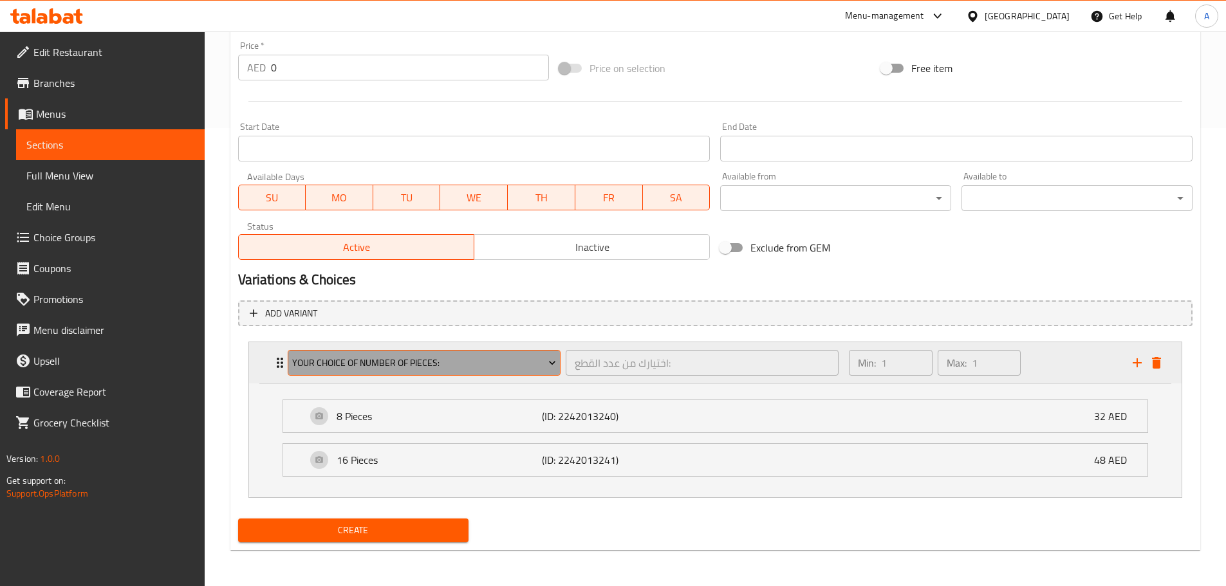
click at [431, 369] on span "Your Choice Of Number Of Pieces:" at bounding box center [424, 363] width 264 height 16
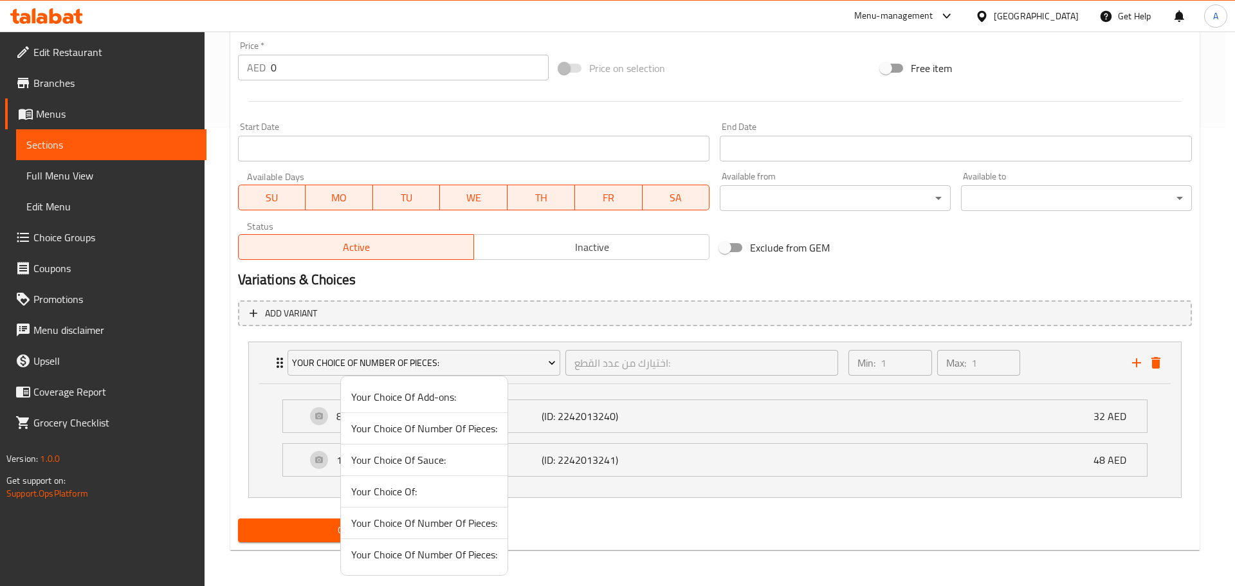
click at [479, 427] on span "Your Choice Of Number Of Pieces:" at bounding box center [424, 428] width 146 height 15
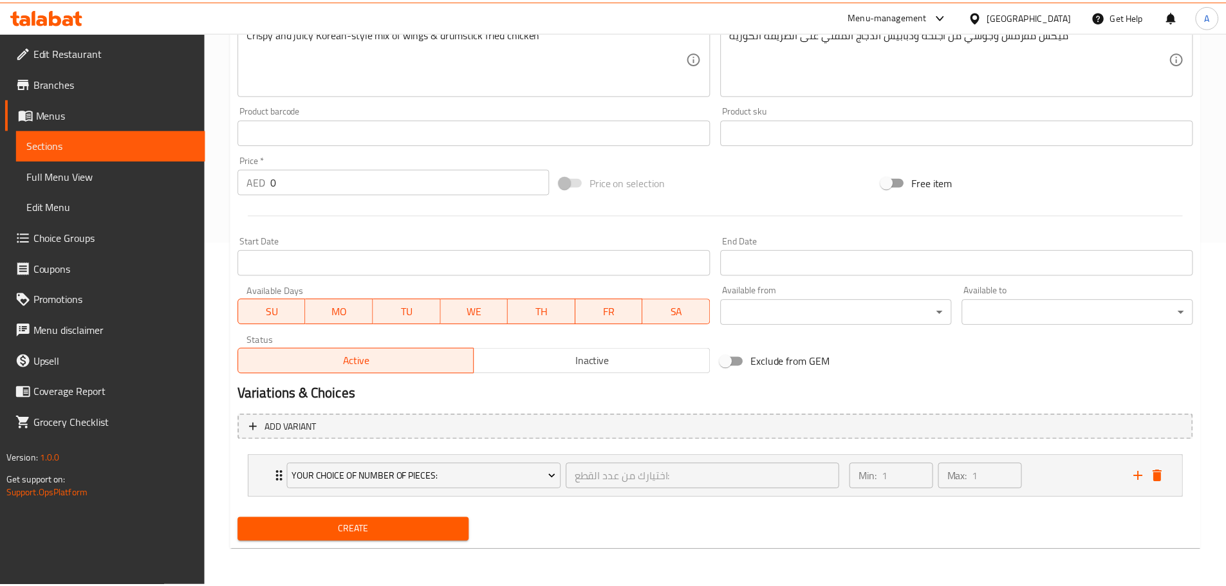
scroll to position [344, 0]
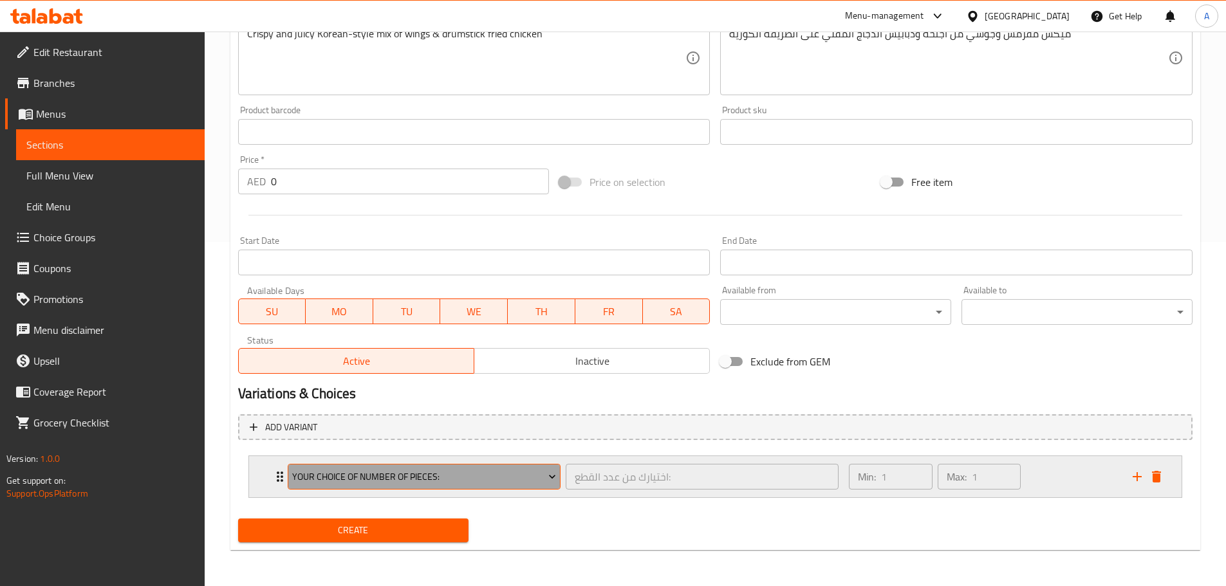
click at [547, 476] on icon "Expand" at bounding box center [552, 476] width 13 height 13
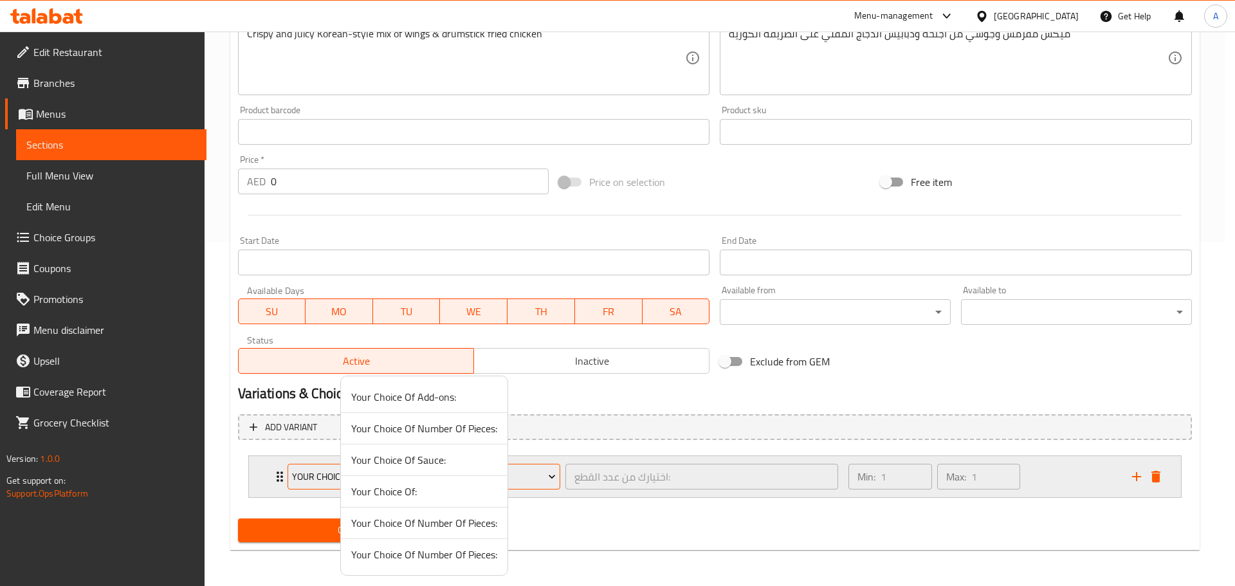
click at [547, 476] on div at bounding box center [617, 293] width 1235 height 586
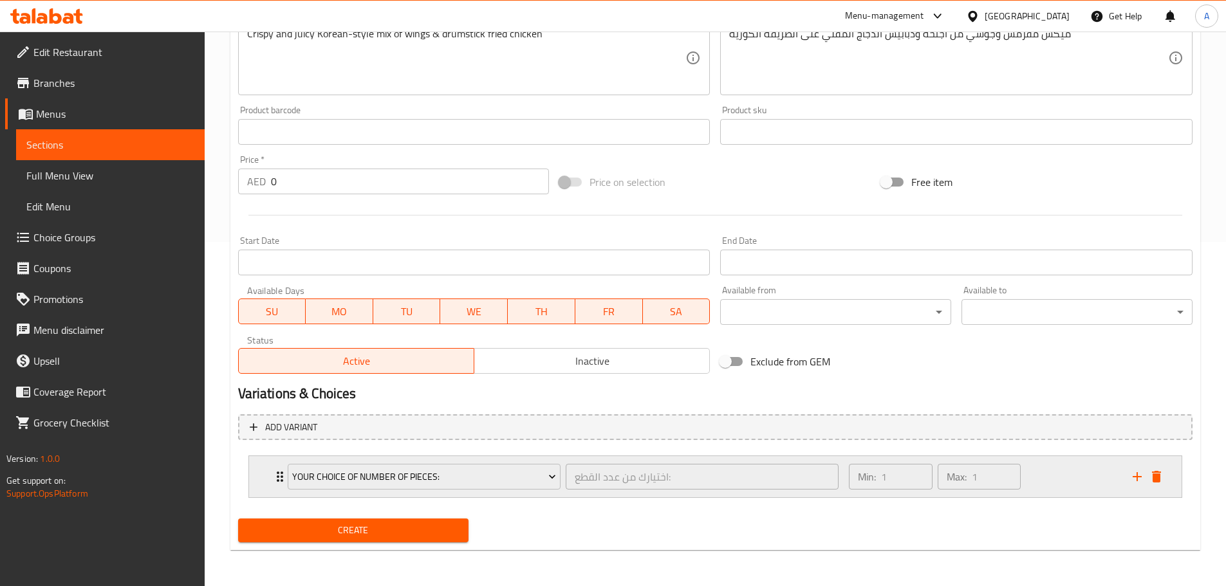
click at [1039, 470] on div "Min: 1 ​ Max: 1 ​" at bounding box center [982, 476] width 283 height 41
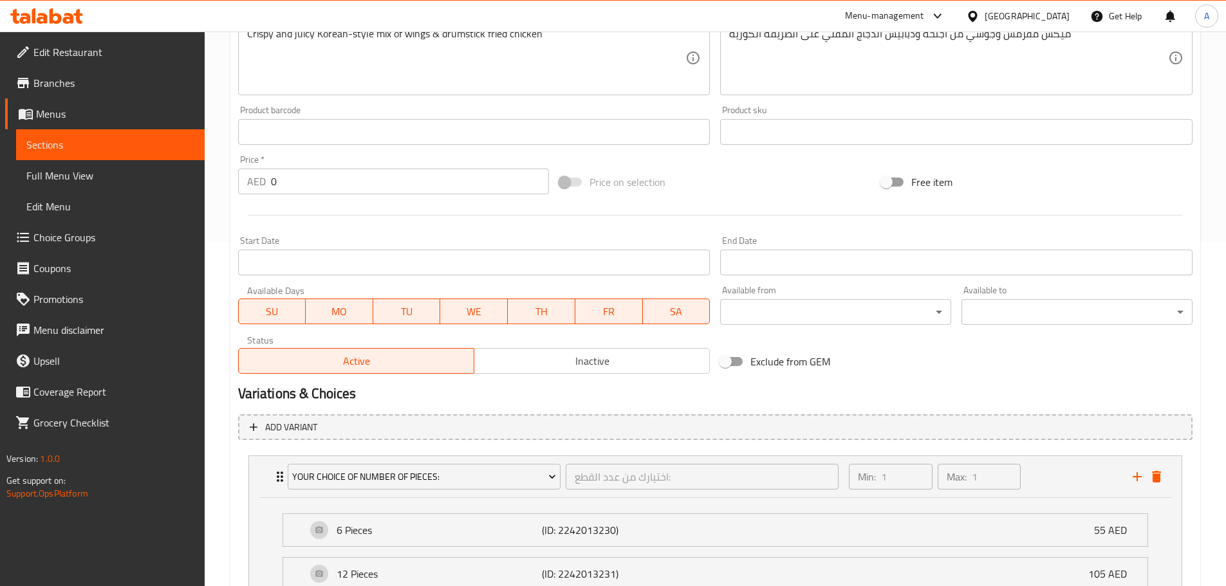
scroll to position [458, 0]
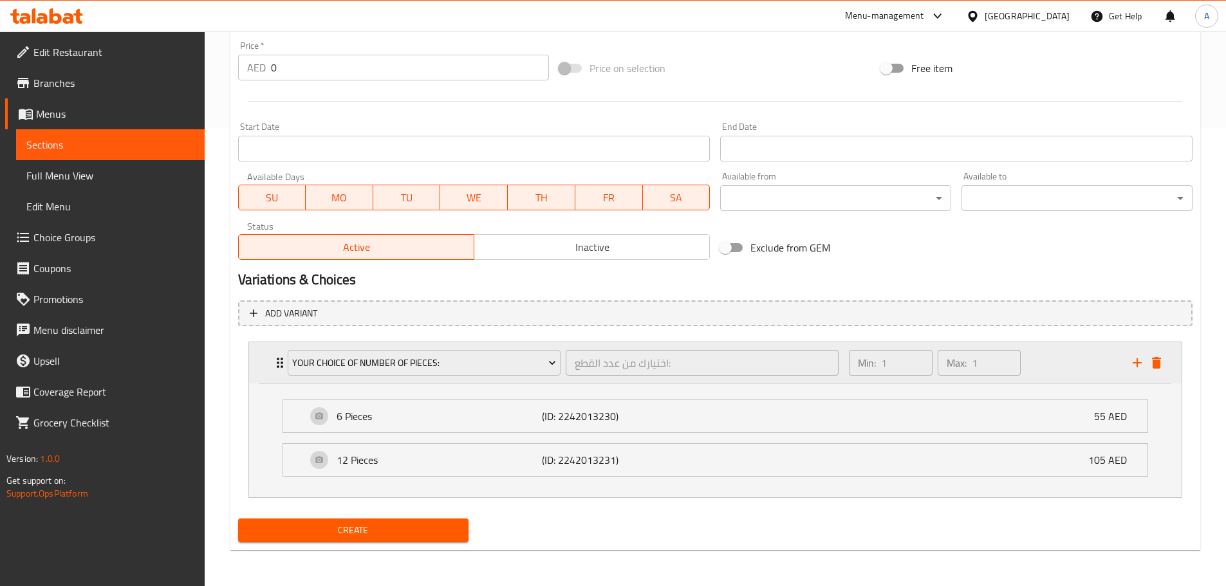
click at [1064, 360] on div "Min: 1 ​ Max: 1 ​" at bounding box center [982, 362] width 283 height 41
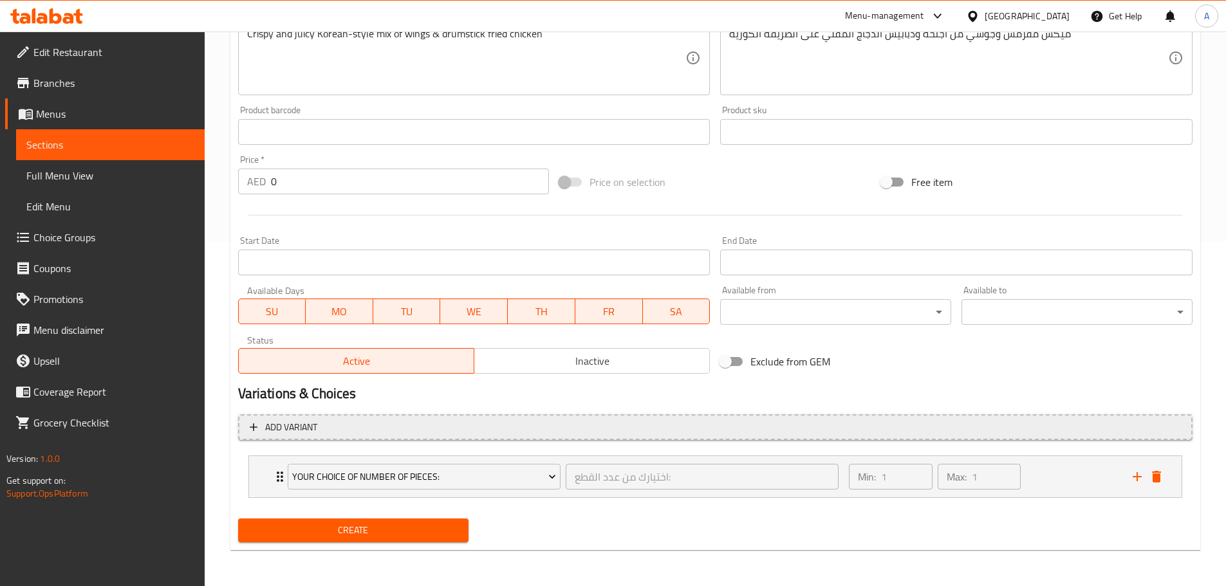
scroll to position [344, 0]
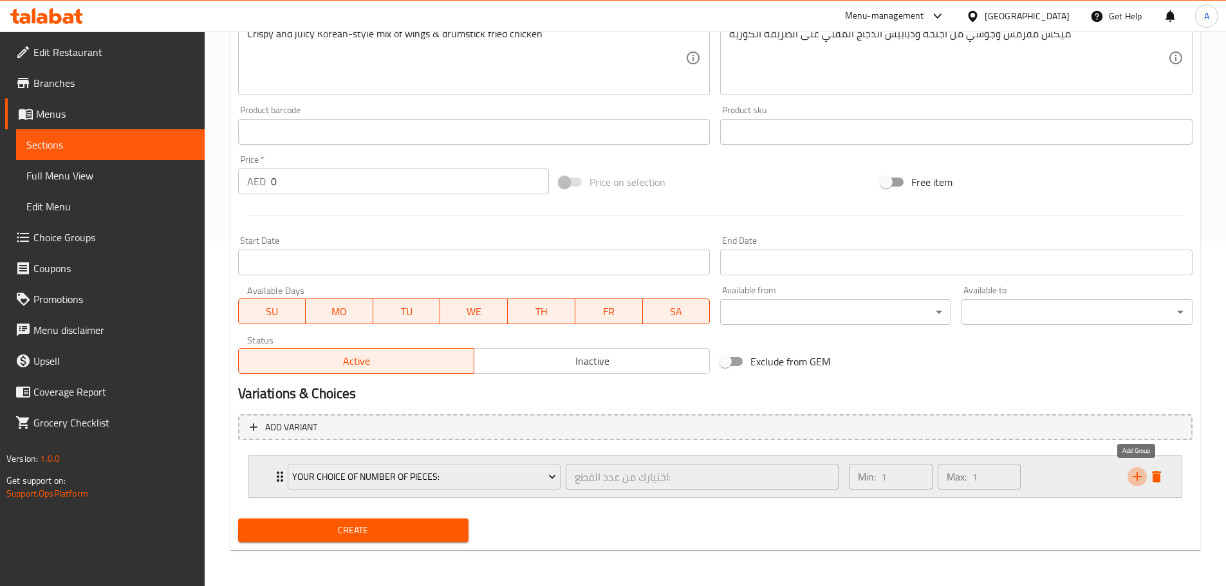
click at [1143, 474] on icon "add" at bounding box center [1136, 476] width 15 height 15
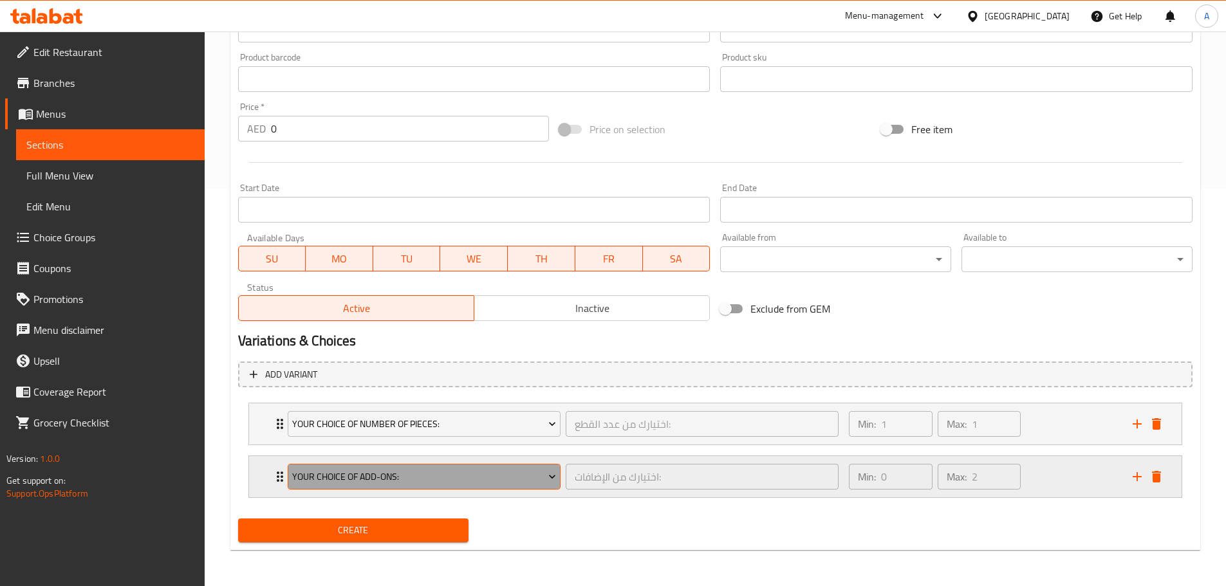
click at [504, 483] on span "Your Choice Of Add-ons:" at bounding box center [424, 477] width 264 height 16
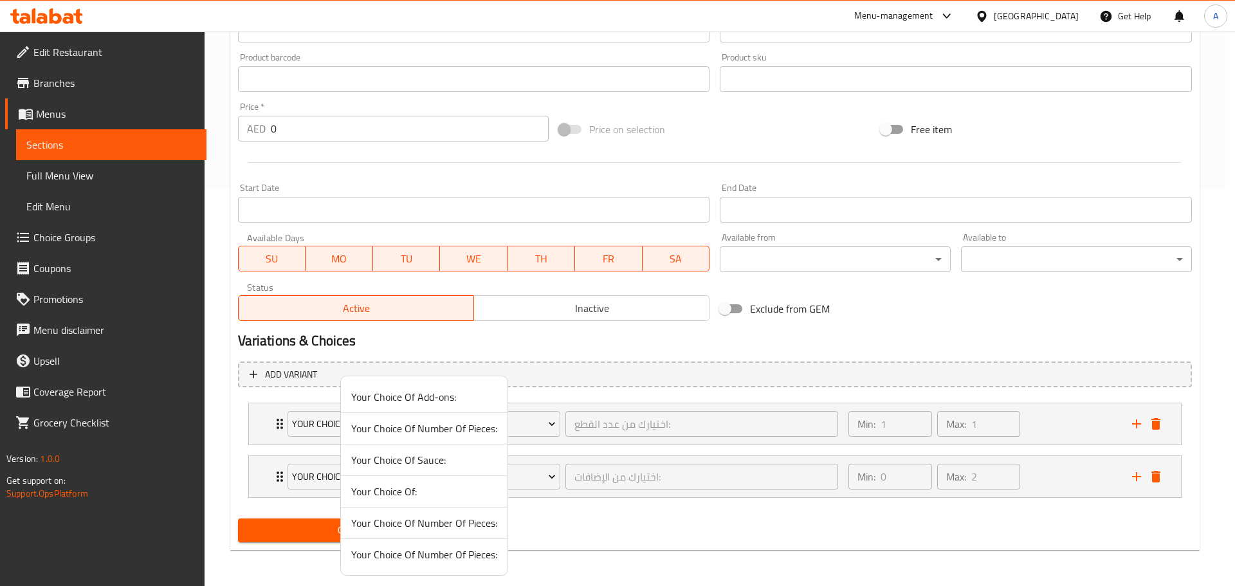
click at [449, 468] on li "Your Choice Of Sauce:" at bounding box center [424, 461] width 167 height 32
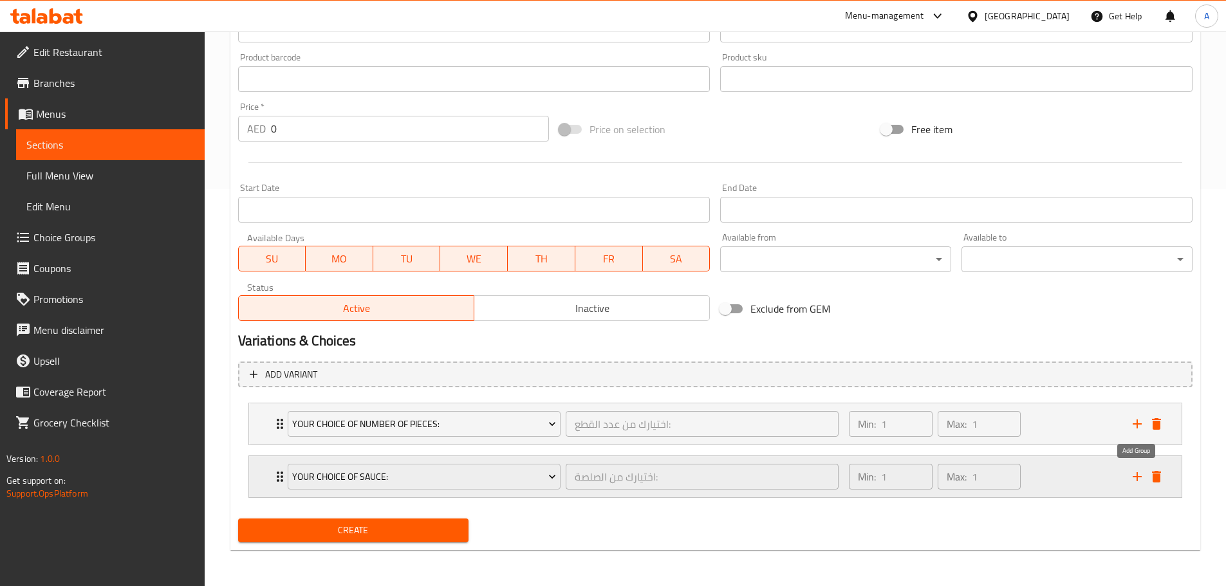
click at [1135, 475] on icon "add" at bounding box center [1136, 476] width 15 height 15
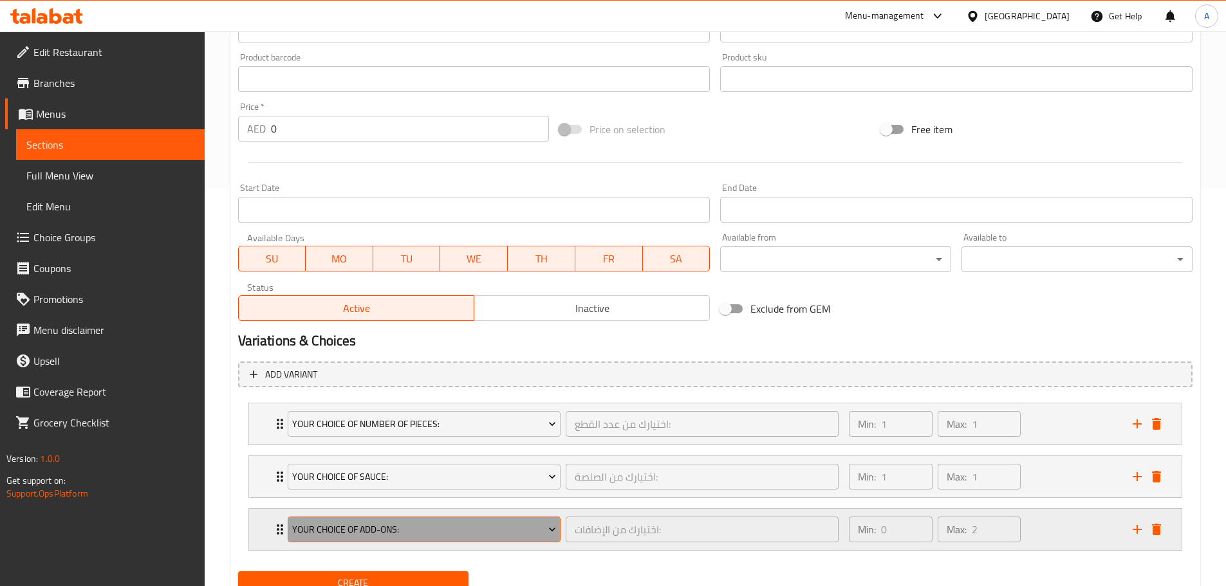
click at [491, 529] on span "Your Choice Of Add-ons:" at bounding box center [424, 530] width 264 height 16
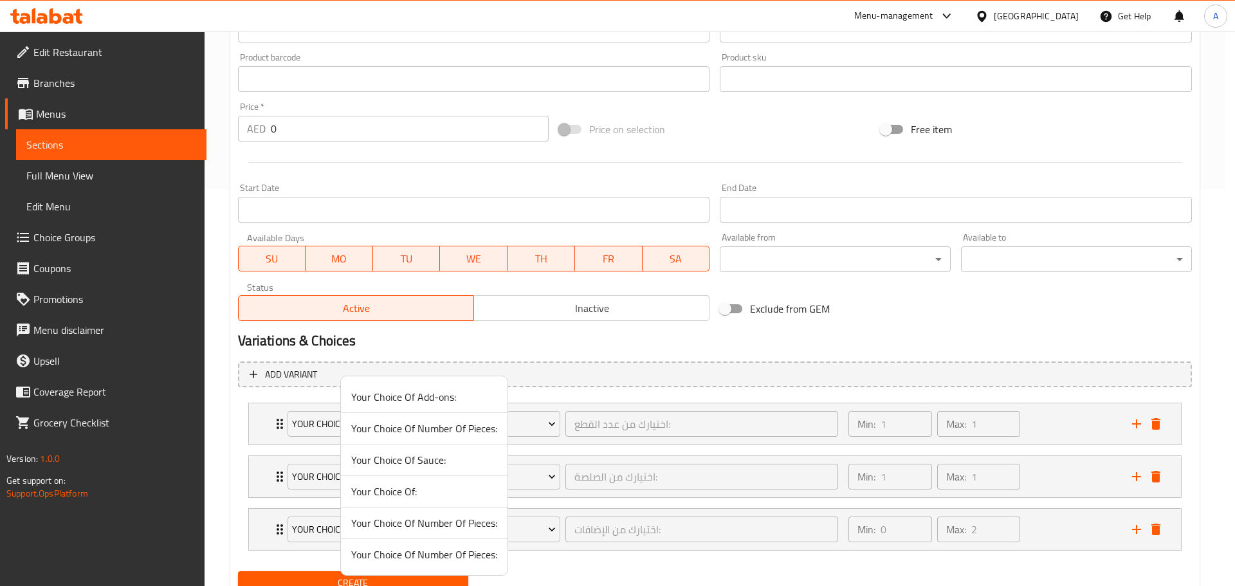
click at [434, 494] on span "Your Choice Of:" at bounding box center [424, 491] width 146 height 15
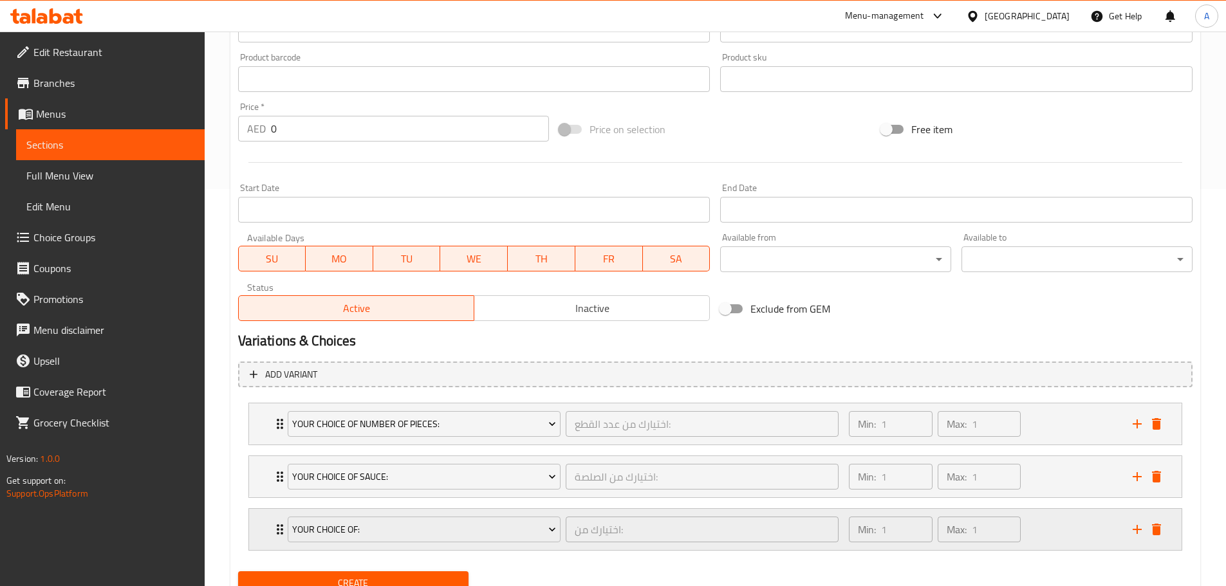
click at [1093, 531] on div "Min: 1 ​ Max: 1 ​" at bounding box center [982, 529] width 283 height 41
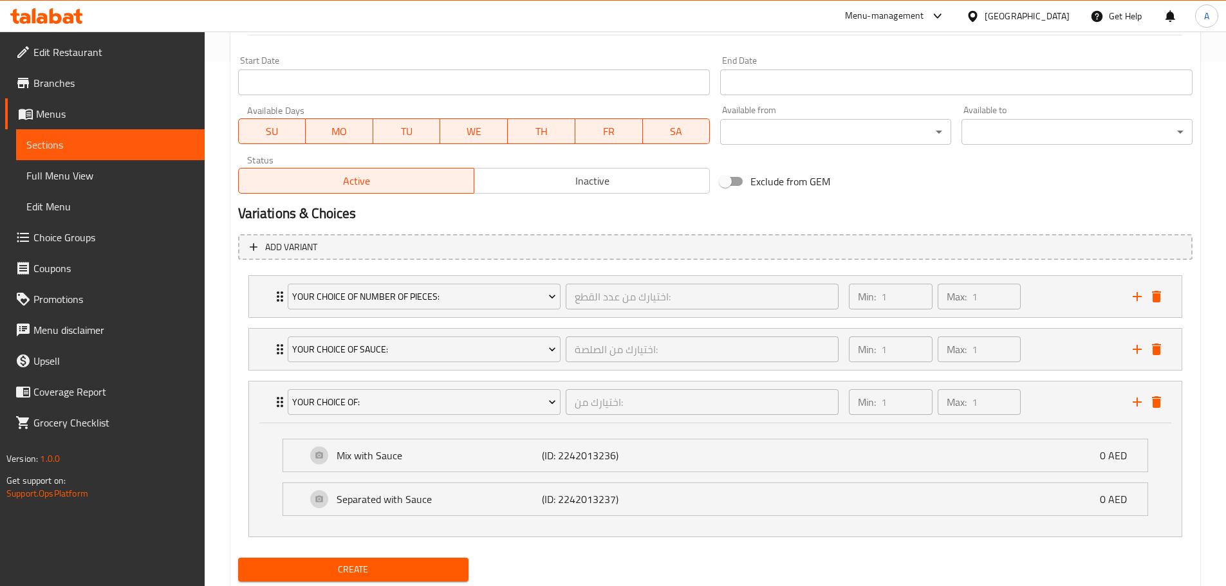
scroll to position [564, 0]
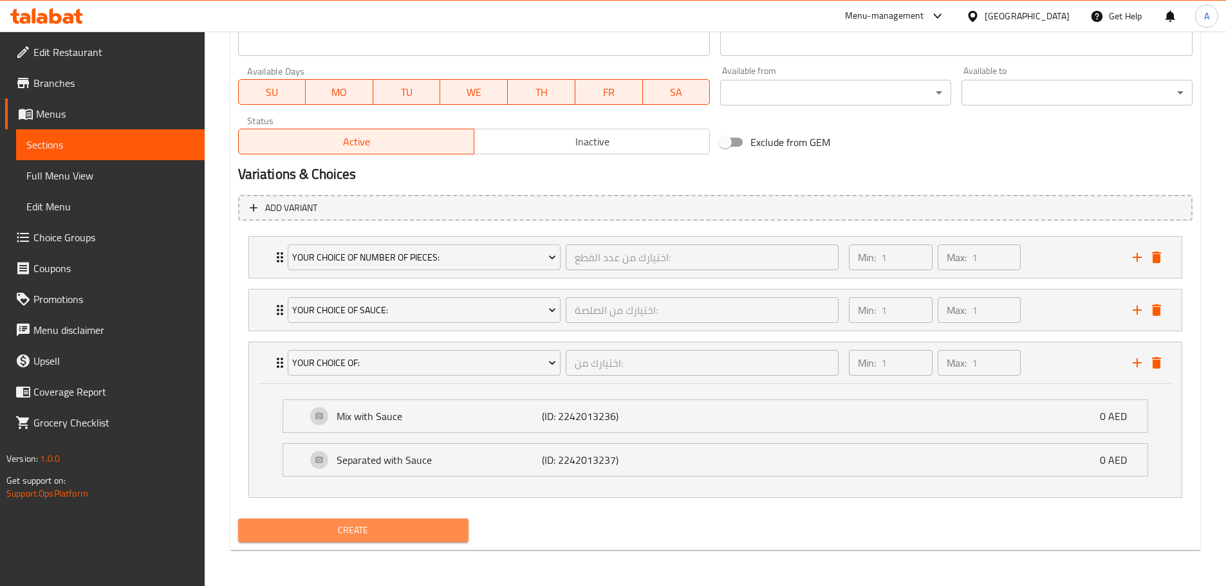
click at [393, 541] on button "Create" at bounding box center [353, 531] width 231 height 24
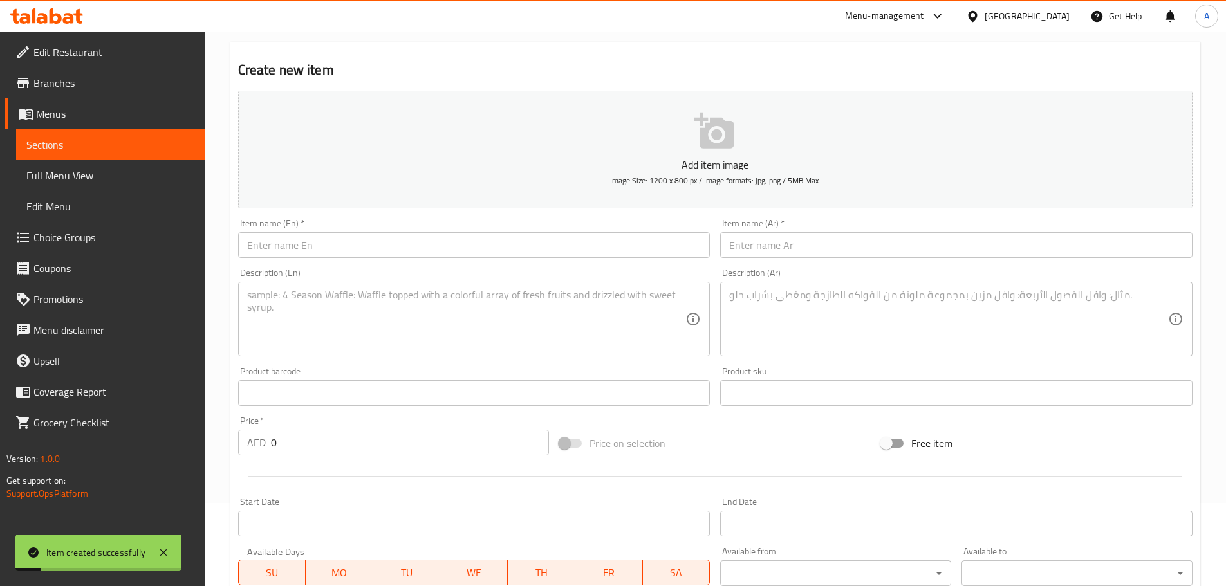
scroll to position [28, 0]
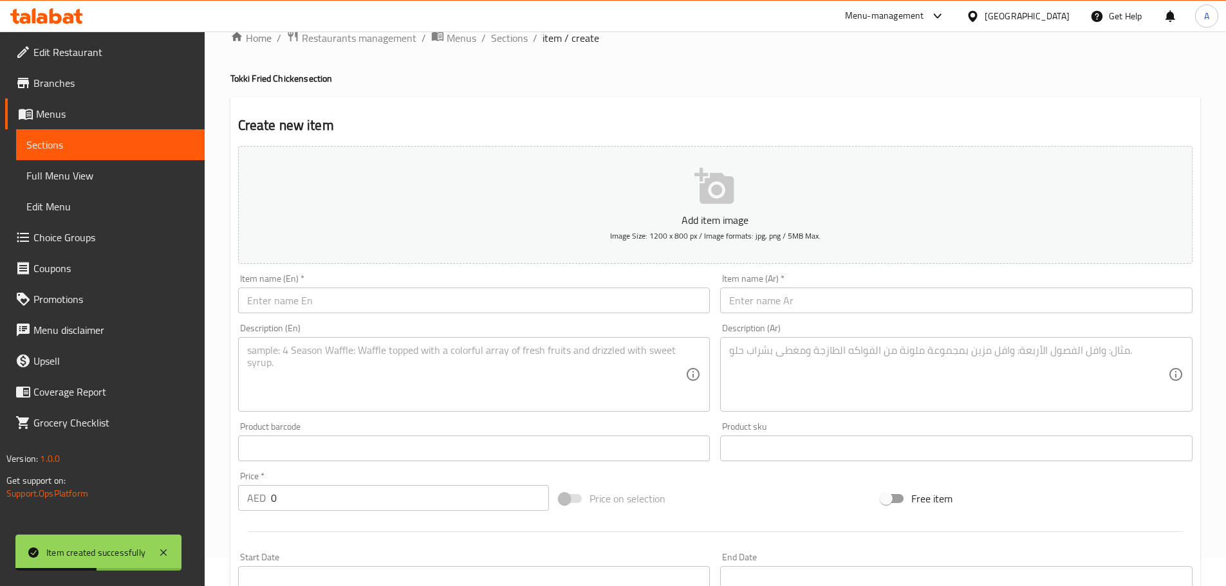
click at [62, 143] on span "Sections" at bounding box center [110, 144] width 168 height 15
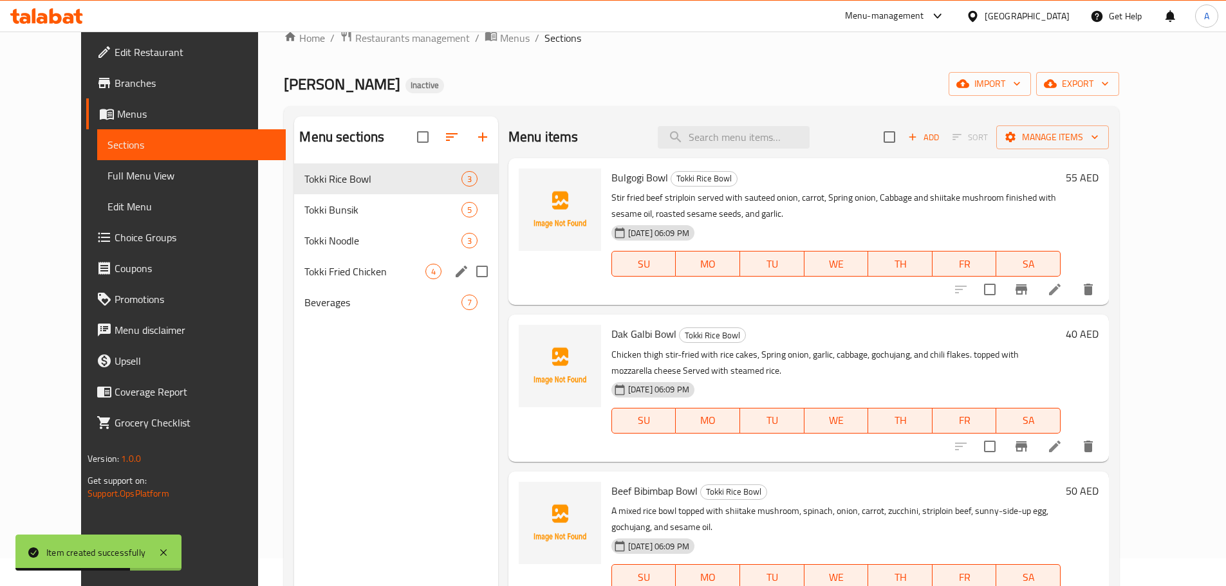
click at [304, 277] on span "Tokki Fried Chicken" at bounding box center [364, 271] width 120 height 15
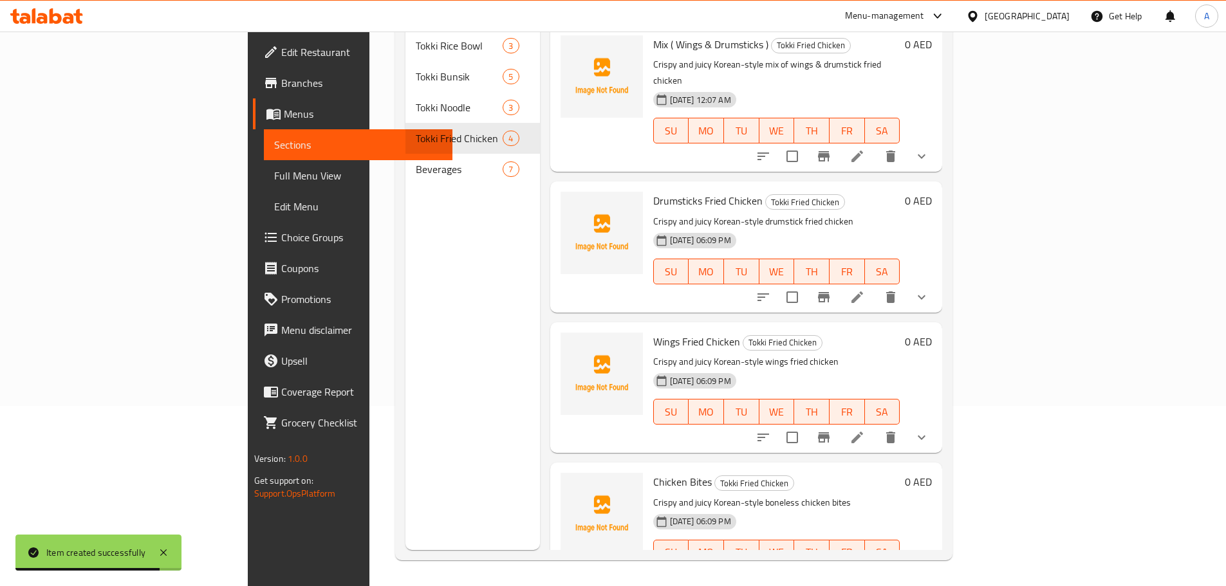
scroll to position [8, 0]
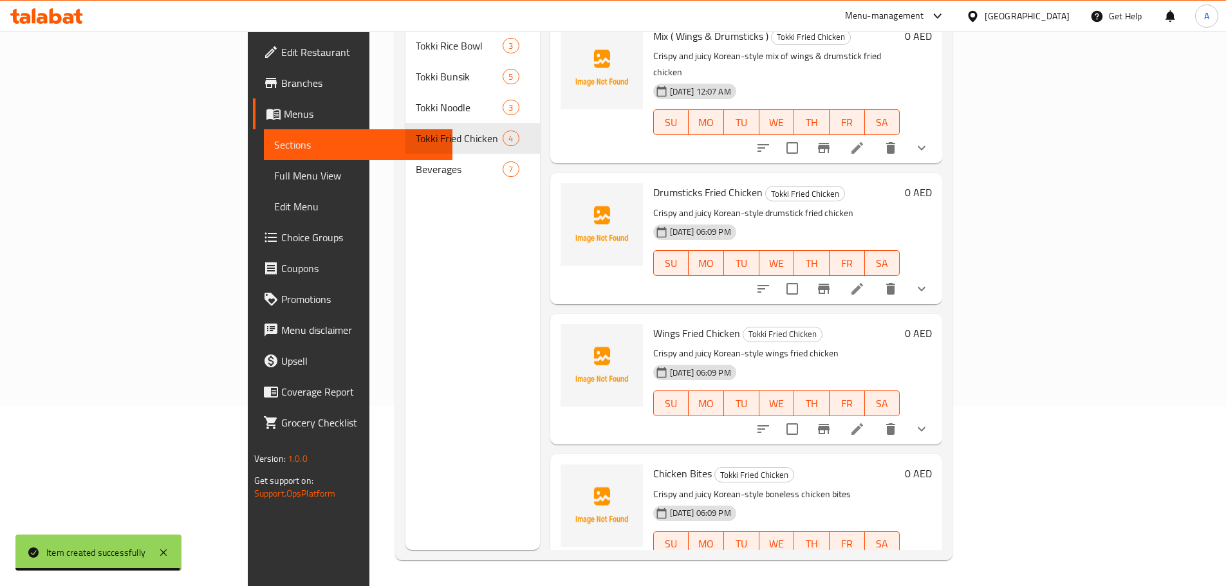
click at [274, 176] on span "Full Menu View" at bounding box center [358, 175] width 168 height 15
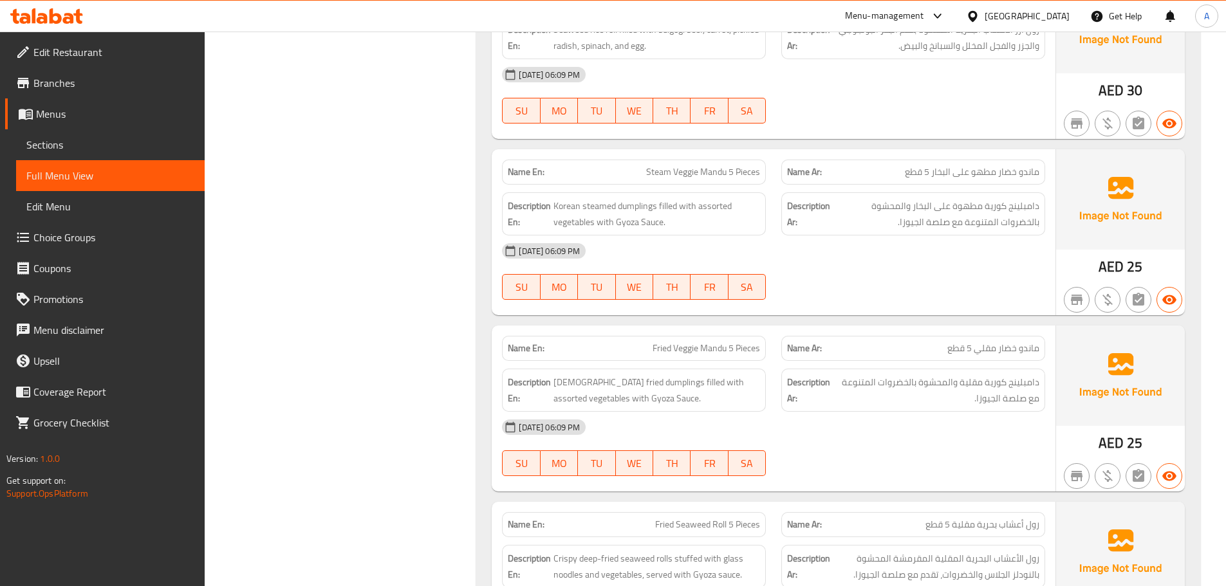
scroll to position [134, 0]
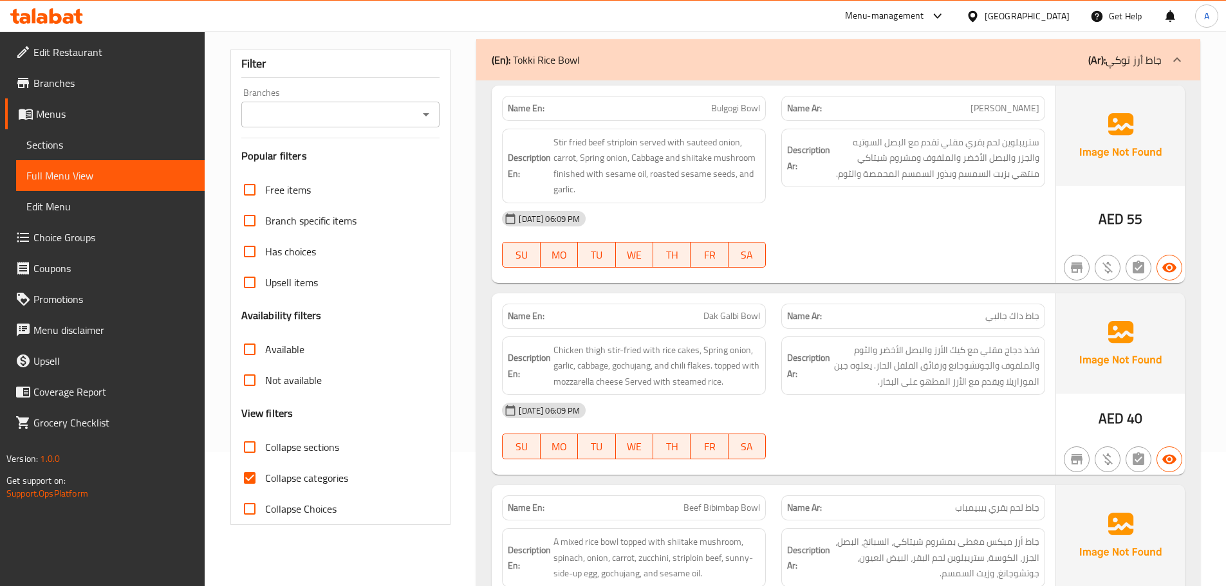
click at [298, 481] on span "Collapse categories" at bounding box center [306, 477] width 83 height 15
click at [265, 481] on input "Collapse categories" at bounding box center [249, 478] width 31 height 31
checkbox input "false"
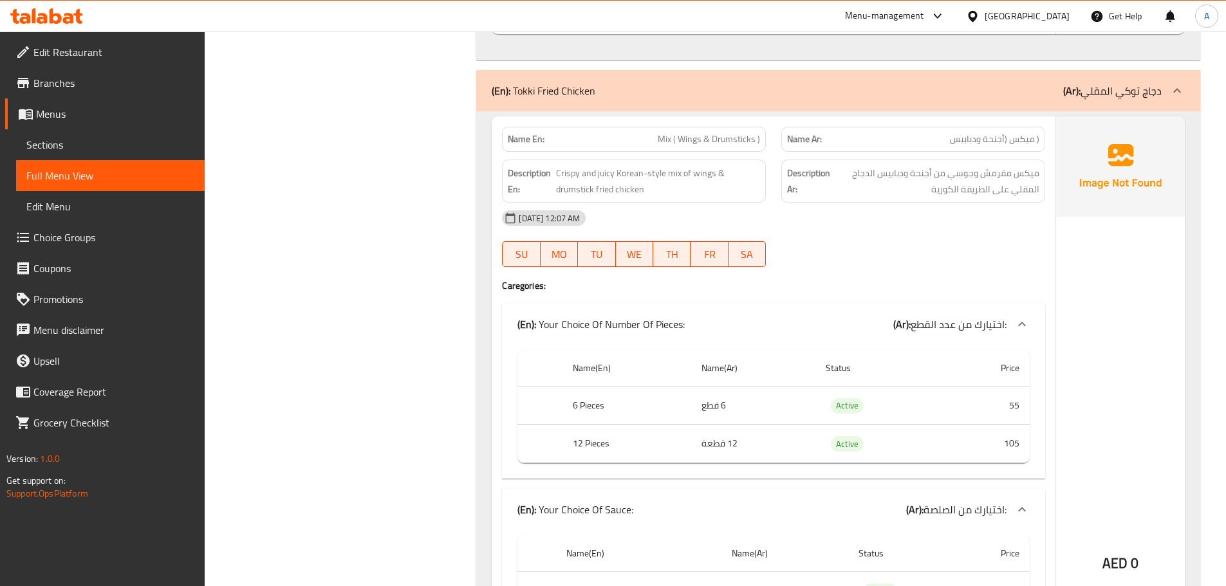
scroll to position [2687, 0]
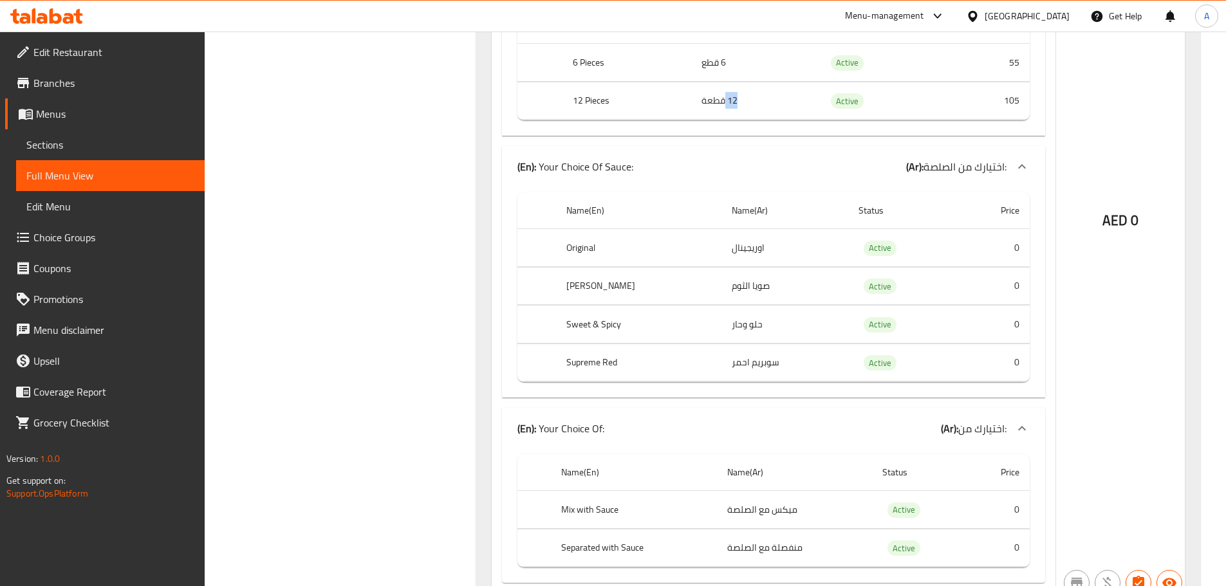
scroll to position [2988, 0]
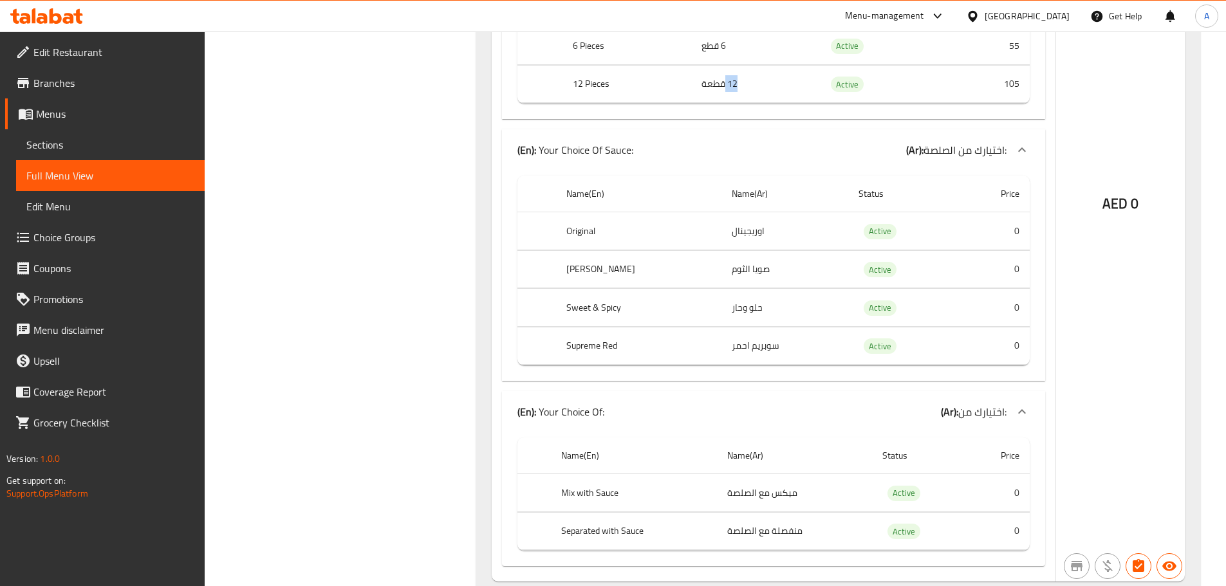
click at [52, 232] on span "Choice Groups" at bounding box center [113, 237] width 161 height 15
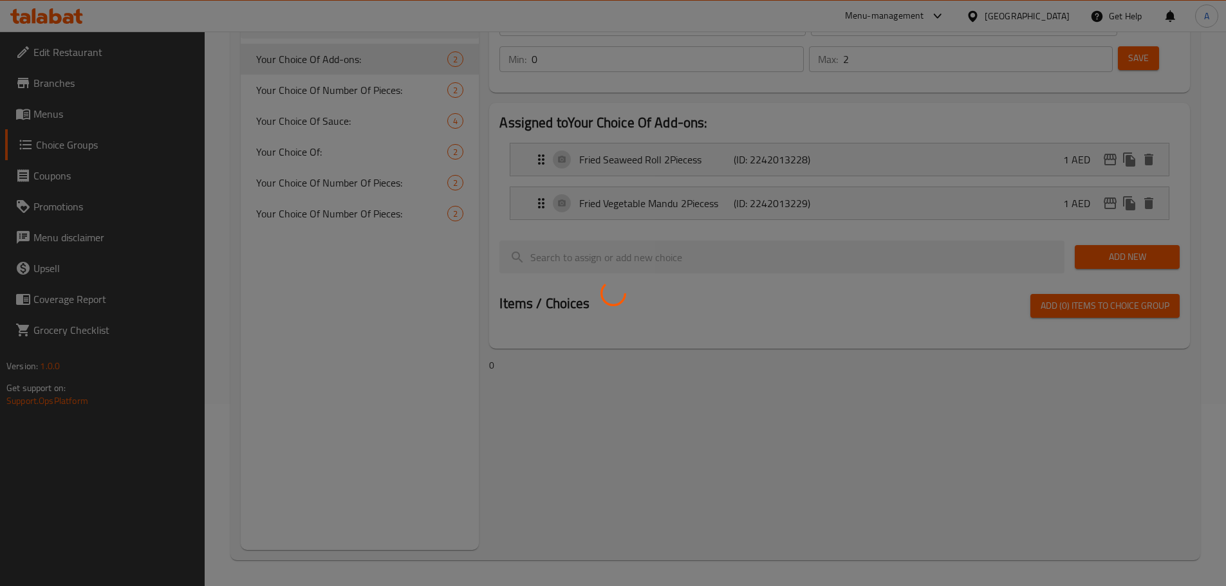
scroll to position [182, 0]
click at [704, 120] on div at bounding box center [613, 293] width 1226 height 586
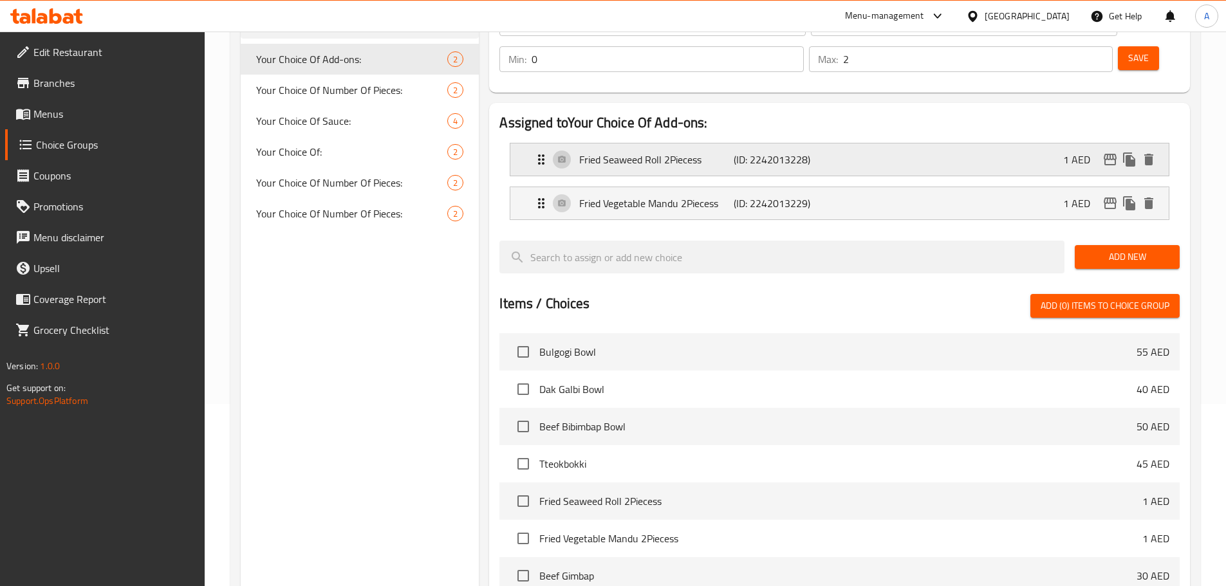
click at [698, 152] on p "Fried Seaweed Roll 2Piecess" at bounding box center [656, 159] width 154 height 15
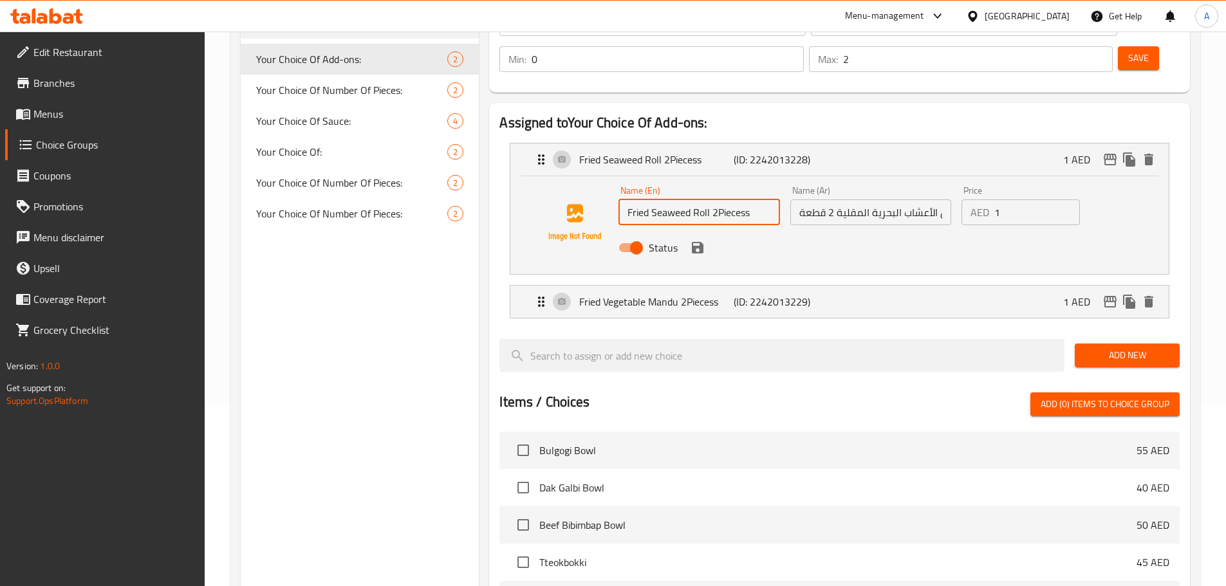
drag, startPoint x: 740, startPoint y: 178, endPoint x: 754, endPoint y: 179, distance: 13.6
click at [754, 199] on input "Fried Seaweed Roll 2Piecess" at bounding box center [698, 212] width 161 height 26
click at [735, 199] on input "Fried Seaweed Roll 2Pieces" at bounding box center [698, 212] width 161 height 26
click at [726, 199] on input "Fried Seaweed Roll 2Pieces" at bounding box center [698, 212] width 161 height 26
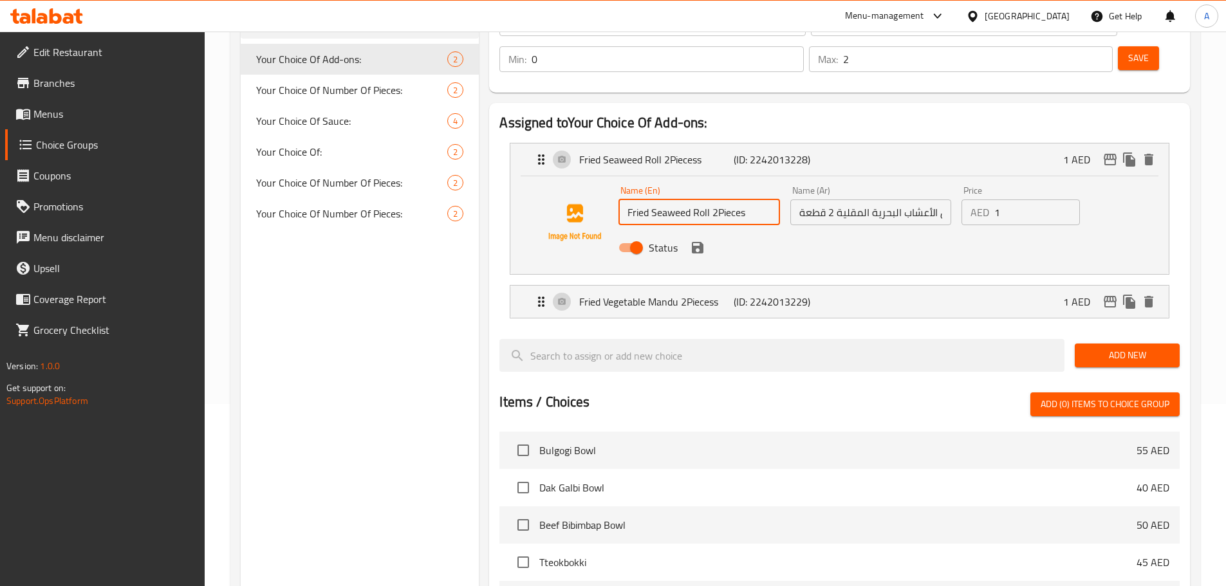
click at [722, 199] on input "Fried Seaweed Roll 2Pieces" at bounding box center [698, 212] width 161 height 26
click at [719, 199] on input "Fried Seaweed Roll 2Pieces" at bounding box center [698, 212] width 161 height 26
click at [726, 199] on input "Fried Seaweed Roll 2 Pieces" at bounding box center [698, 212] width 161 height 26
click at [693, 242] on icon "save" at bounding box center [698, 248] width 12 height 12
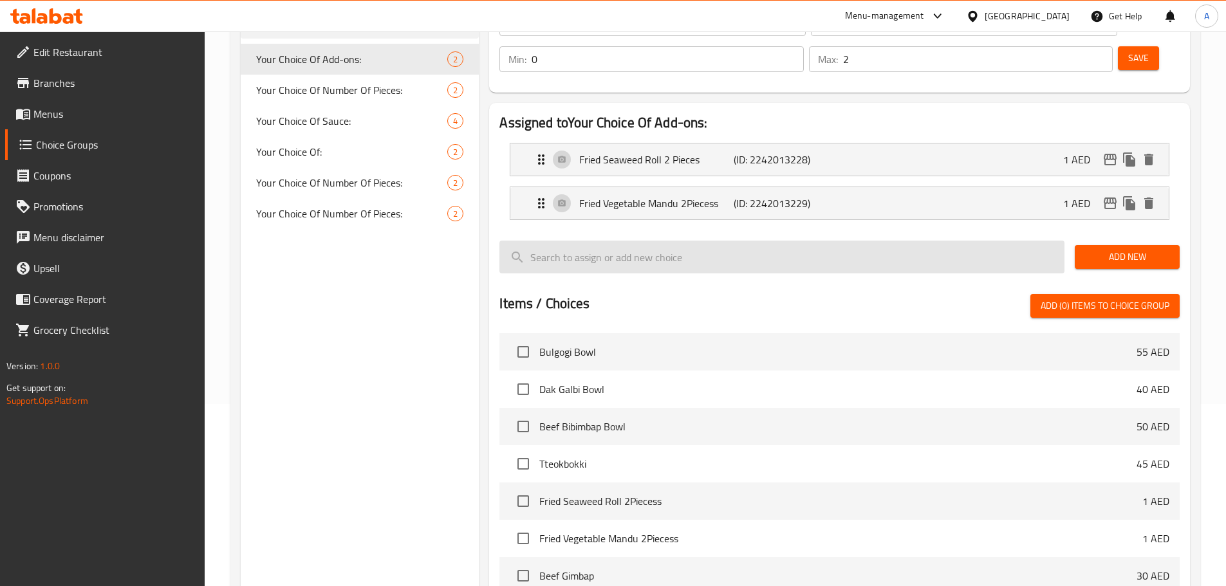
type input "Fried Seaweed Roll 2 Pieces"
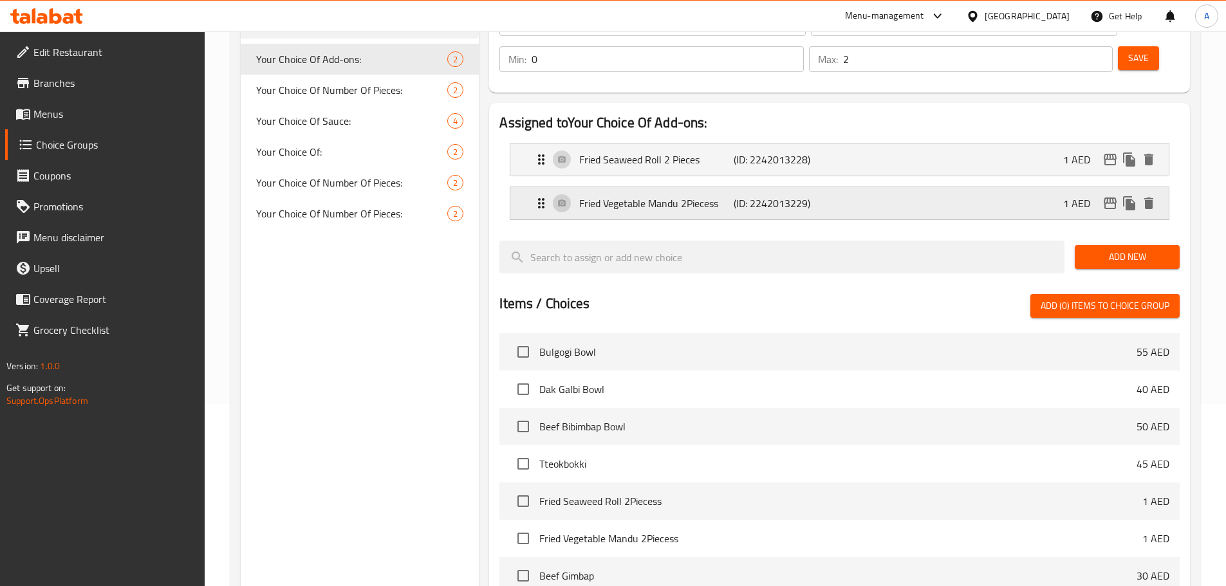
click at [708, 196] on p "Fried Vegetable Mandu 2Piecess" at bounding box center [656, 203] width 154 height 15
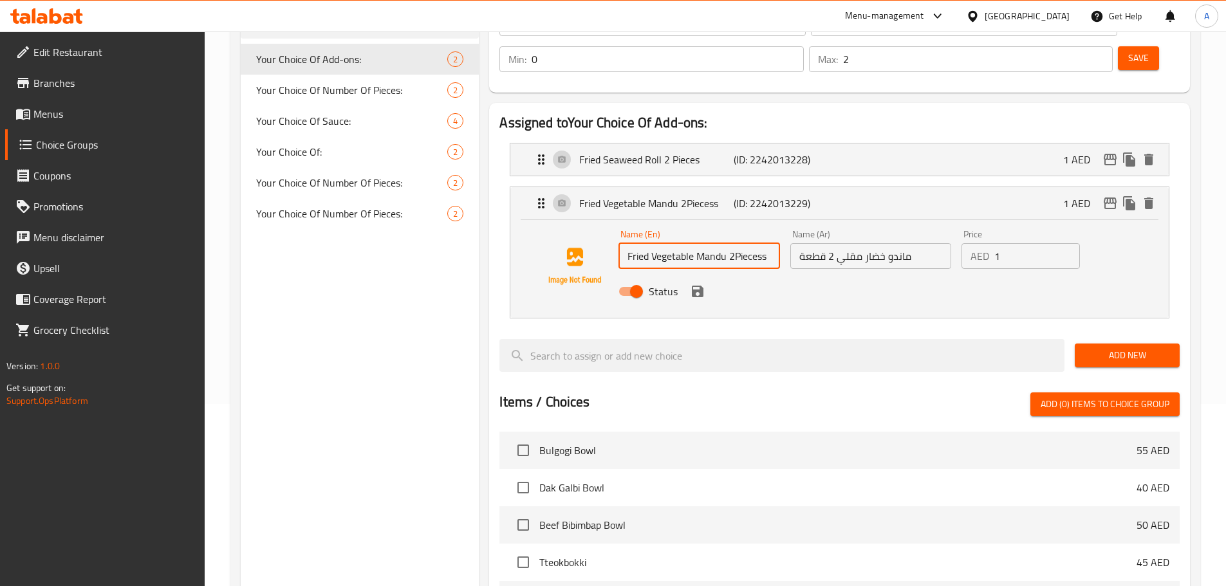
click at [737, 243] on input "Fried Vegetable Mandu 2Piecess" at bounding box center [698, 256] width 161 height 26
click at [763, 243] on input "Fried Vegetable Mandu 2 Piecess" at bounding box center [698, 256] width 161 height 26
paste input "text"
type input "Fried Vegetable Mandu 2 Pieces"
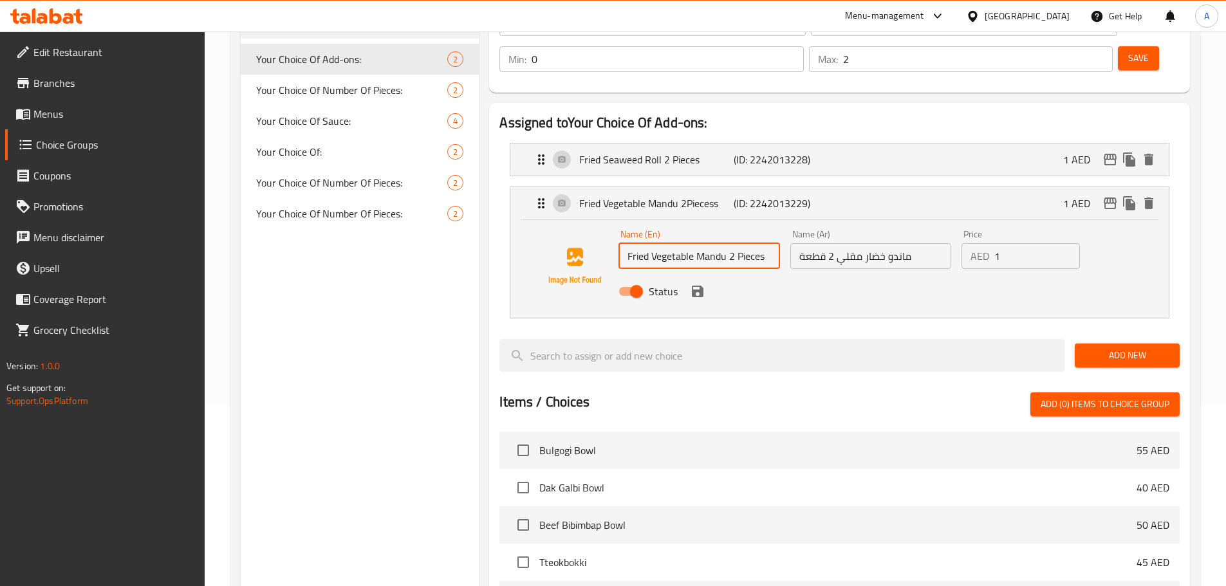
click at [698, 282] on button "save" at bounding box center [697, 291] width 19 height 19
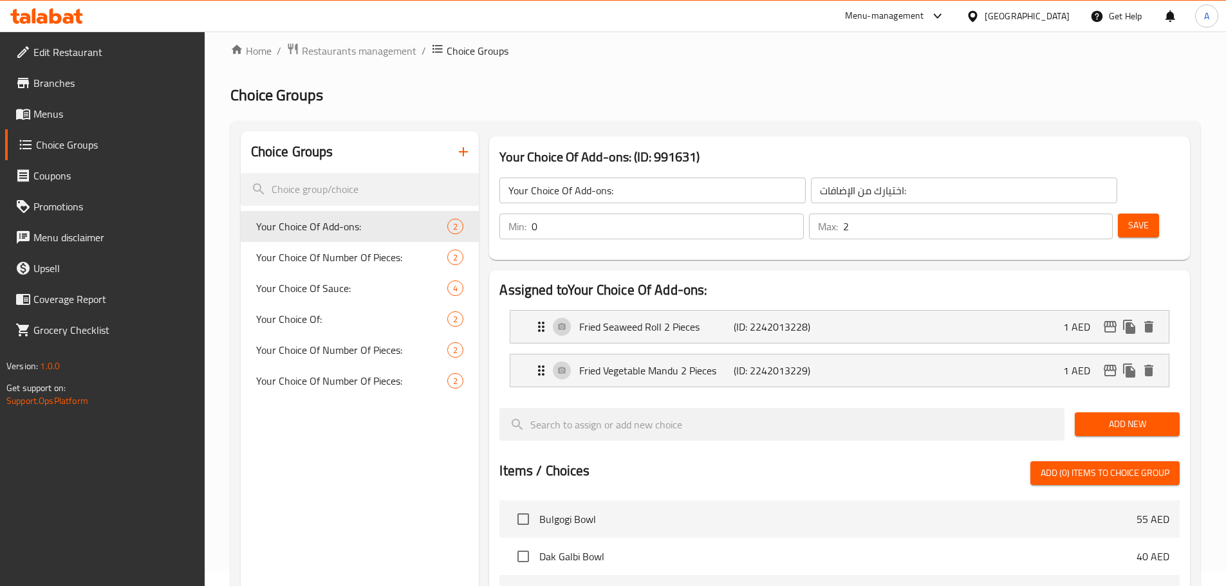
scroll to position [13, 0]
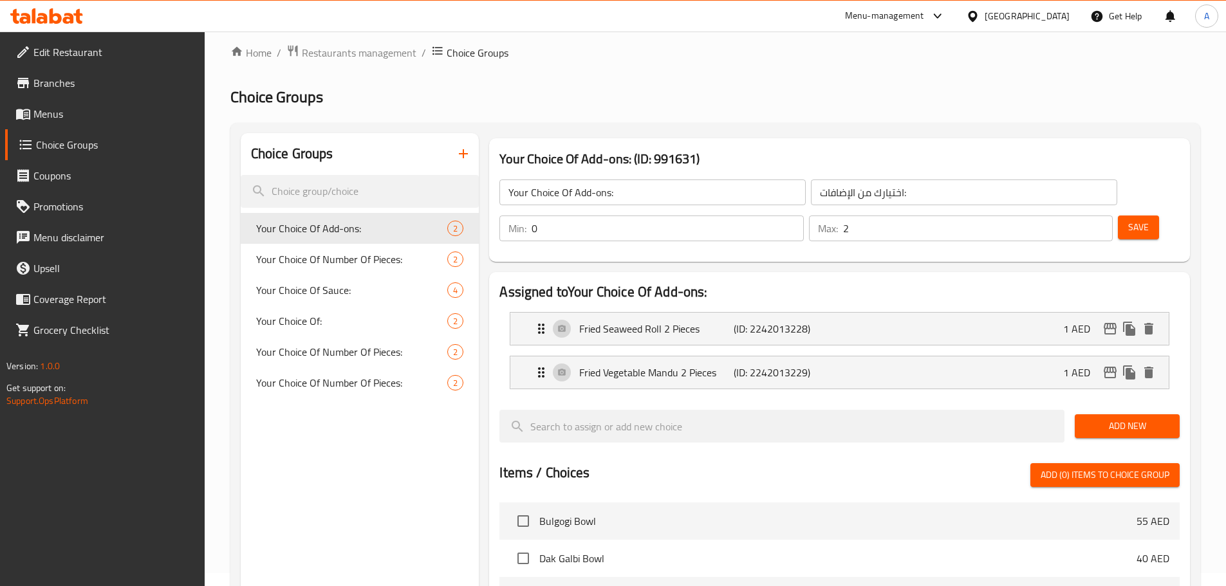
click at [1118, 216] on button "Save" at bounding box center [1138, 228] width 41 height 24
click at [1128, 219] on span "Save" at bounding box center [1138, 227] width 21 height 16
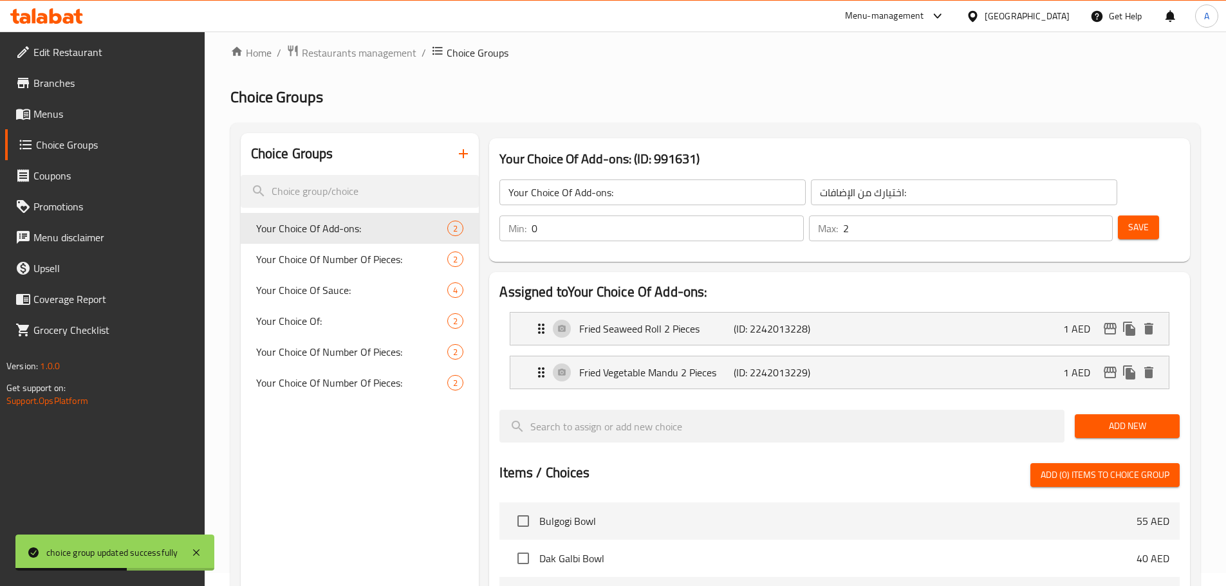
click at [89, 106] on span "Menus" at bounding box center [113, 113] width 161 height 15
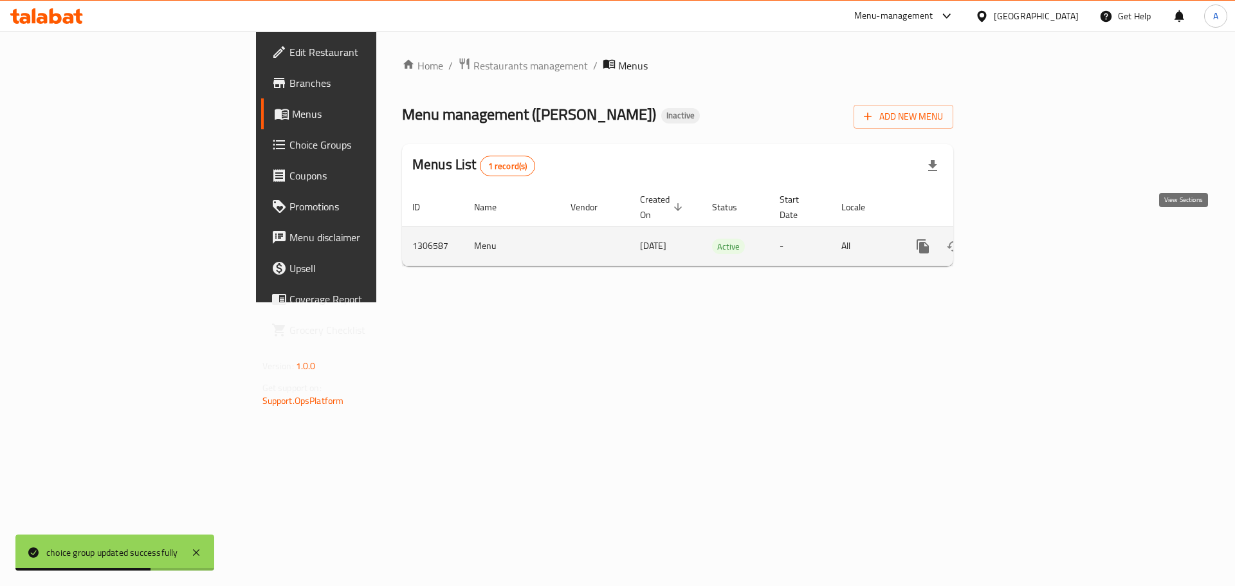
click at [1022, 241] on icon "enhanced table" at bounding box center [1016, 247] width 12 height 12
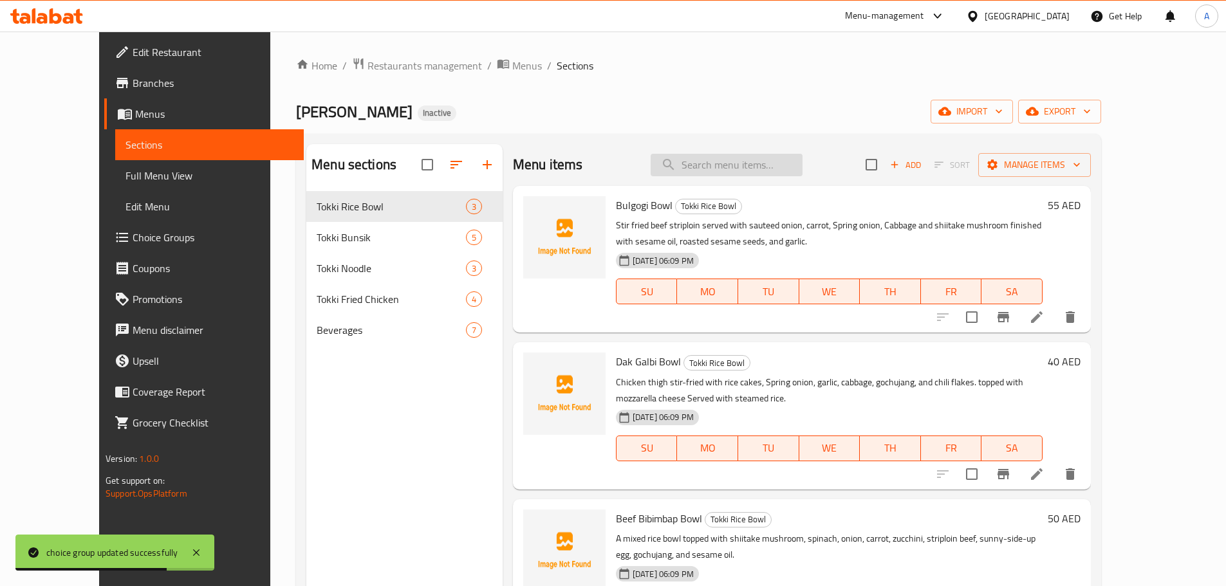
click at [765, 162] on input "search" at bounding box center [727, 165] width 152 height 23
paste input "Mix ( Wings & Drumsticks )"
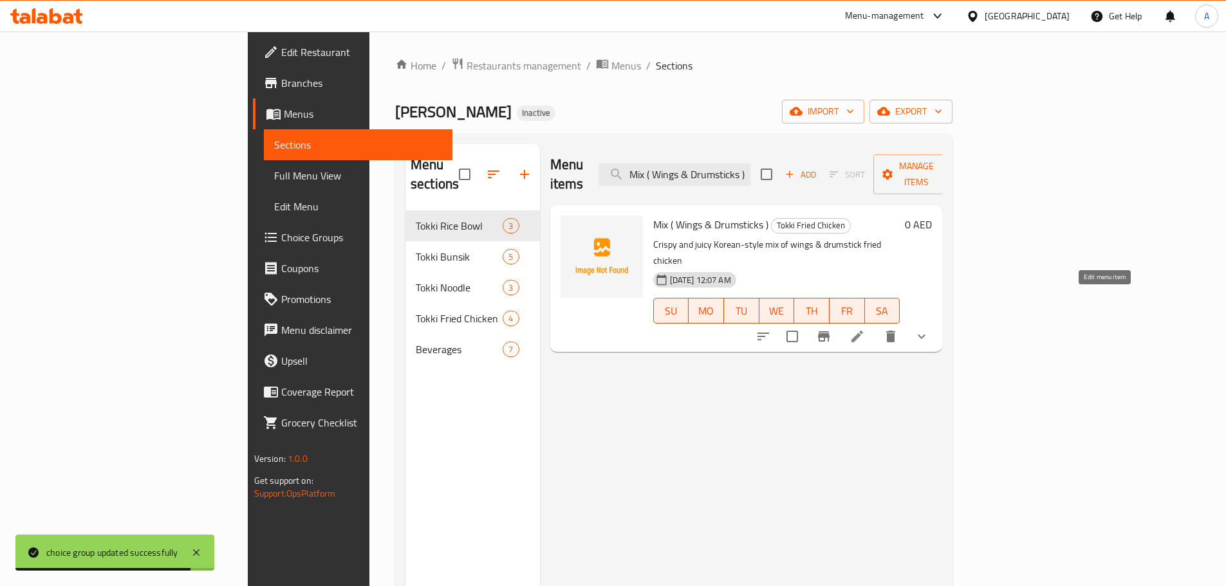
type input "Mix ( Wings & Drumsticks )"
click at [863, 331] on icon at bounding box center [857, 337] width 12 height 12
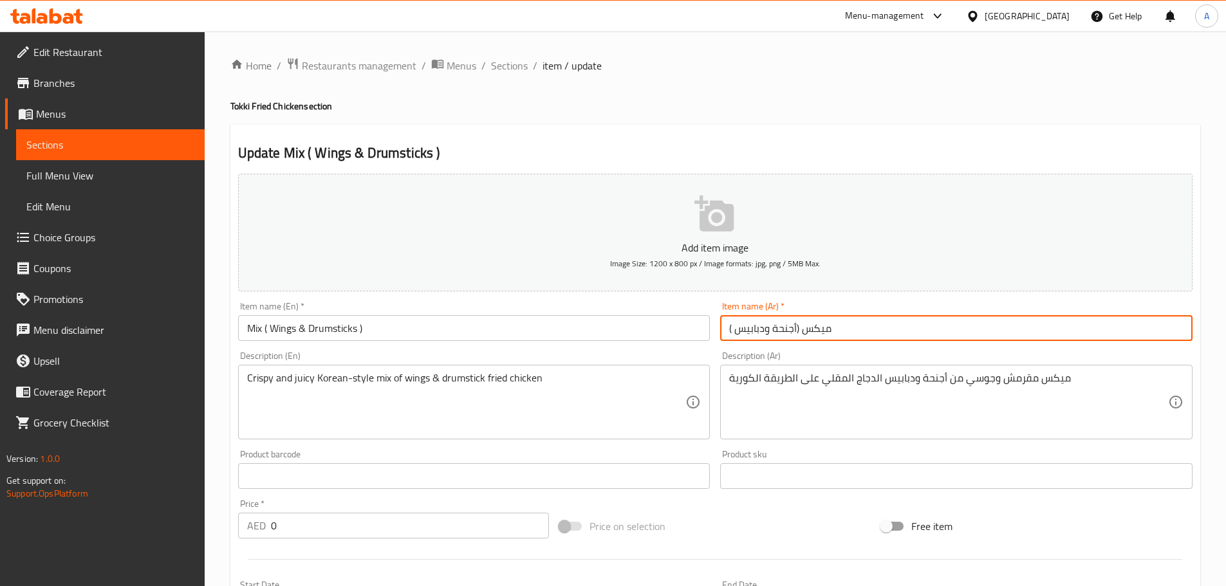
click at [765, 331] on input "( ميكس (أجنحة ودبابيس" at bounding box center [956, 328] width 472 height 26
type input "( ميكس (أجنحة و دبابيس"
click at [437, 340] on input "Mix ( Wings & Drumsticks )" at bounding box center [474, 328] width 472 height 26
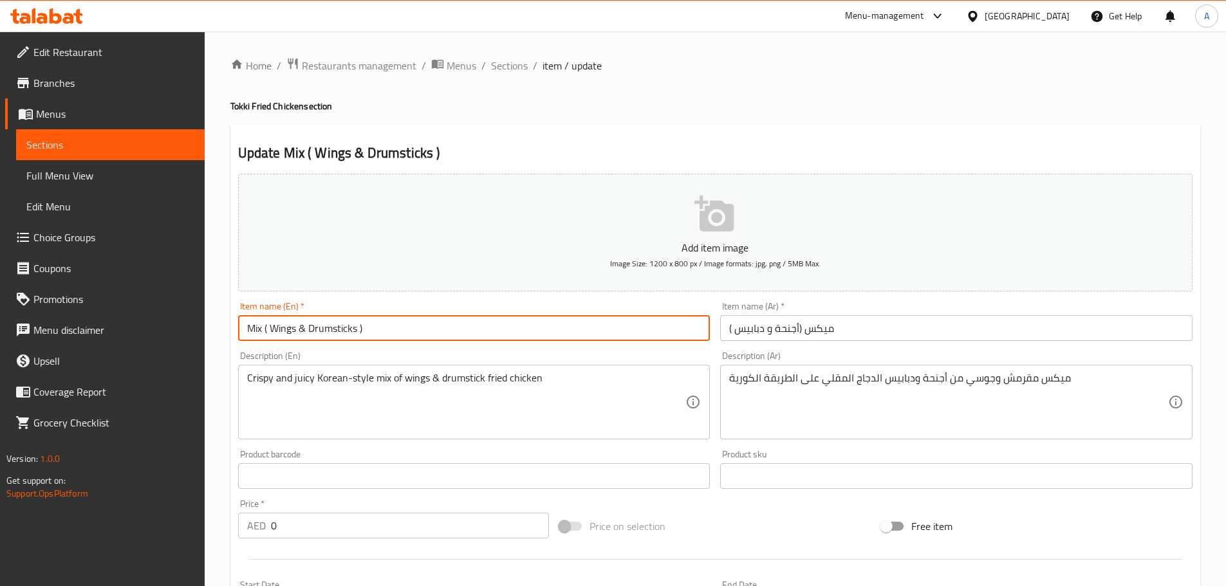
click at [437, 340] on input "Mix ( Wings & Drumsticks )" at bounding box center [474, 328] width 472 height 26
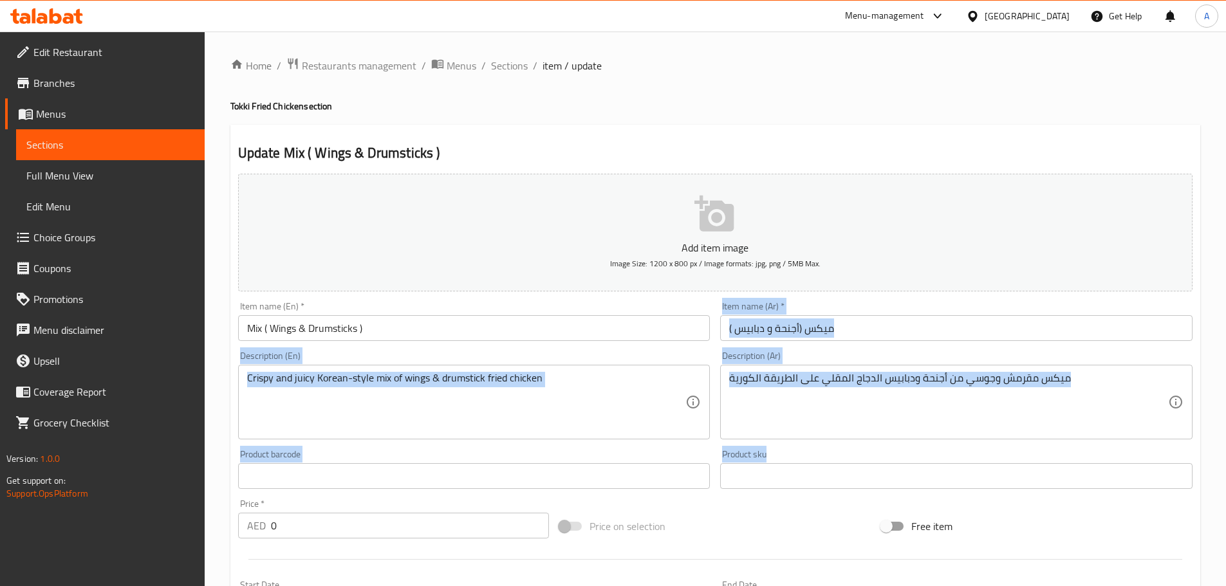
drag, startPoint x: 1214, startPoint y: 443, endPoint x: 850, endPoint y: 584, distance: 390.8
click at [1181, 515] on div "Add item image Image Size: 1200 x 800 px / Image formats: jpg, png / 5MB Max. I…" at bounding box center [715, 446] width 965 height 555
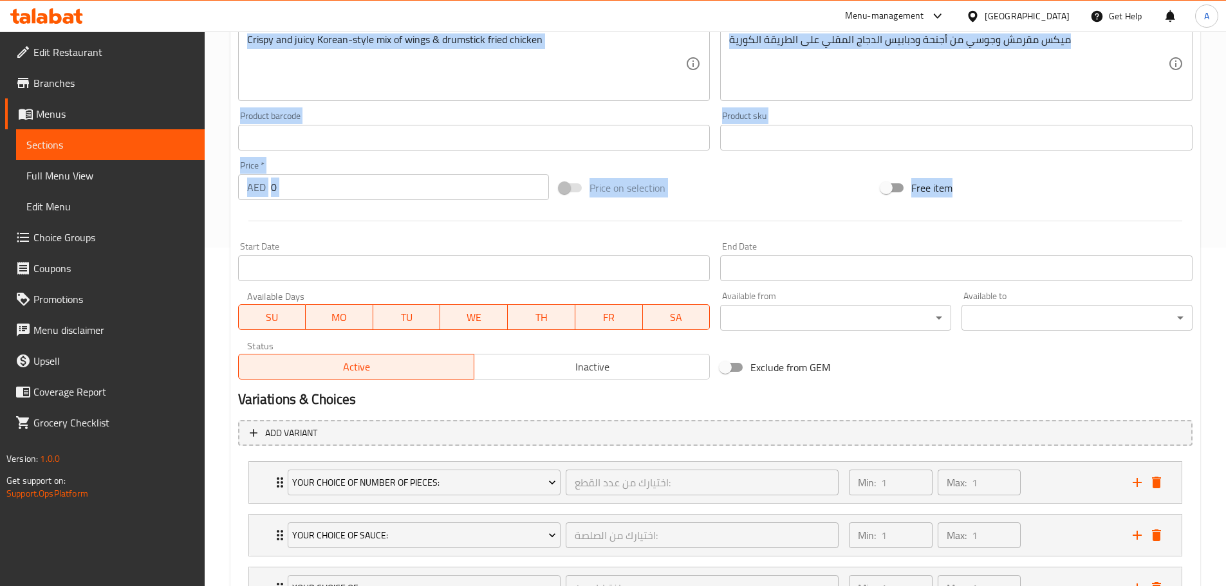
scroll to position [450, 0]
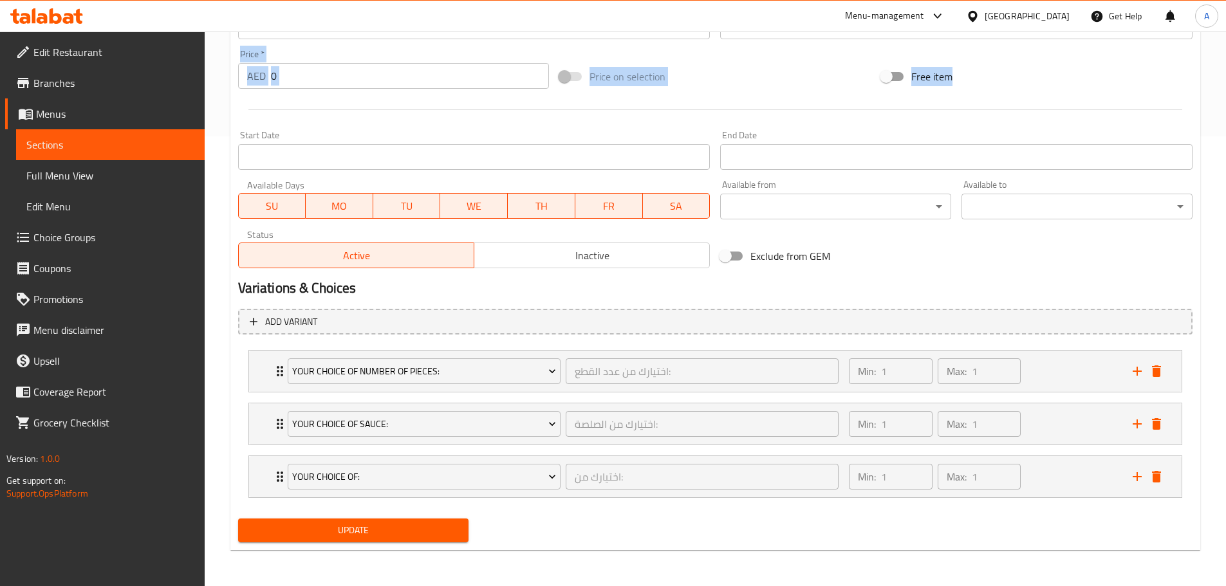
drag, startPoint x: 418, startPoint y: 533, endPoint x: 503, endPoint y: 521, distance: 85.8
click at [419, 533] on span "Update" at bounding box center [353, 531] width 210 height 16
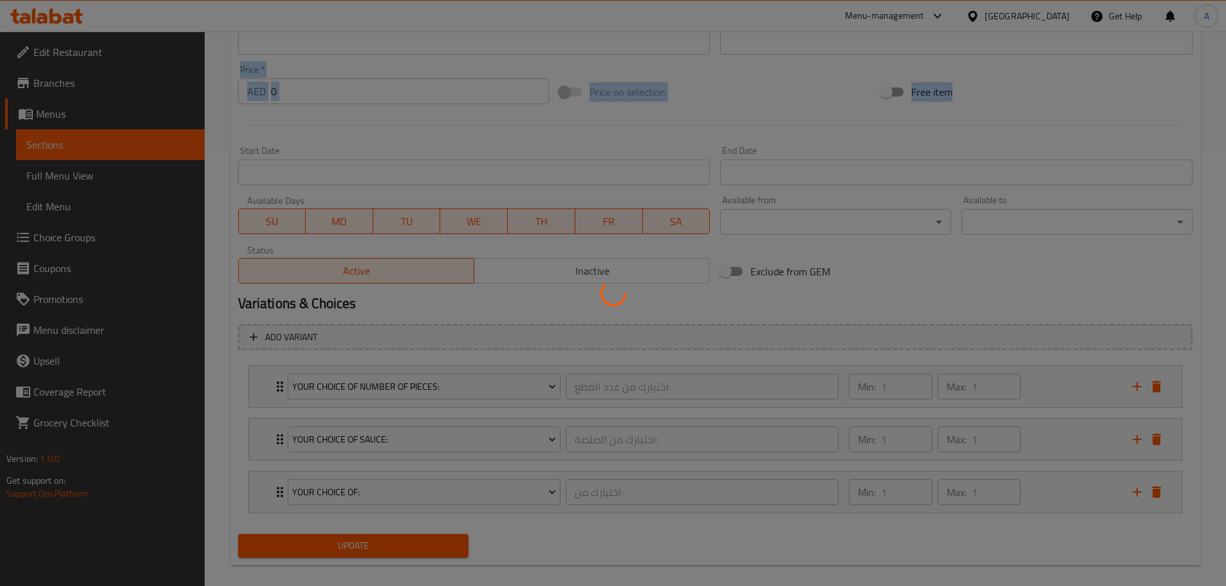
scroll to position [183, 0]
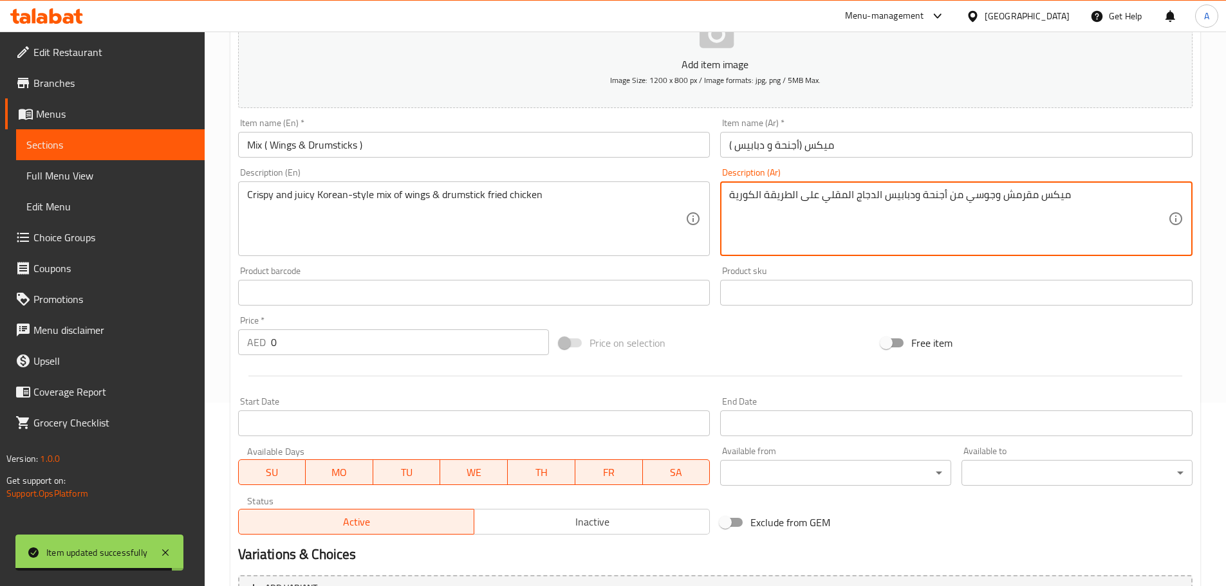
click at [409, 133] on input "Mix ( Wings & Drumsticks )" at bounding box center [474, 145] width 472 height 26
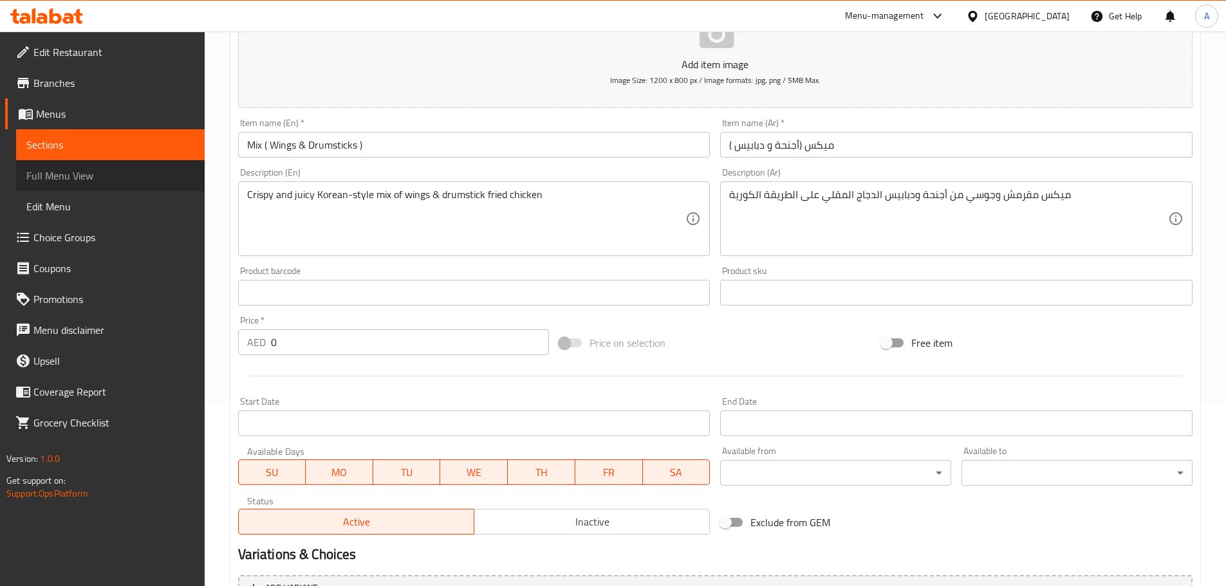
click at [95, 167] on link "Full Menu View" at bounding box center [110, 175] width 189 height 31
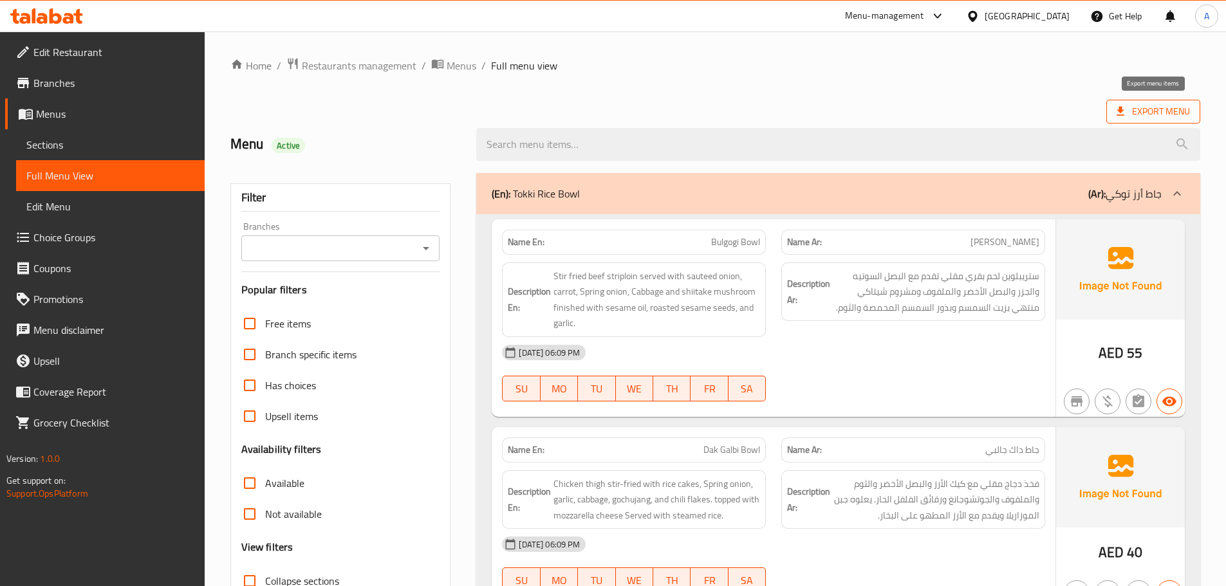
click at [1150, 111] on span "Export Menu" at bounding box center [1152, 112] width 73 height 16
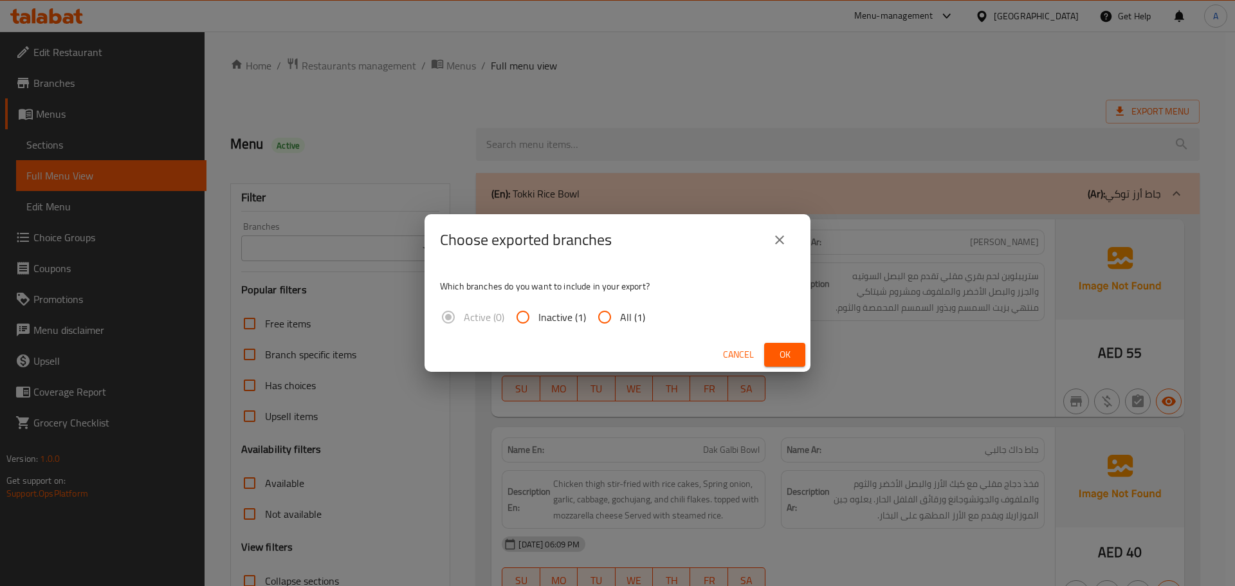
click at [611, 310] on input "All (1)" at bounding box center [604, 317] width 31 height 31
radio input "true"
click at [790, 350] on span "Ok" at bounding box center [785, 355] width 21 height 16
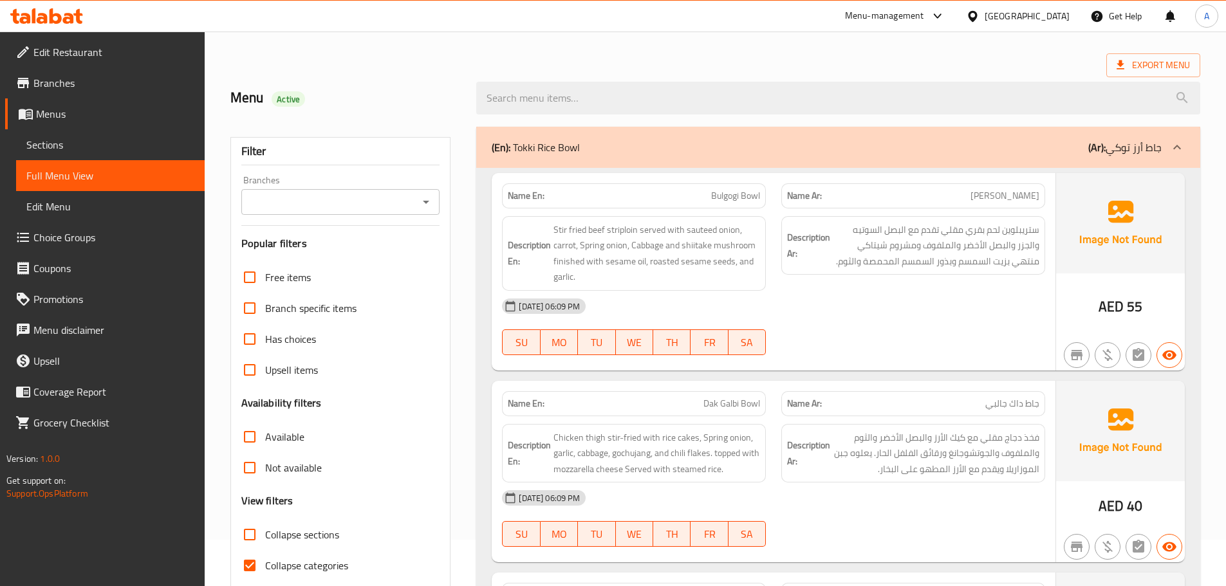
scroll to position [202, 0]
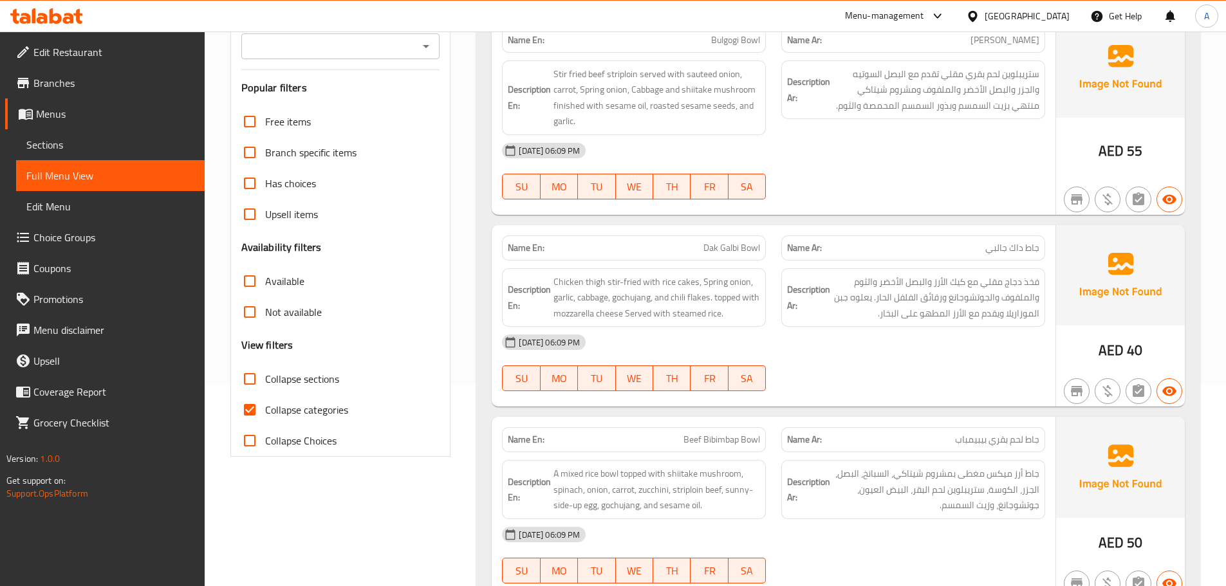
click at [335, 413] on span "Collapse categories" at bounding box center [306, 409] width 83 height 15
click at [265, 413] on input "Collapse categories" at bounding box center [249, 409] width 31 height 31
checkbox input "false"
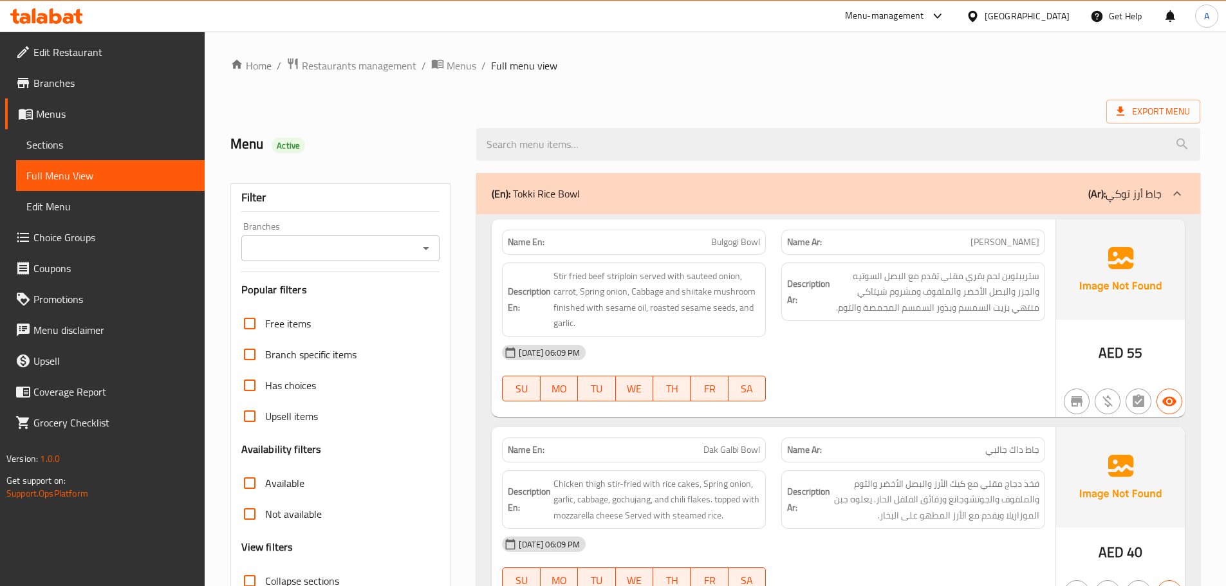
click at [296, 138] on div "Active" at bounding box center [288, 145] width 33 height 15
copy span "Active"
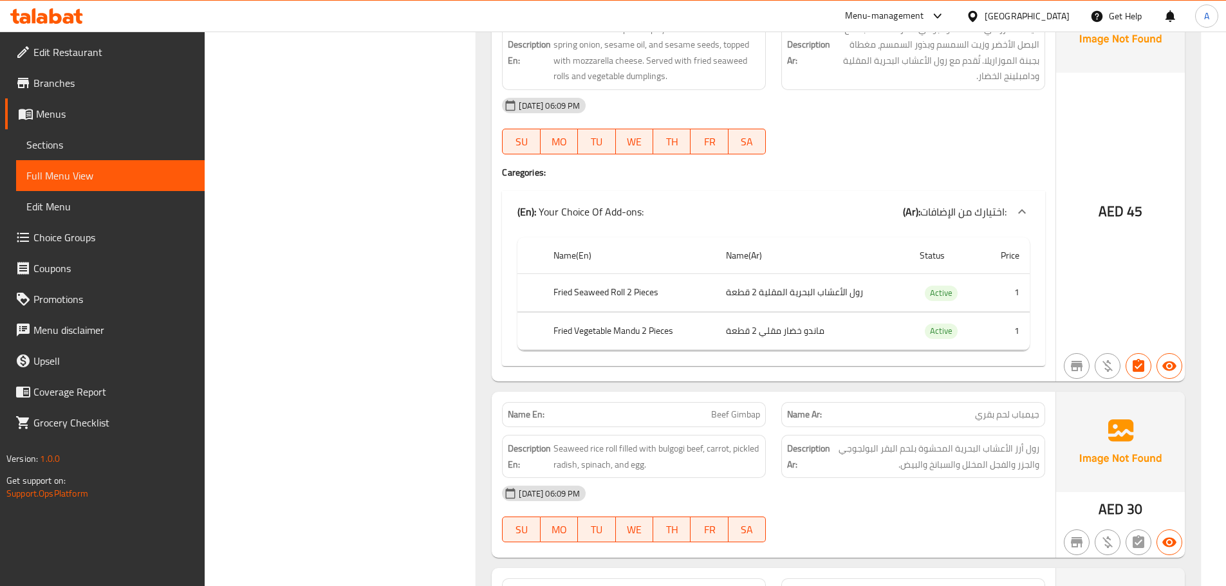
click at [51, 59] on span "Edit Restaurant" at bounding box center [113, 51] width 161 height 15
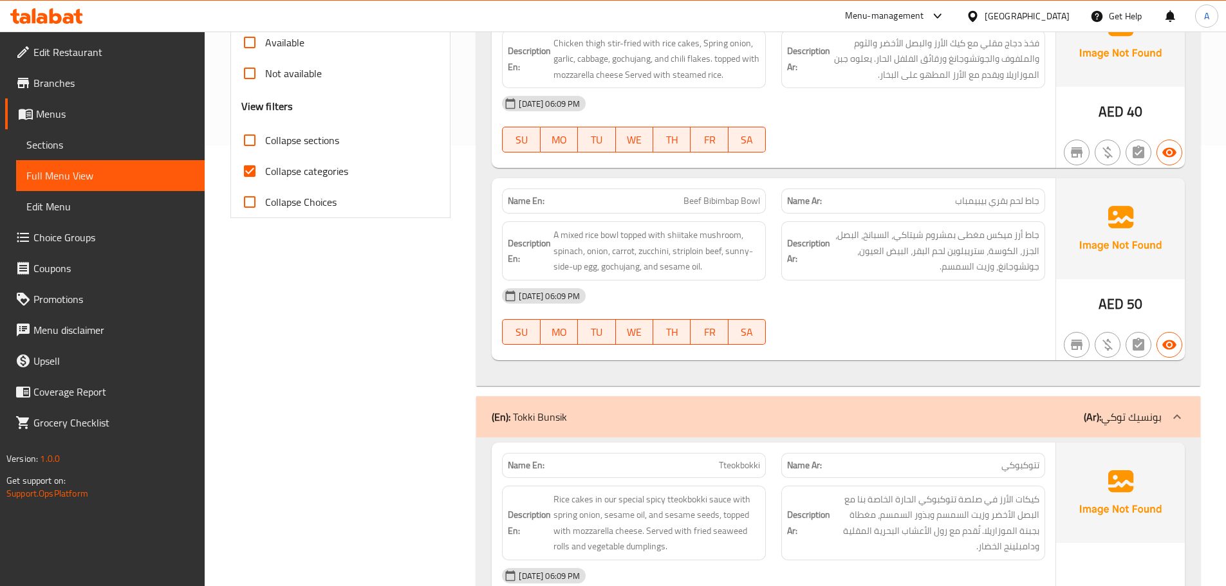
scroll to position [423, 0]
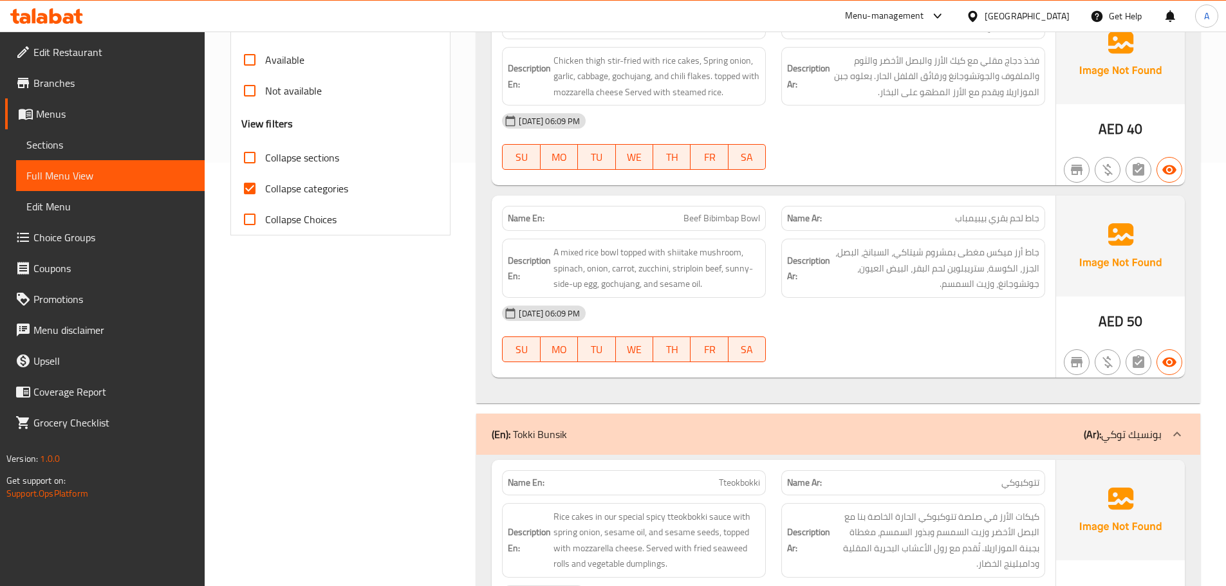
click at [315, 195] on span "Collapse categories" at bounding box center [306, 188] width 83 height 15
click at [265, 195] on input "Collapse categories" at bounding box center [249, 188] width 31 height 31
checkbox input "false"
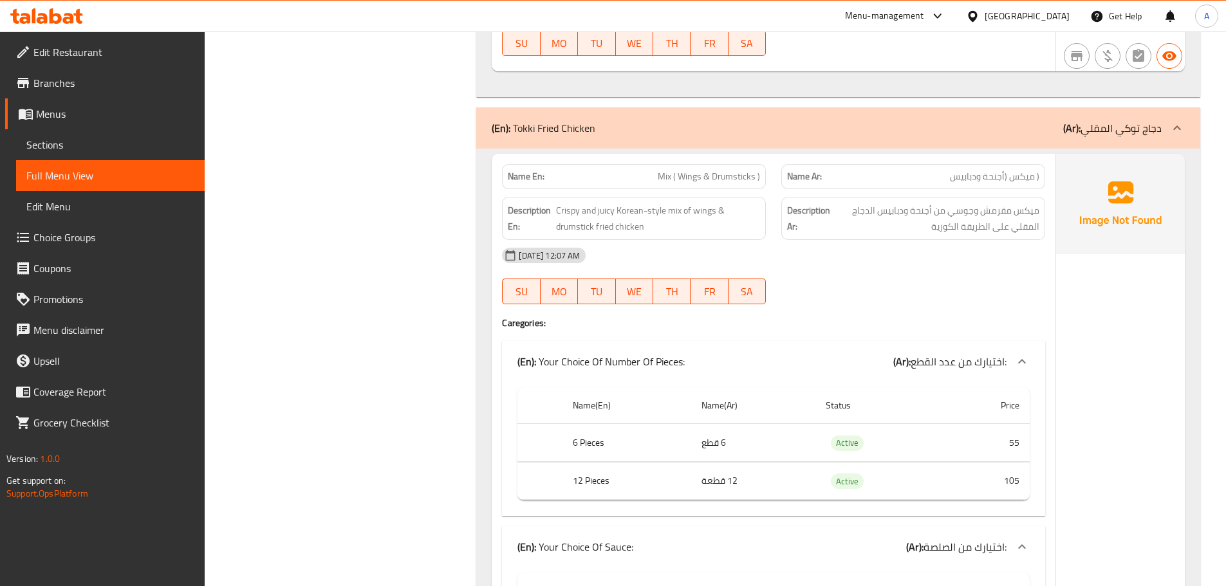
scroll to position [2624, 0]
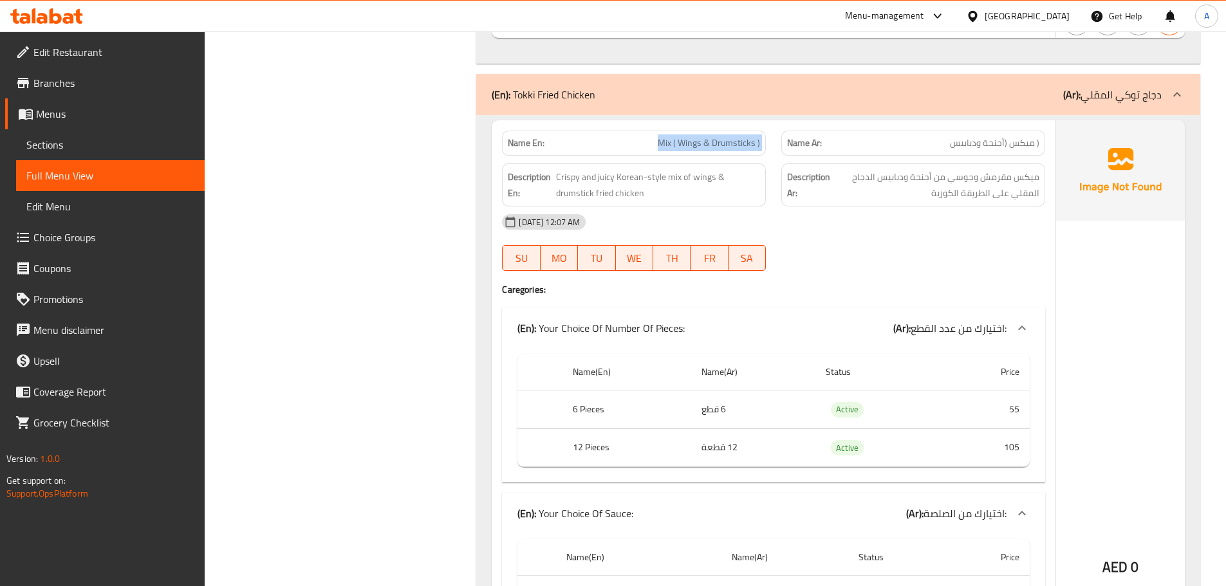
copy span "Mix ( Wings & Drumsticks )"
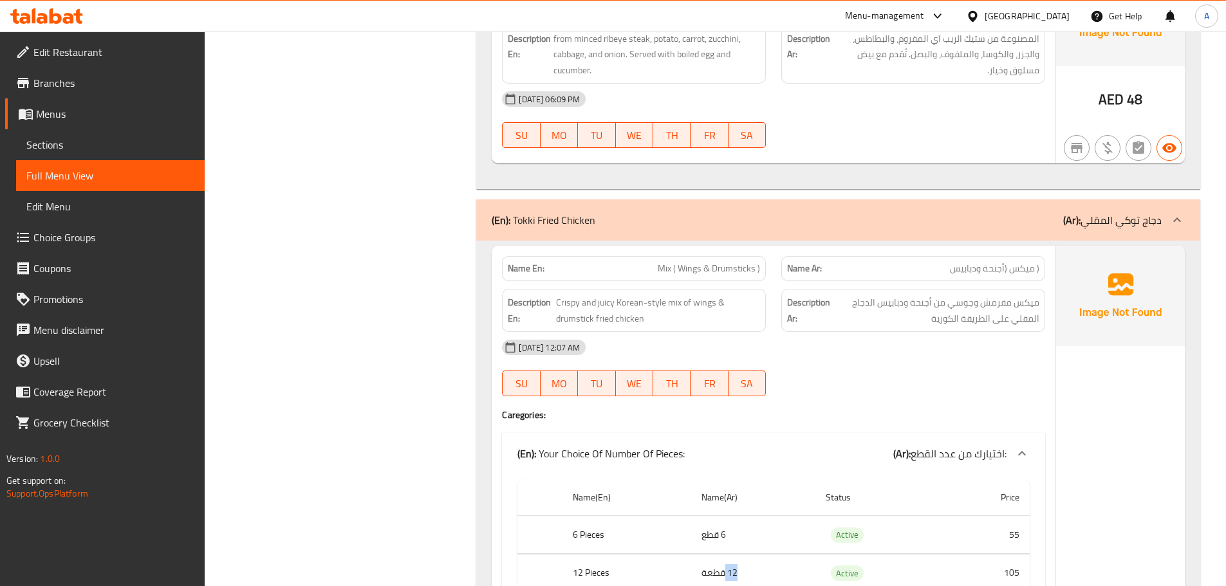
scroll to position [2532, 0]
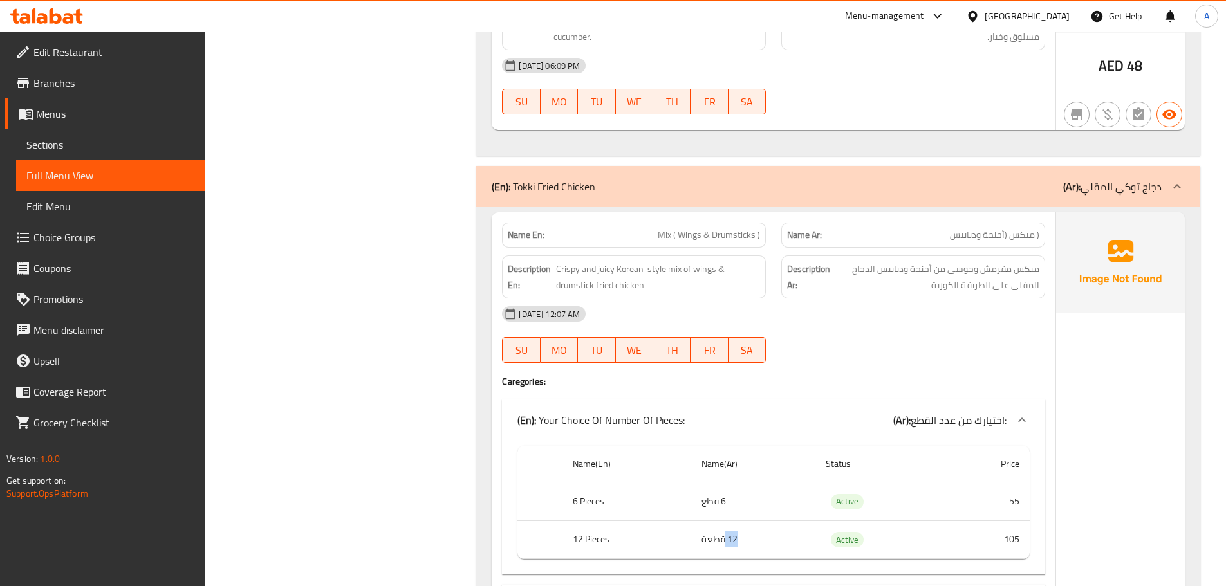
drag, startPoint x: 1235, startPoint y: 236, endPoint x: 1215, endPoint y: 227, distance: 22.2
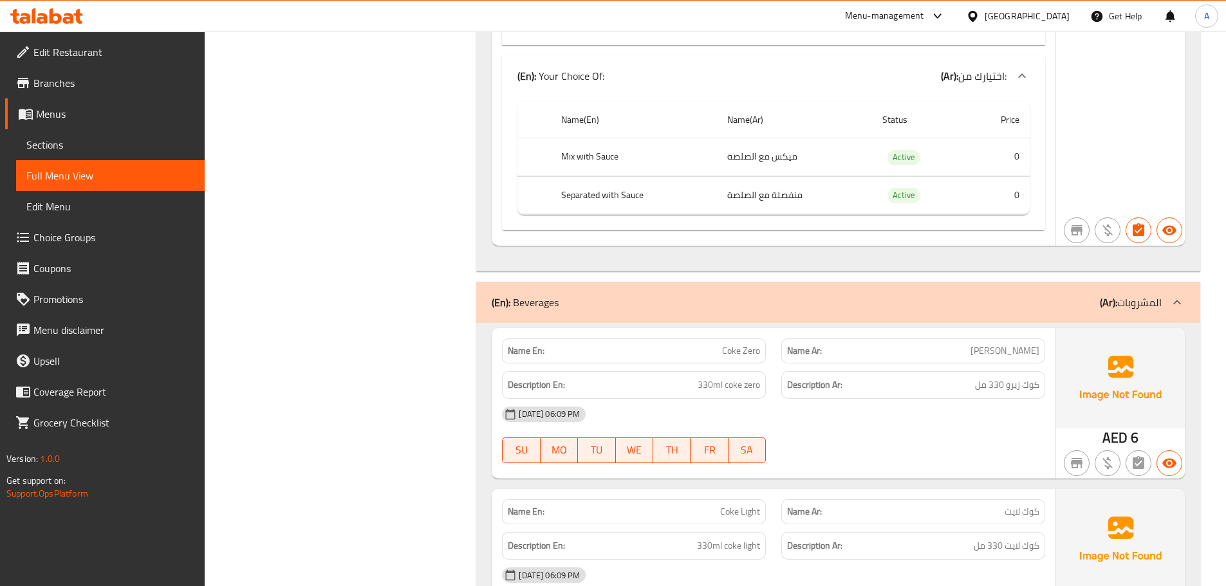
scroll to position [5796, 0]
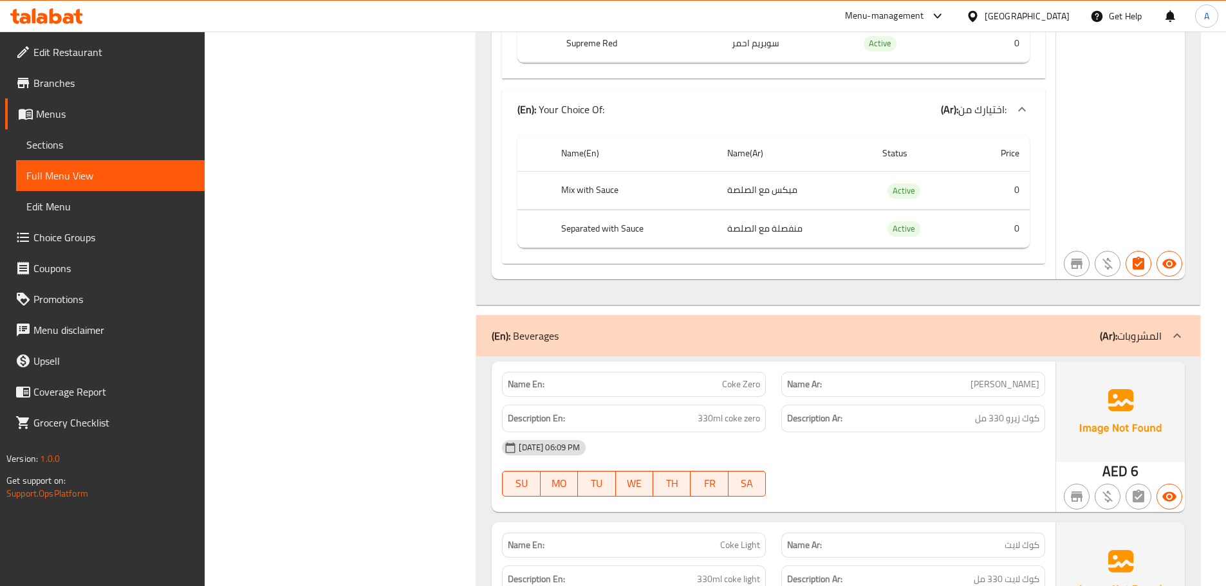
click at [86, 99] on link "Menus" at bounding box center [104, 113] width 199 height 31
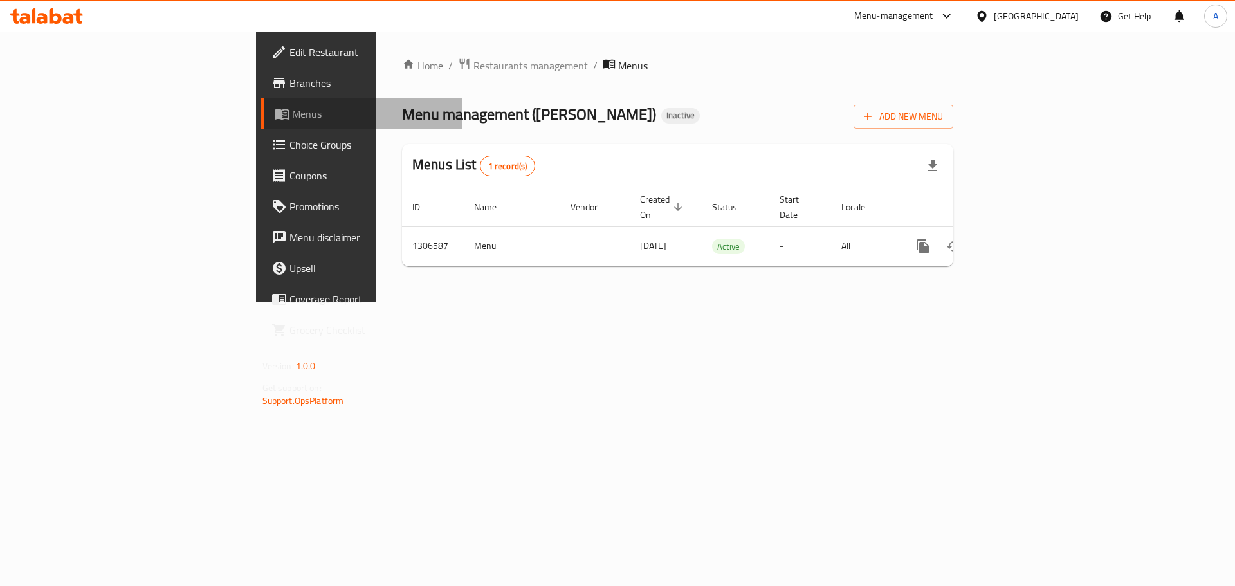
click at [261, 99] on link "Menus" at bounding box center [361, 113] width 201 height 31
click at [290, 82] on span "Branches" at bounding box center [371, 82] width 163 height 15
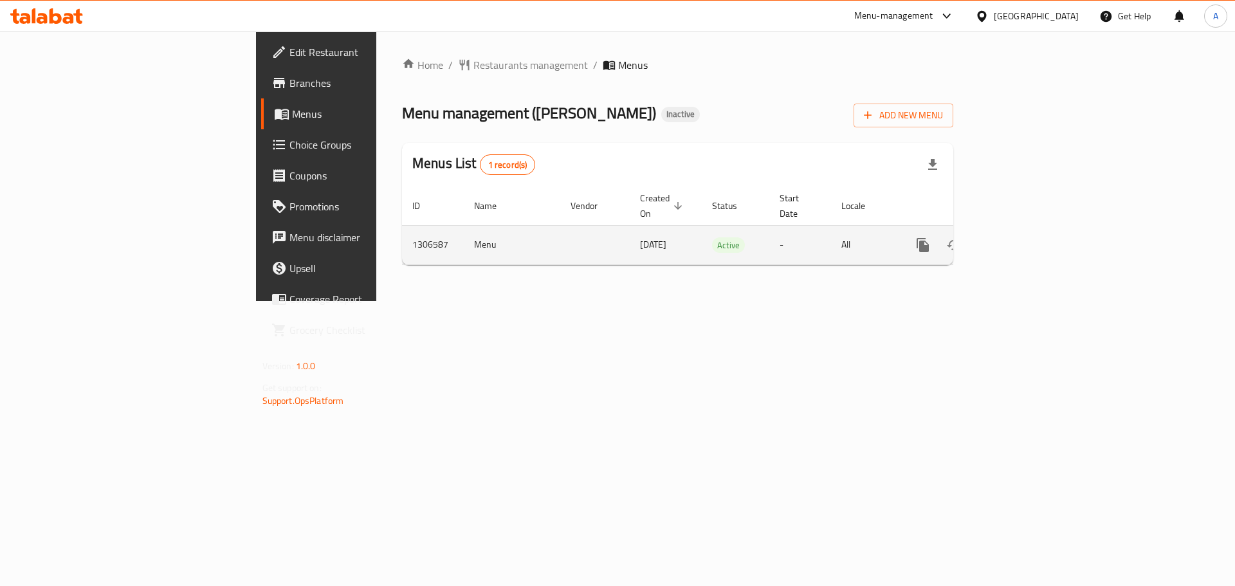
click at [1022, 239] on icon "enhanced table" at bounding box center [1016, 245] width 12 height 12
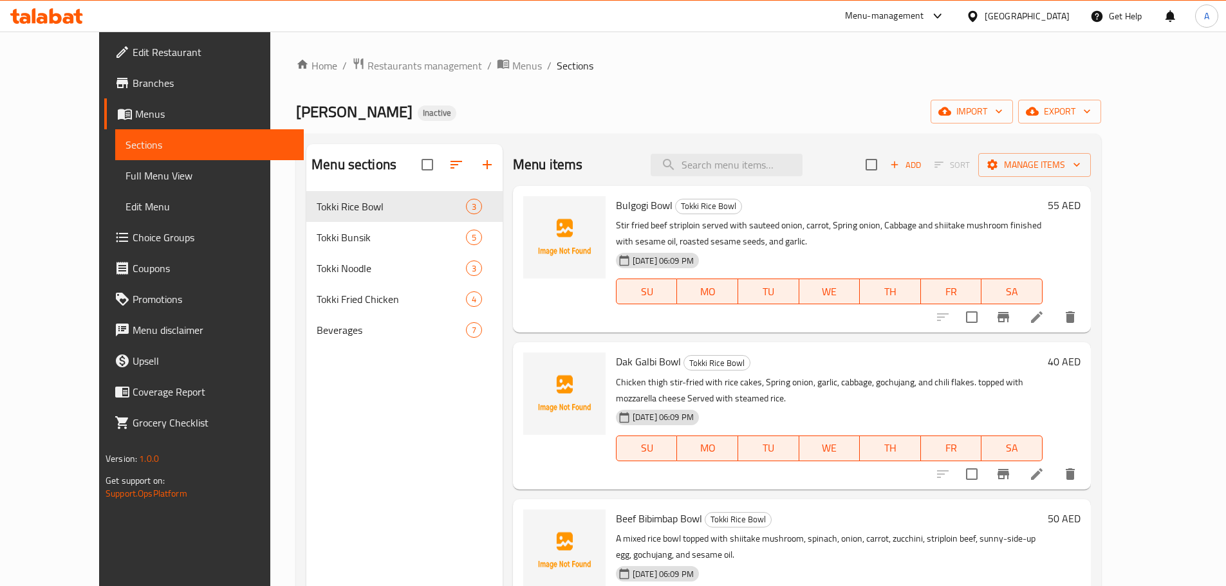
click at [104, 226] on link "Choice Groups" at bounding box center [203, 237] width 199 height 31
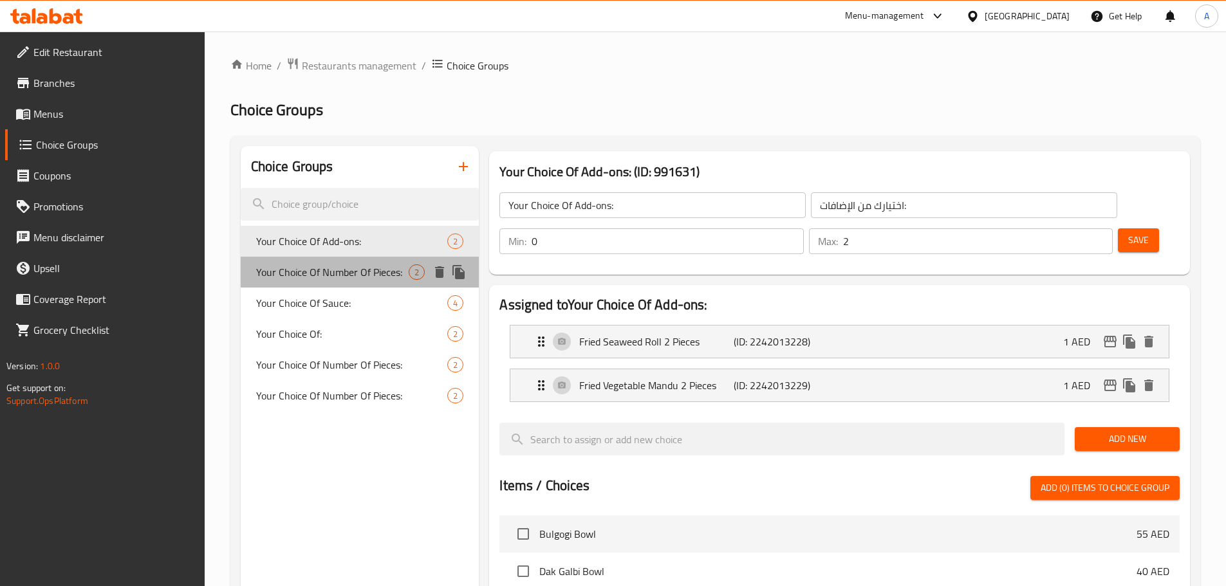
click at [338, 271] on span "Your Choice Of Number Of Pieces:" at bounding box center [332, 271] width 153 height 15
type input "Your Choice Of Number Of Pieces:"
type input "اختيارك من عدد القطع:"
type input "1"
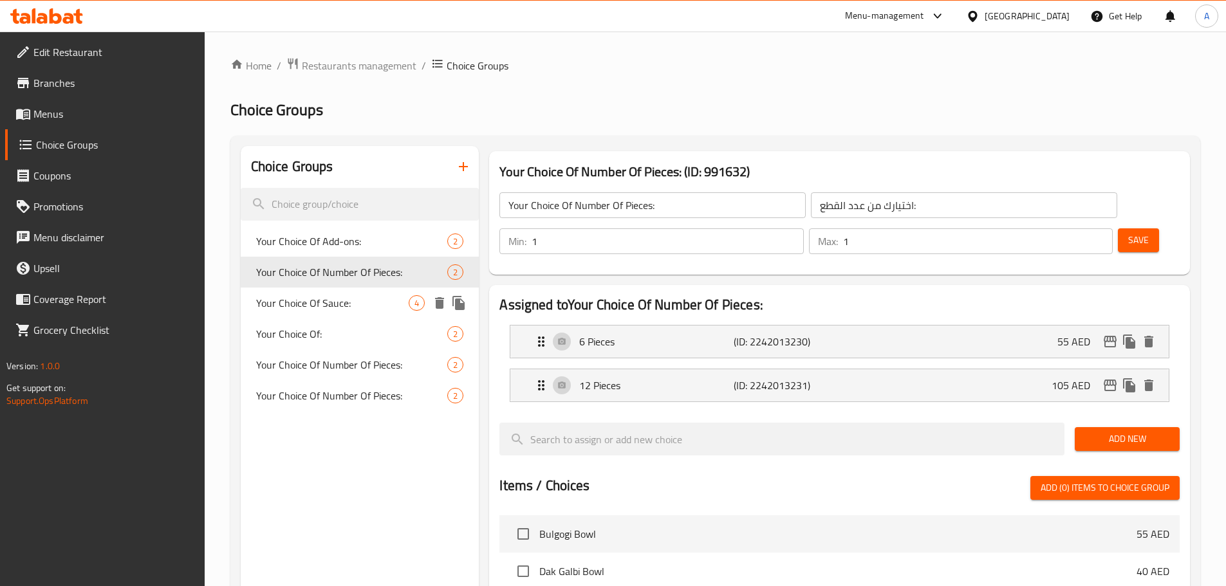
click at [351, 293] on div "Your Choice Of Sauce: 4" at bounding box center [360, 303] width 239 height 31
type input "Your Choice Of Sauce:"
type input "اختيارك من الصلصة:"
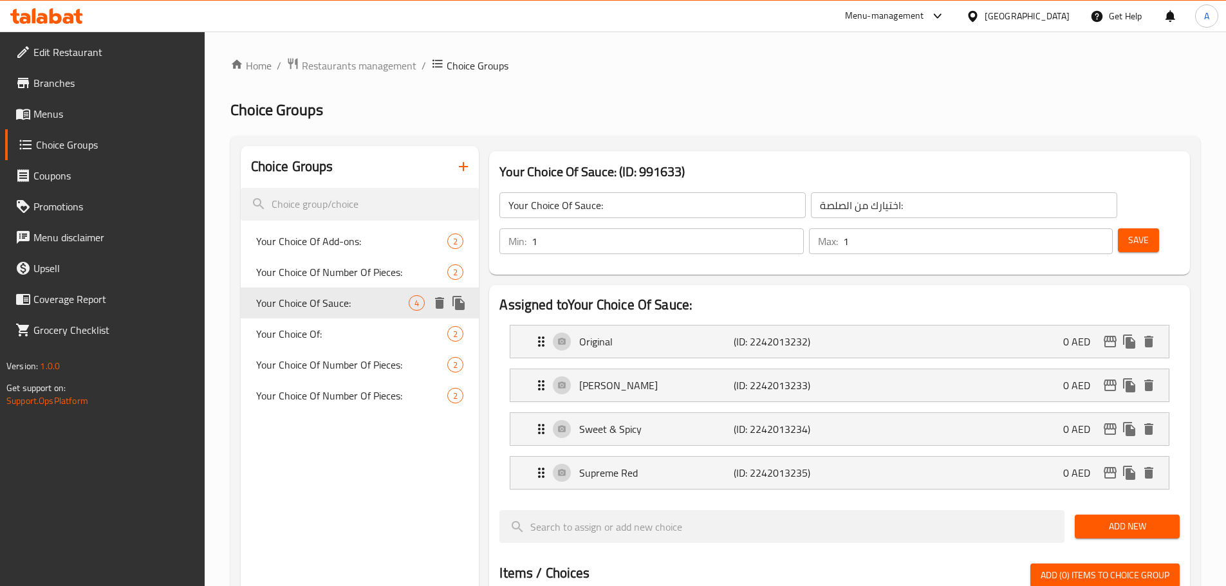
click at [347, 302] on span "Your Choice Of Sauce:" at bounding box center [332, 302] width 153 height 15
click at [340, 332] on span "Your Choice Of:" at bounding box center [332, 333] width 153 height 15
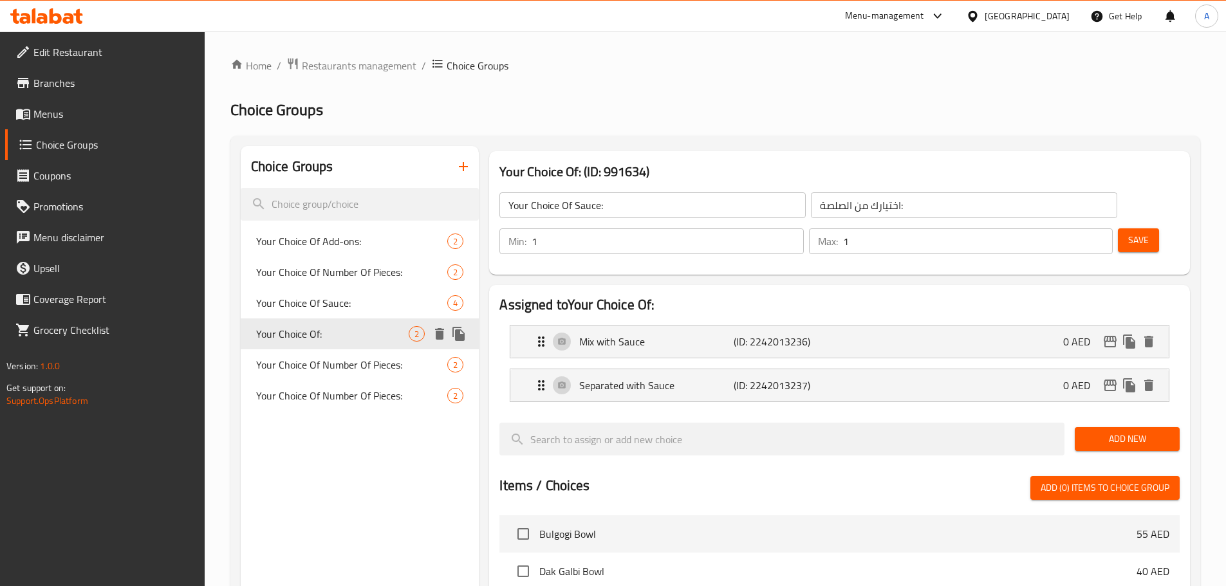
type input "Your Choice Of:"
type input "اختيارك من:"
click at [339, 354] on div "Your Choice Of Number Of Pieces: 2" at bounding box center [360, 364] width 239 height 31
type input "Your Choice Of Number Of Pieces:"
type input "اختيارك من عدد القطع:"
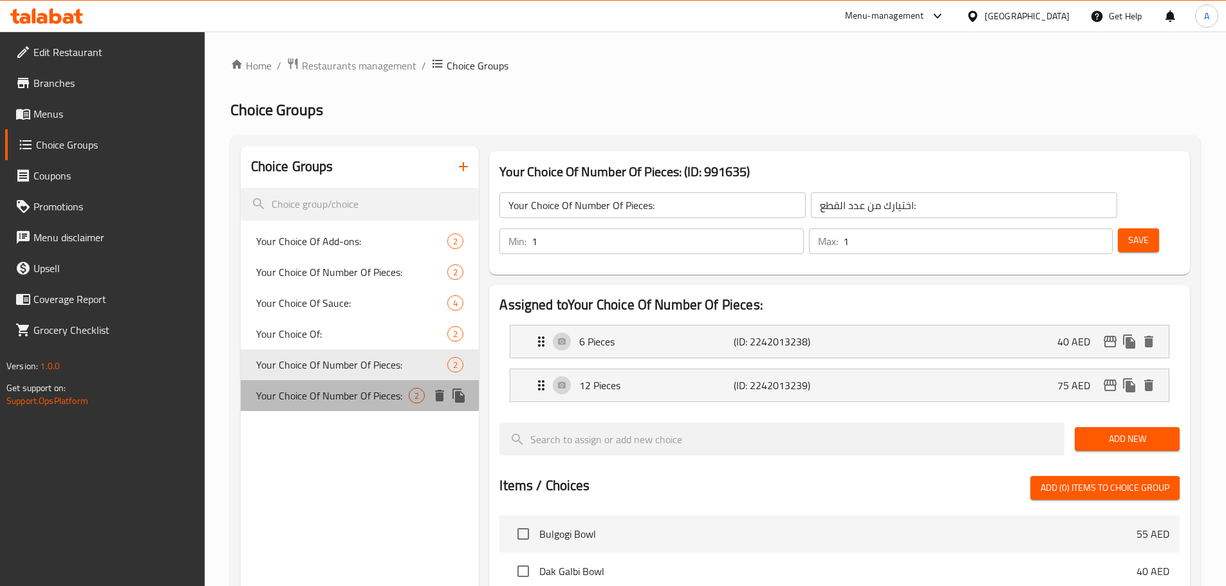
click at [355, 394] on span "Your Choice Of Number Of Pieces:" at bounding box center [332, 395] width 153 height 15
